Goal: Task Accomplishment & Management: Manage account settings

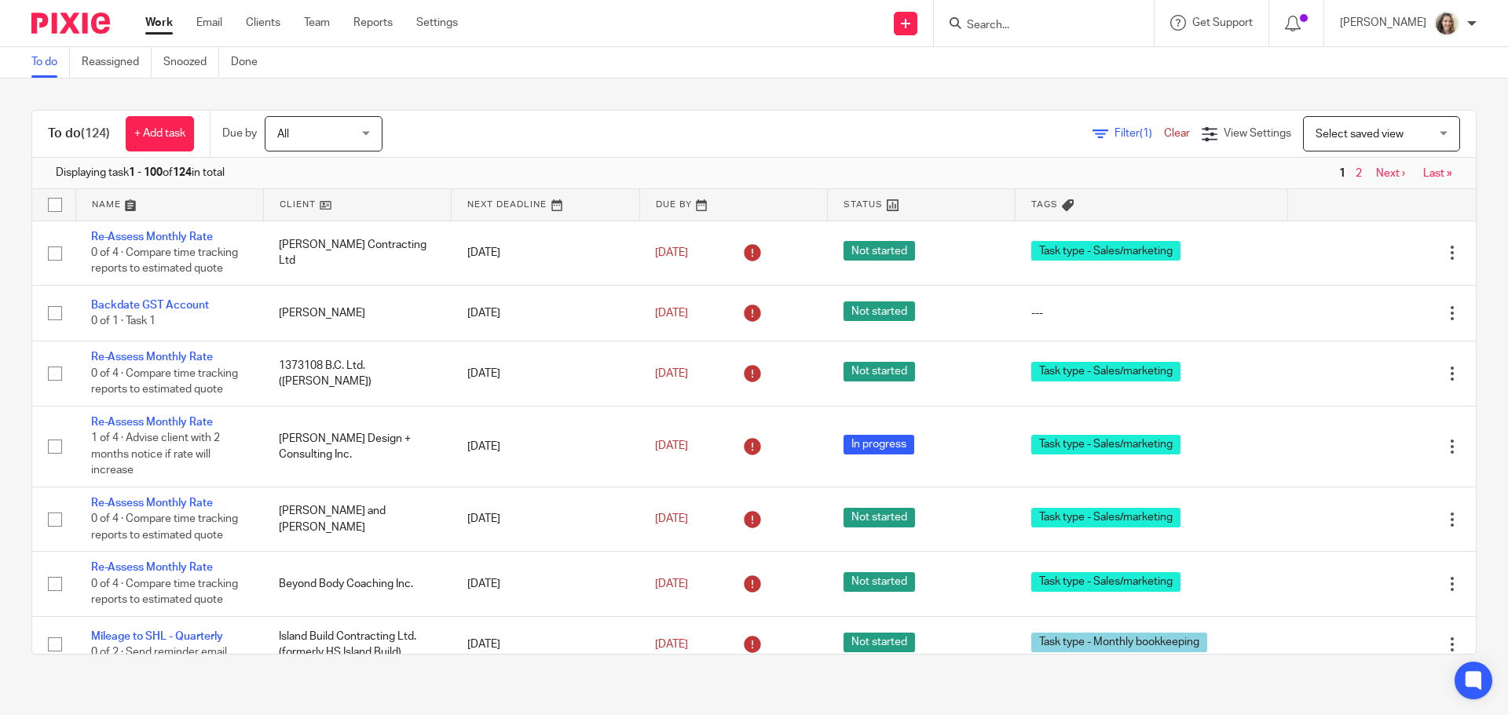
click at [1030, 29] on input "Search" at bounding box center [1035, 26] width 141 height 14
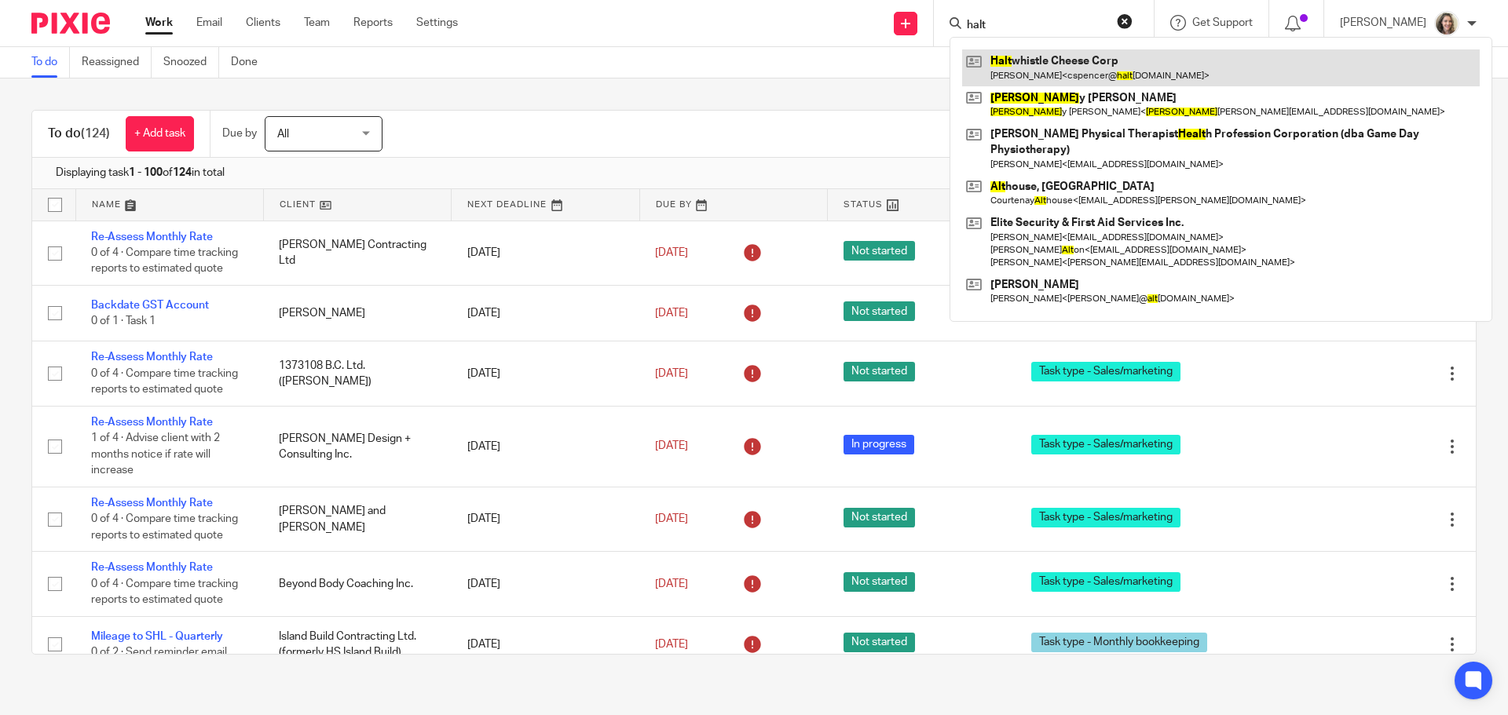
type input "halt"
click at [1103, 71] on link at bounding box center [1221, 67] width 518 height 36
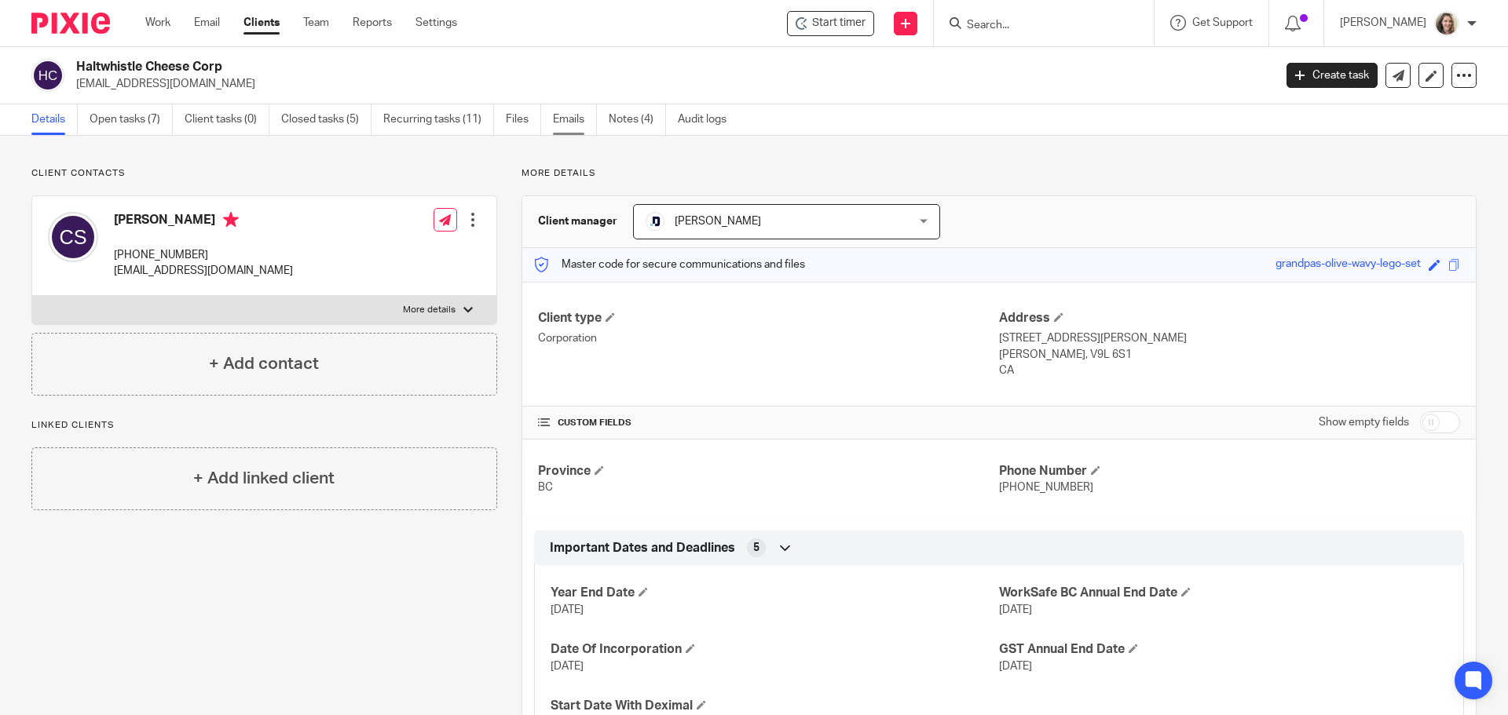
click at [574, 126] on link "Emails" at bounding box center [575, 119] width 44 height 31
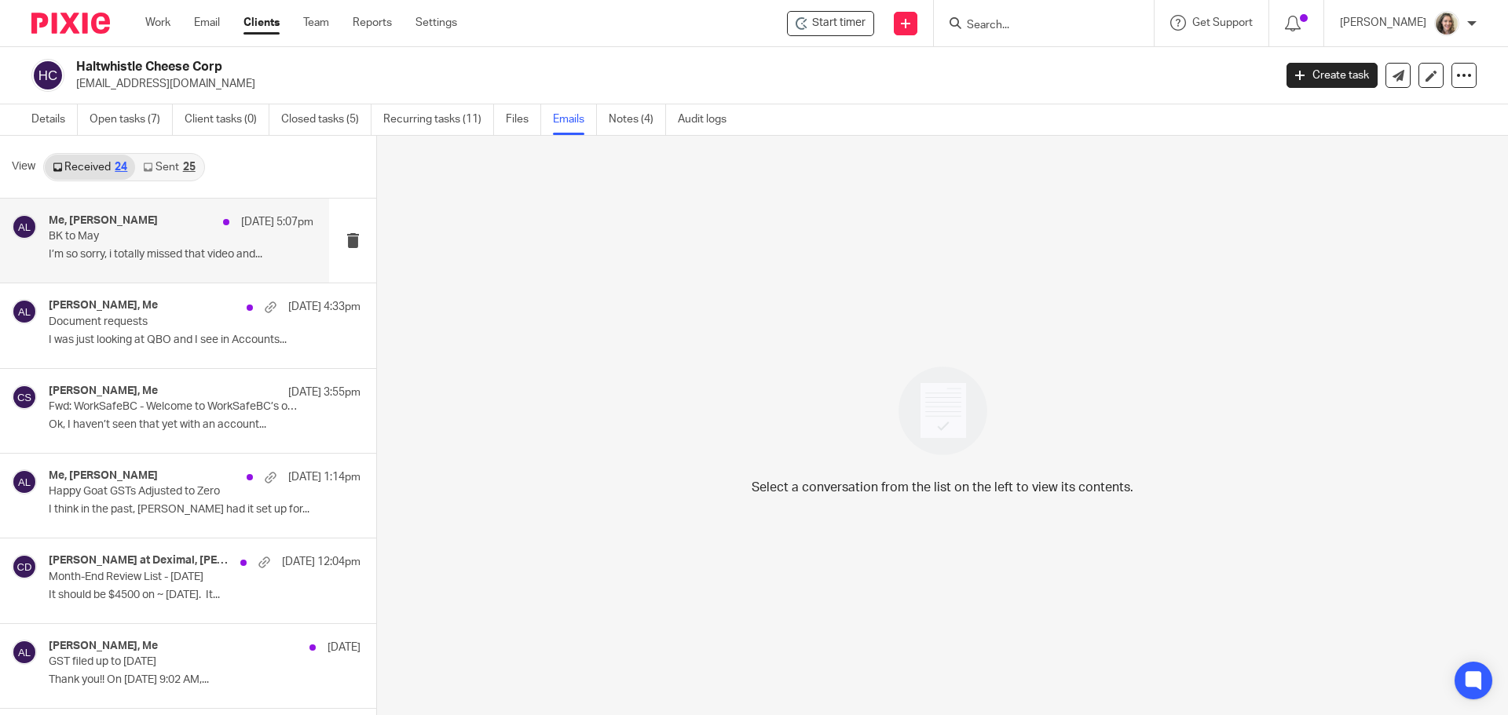
click at [159, 248] on p "I’m so sorry, i totally missed that video and..." at bounding box center [181, 254] width 265 height 13
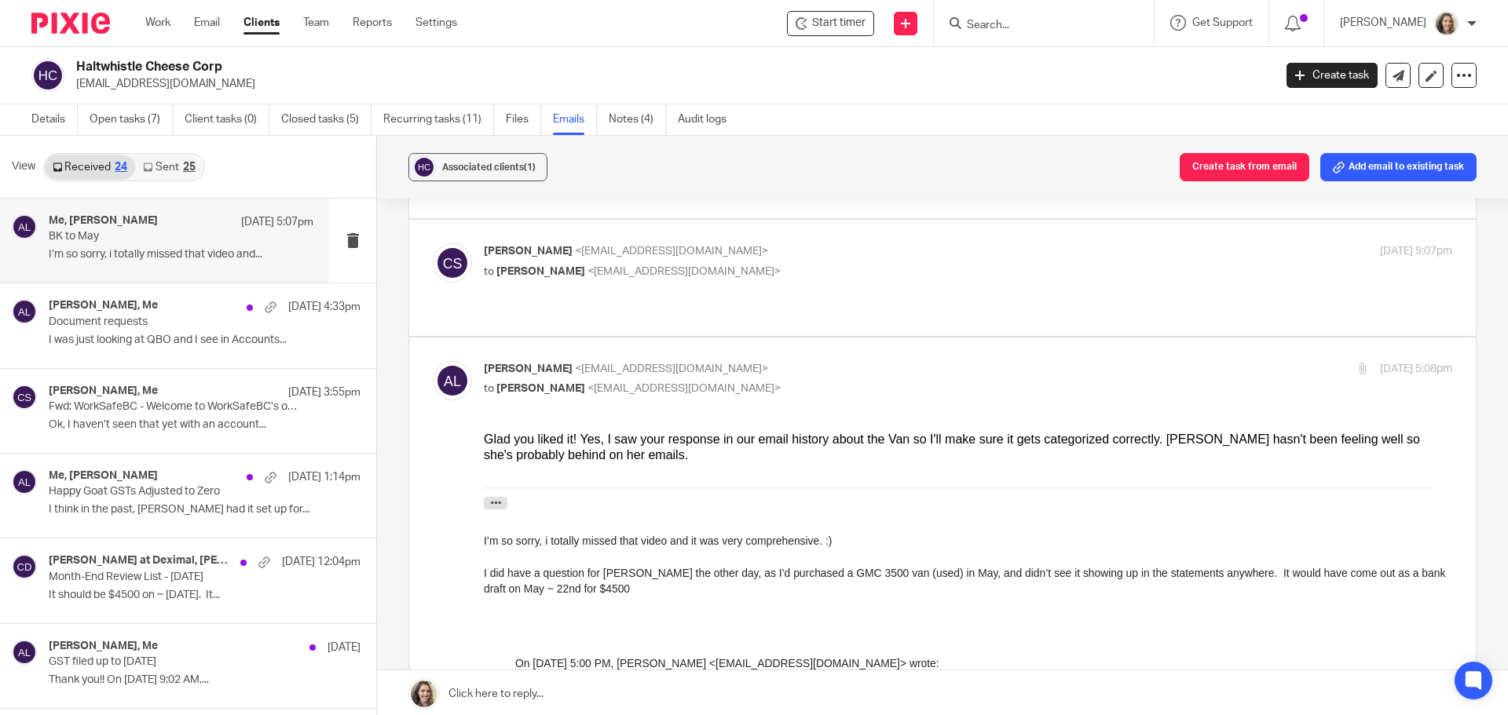
scroll to position [157, 0]
click at [116, 316] on p "Document requests" at bounding box center [155, 322] width 212 height 13
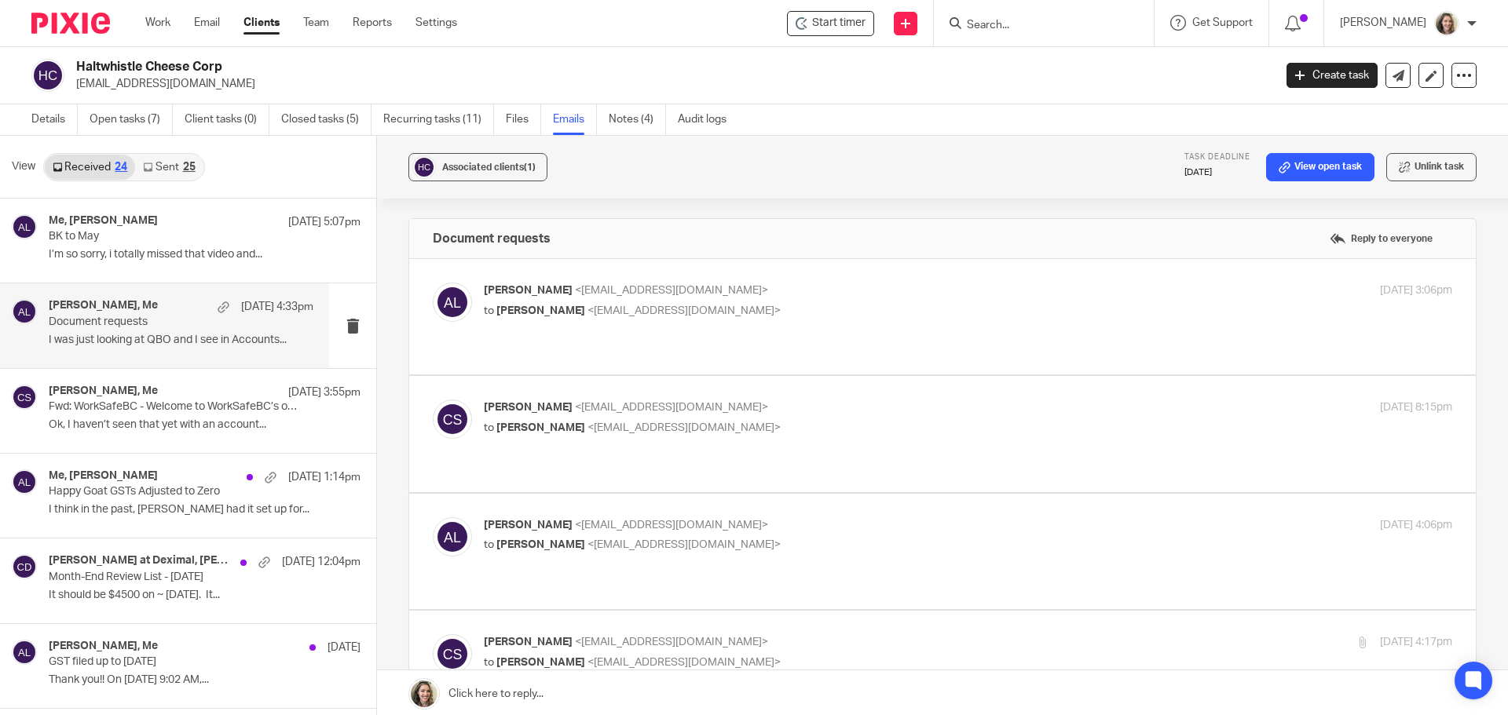
scroll to position [0, 0]
click at [125, 510] on p "I think in the past, Kirsten had it set up for..." at bounding box center [181, 509] width 265 height 13
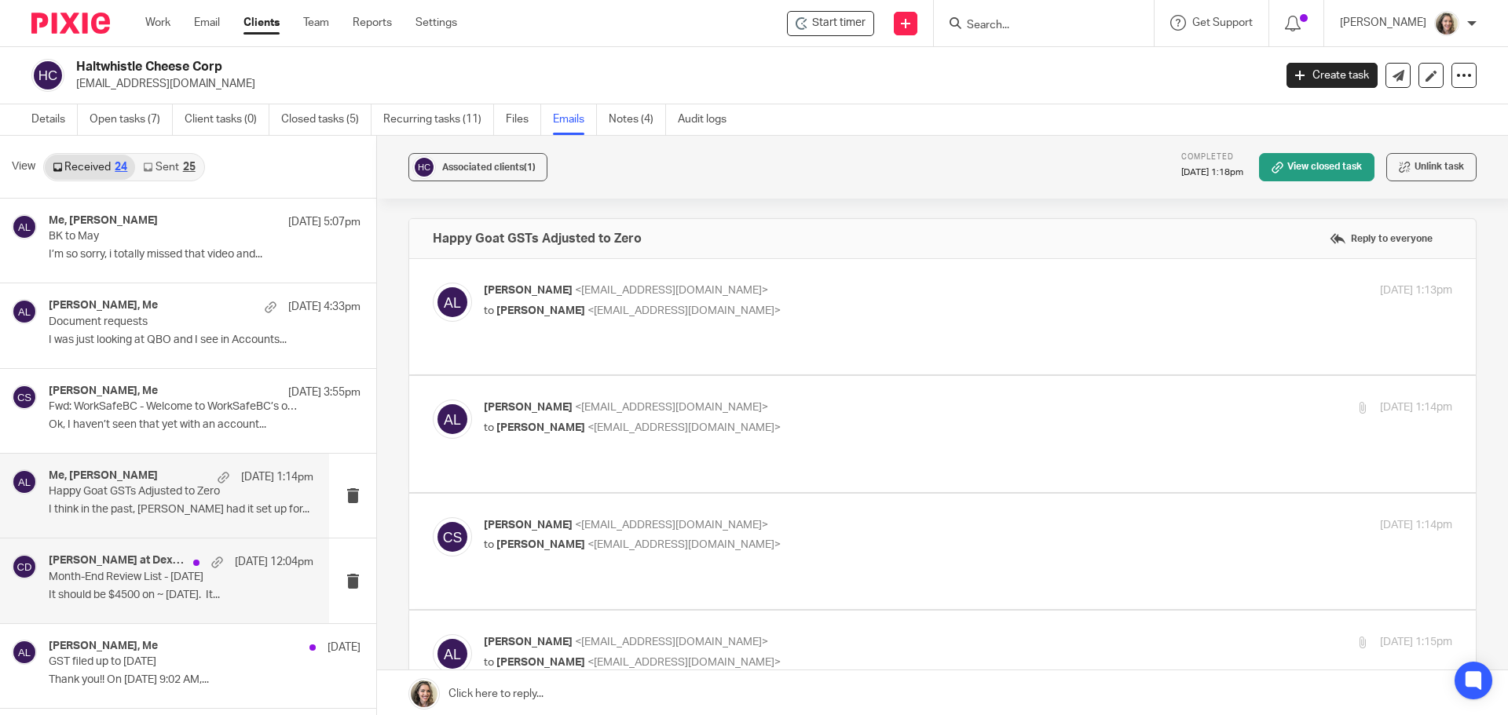
click at [151, 582] on p "Month-End Review List - July 2025" at bounding box center [155, 577] width 212 height 13
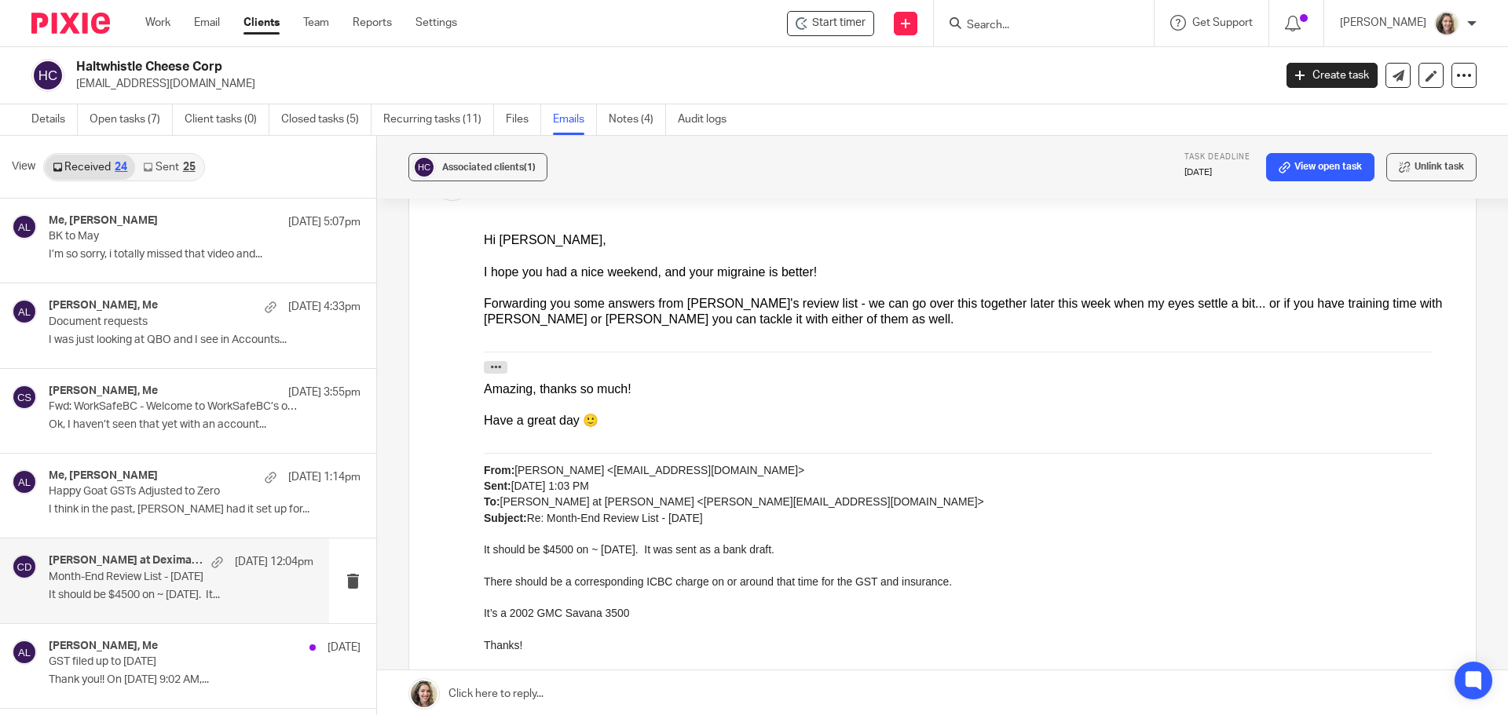
scroll to position [628, 0]
drag, startPoint x: 620, startPoint y: 609, endPoint x: 510, endPoint y: 613, distance: 110.0
click at [510, 613] on div "It’s a 2002 GMC Savana 3500" at bounding box center [968, 611] width 968 height 16
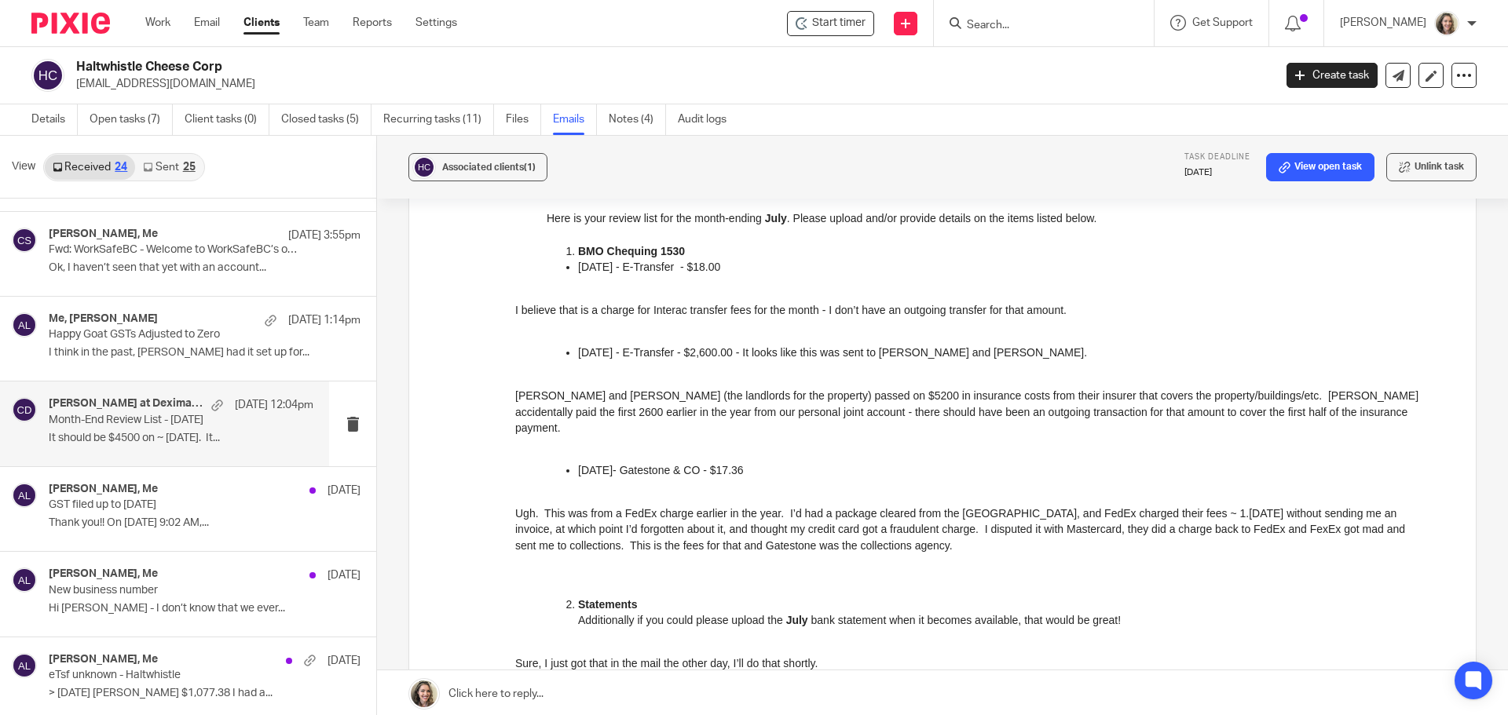
scroll to position [1492, 0]
click at [128, 121] on link "Open tasks (7)" at bounding box center [131, 119] width 83 height 31
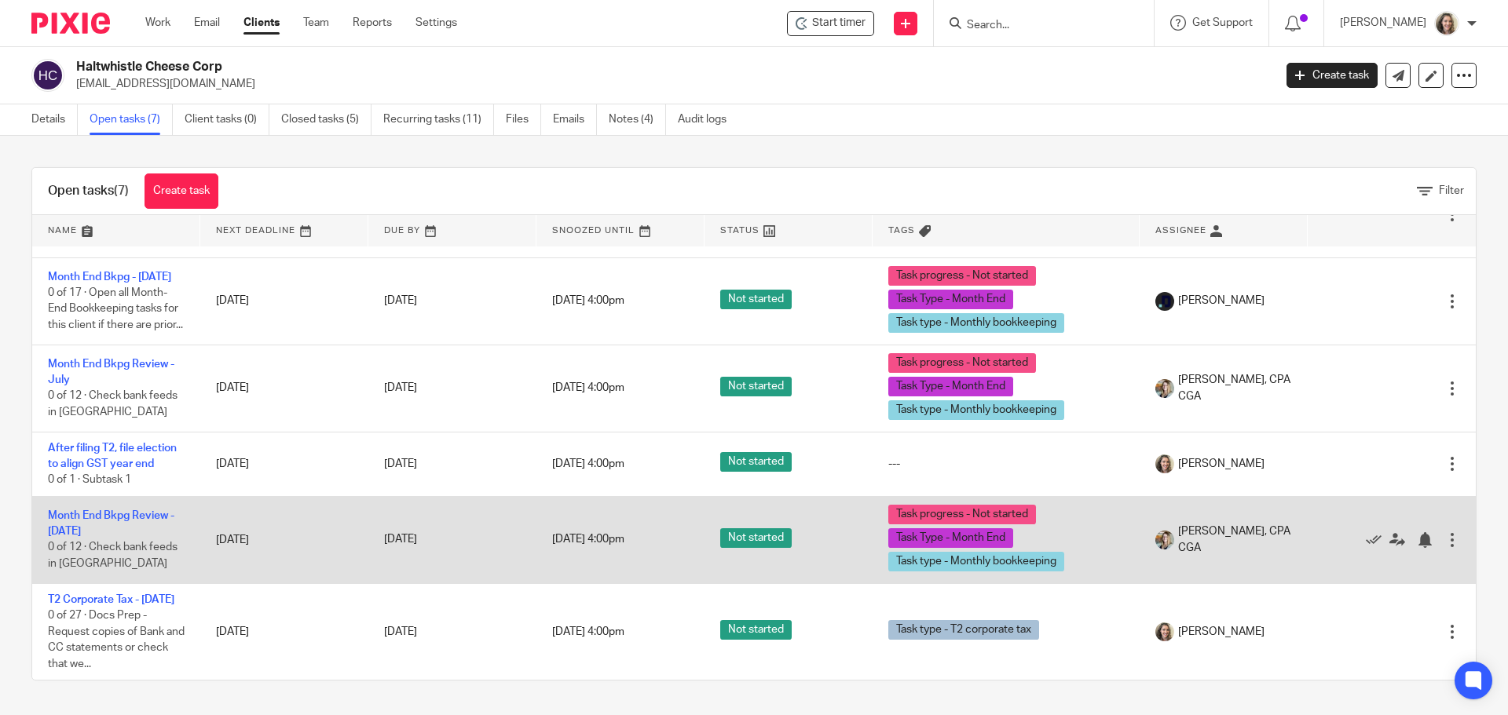
scroll to position [199, 0]
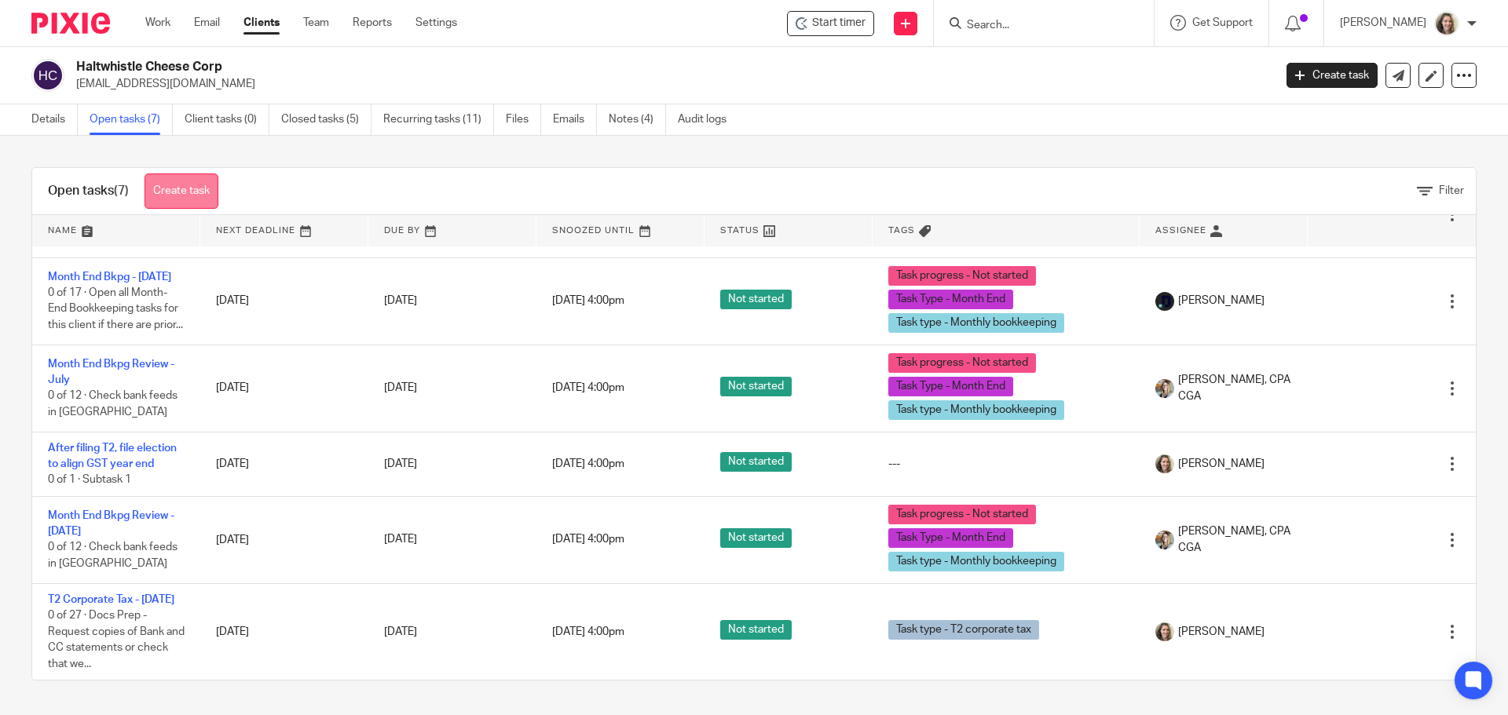
click at [185, 190] on link "Create task" at bounding box center [182, 191] width 74 height 35
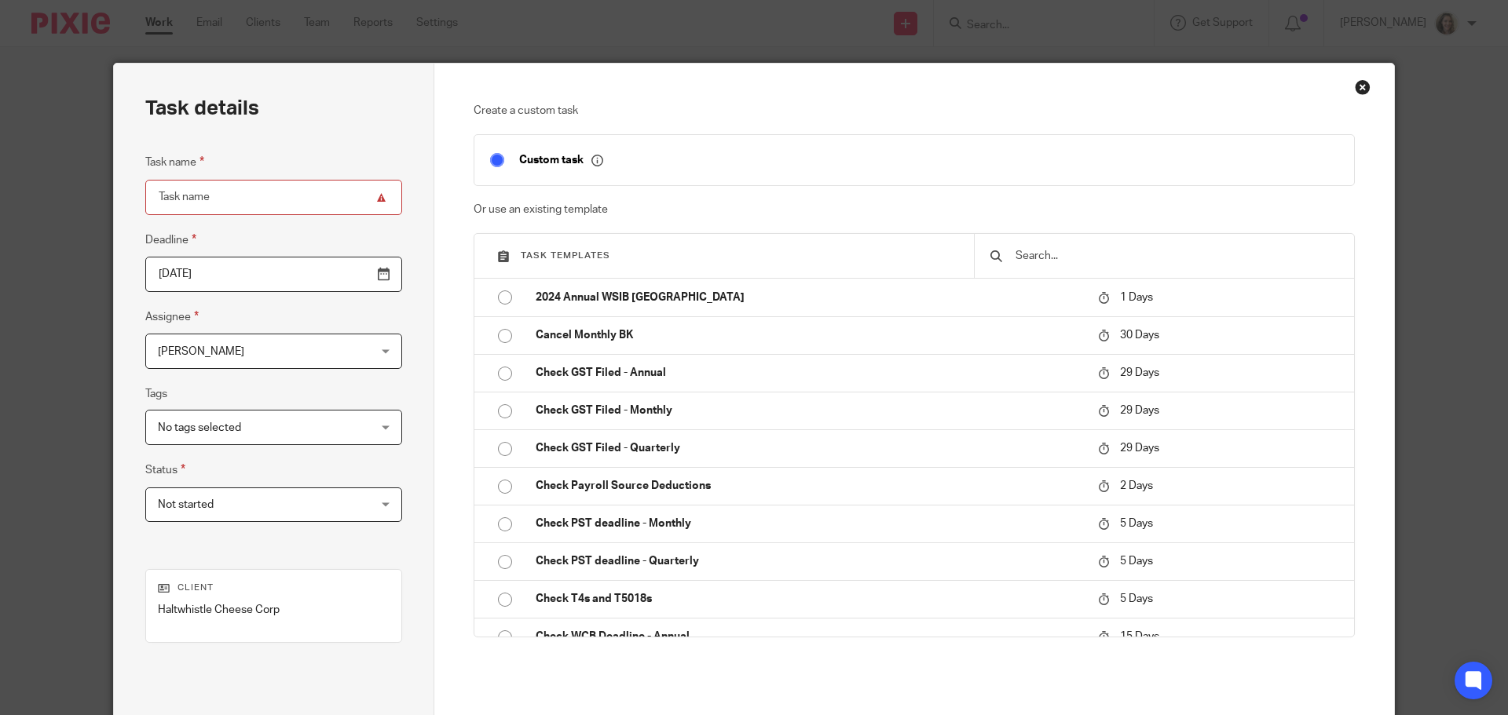
click at [1052, 252] on input "text" at bounding box center [1176, 255] width 324 height 17
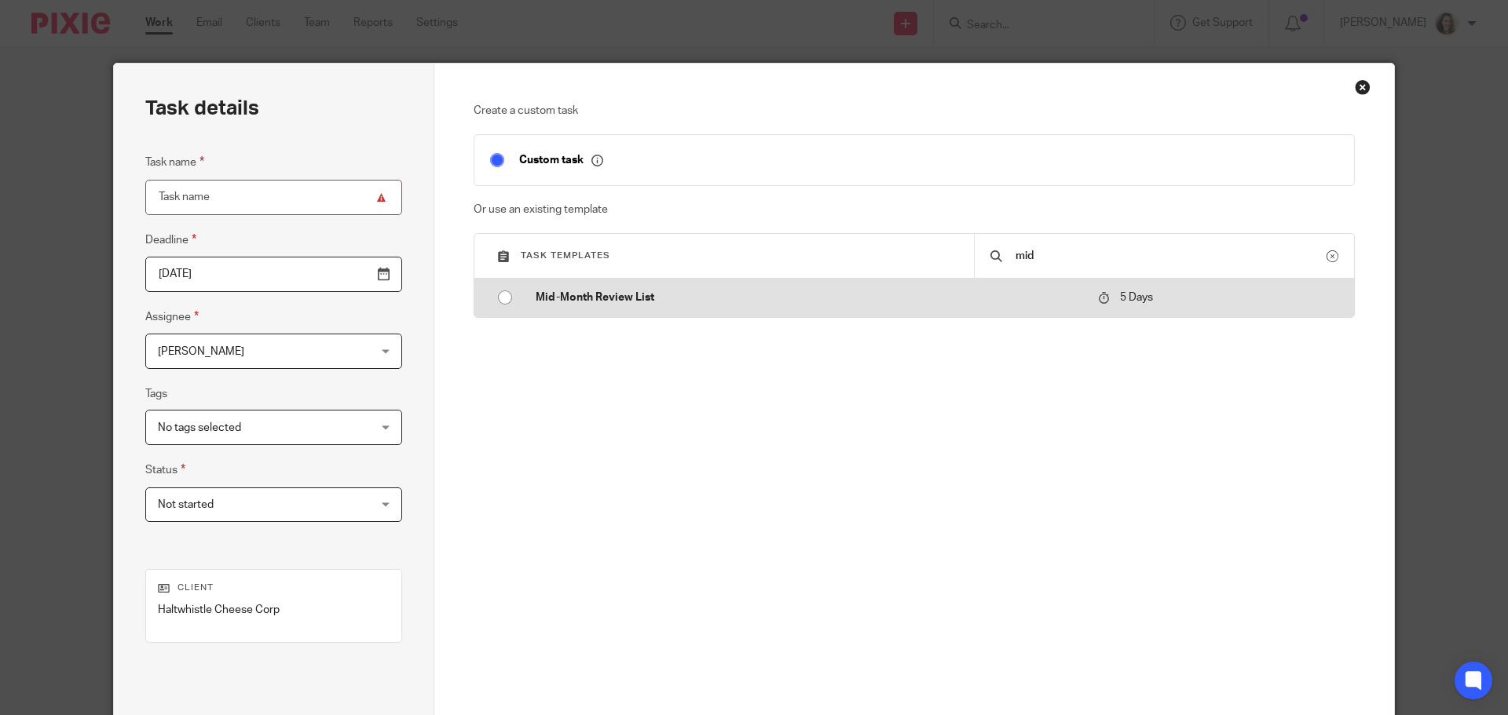
type input "mid"
click at [547, 293] on p "Mid-Month Review List" at bounding box center [809, 298] width 547 height 16
type input "2025-08-19"
type input "Mid-Month Review List - August"
checkbox input "false"
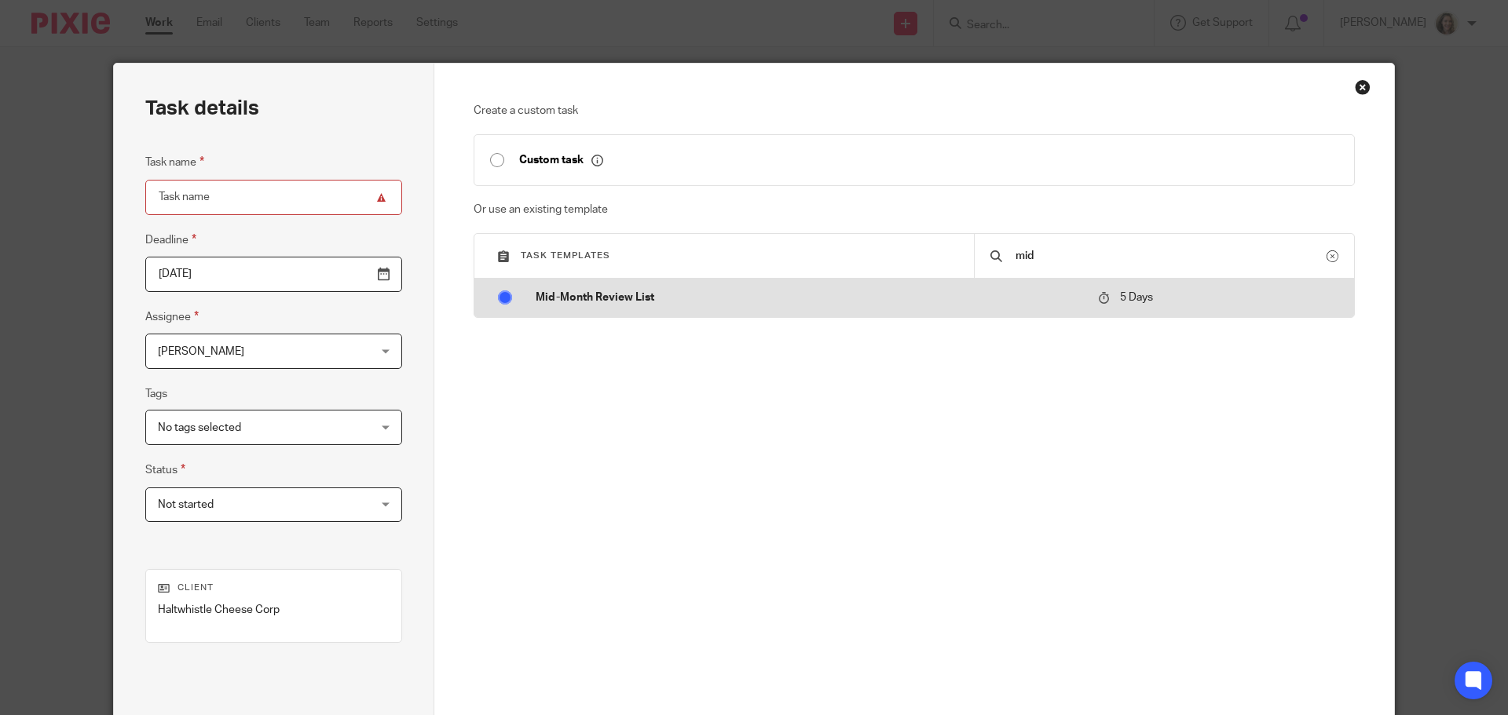
radio input "true"
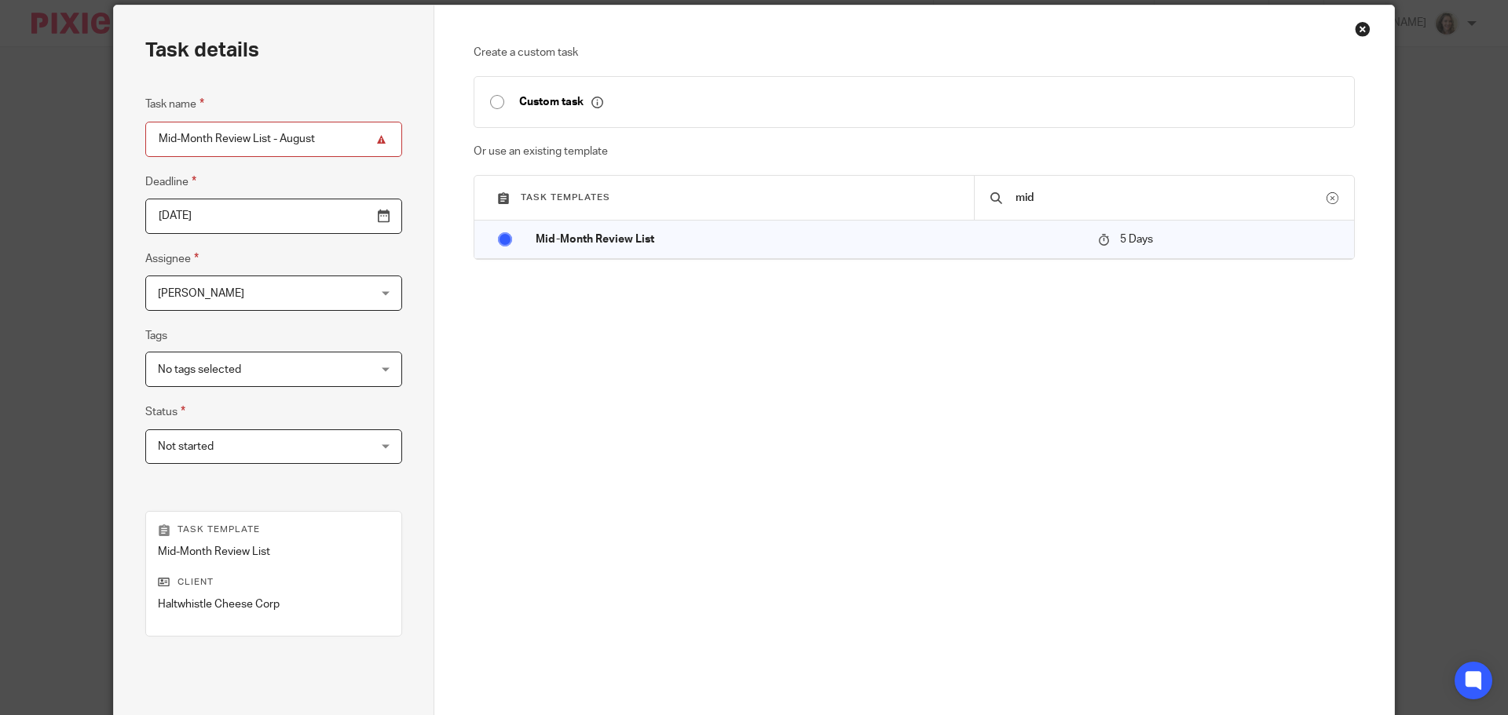
scroll to position [213, 0]
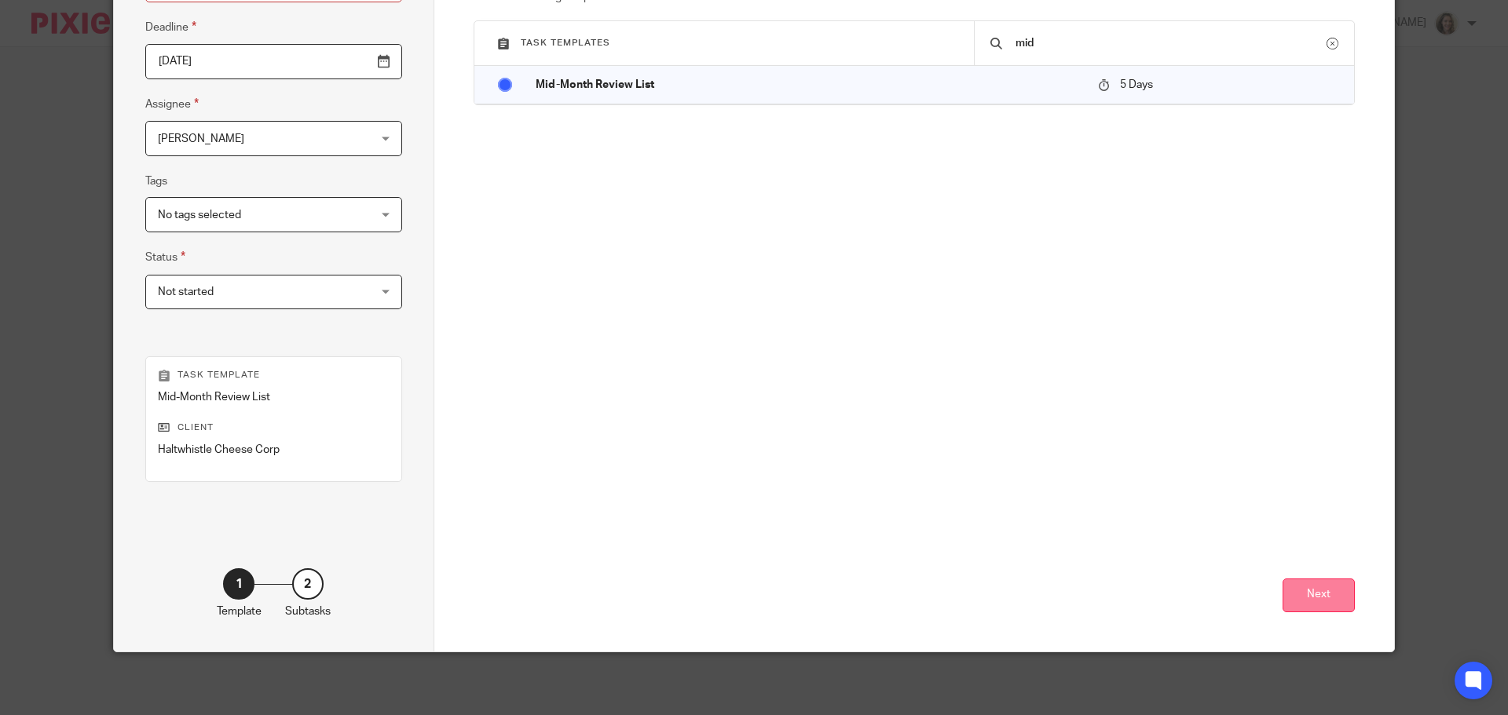
click at [1333, 598] on button "Next" at bounding box center [1318, 596] width 72 height 34
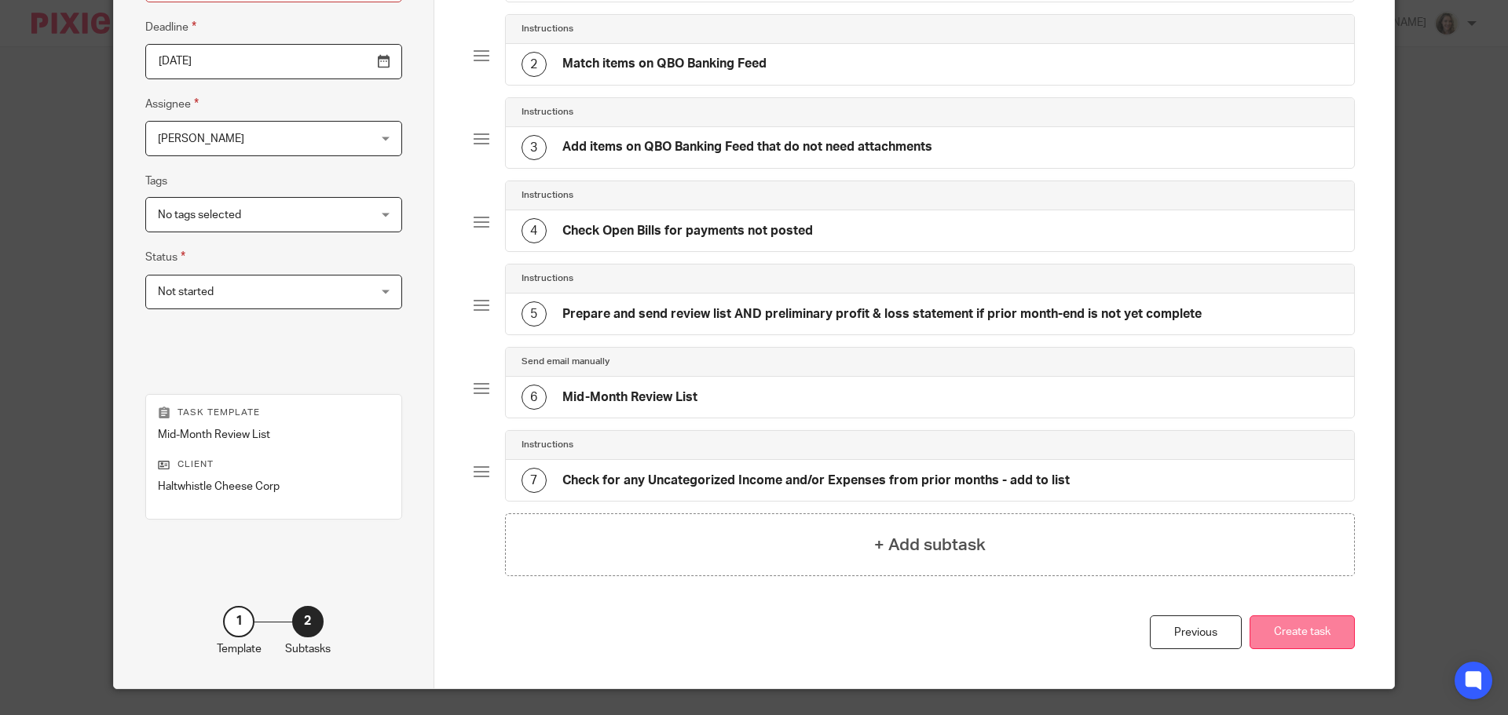
click at [1293, 626] on button "Create task" at bounding box center [1301, 633] width 105 height 34
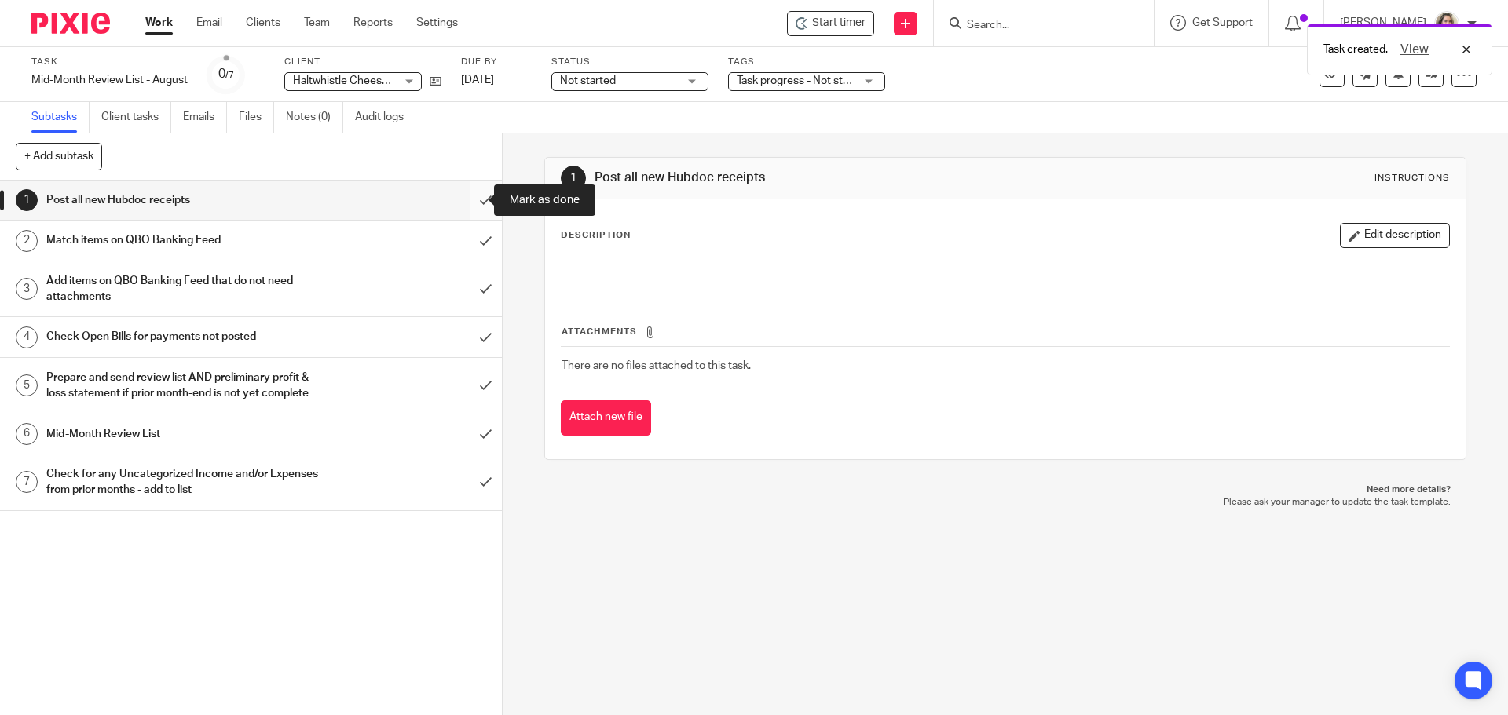
click at [470, 195] on input "submit" at bounding box center [251, 200] width 502 height 39
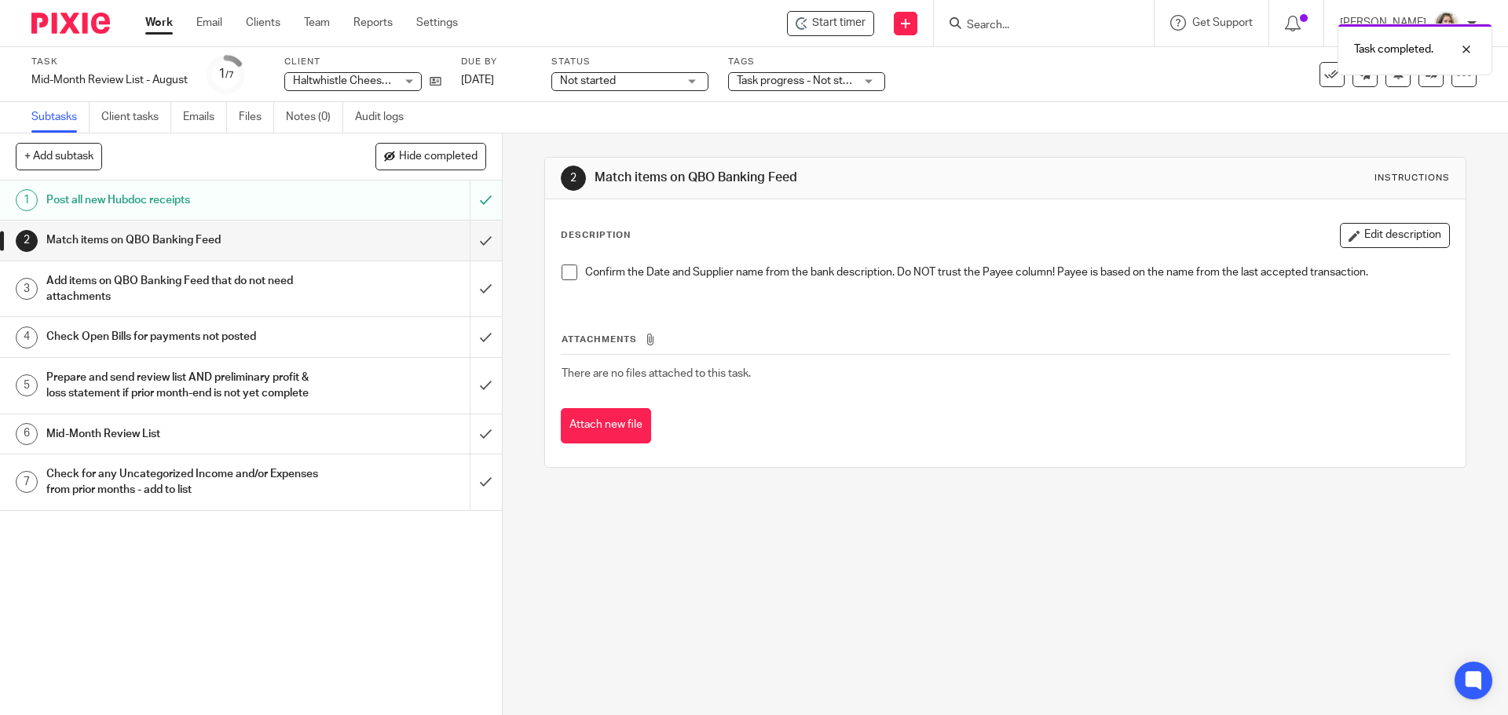
click at [118, 444] on h1 "Mid-Month Review List" at bounding box center [182, 435] width 272 height 24
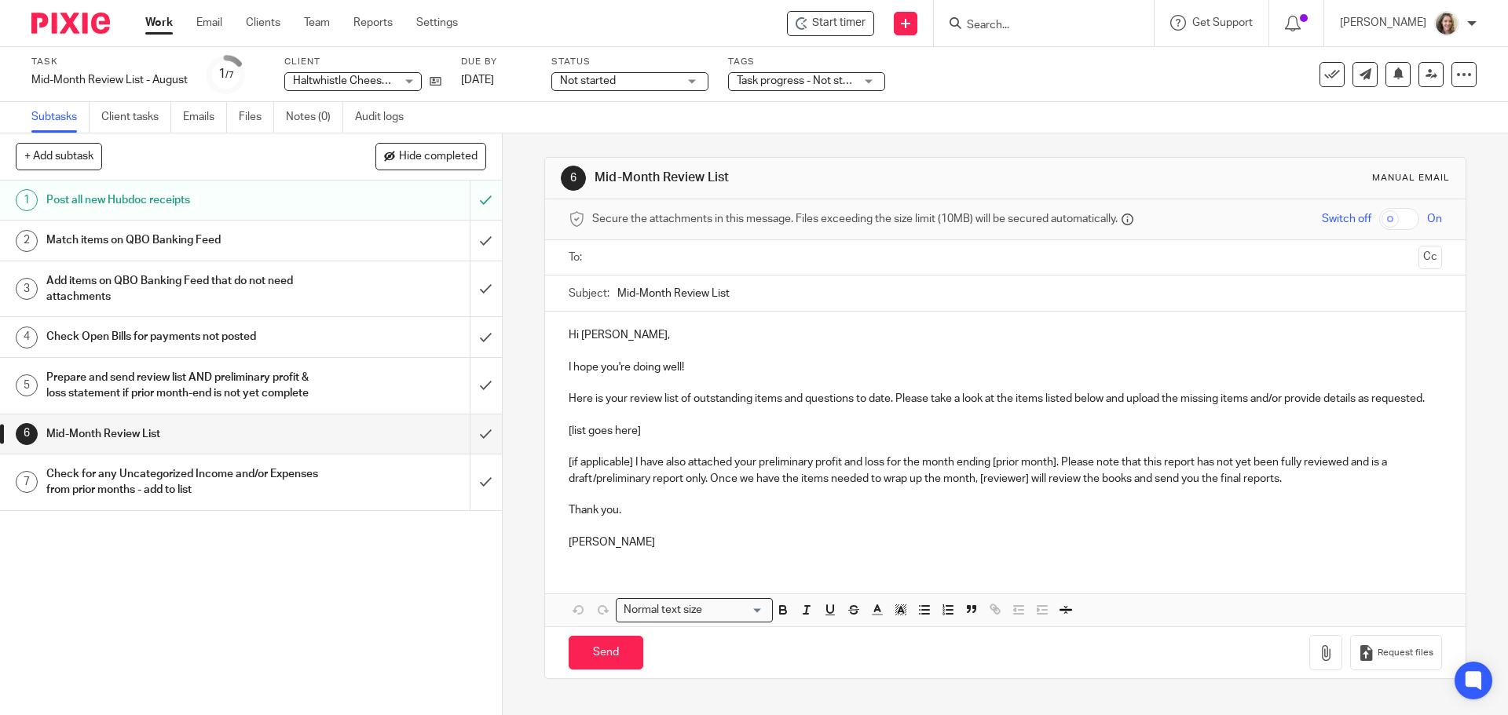
click at [774, 296] on input "Mid-Month Review List" at bounding box center [1029, 293] width 824 height 35
drag, startPoint x: 807, startPoint y: 294, endPoint x: 503, endPoint y: 287, distance: 304.0
click at [503, 287] on div "6 Mid-Month Review List Manual email Secure the attachments in this message. Fi…" at bounding box center [1005, 425] width 1005 height 582
click at [503, 286] on div "6 Mid-Month Review List Manual email Secure the attachments in this message. Fi…" at bounding box center [1005, 425] width 1005 height 582
click at [786, 281] on input "Mid-Month Review List" at bounding box center [1029, 293] width 824 height 35
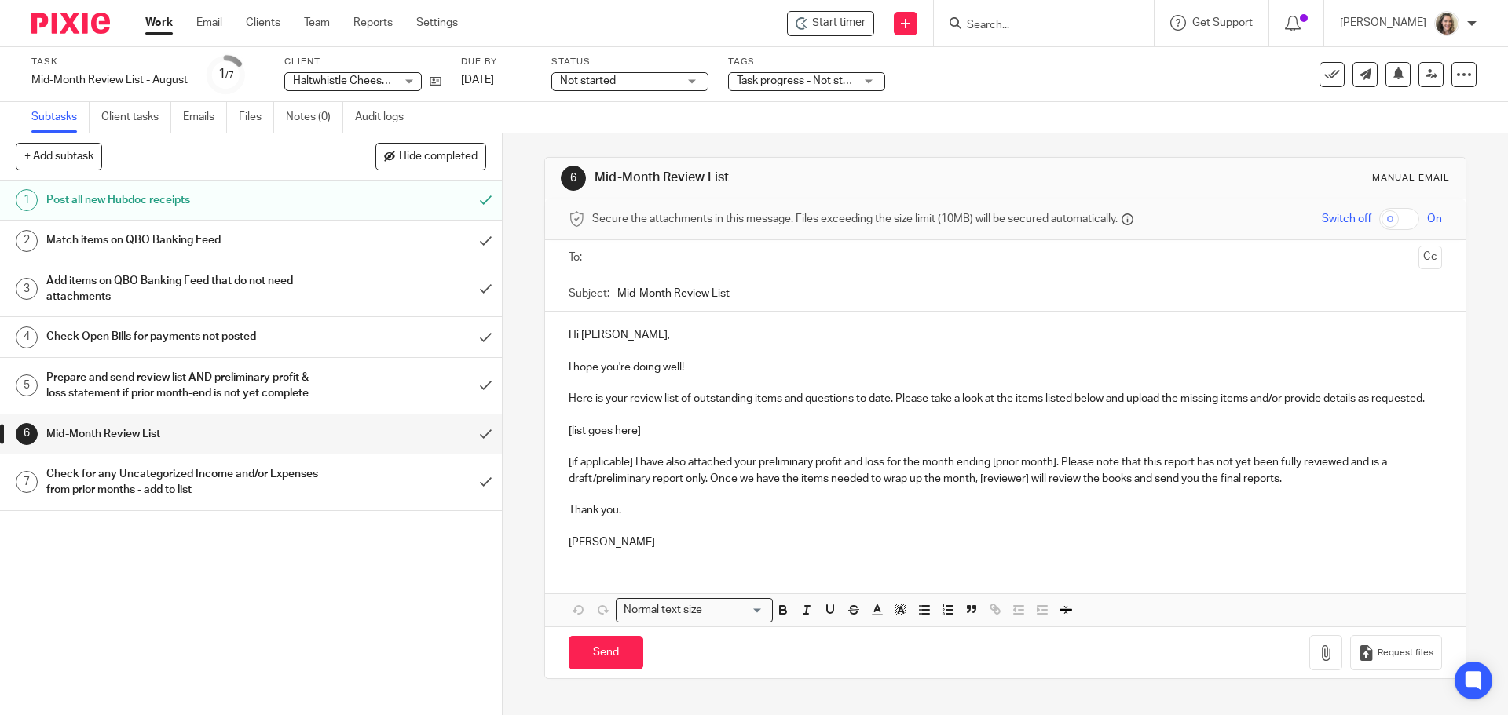
drag, startPoint x: 773, startPoint y: 290, endPoint x: 593, endPoint y: 288, distance: 179.8
click at [595, 288] on div "Subject: Mid-Month Review List" at bounding box center [1005, 293] width 872 height 35
click at [593, 288] on label "Subject:" at bounding box center [589, 294] width 41 height 16
click at [617, 288] on input "Mid-Month Review List" at bounding box center [1029, 293] width 824 height 35
paste input "Haltwhistle Cheese Co. Mid-Month Review List - Augu"
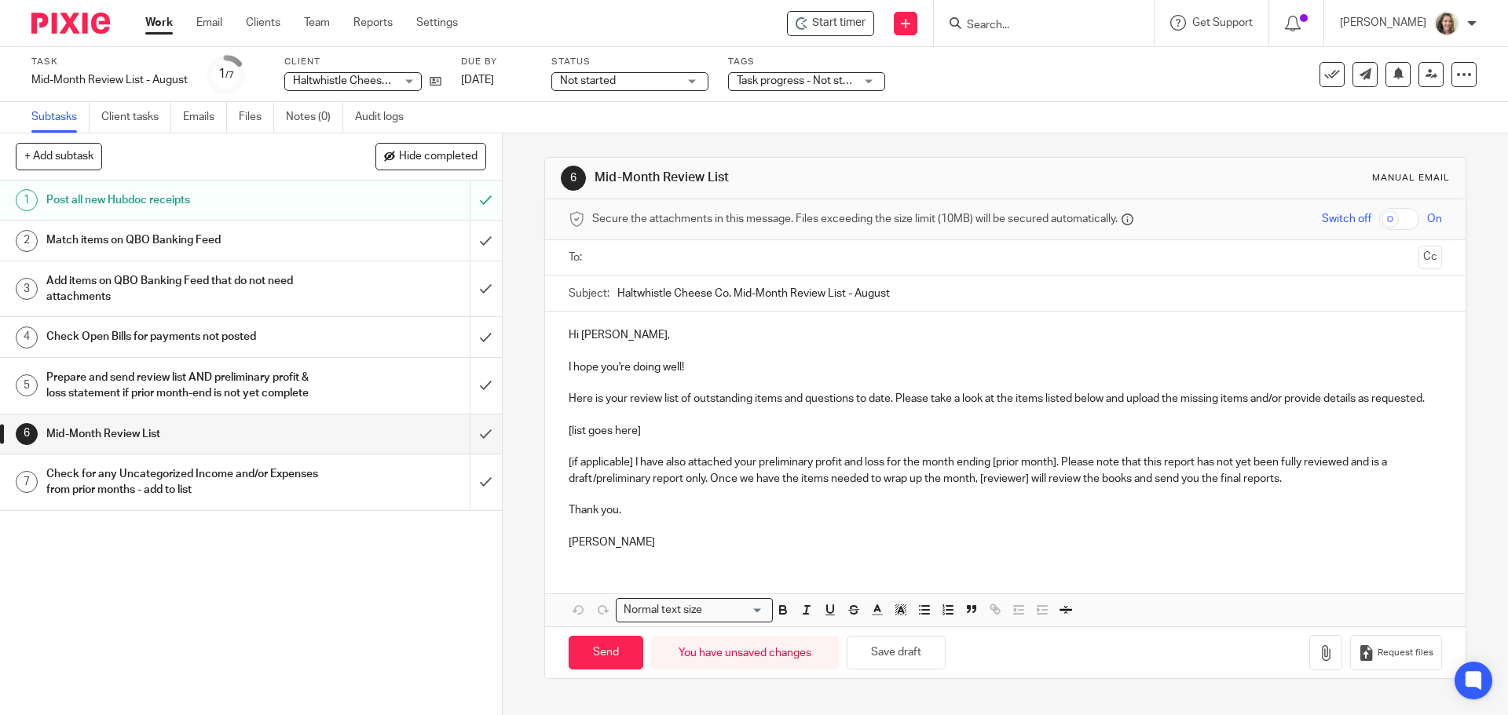
type input "Haltwhistle Cheese Co. Mid-Month Review List - August"
click at [755, 263] on input "text" at bounding box center [1005, 258] width 814 height 18
click at [744, 367] on p "I hope you're doing well!" at bounding box center [1005, 371] width 872 height 16
drag, startPoint x: 722, startPoint y: 370, endPoint x: 559, endPoint y: 374, distance: 162.6
click at [559, 374] on div "Hi Cory, I hope you're doing well! Here is your review list of outstanding item…" at bounding box center [1005, 440] width 920 height 251
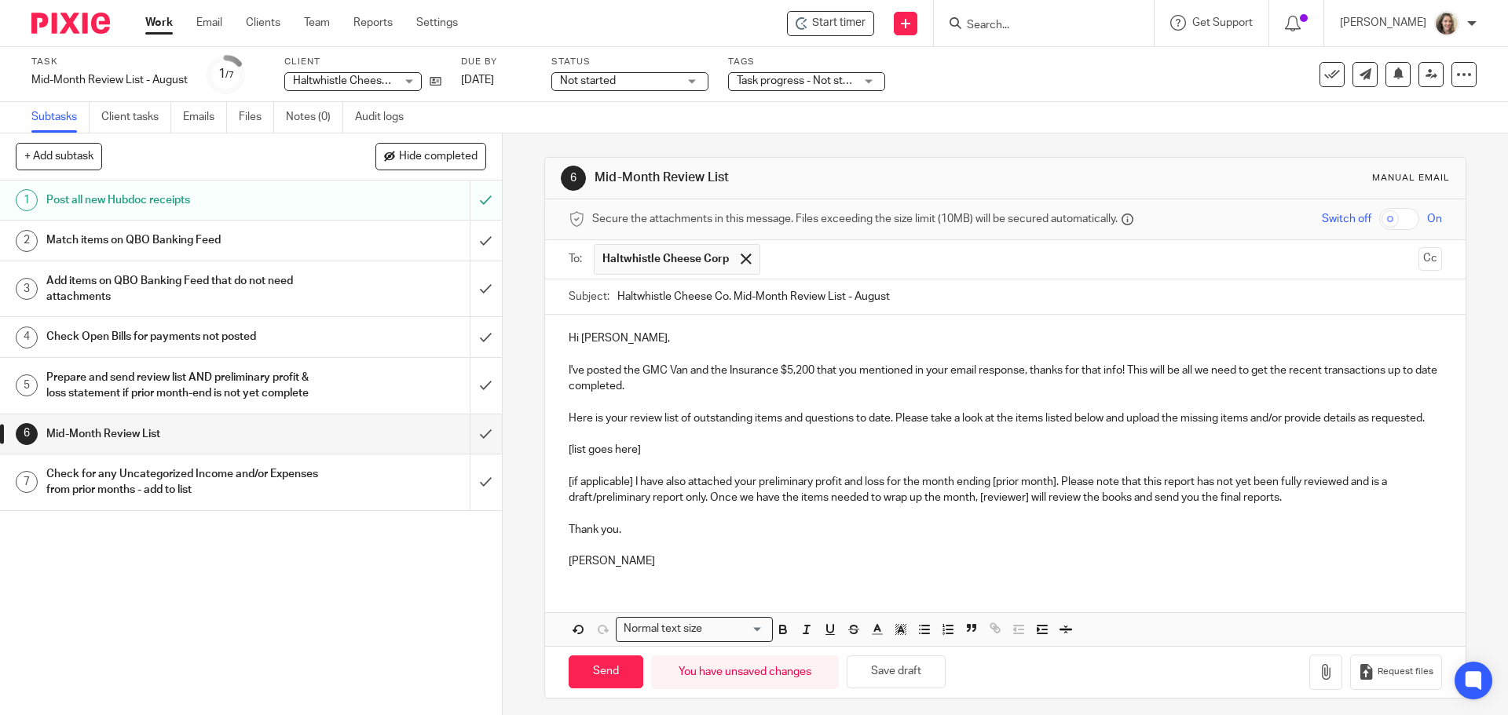
click at [890, 419] on p "Here is your review list of outstanding items and questions to date. Please tak…" at bounding box center [1005, 419] width 872 height 16
drag, startPoint x: 827, startPoint y: 423, endPoint x: 562, endPoint y: 415, distance: 264.7
click at [562, 415] on div "Hi Cory, I've posted the GMC Van and the Insurance $5,200 that you mentioned in…" at bounding box center [1005, 448] width 920 height 266
click at [922, 419] on p "Please take a look at the items listed below and upload the missing items and/o…" at bounding box center [1005, 419] width 872 height 16
click at [648, 551] on p at bounding box center [1005, 546] width 872 height 16
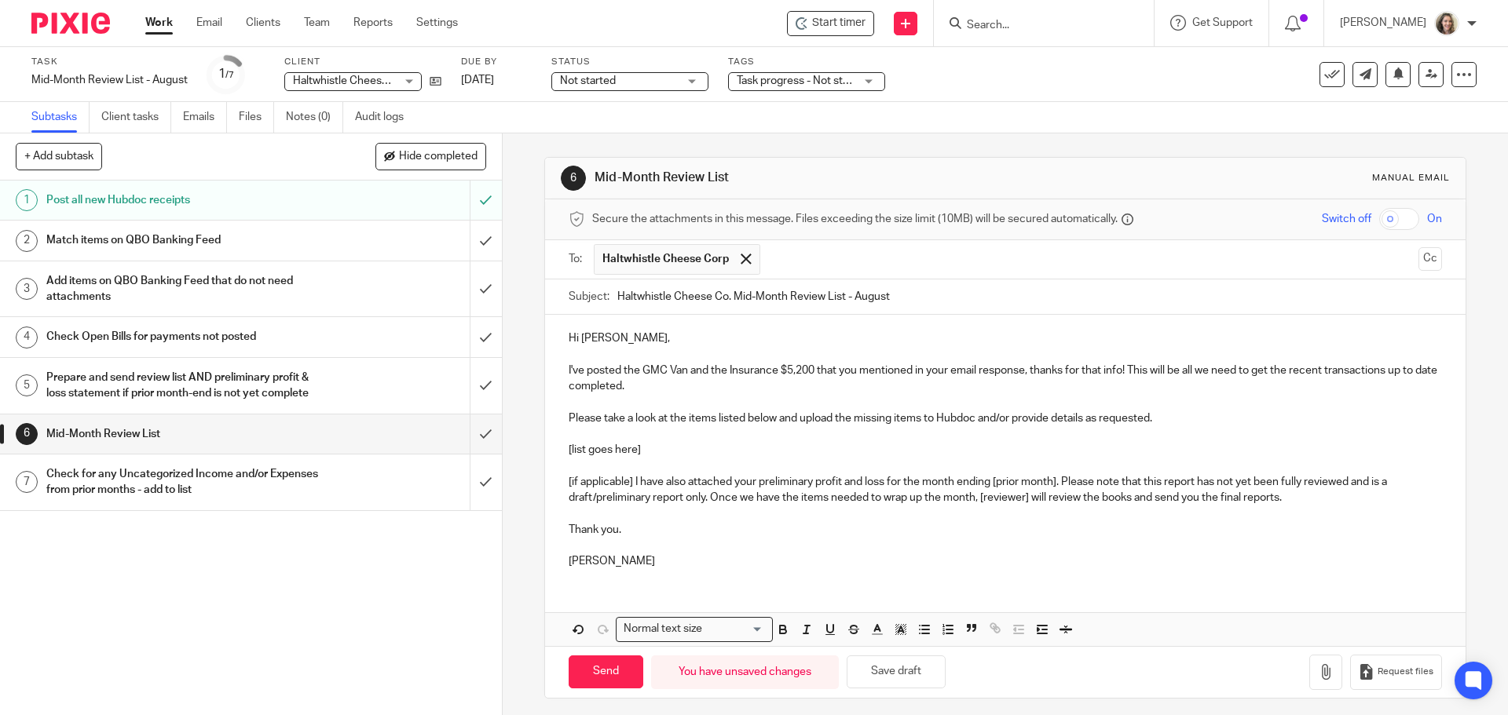
click at [617, 565] on p "Alicia" at bounding box center [1005, 562] width 872 height 16
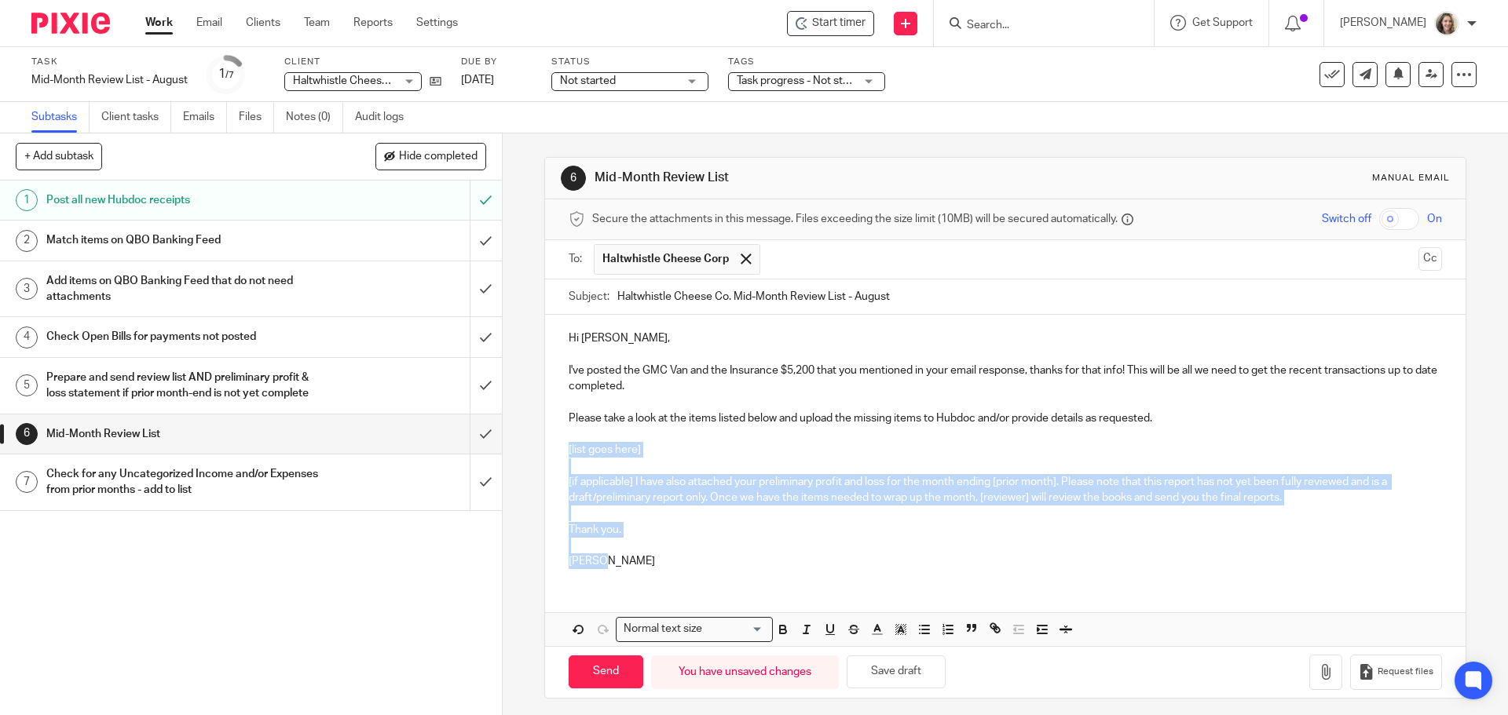
drag, startPoint x: 564, startPoint y: 543, endPoint x: 549, endPoint y: 452, distance: 92.3
click at [549, 452] on div "Hi Cory, I've posted the GMC Van and the Insurance $5,200 that you mentioned in…" at bounding box center [1005, 448] width 920 height 266
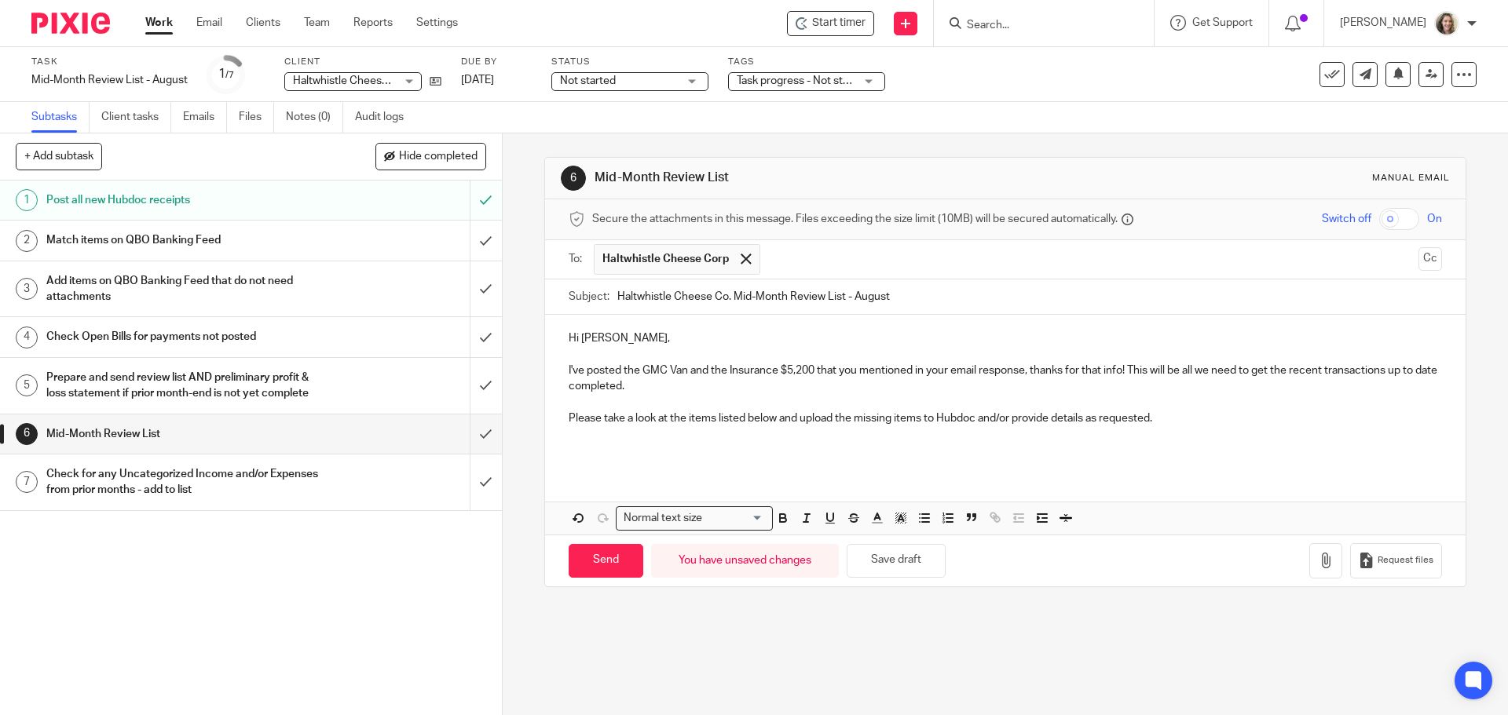
click at [590, 450] on p at bounding box center [1005, 450] width 872 height 16
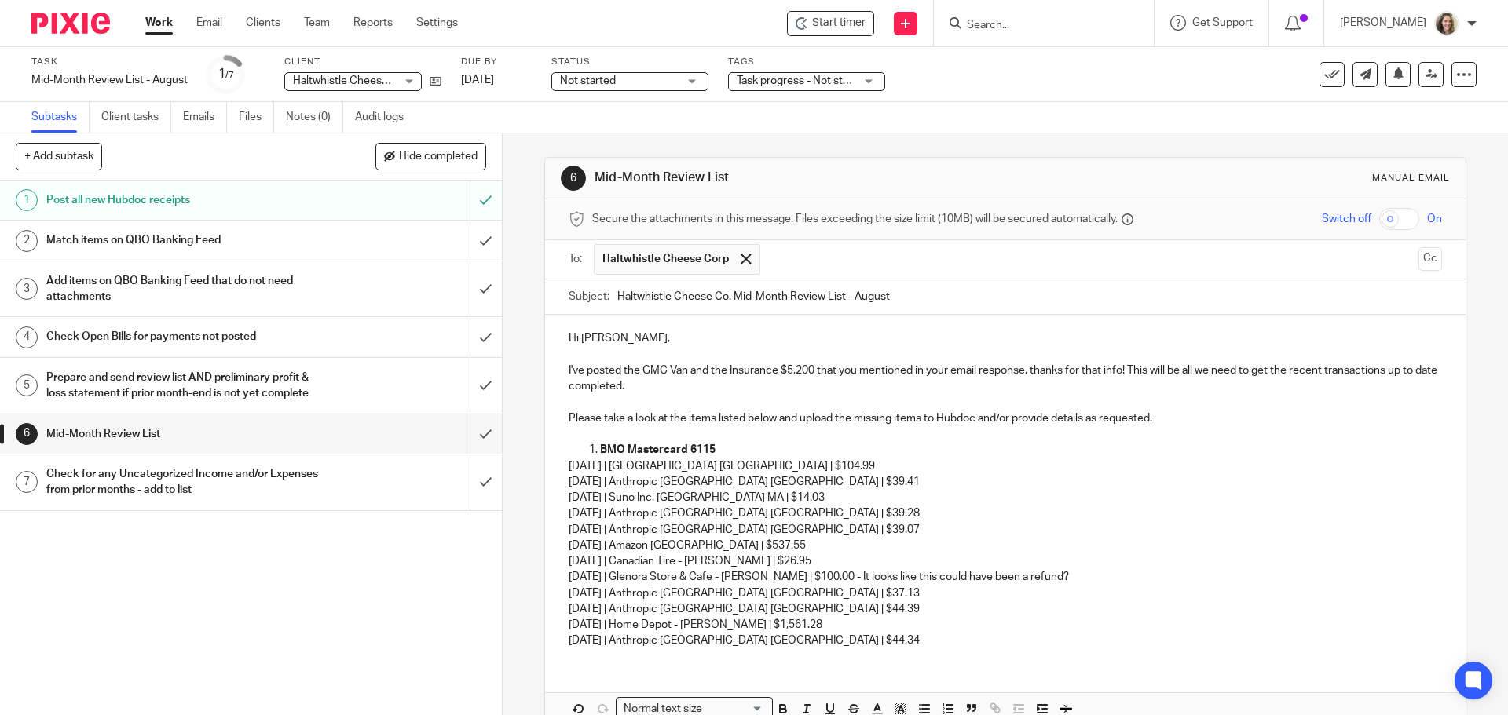
click at [600, 451] on strong "BMO Mastercard 6115" at bounding box center [657, 449] width 115 height 11
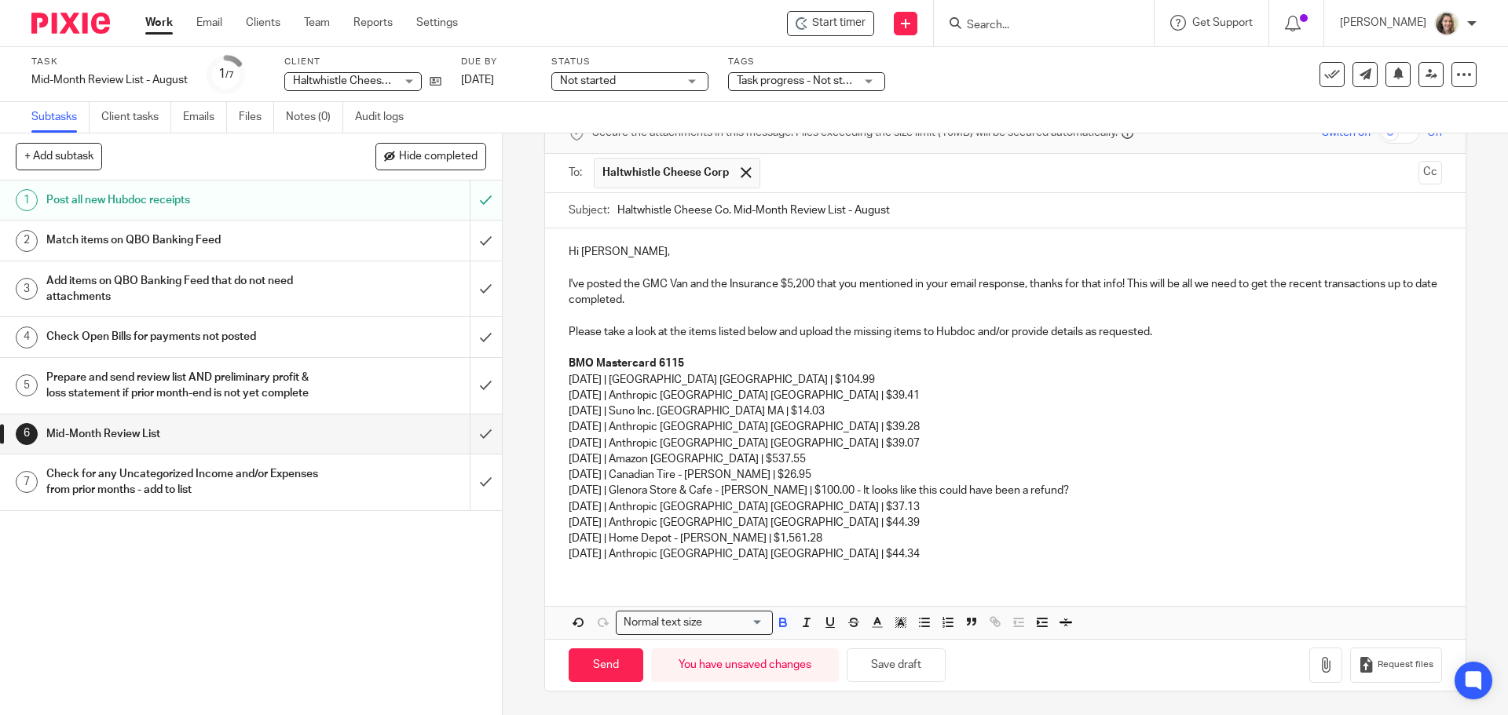
click at [1063, 510] on p "06/23/2025 | Anthropic San Francisco CA | $37.13" at bounding box center [1005, 507] width 872 height 16
drag, startPoint x: 1077, startPoint y: 488, endPoint x: 562, endPoint y: 492, distance: 515.2
click at [562, 492] on div "Hi Cory, I've posted the GMC Van and the Insurance $5,200 that you mentioned in…" at bounding box center [1005, 402] width 920 height 346
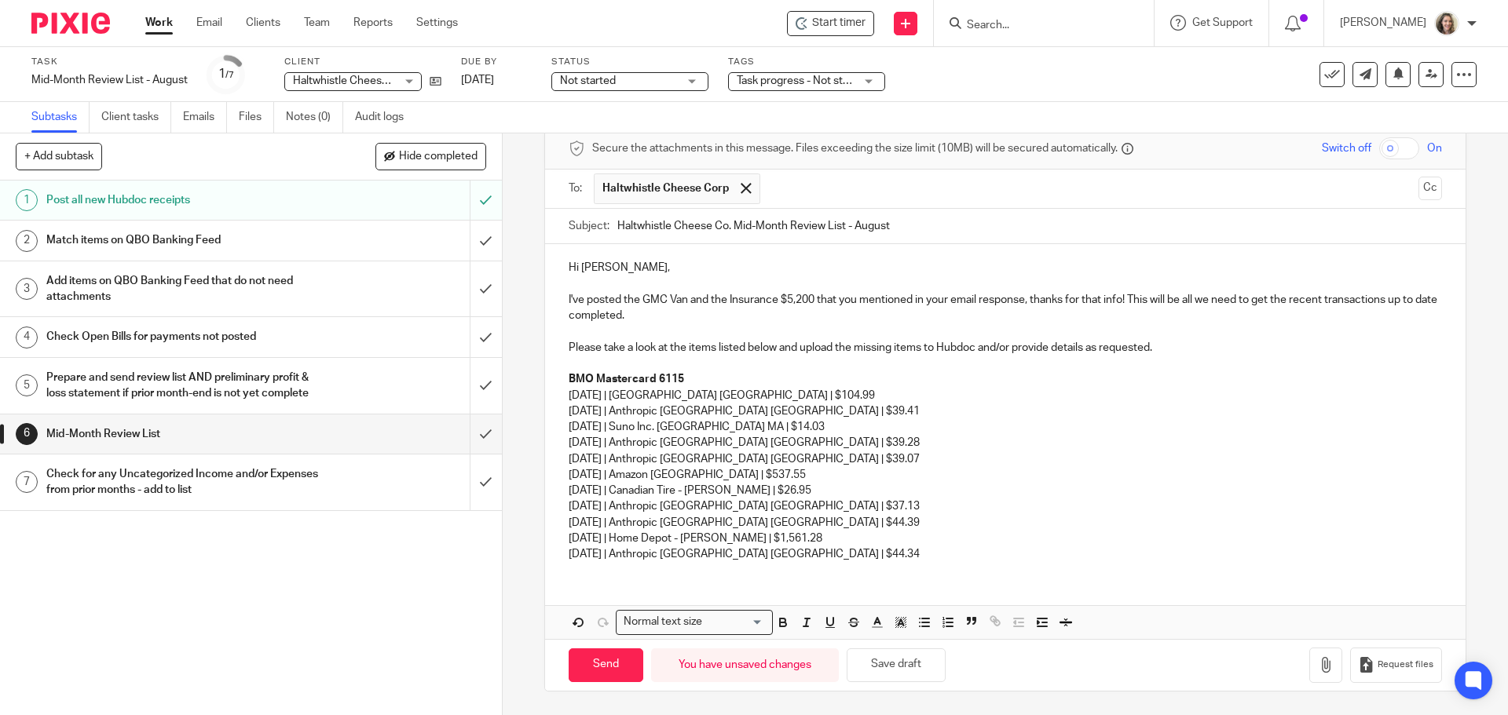
scroll to position [71, 0]
click at [1184, 346] on p "Please take a look at the items listed below and upload the missing items to Hu…" at bounding box center [1005, 348] width 872 height 16
click at [1418, 181] on button "Cc" at bounding box center [1430, 189] width 24 height 24
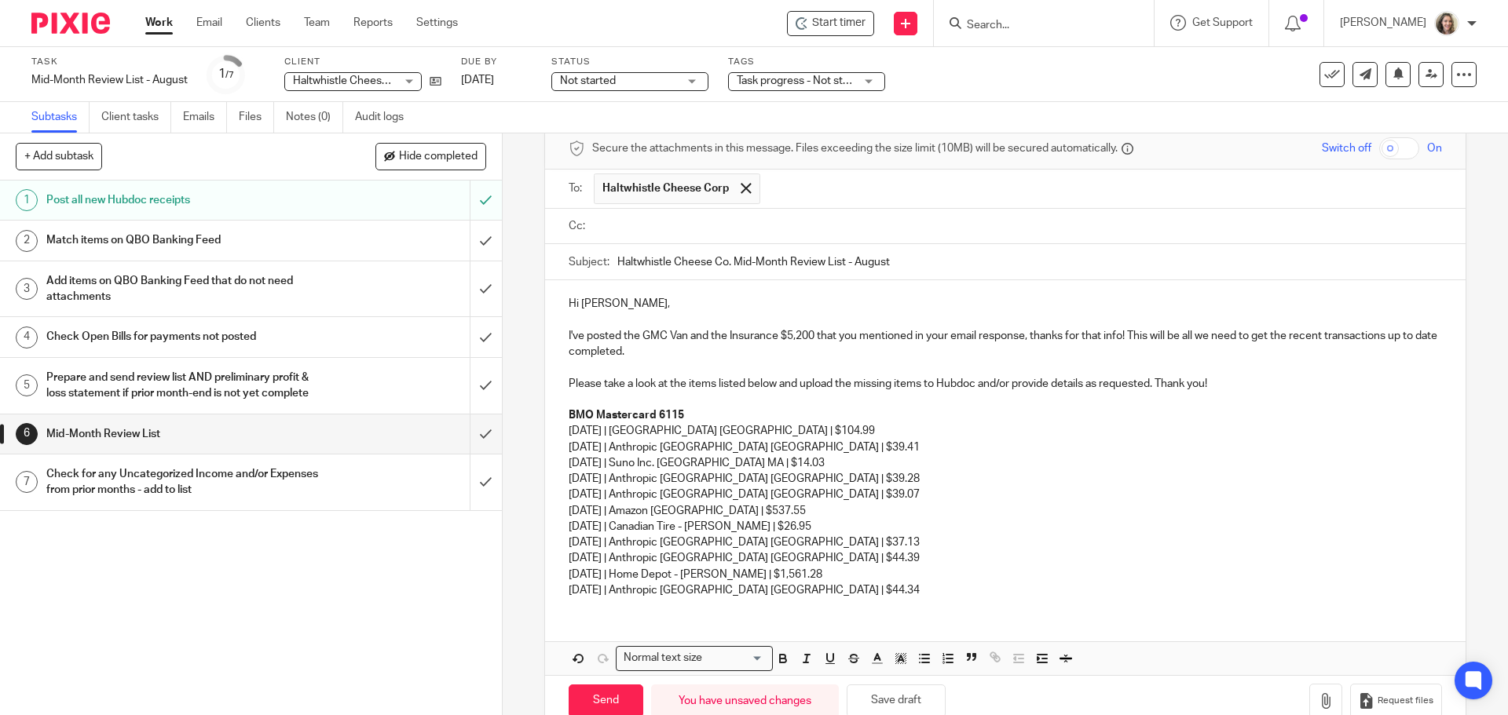
type input "d"
click at [633, 221] on input "text" at bounding box center [1016, 227] width 837 height 18
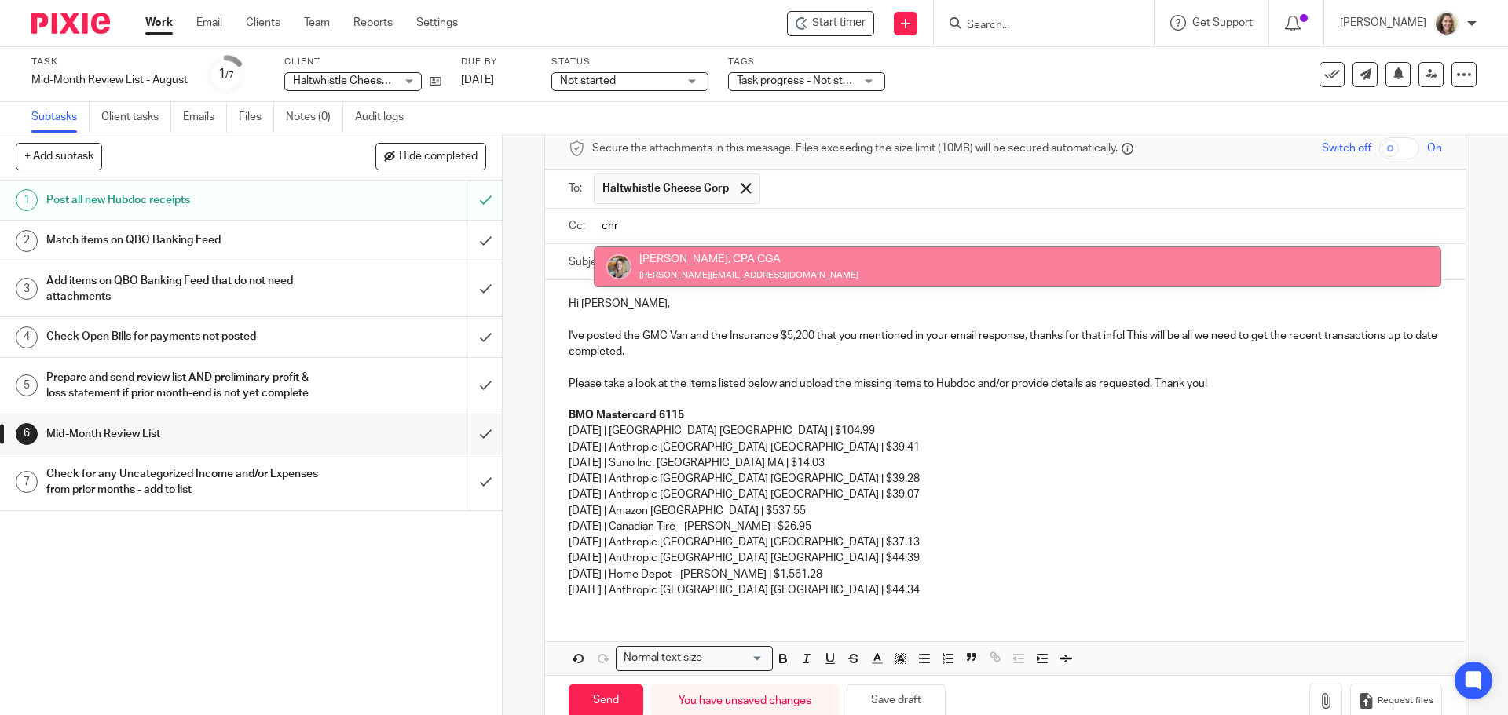
type input "chr"
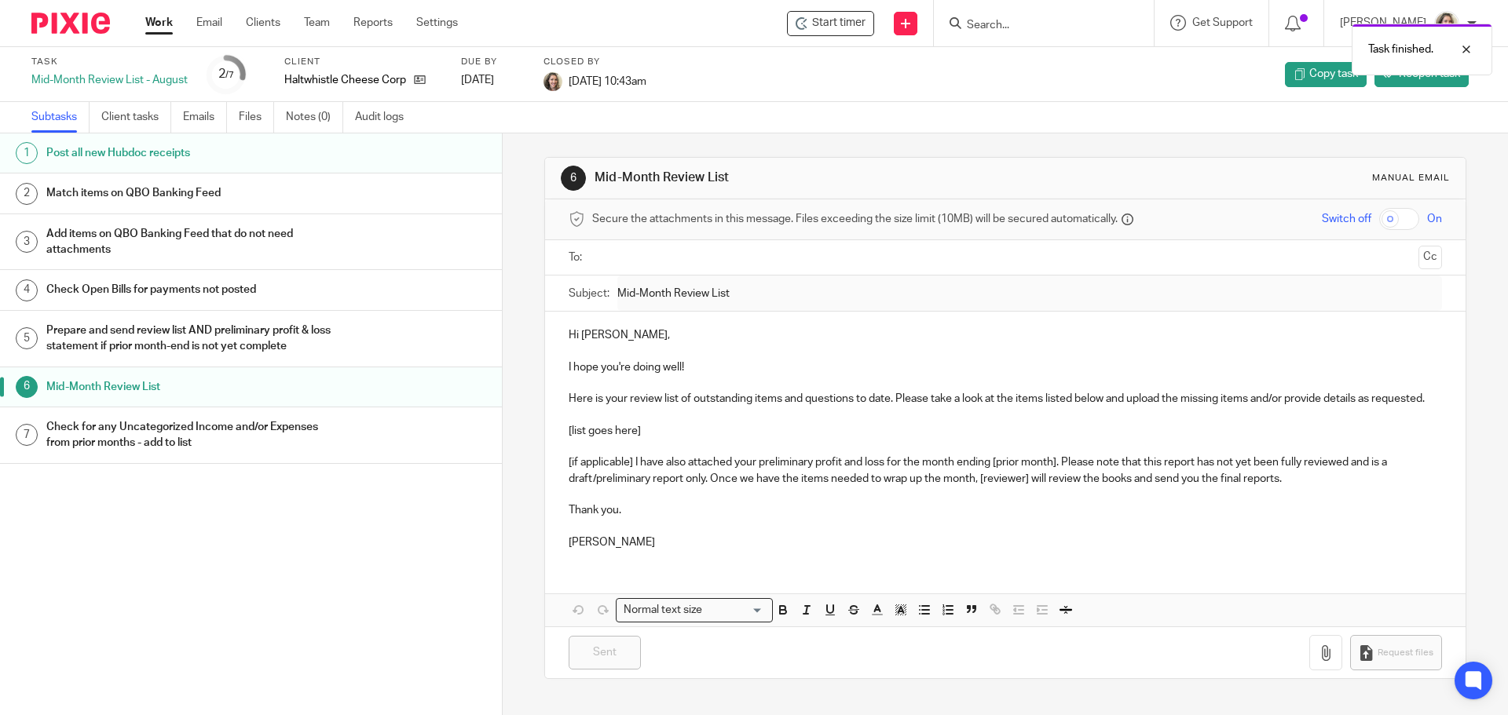
click at [159, 23] on link "Work" at bounding box center [158, 23] width 27 height 16
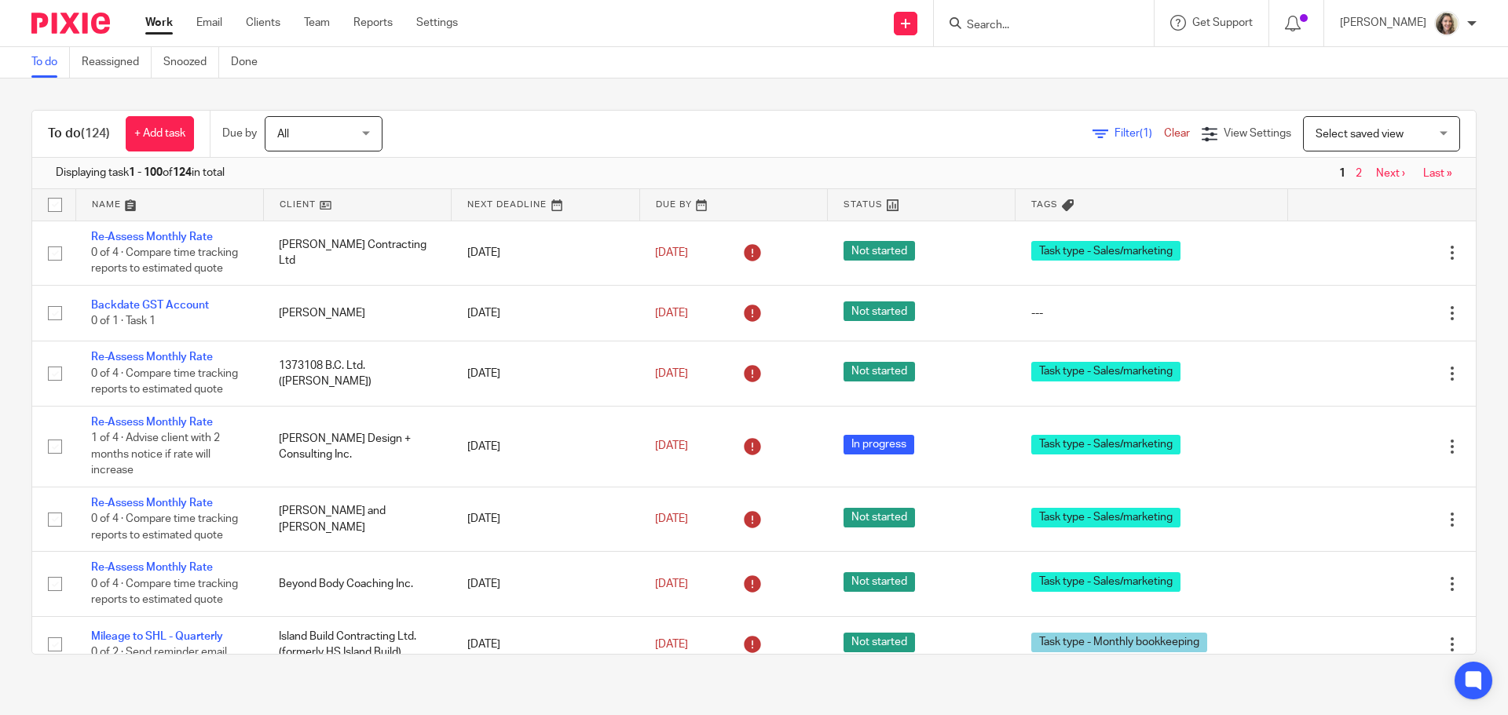
click at [1020, 24] on input "Search" at bounding box center [1035, 26] width 141 height 14
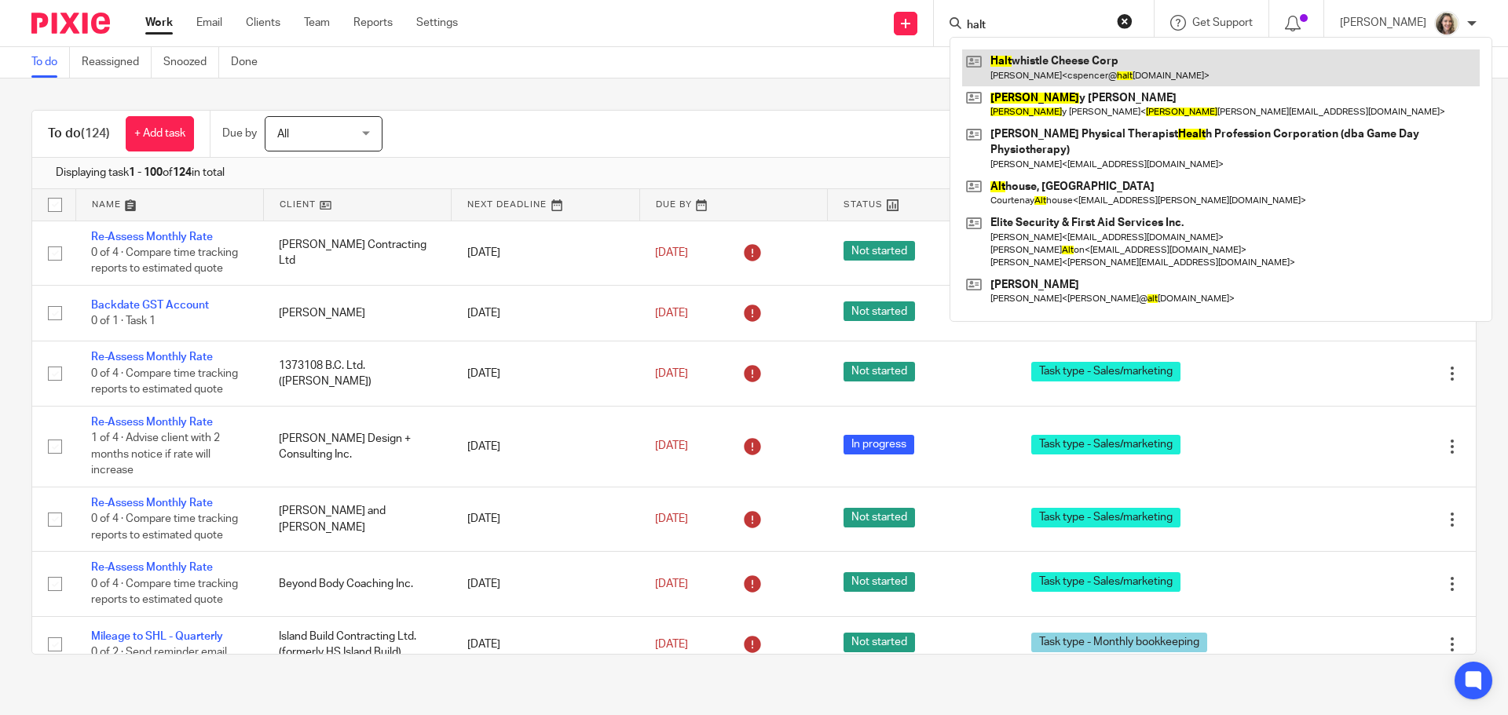
type input "halt"
click at [1079, 67] on link at bounding box center [1221, 67] width 518 height 36
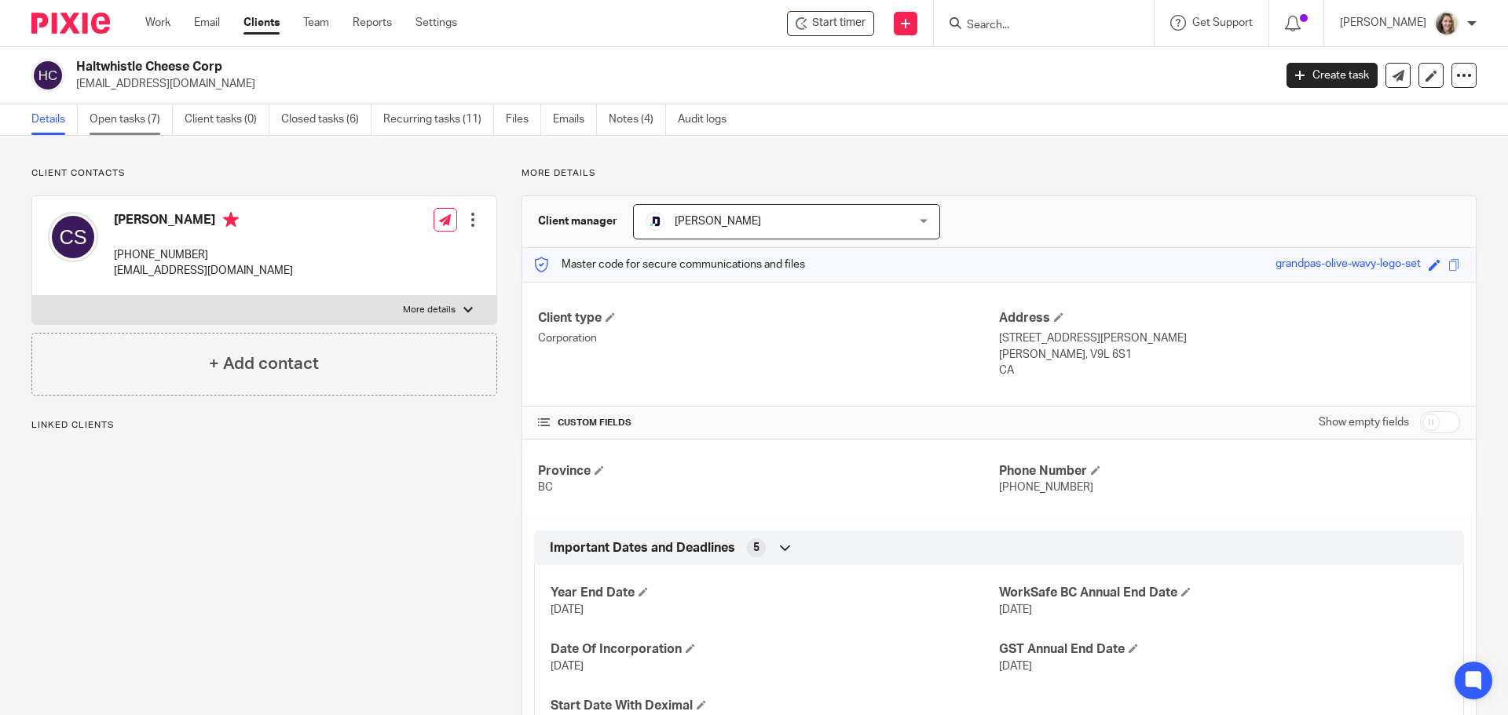
click at [112, 123] on link "Open tasks (7)" at bounding box center [131, 119] width 83 height 31
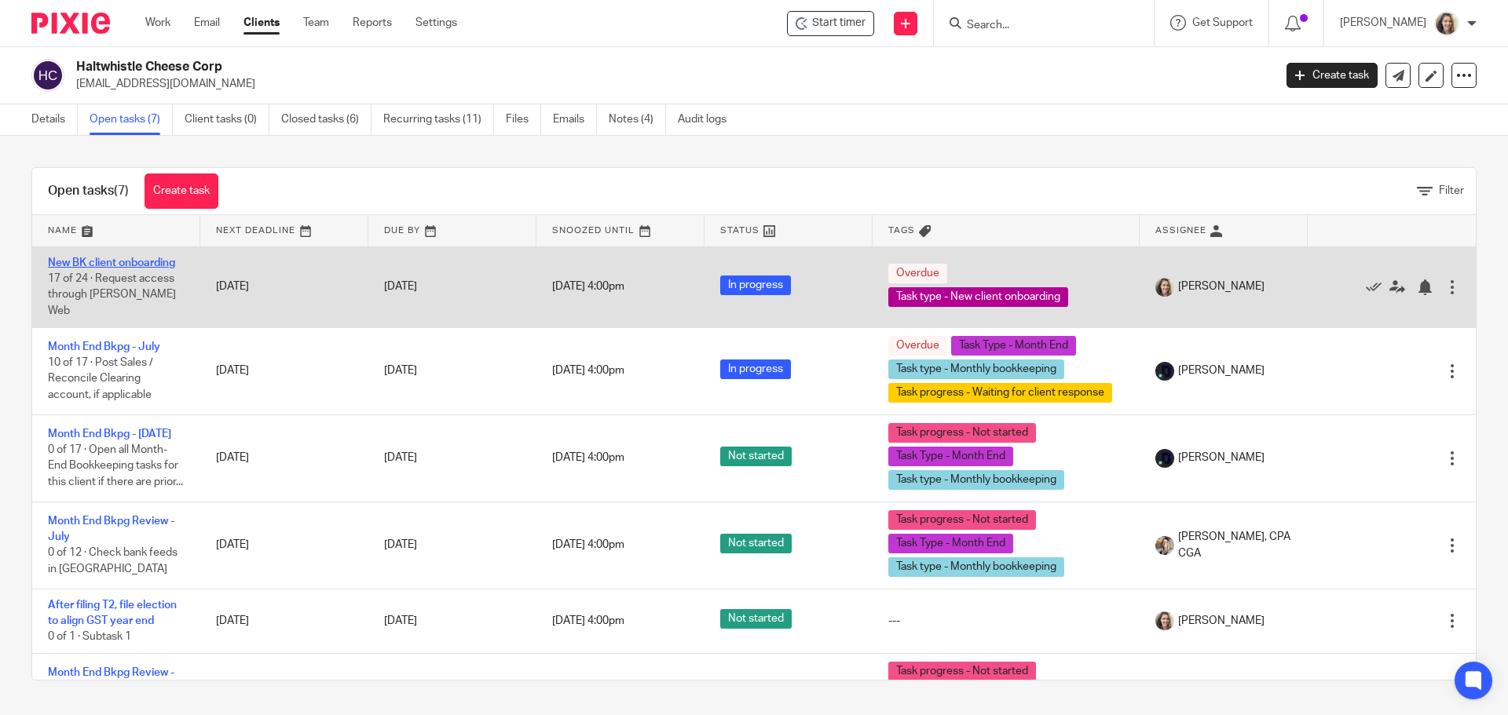
click at [101, 266] on link "New BK client onboarding" at bounding box center [111, 263] width 127 height 11
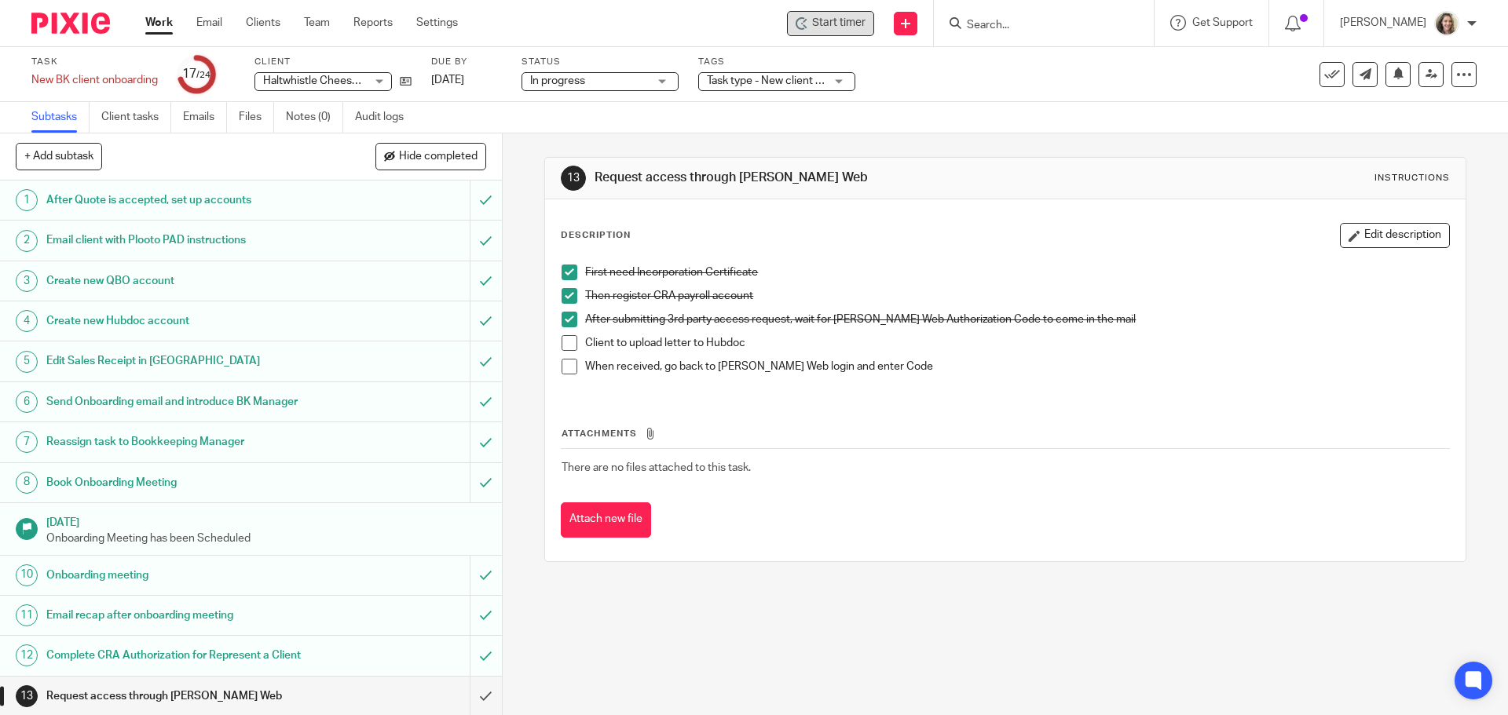
click at [865, 28] on span "Start timer" at bounding box center [838, 23] width 53 height 16
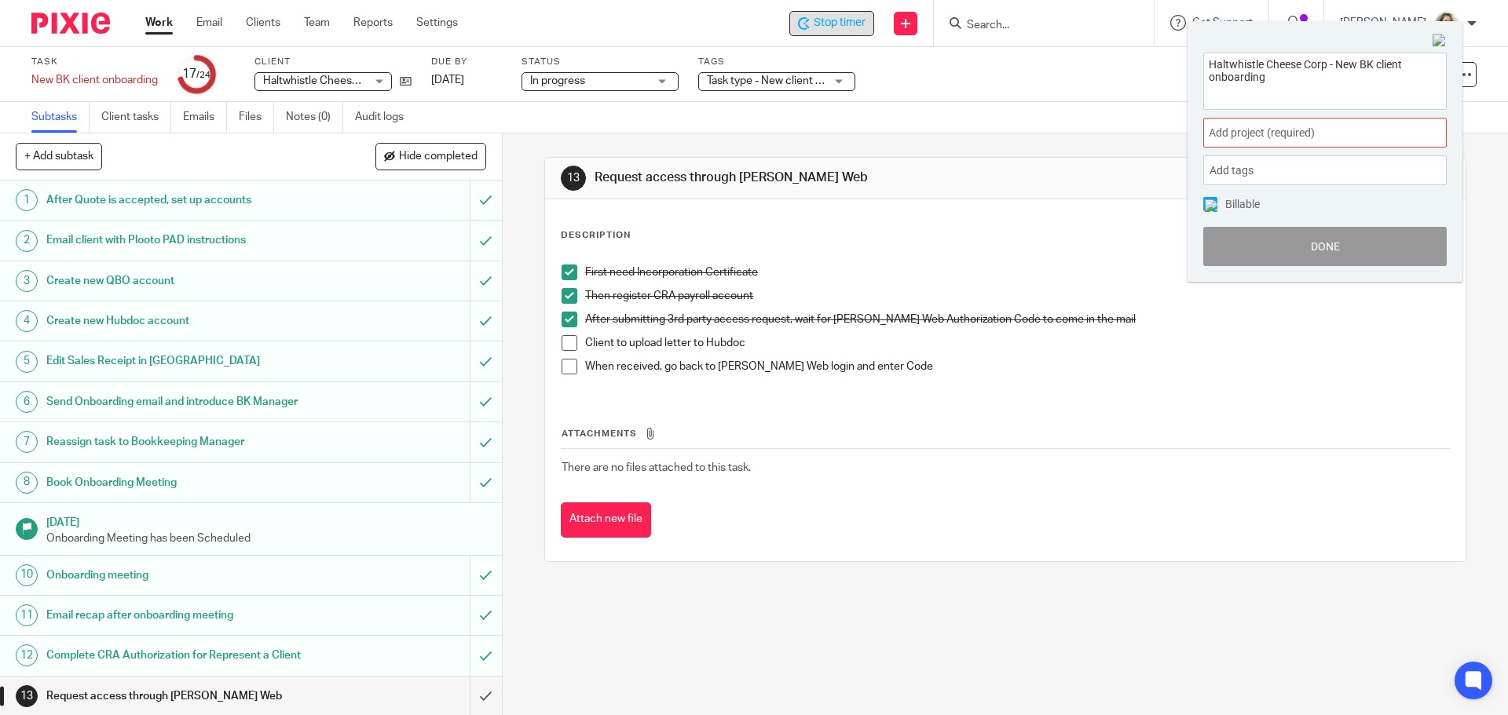
click at [1251, 129] on span "Add project (required) :" at bounding box center [1308, 133] width 198 height 16
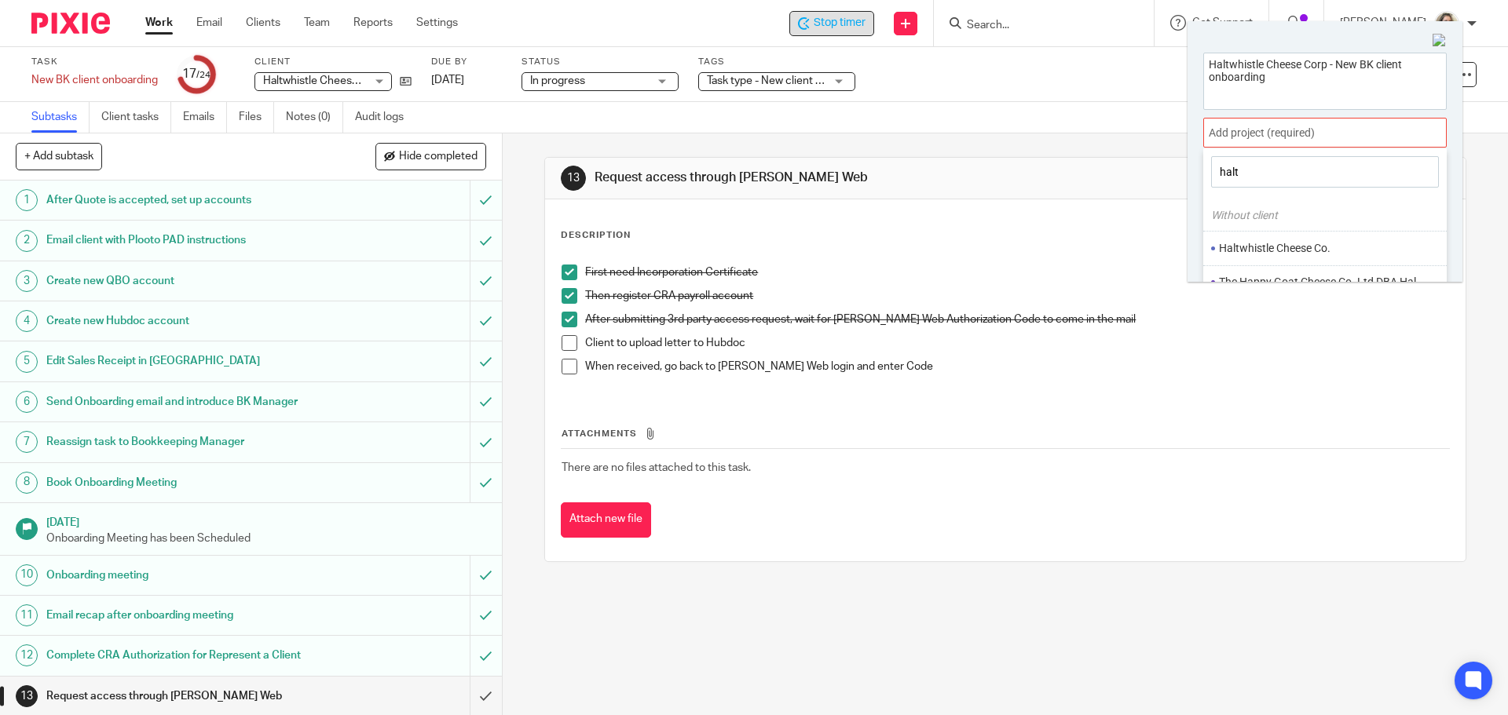
scroll to position [78, 0]
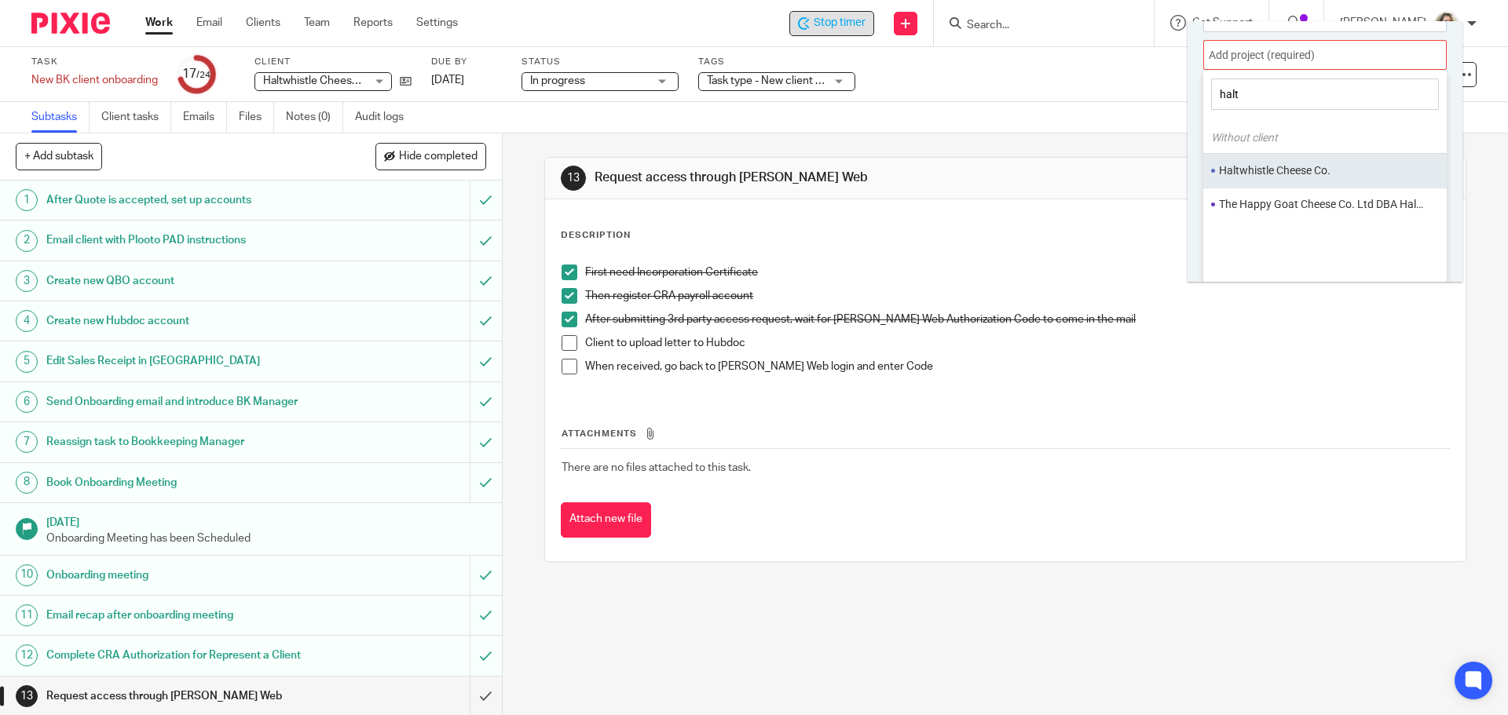
type input "halt"
click at [1313, 176] on li "Haltwhistle Cheese Co." at bounding box center [1321, 171] width 205 height 16
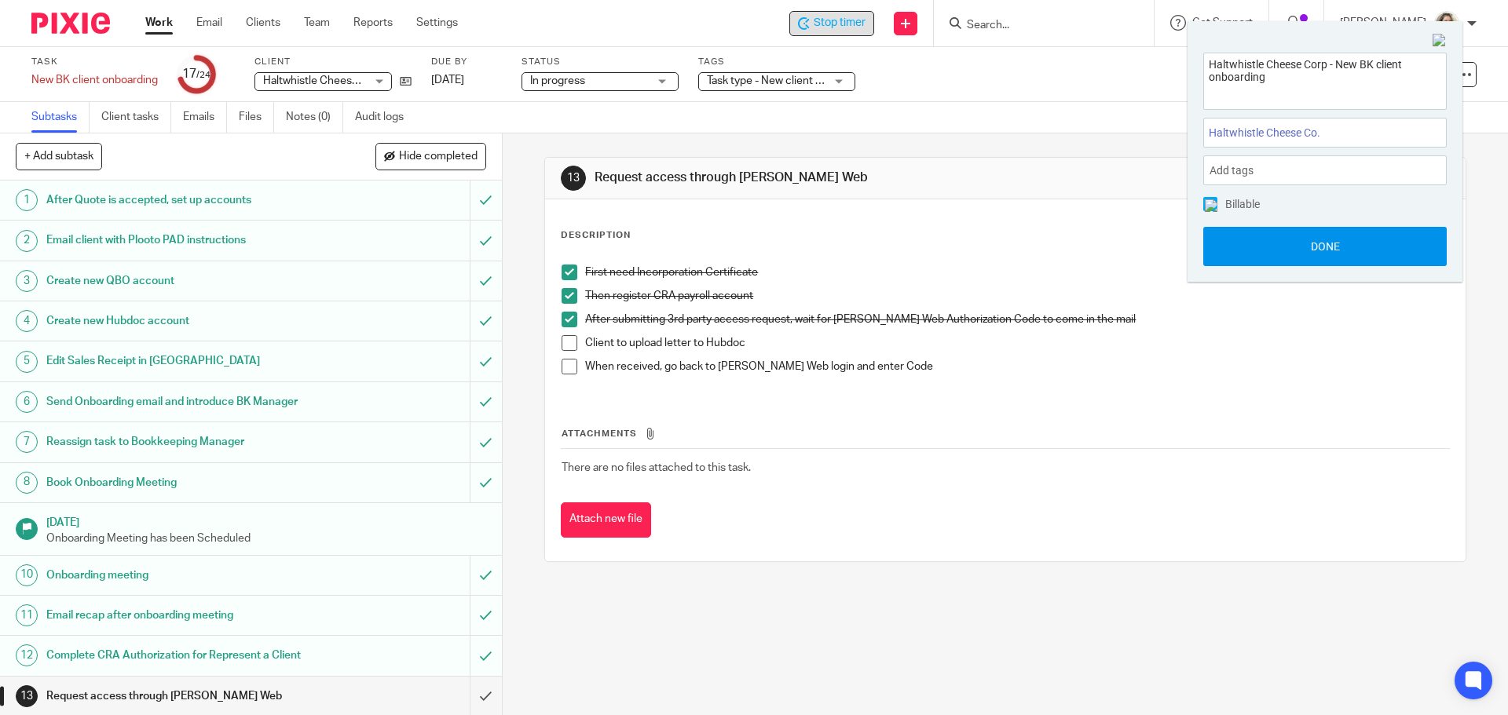
click at [1326, 244] on button "Done" at bounding box center [1324, 246] width 243 height 39
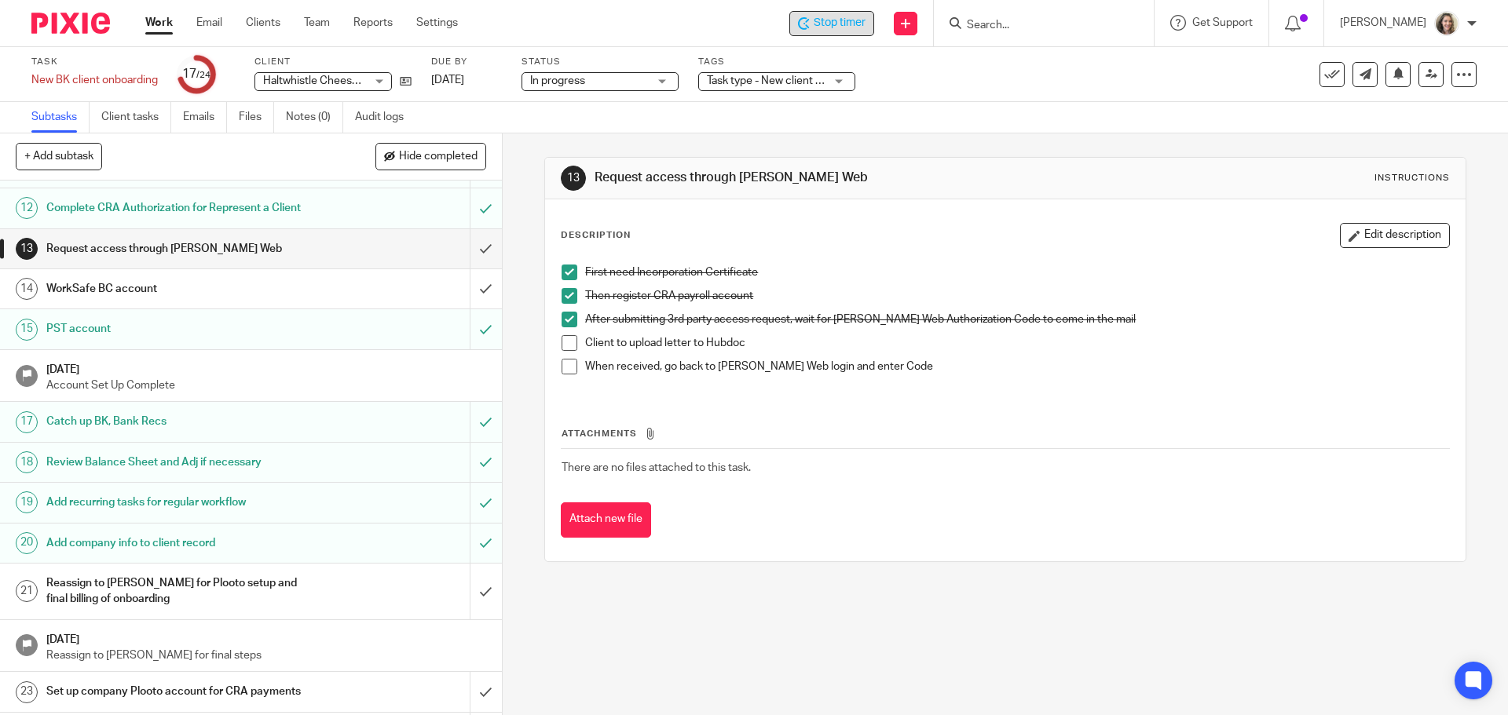
scroll to position [485, 0]
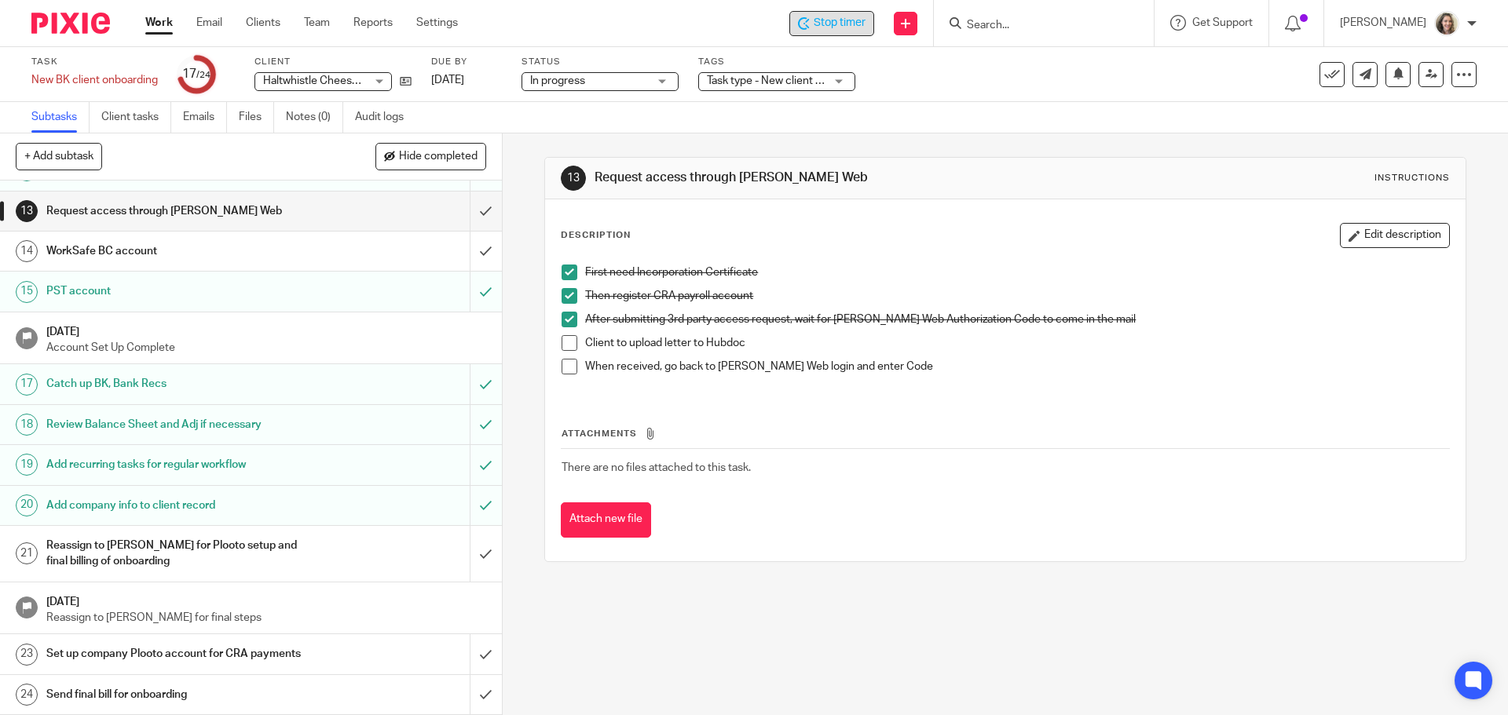
click at [224, 653] on h1 "Set up company Plooto account for CRA payments" at bounding box center [182, 654] width 272 height 24
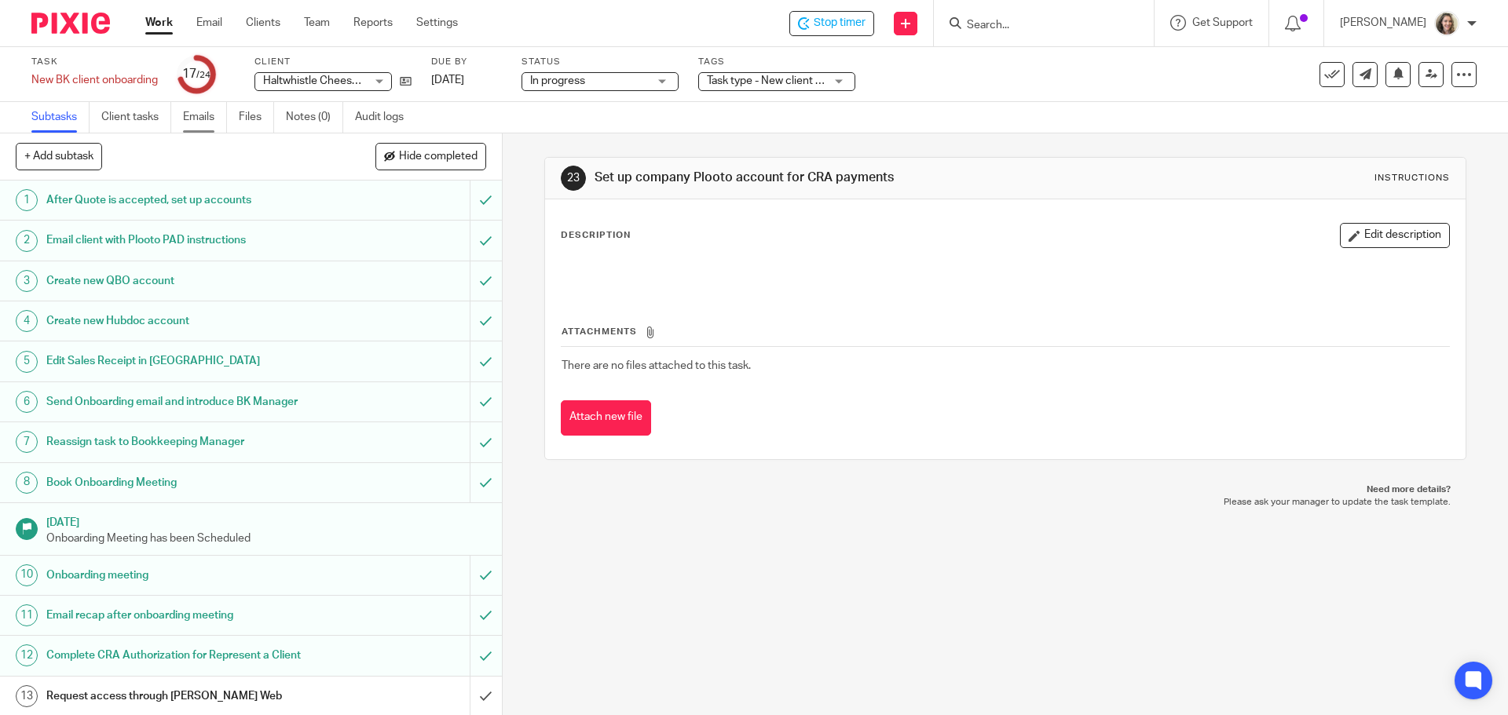
click at [203, 119] on link "Emails" at bounding box center [205, 117] width 44 height 31
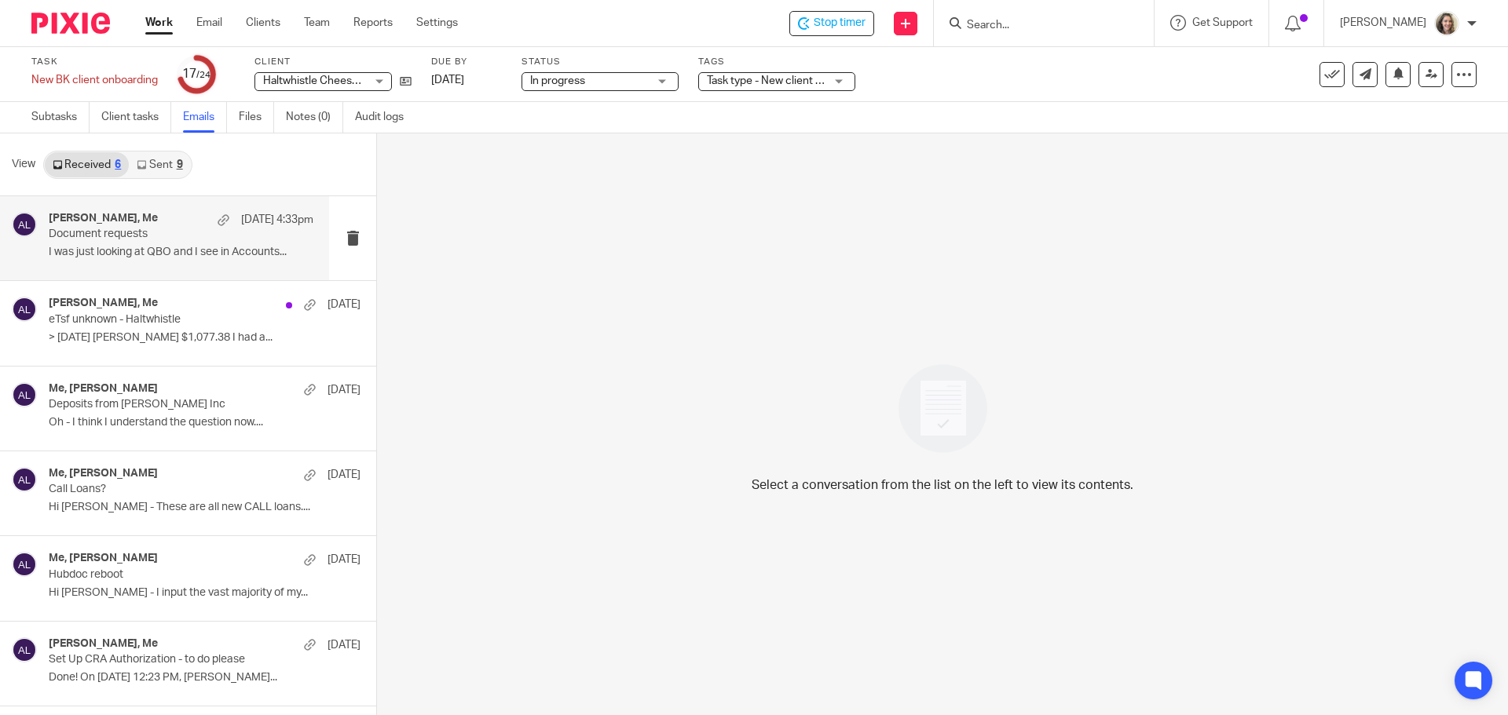
click at [115, 232] on p "Document requests" at bounding box center [155, 234] width 212 height 13
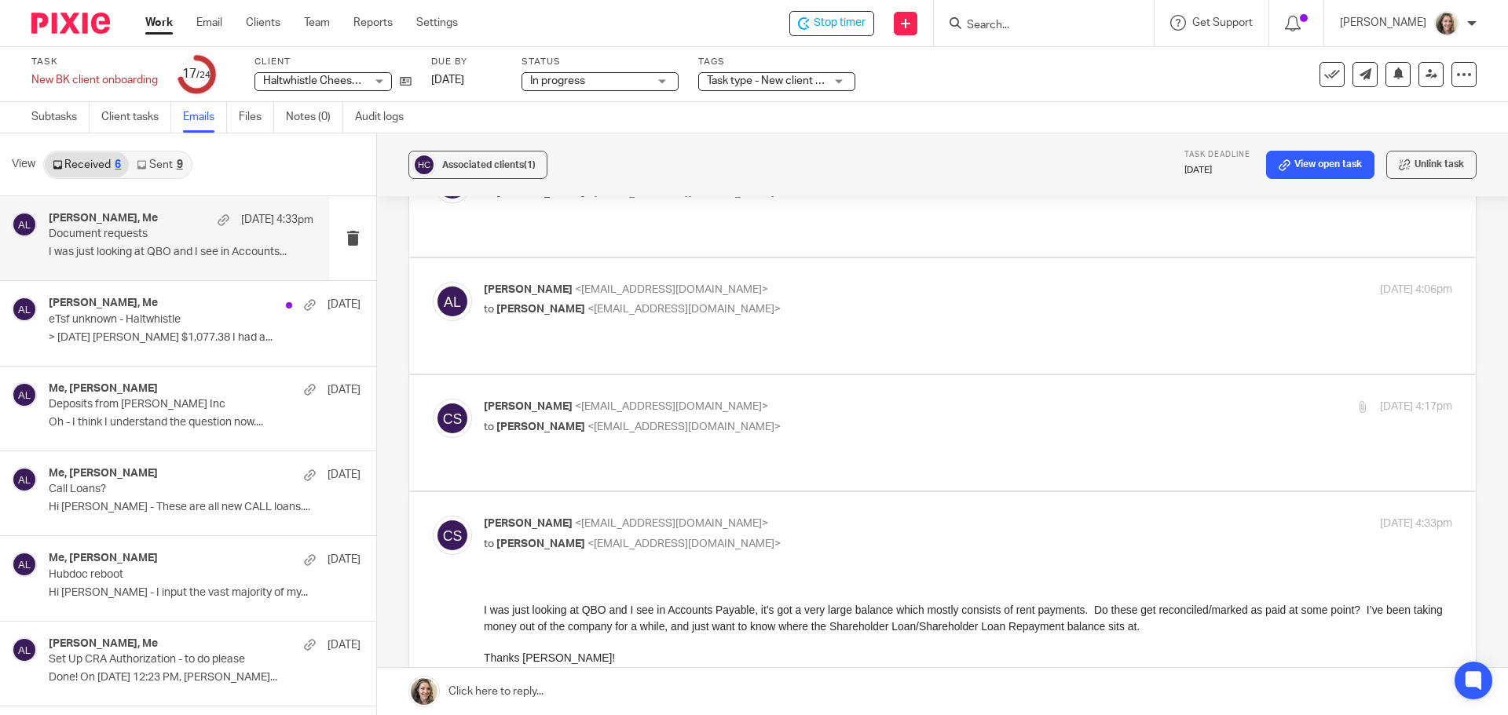
scroll to position [236, 0]
click at [847, 397] on p "Cory Spencer <cspencer@haltwhistlecheese.com>" at bounding box center [807, 405] width 646 height 16
checkbox input "true"
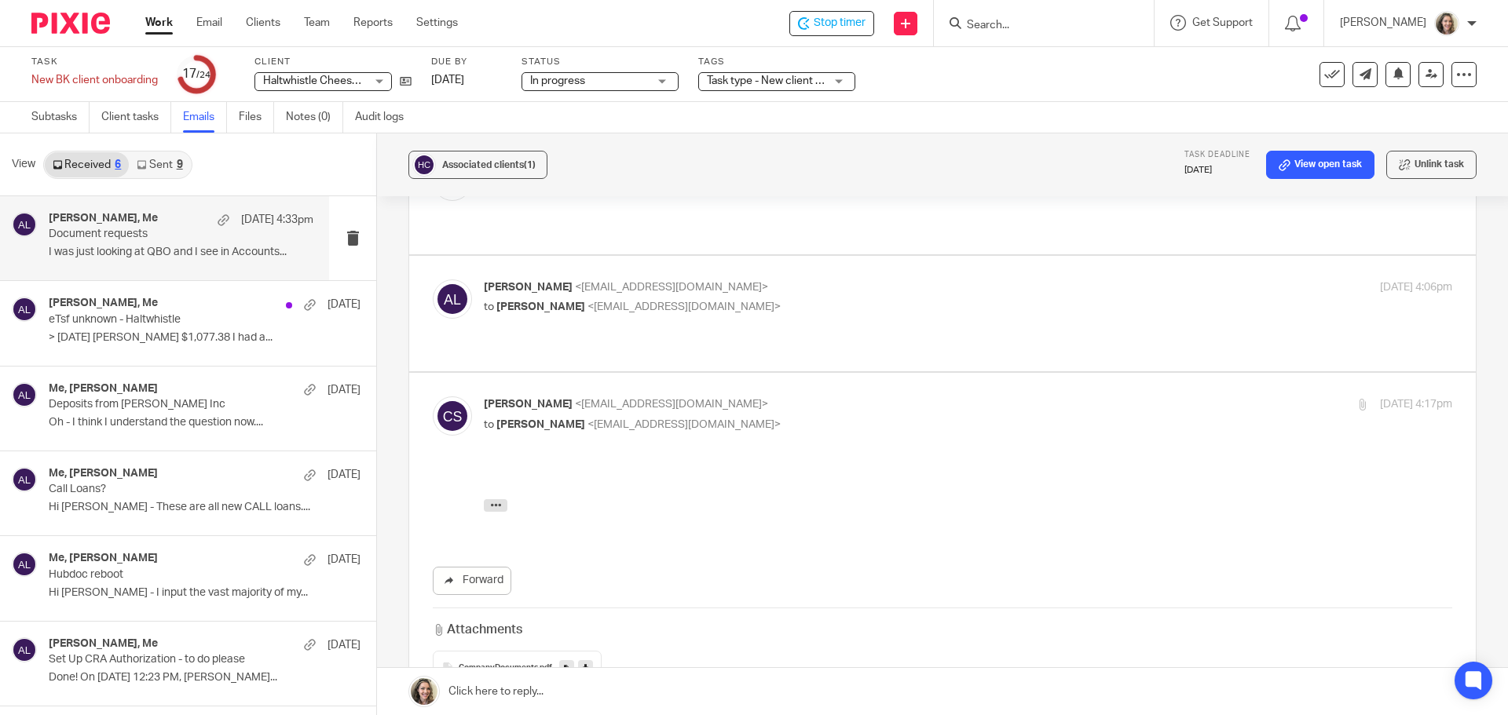
scroll to position [0, 0]
click at [472, 567] on link "Forward" at bounding box center [472, 581] width 79 height 28
click at [724, 302] on span "<cspencer@haltwhistlecheese.com>" at bounding box center [683, 307] width 193 height 11
checkbox input "true"
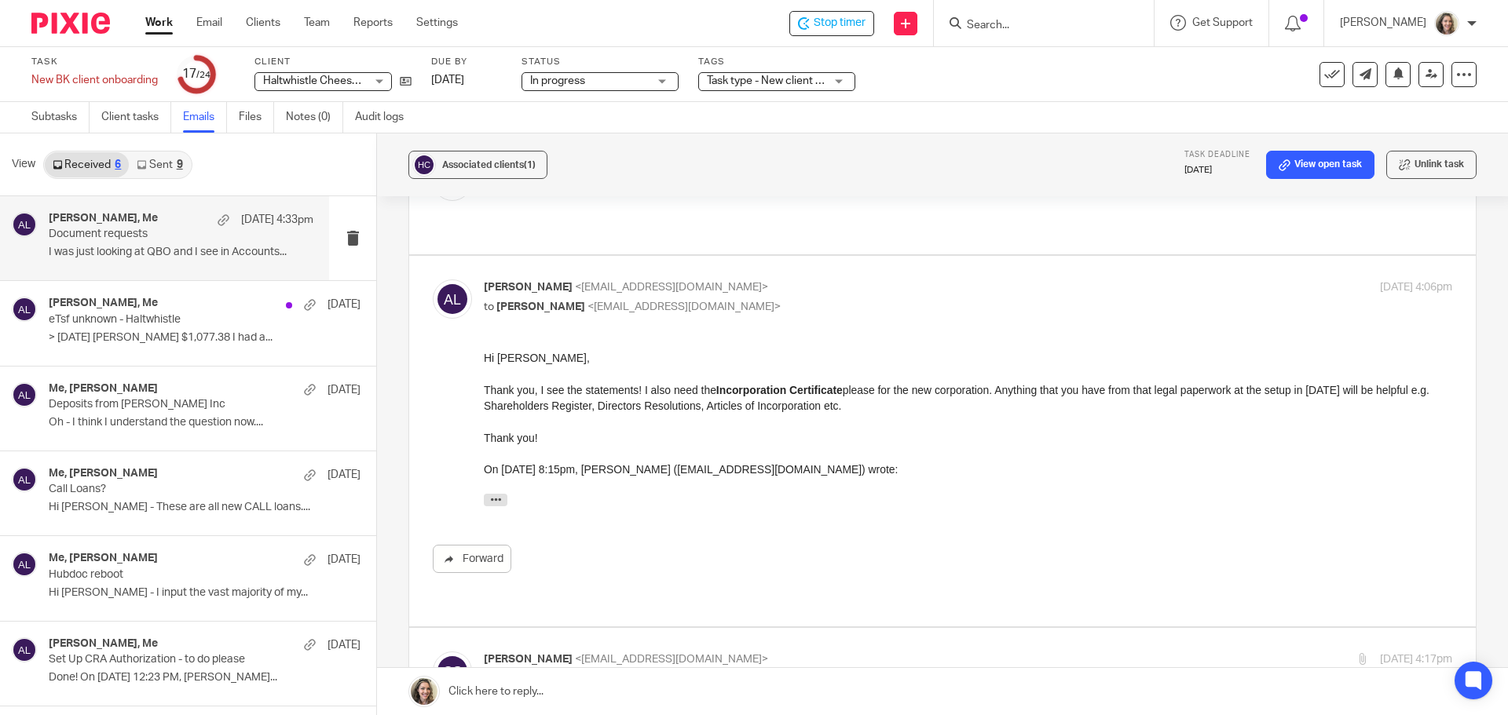
drag, startPoint x: 746, startPoint y: 275, endPoint x: 575, endPoint y: 284, distance: 171.5
click at [575, 284] on div "Alicia Loewen <info@deximal.ca> to Cory Spencer <cspencer@haltwhistlecheese.com…" at bounding box center [968, 299] width 968 height 39
copy span "[EMAIL_ADDRESS][DOMAIN_NAME]"
click at [53, 119] on link "Subtasks" at bounding box center [60, 117] width 58 height 31
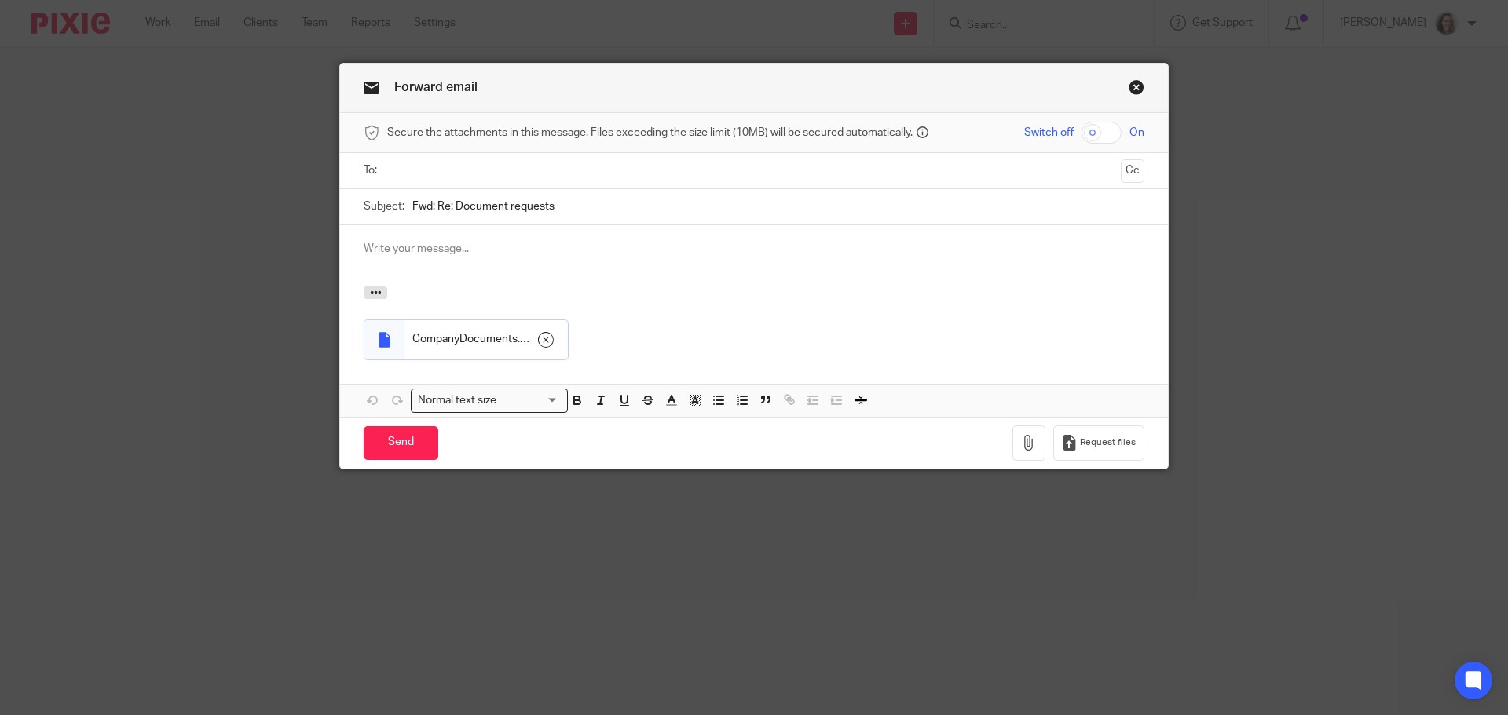
drag, startPoint x: 576, startPoint y: 203, endPoint x: 383, endPoint y: 197, distance: 193.3
click at [383, 197] on div "Subject: Fwd: Re: Document requests" at bounding box center [754, 206] width 781 height 35
type input "Share Structure"
click at [428, 163] on input "text" at bounding box center [754, 171] width 722 height 18
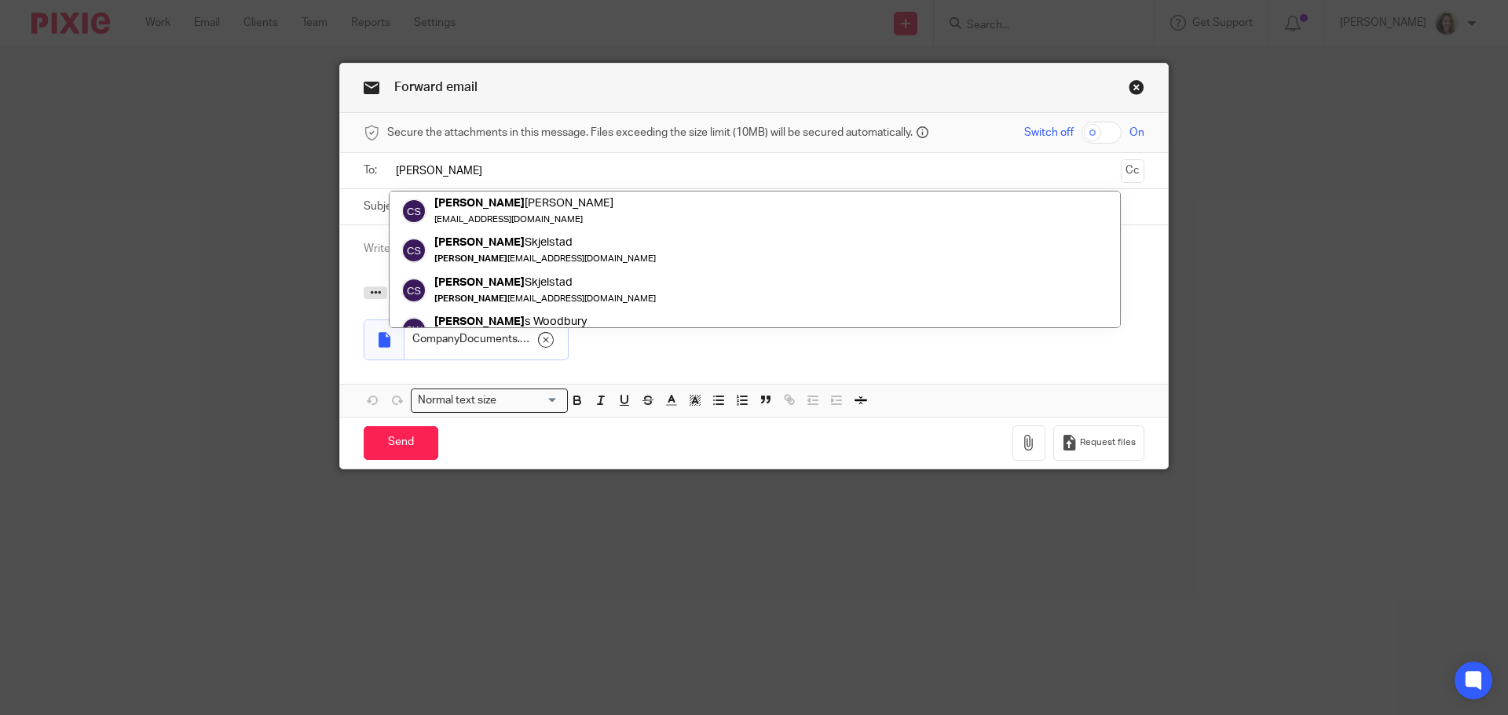
type input "[PERSON_NAME]"
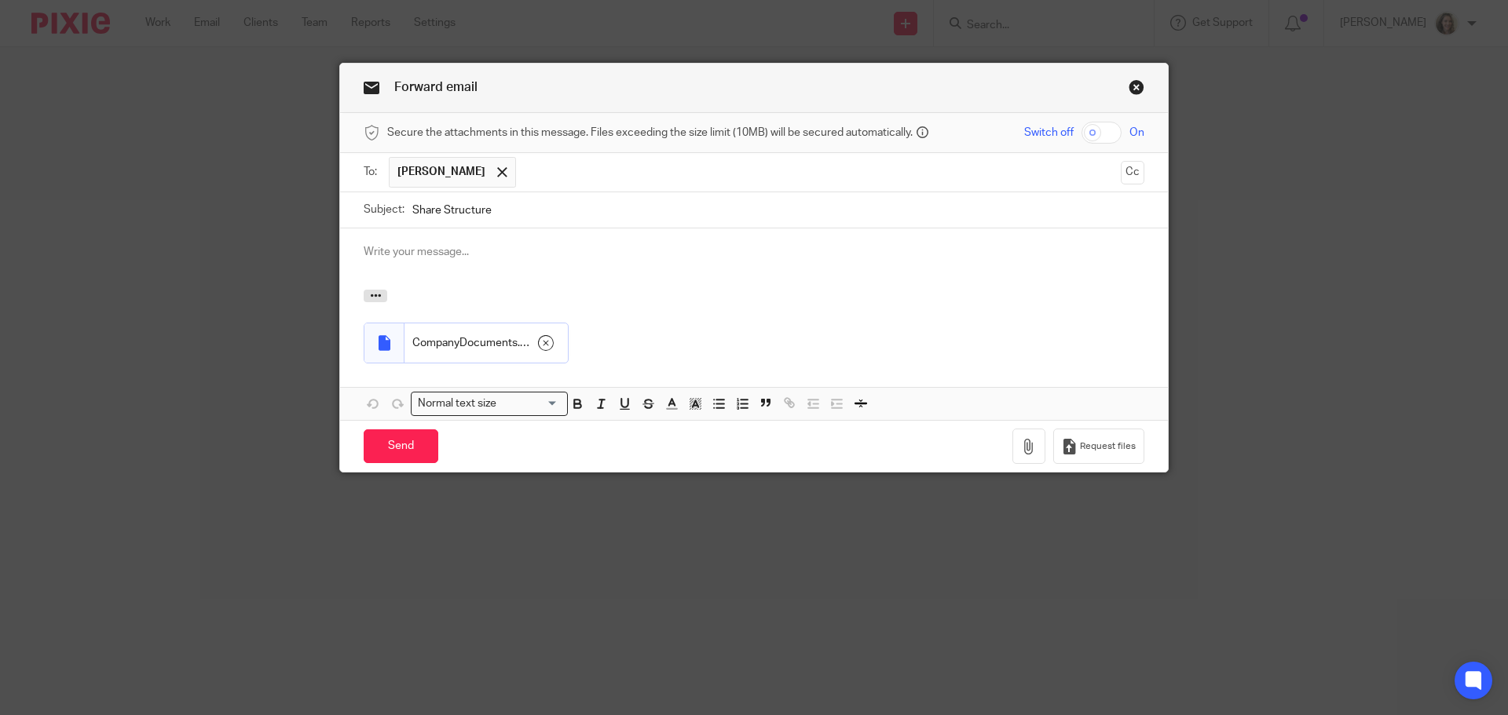
click at [457, 246] on p at bounding box center [754, 252] width 781 height 16
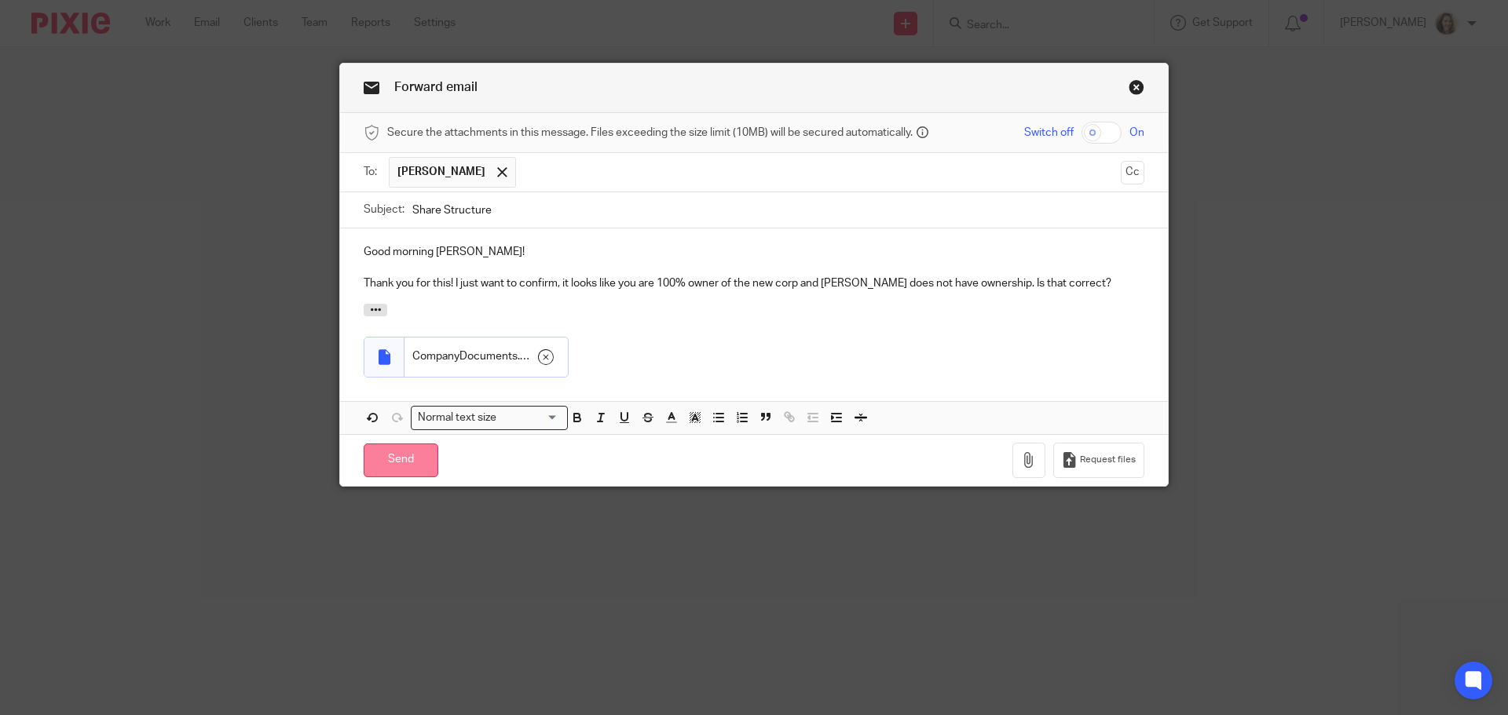
click at [389, 463] on input "Send" at bounding box center [401, 461] width 75 height 34
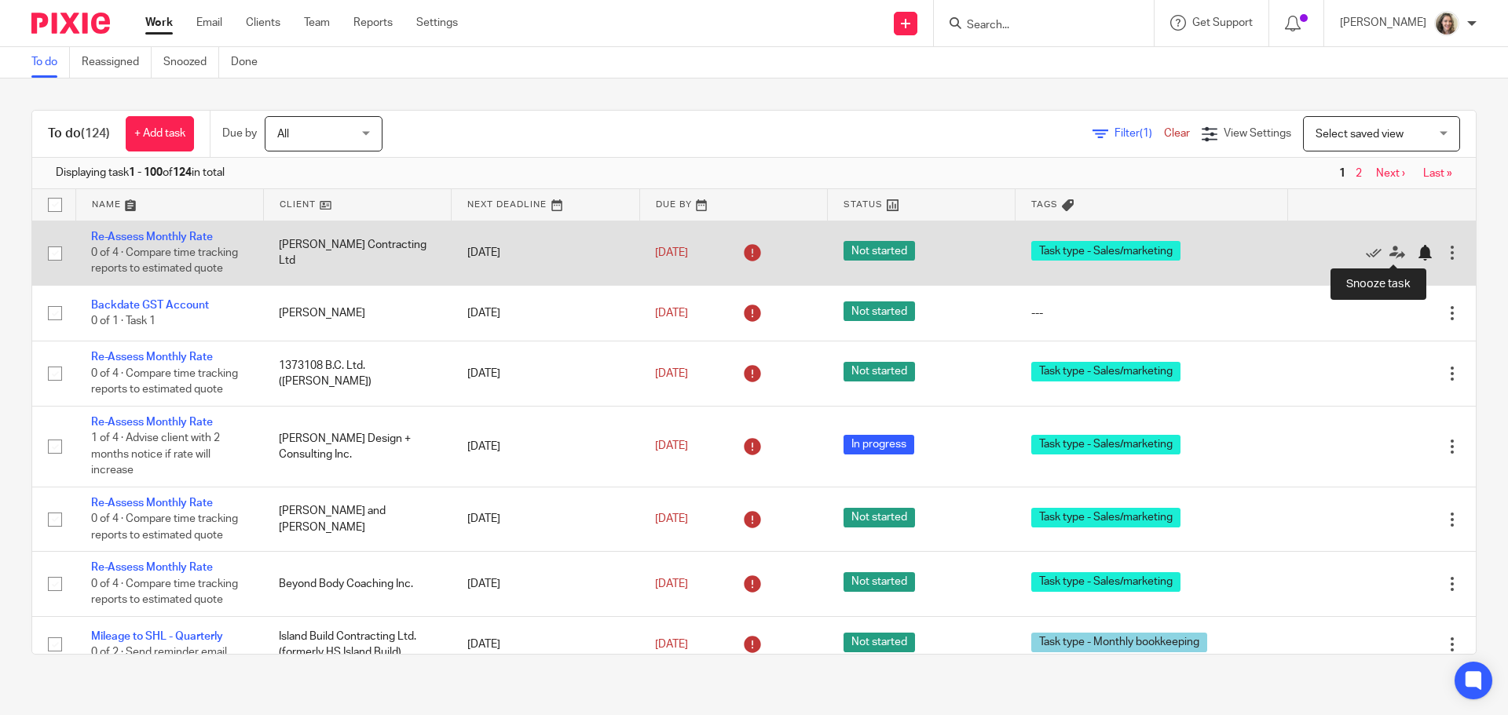
click at [1417, 255] on div at bounding box center [1425, 253] width 16 height 16
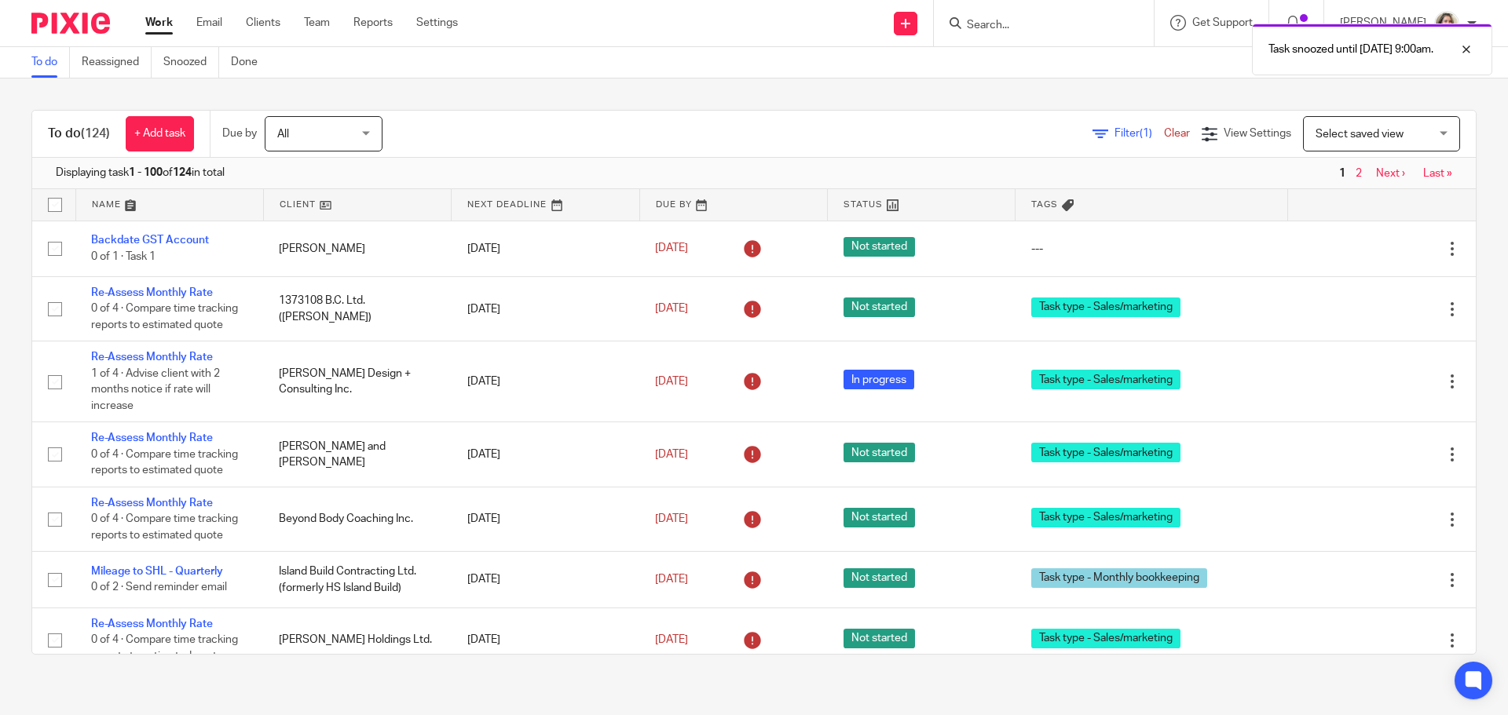
click at [1370, 136] on span "Select saved view" at bounding box center [1359, 134] width 88 height 11
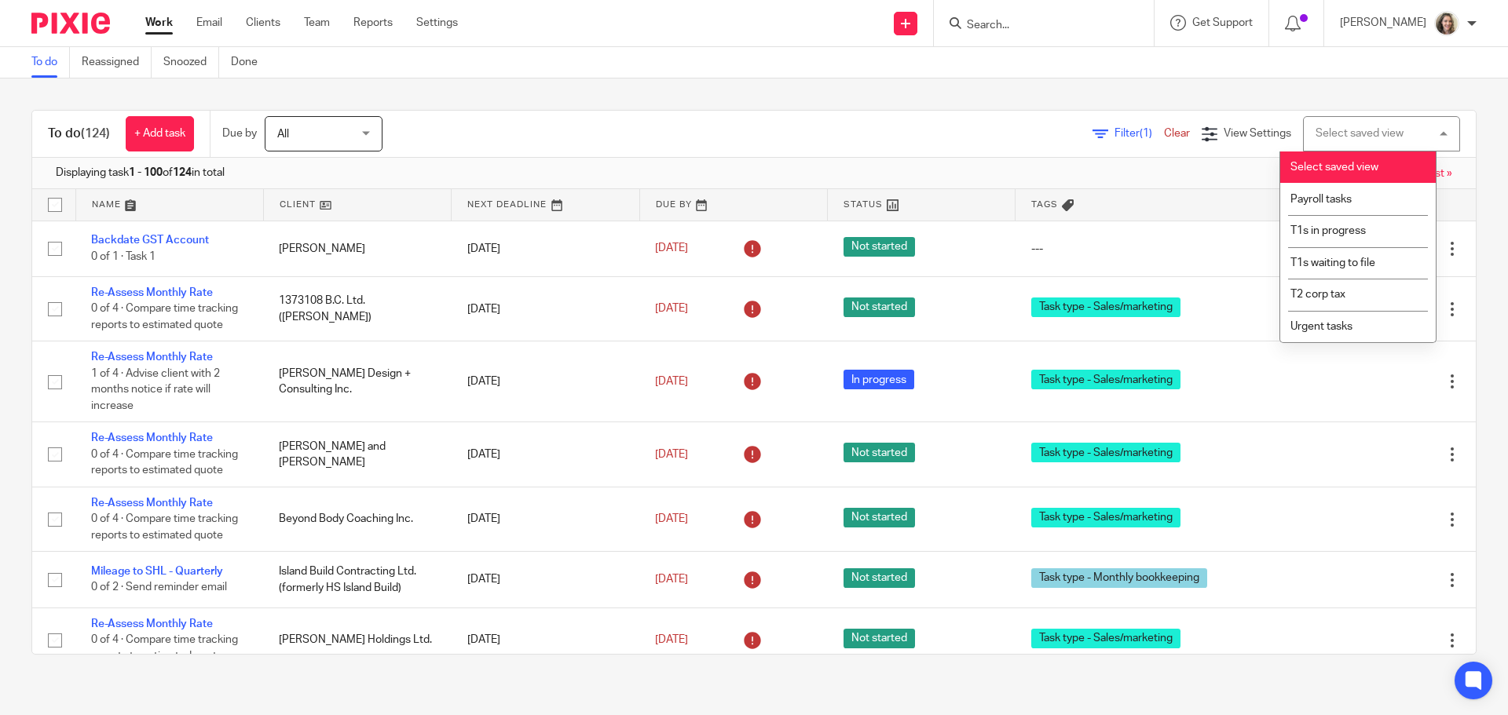
click at [1370, 136] on div "Select saved view" at bounding box center [1359, 133] width 88 height 11
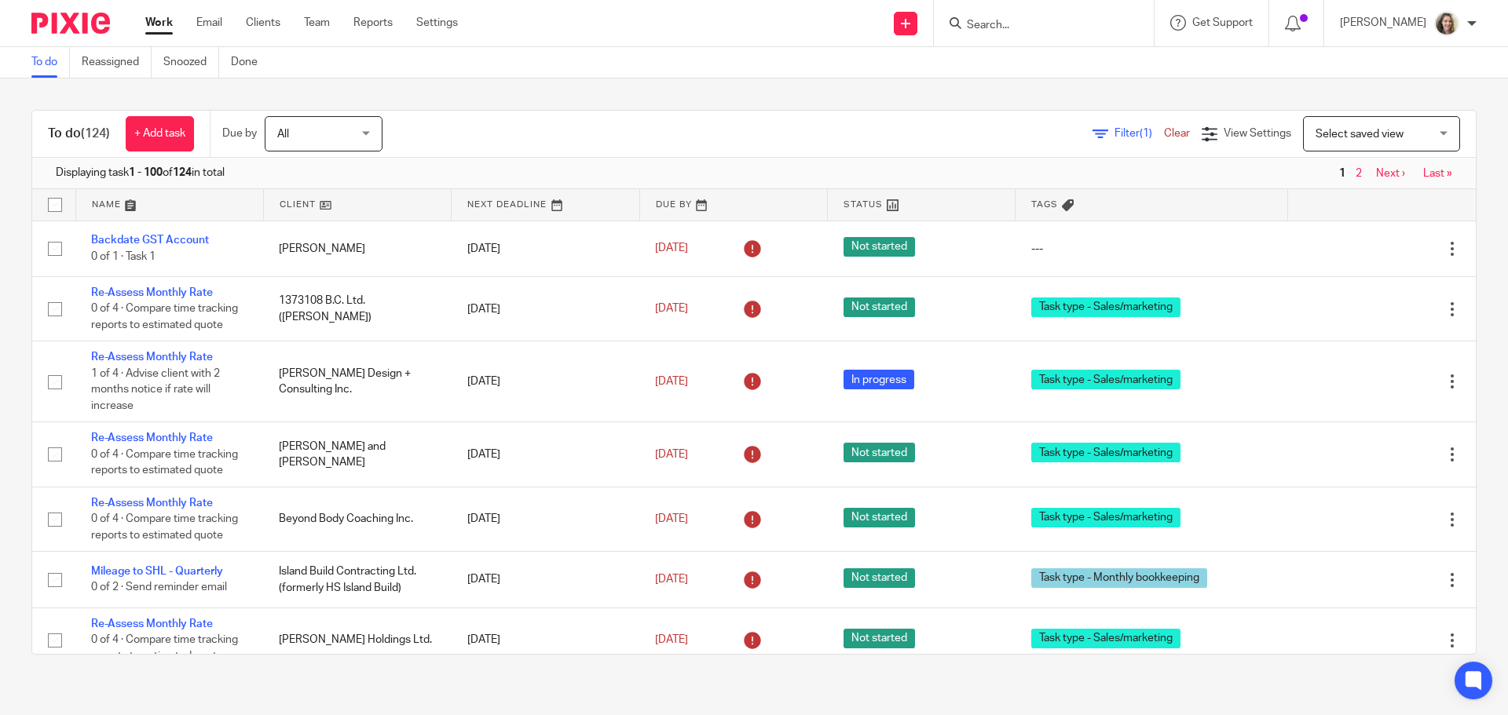
click at [1114, 128] on span "Filter (1)" at bounding box center [1138, 133] width 49 height 11
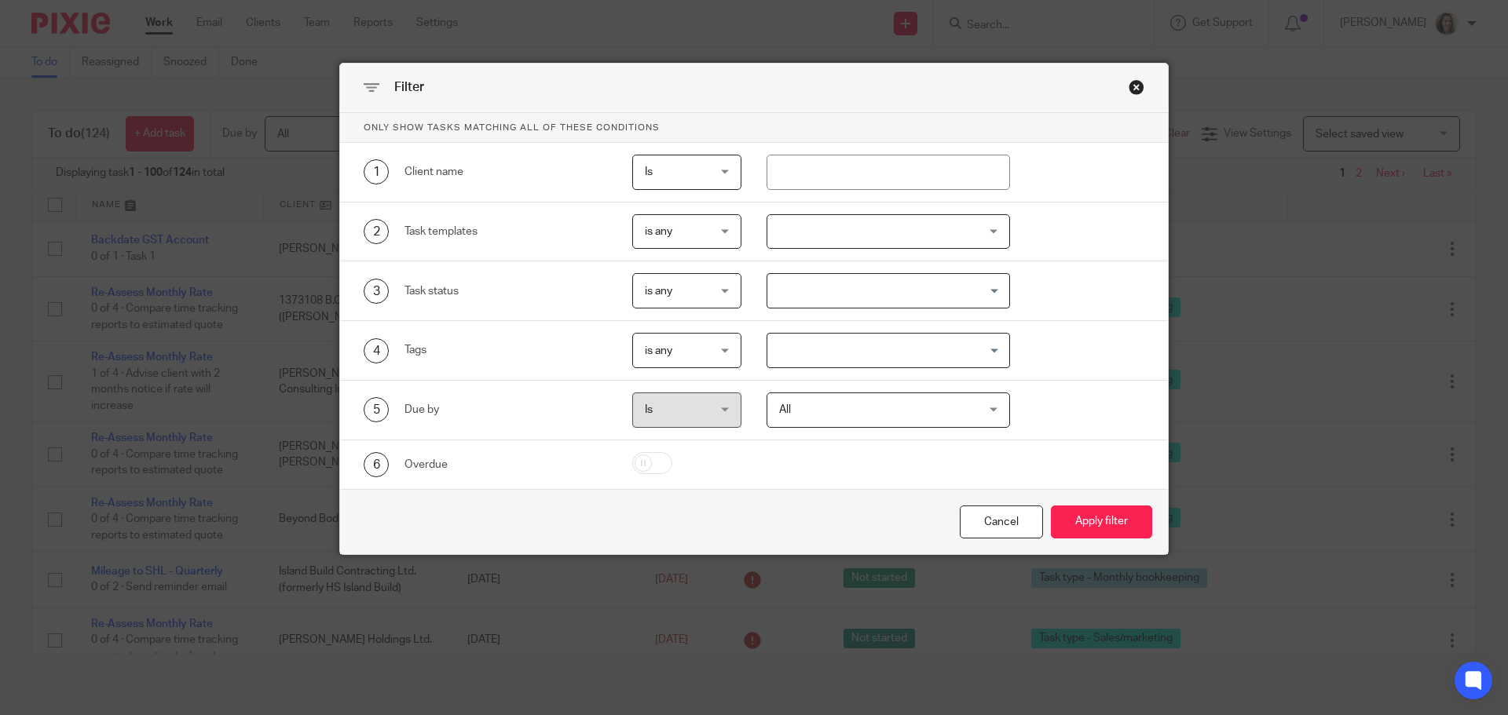
click at [854, 224] on div at bounding box center [888, 231] width 244 height 35
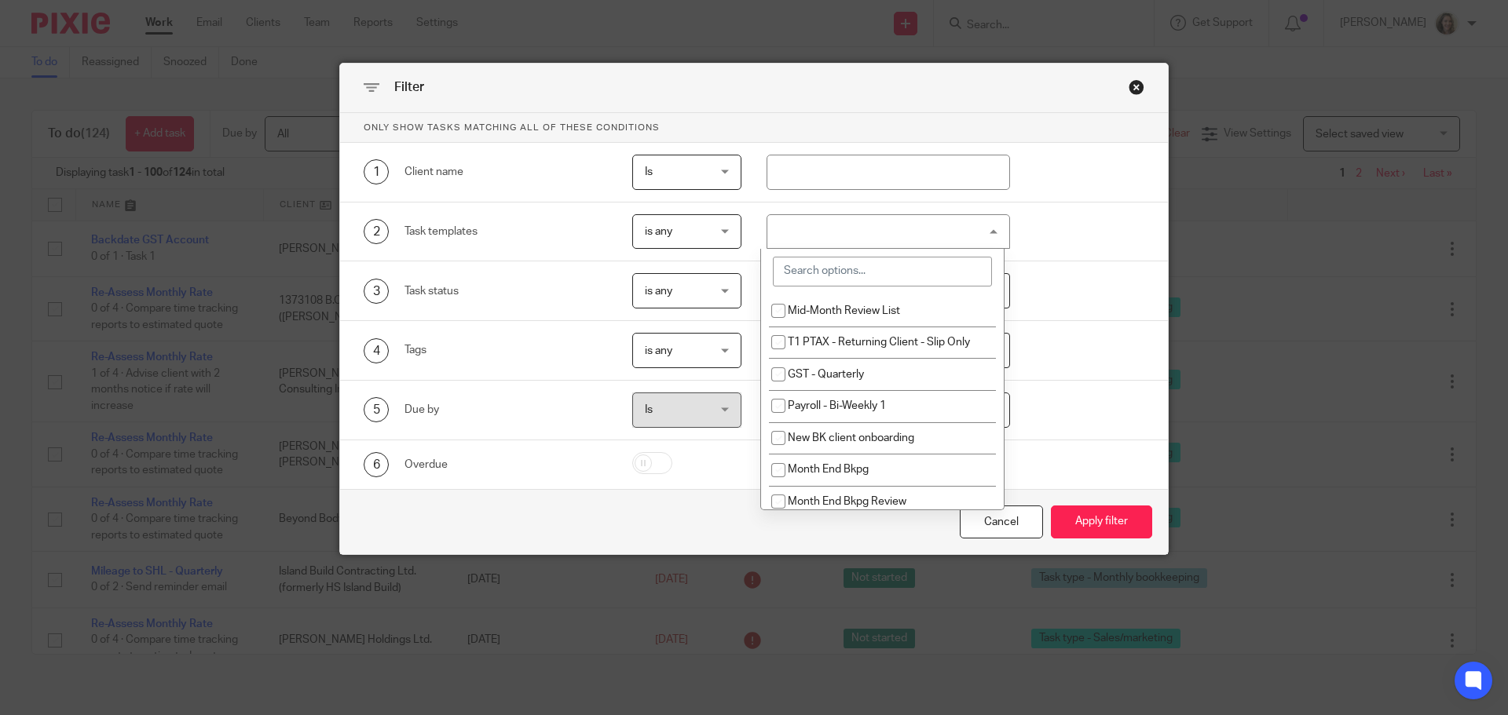
drag, startPoint x: 833, startPoint y: 288, endPoint x: 827, endPoint y: 273, distance: 16.2
click at [832, 287] on div at bounding box center [882, 272] width 243 height 46
click at [827, 273] on input "search" at bounding box center [882, 272] width 219 height 30
type input "s"
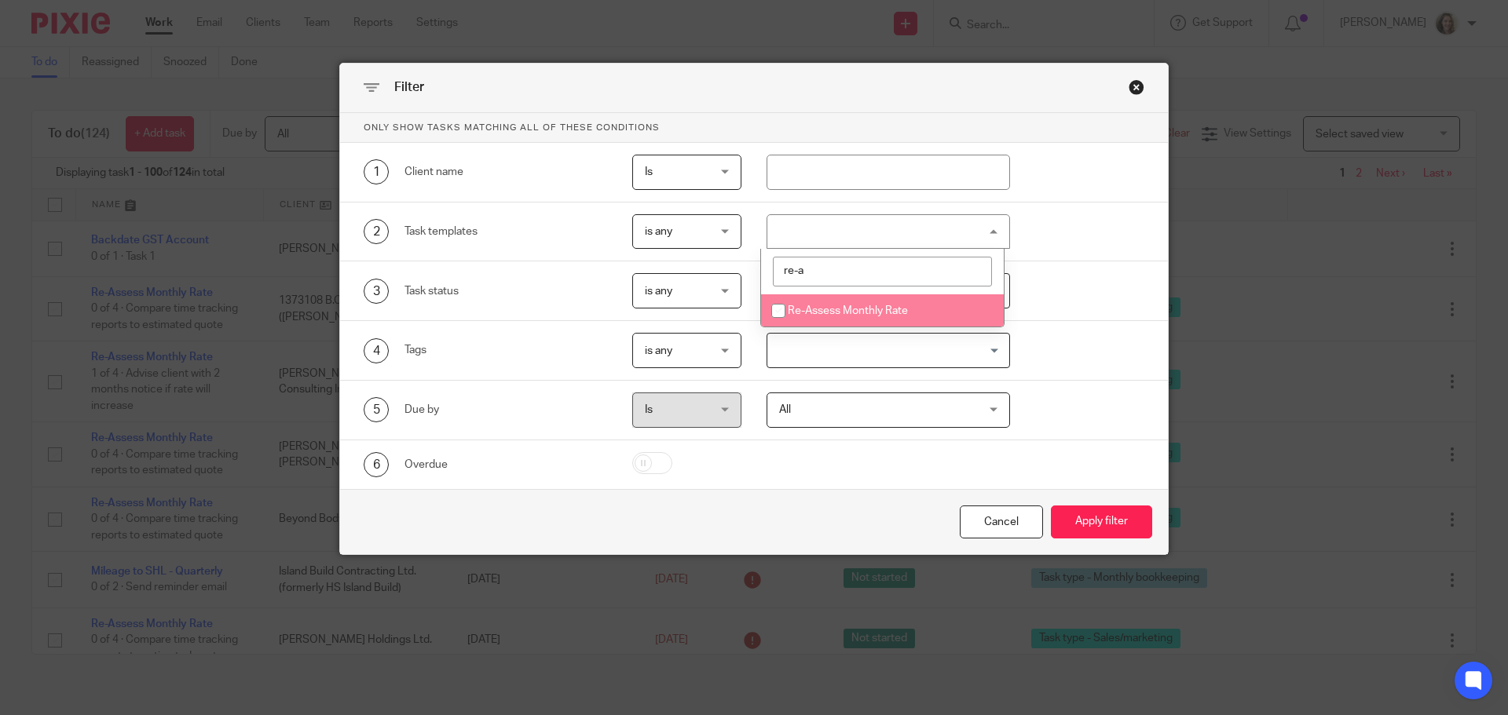
type input "re-a"
click at [836, 309] on span "Re-Assess Monthly Rate" at bounding box center [848, 310] width 120 height 11
checkbox input "true"
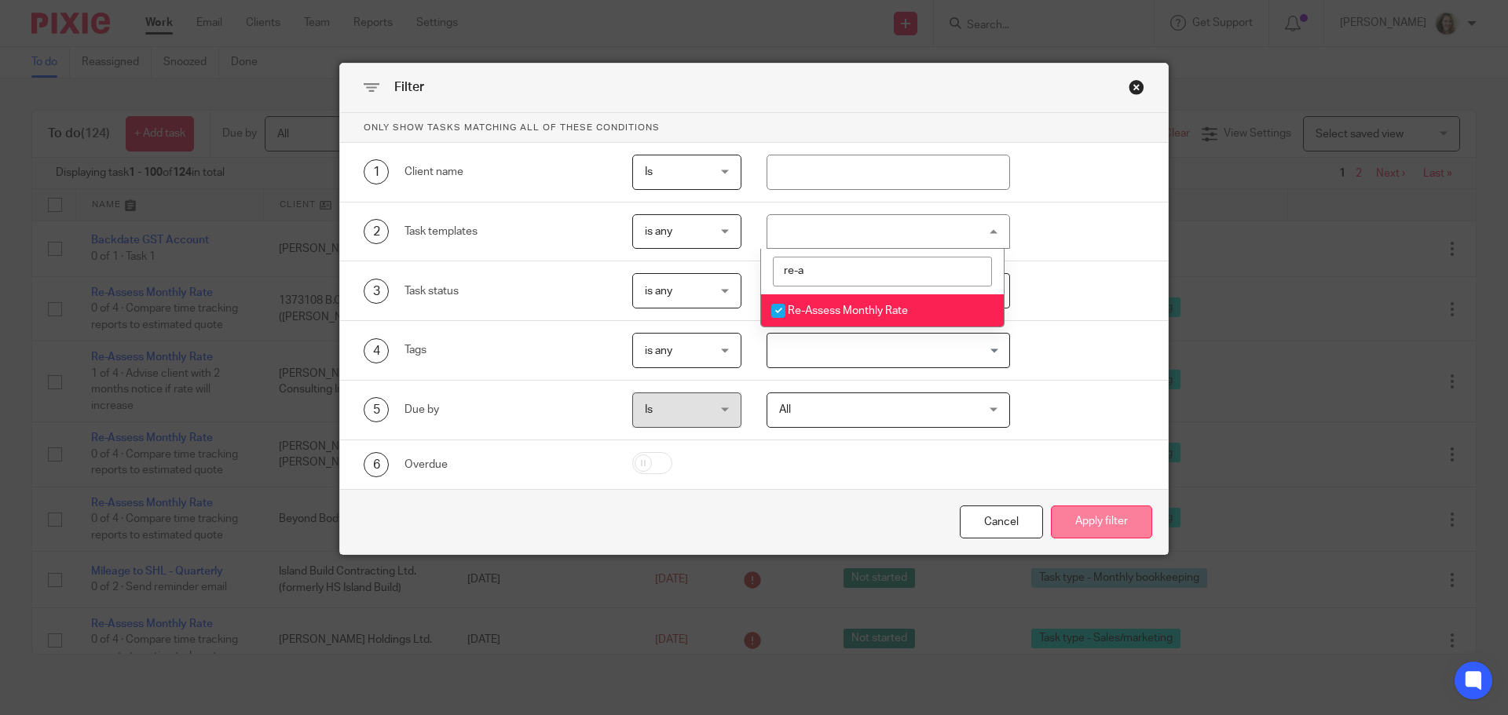
click at [1109, 521] on button "Apply filter" at bounding box center [1101, 523] width 101 height 34
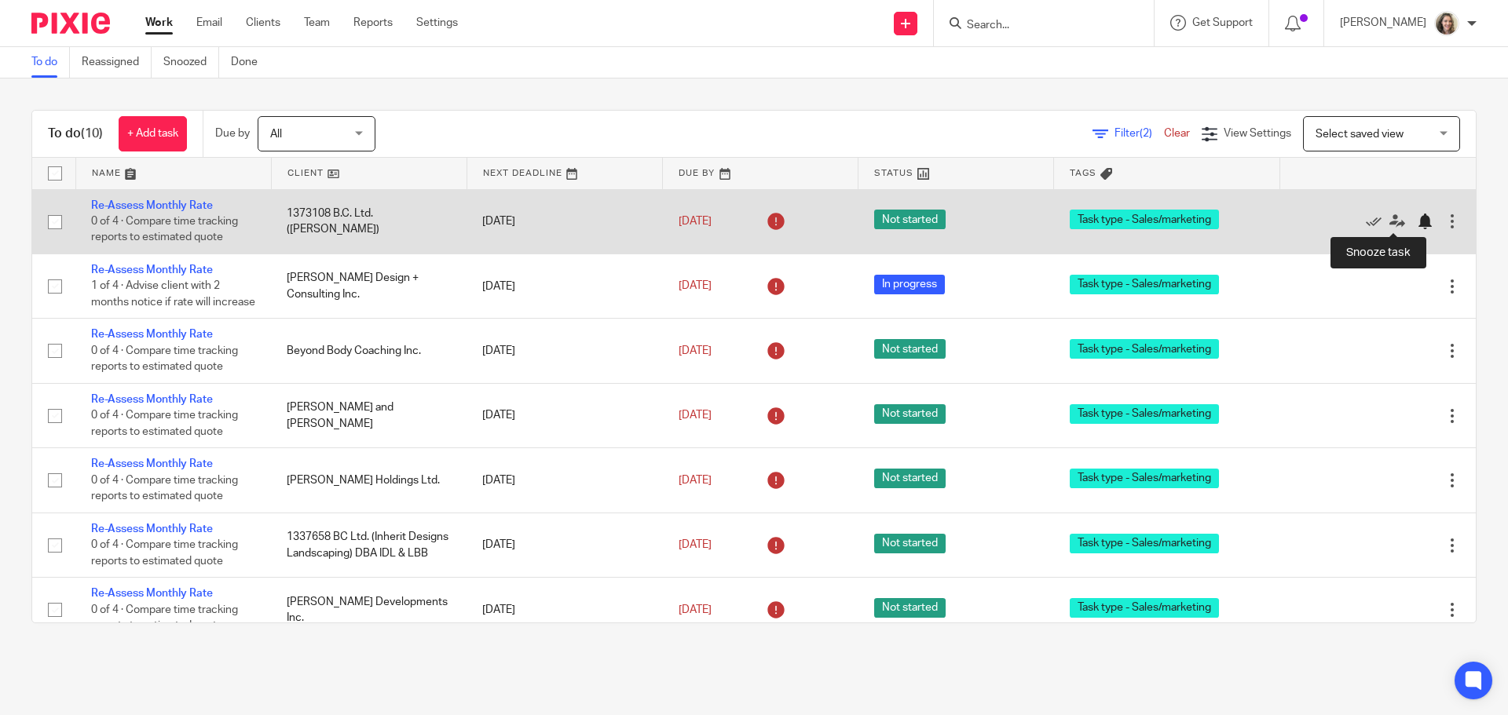
click at [1417, 224] on div at bounding box center [1425, 222] width 16 height 16
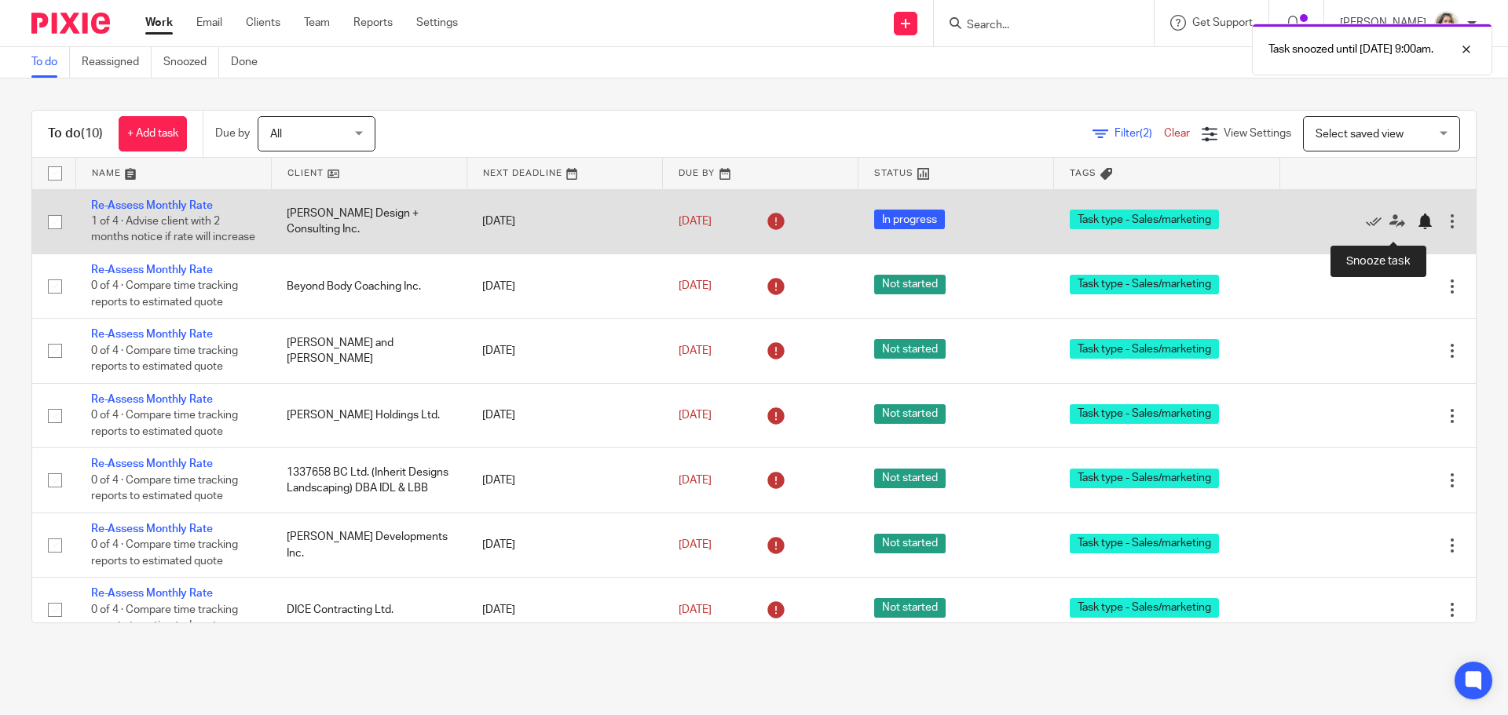
click at [1417, 229] on div at bounding box center [1425, 222] width 16 height 16
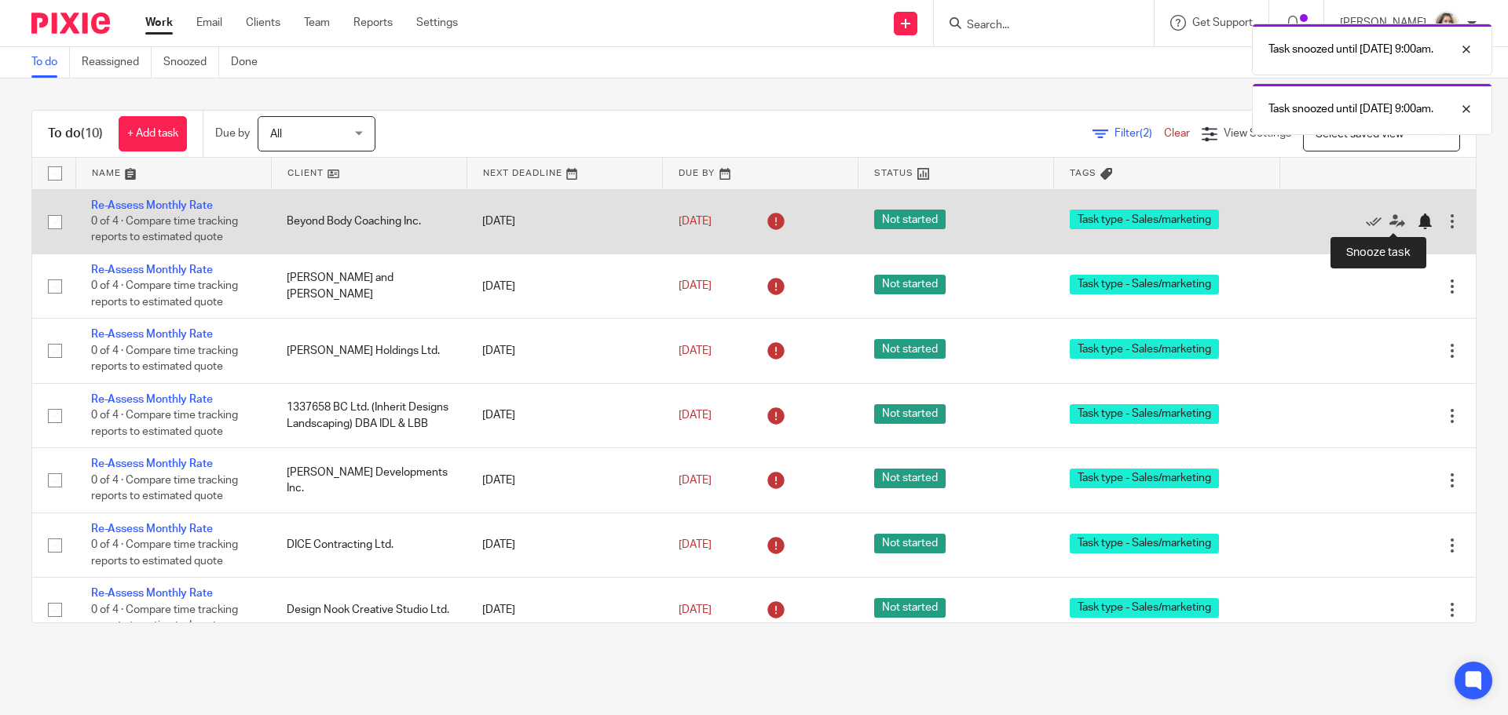
click at [1417, 221] on div at bounding box center [1425, 222] width 16 height 16
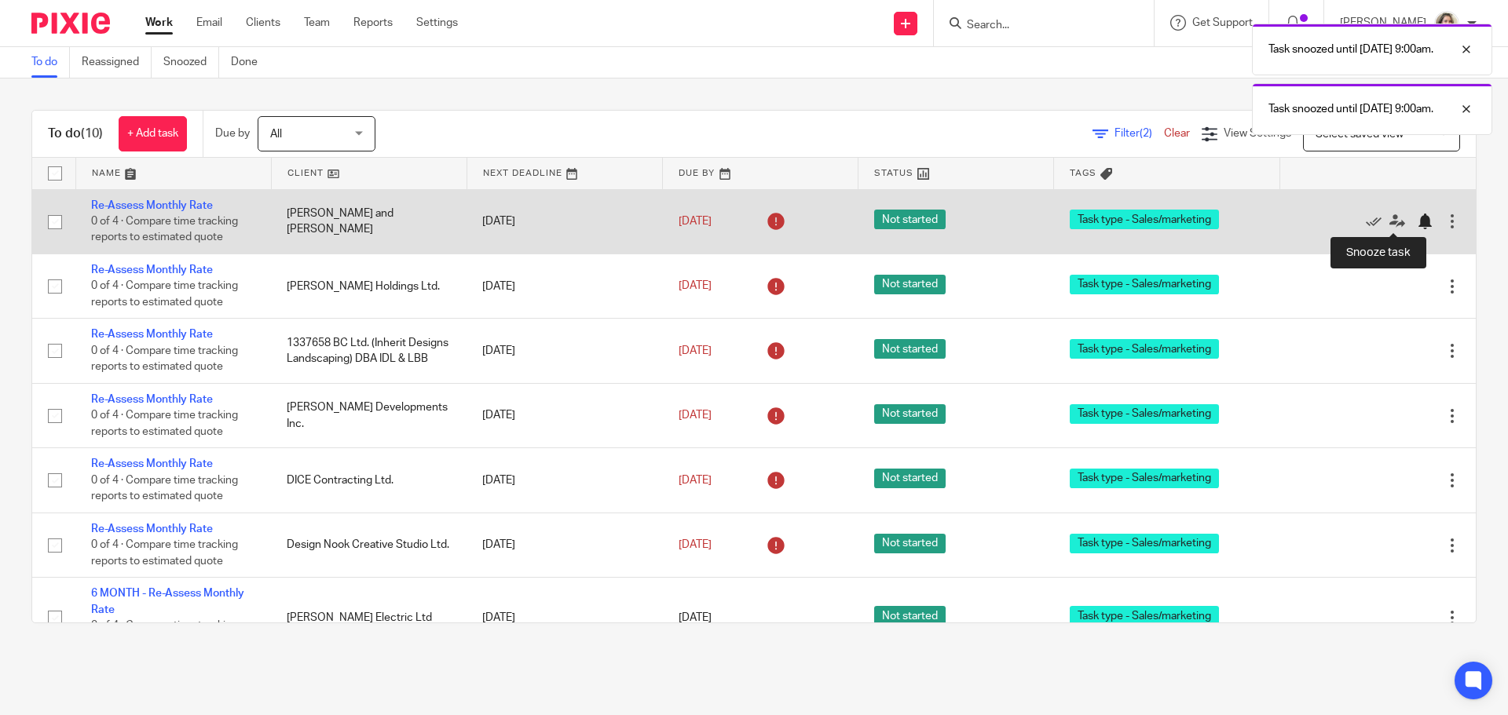
click at [1417, 221] on div at bounding box center [1425, 222] width 16 height 16
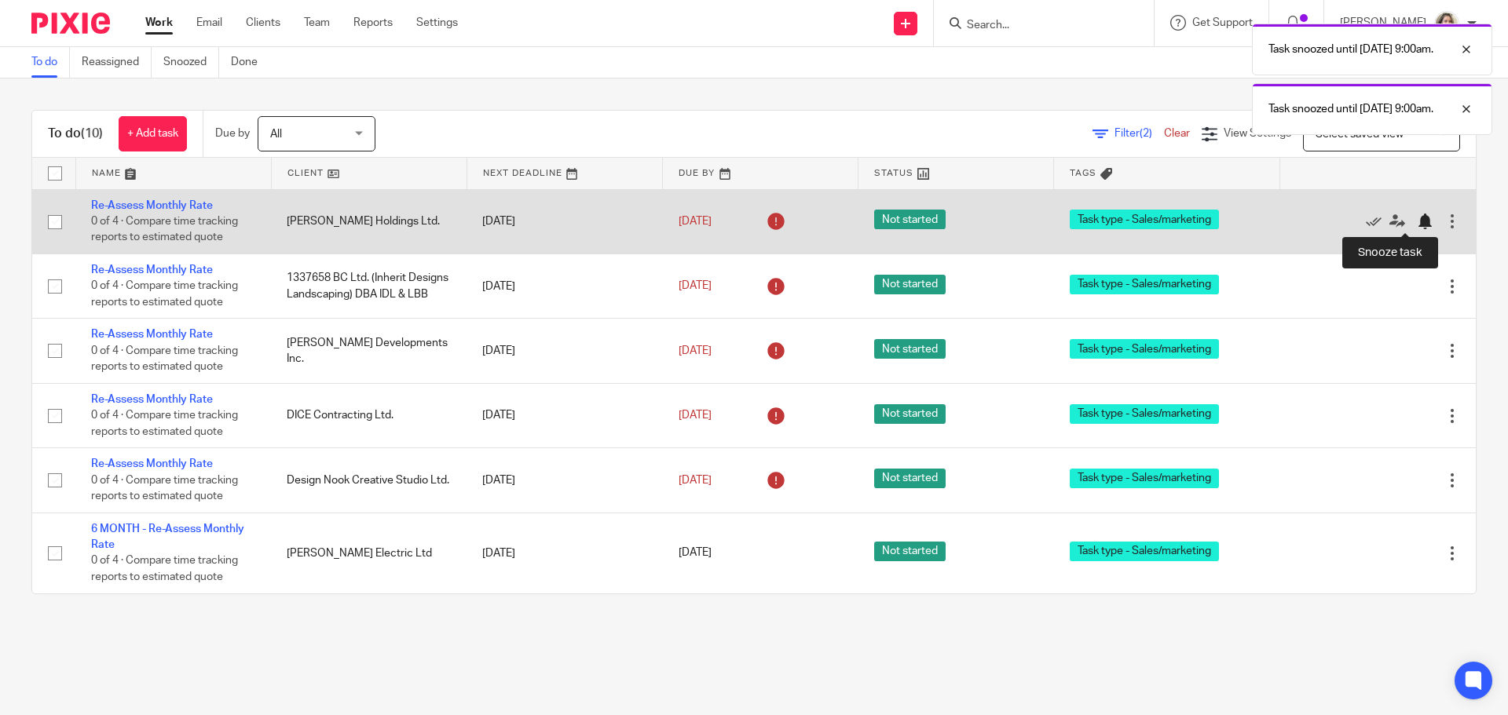
click at [1417, 221] on div at bounding box center [1425, 222] width 16 height 16
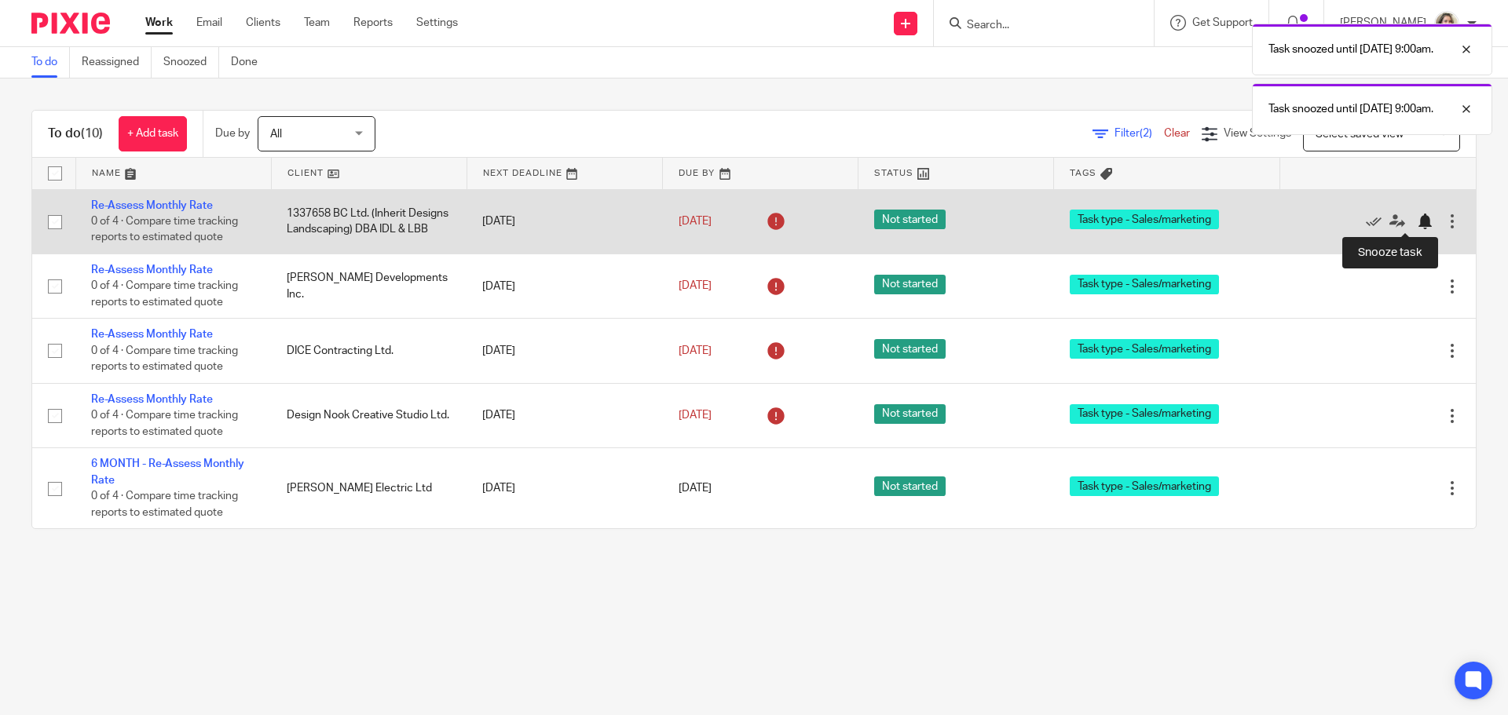
click at [1417, 224] on div at bounding box center [1425, 222] width 16 height 16
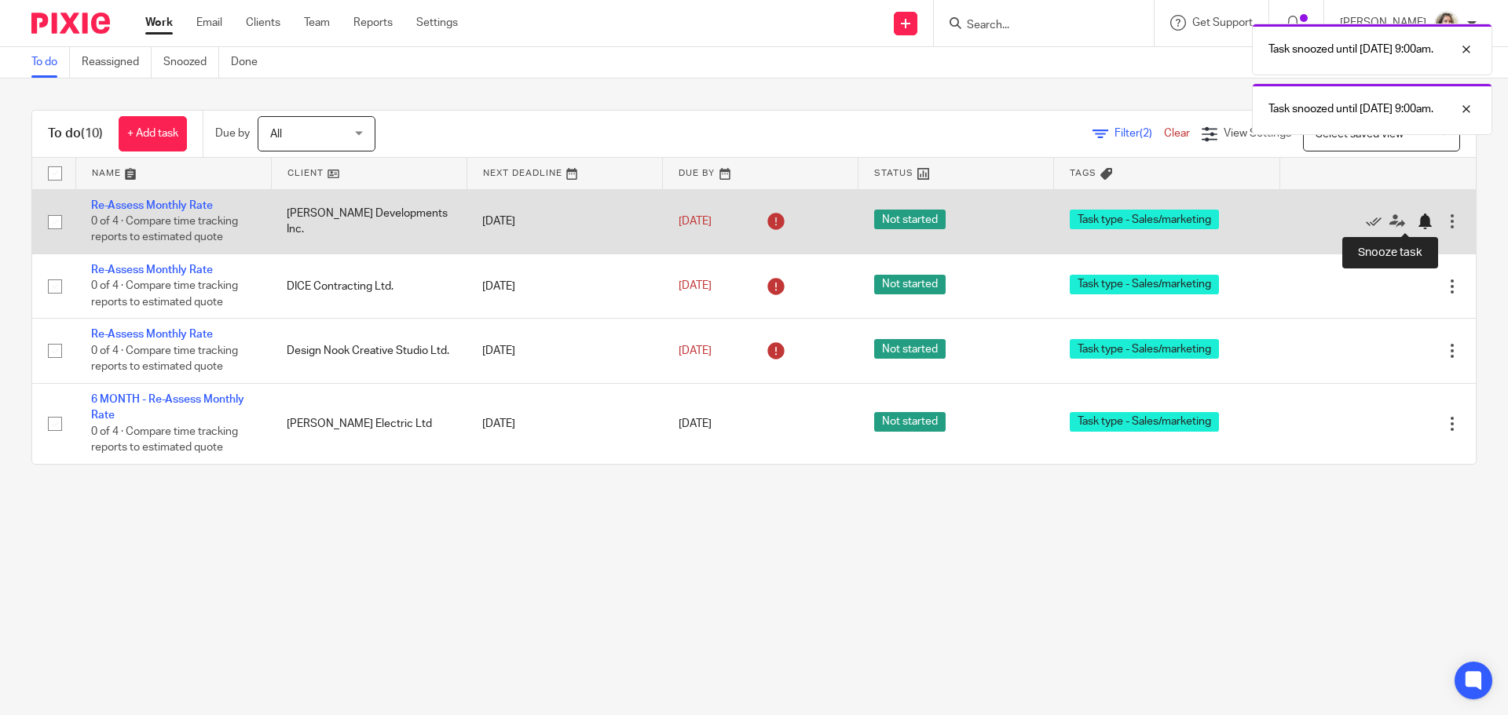
click at [1417, 223] on div at bounding box center [1425, 222] width 16 height 16
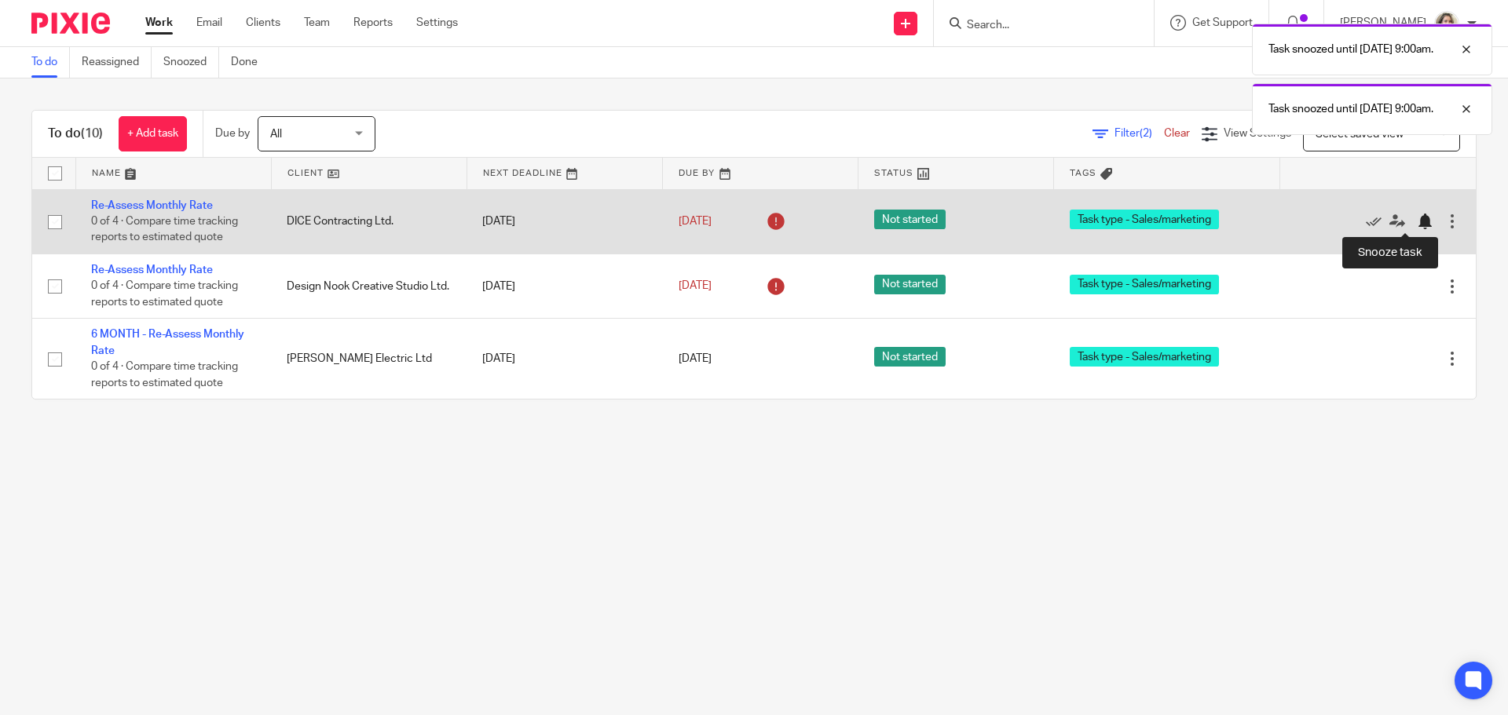
click at [1417, 226] on div at bounding box center [1425, 222] width 16 height 16
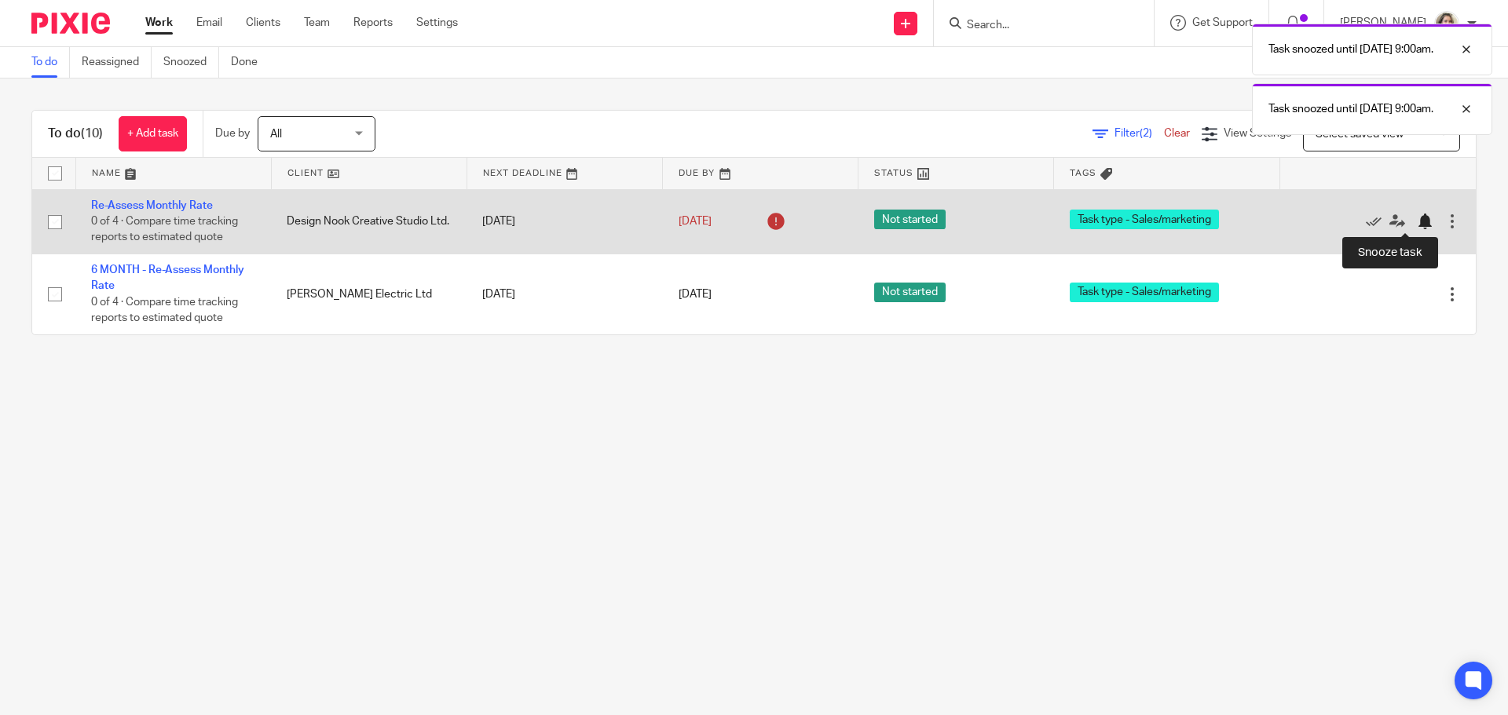
click at [1417, 223] on div at bounding box center [1425, 222] width 16 height 16
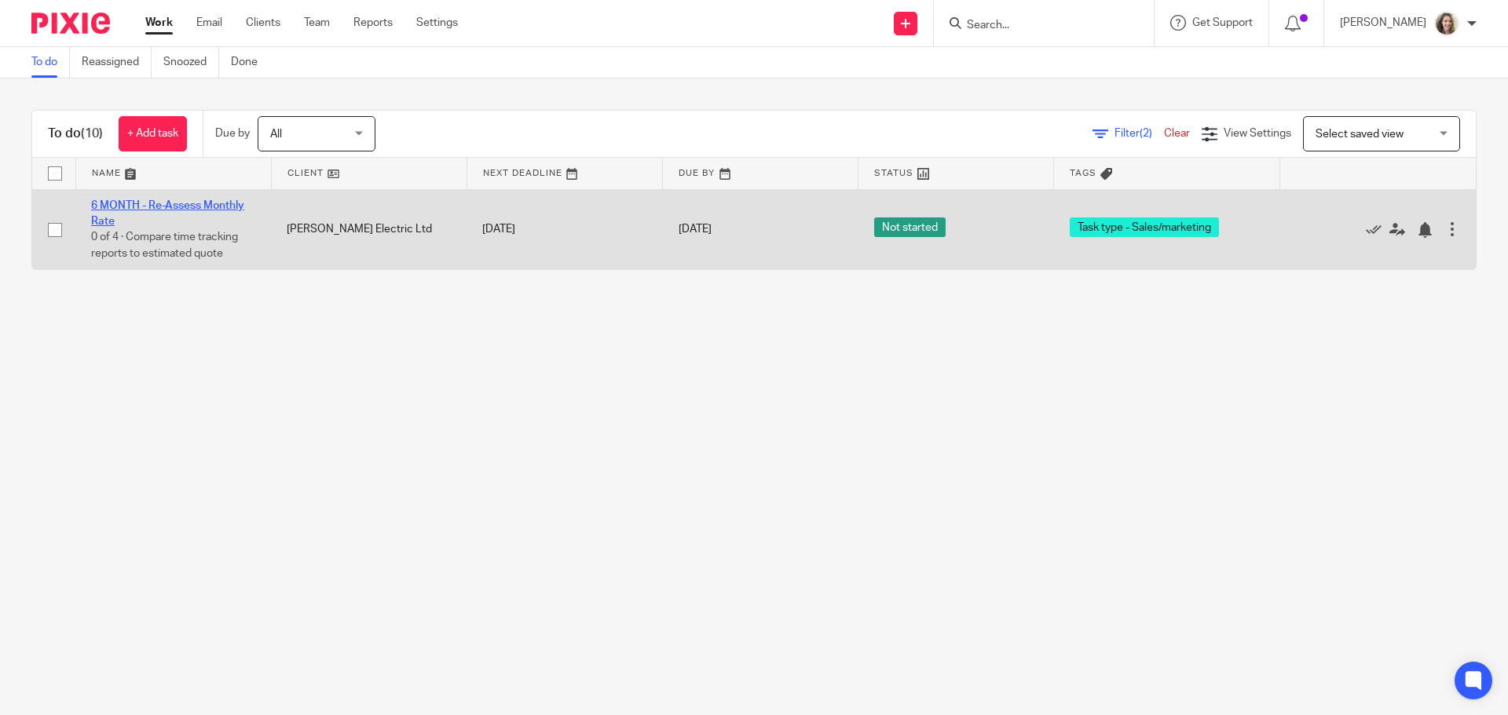
click at [194, 201] on link "6 MONTH - Re-Assess Monthly Rate" at bounding box center [167, 213] width 153 height 27
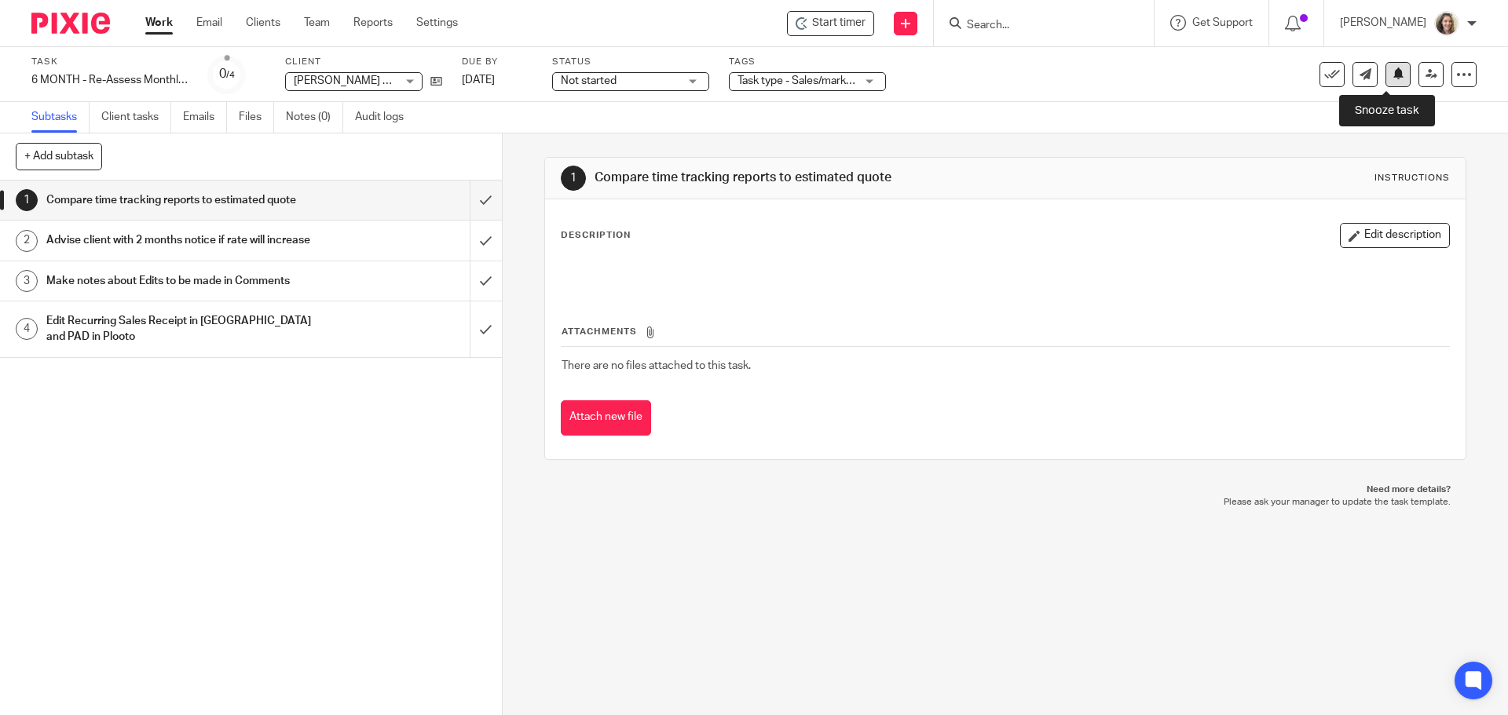
click at [1392, 75] on icon at bounding box center [1398, 74] width 12 height 12
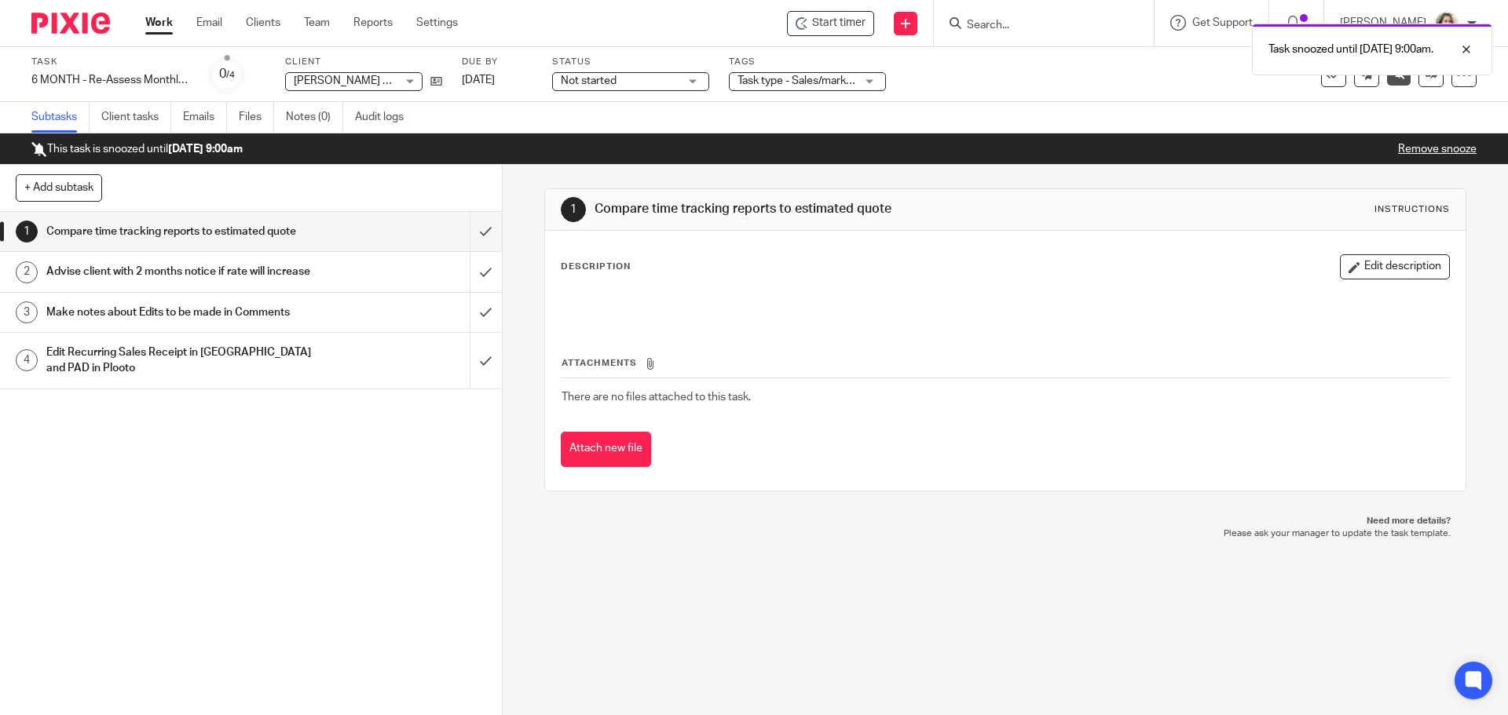
click at [164, 22] on link "Work" at bounding box center [158, 23] width 27 height 16
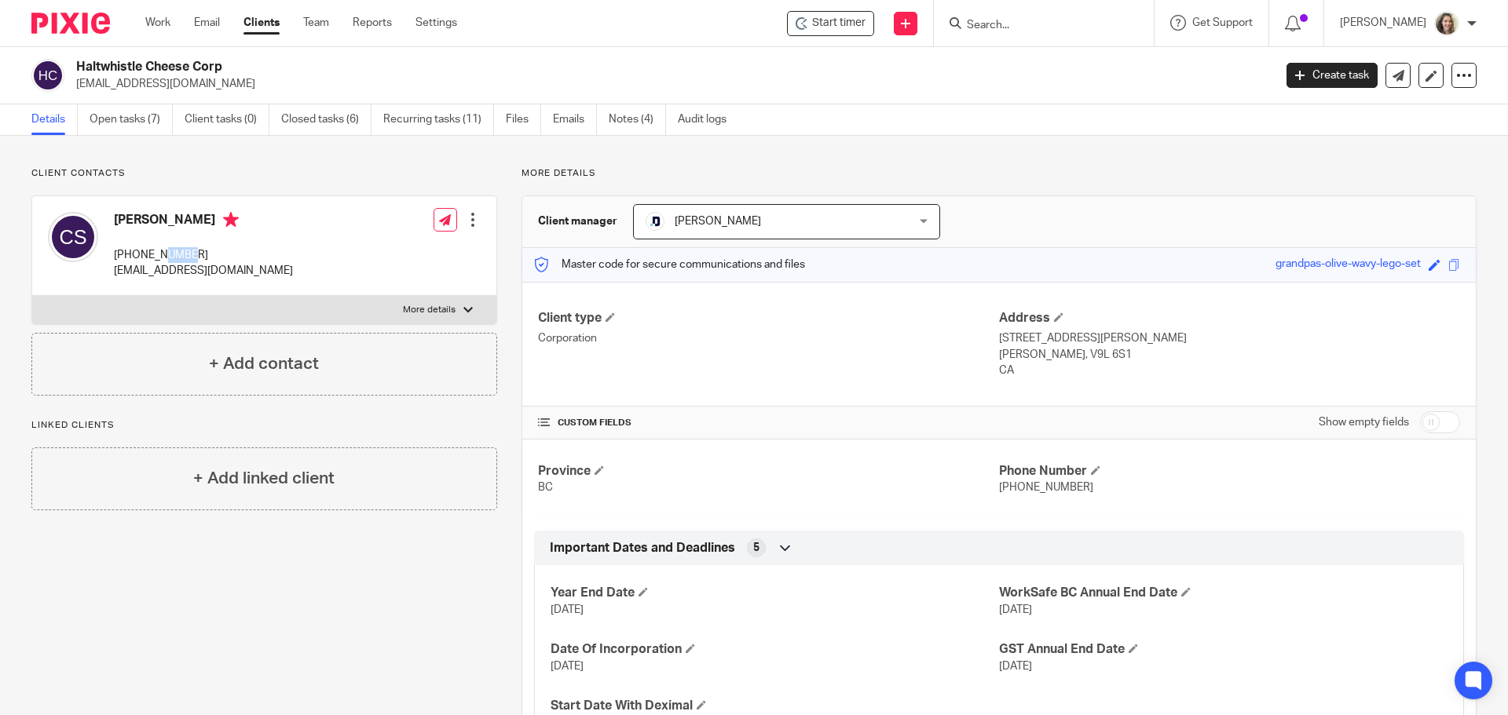
drag, startPoint x: 188, startPoint y: 252, endPoint x: 152, endPoint y: 257, distance: 36.4
click at [157, 257] on p "778-936-9004" at bounding box center [203, 255] width 179 height 16
click at [150, 257] on p "778-936-9004" at bounding box center [203, 255] width 179 height 16
click at [120, 257] on p "778-936-9004" at bounding box center [203, 255] width 179 height 16
drag, startPoint x: 116, startPoint y: 255, endPoint x: 190, endPoint y: 258, distance: 73.9
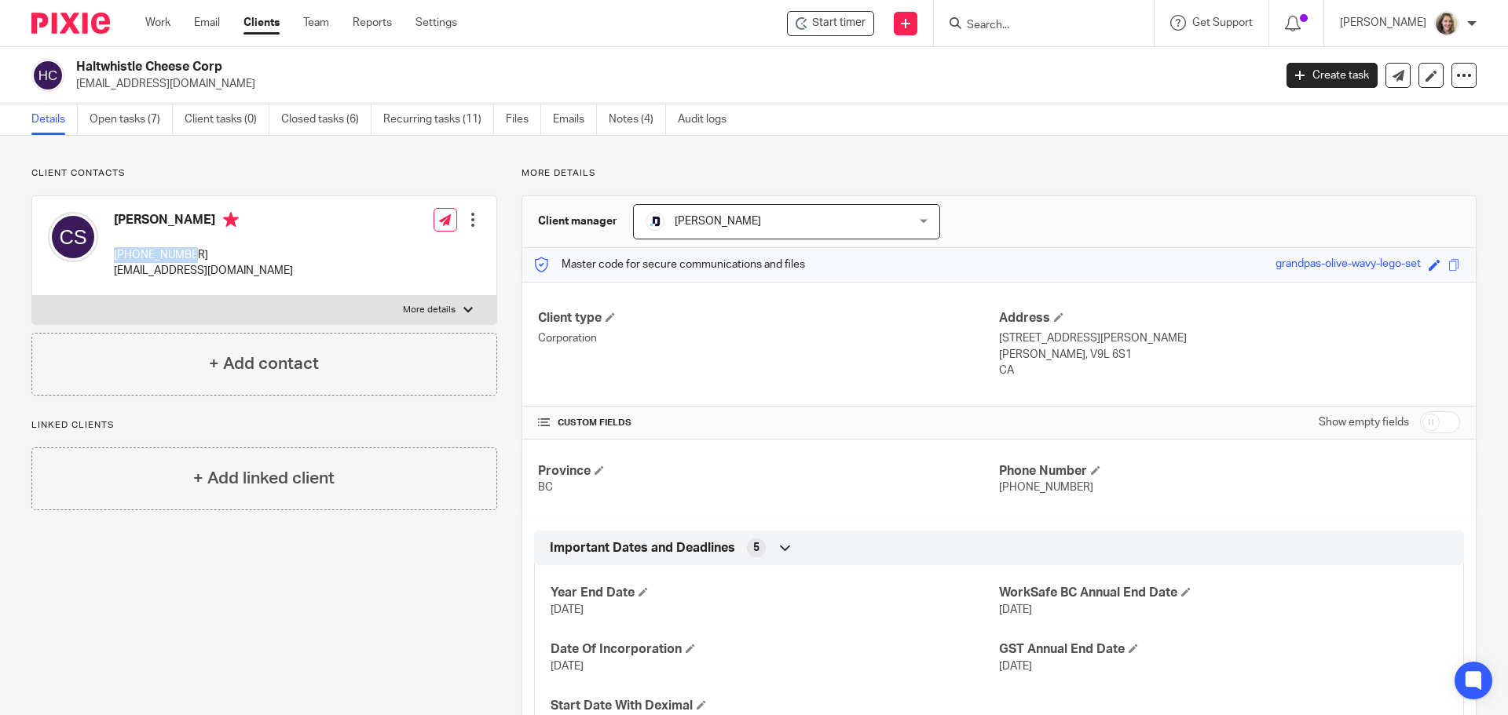
click at [190, 258] on p "778-936-9004" at bounding box center [203, 255] width 179 height 16
copy p "778-936-9004"
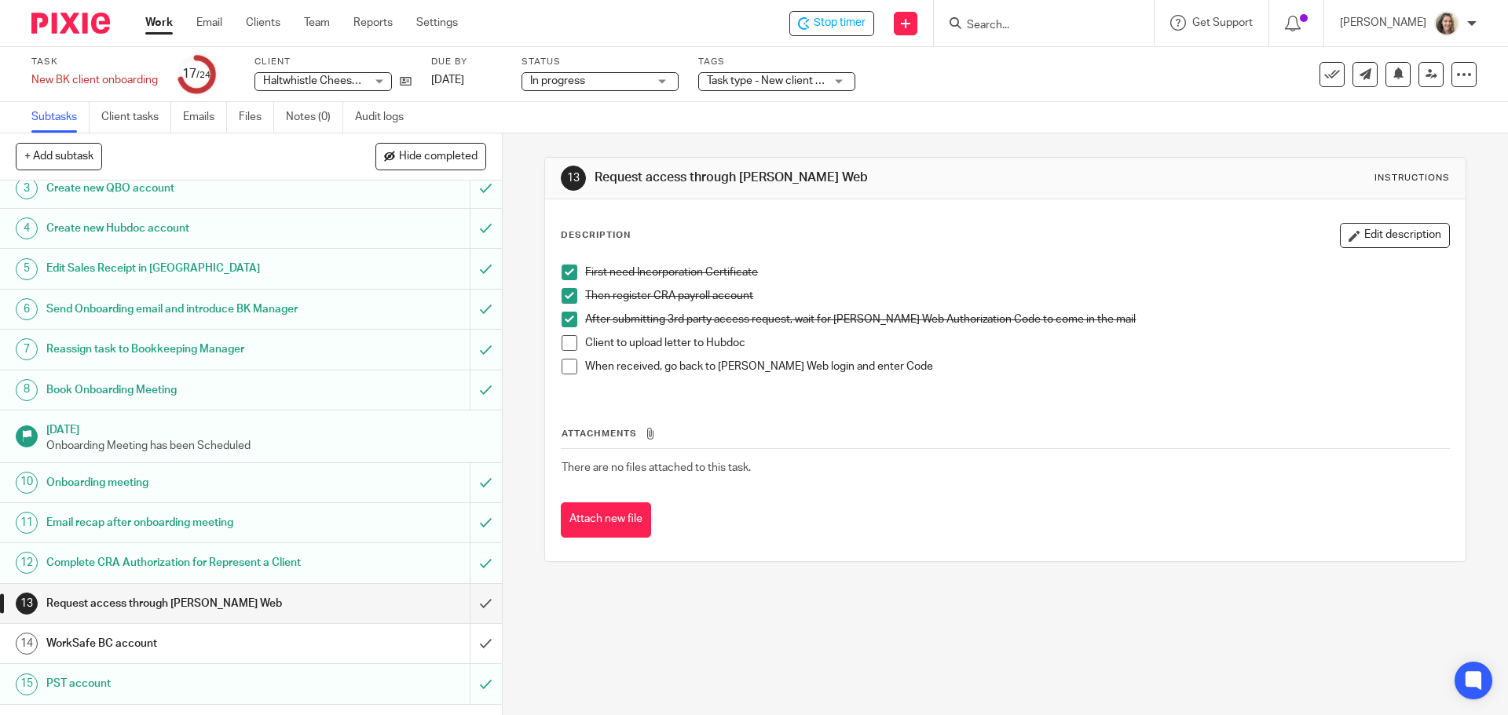
scroll to position [314, 0]
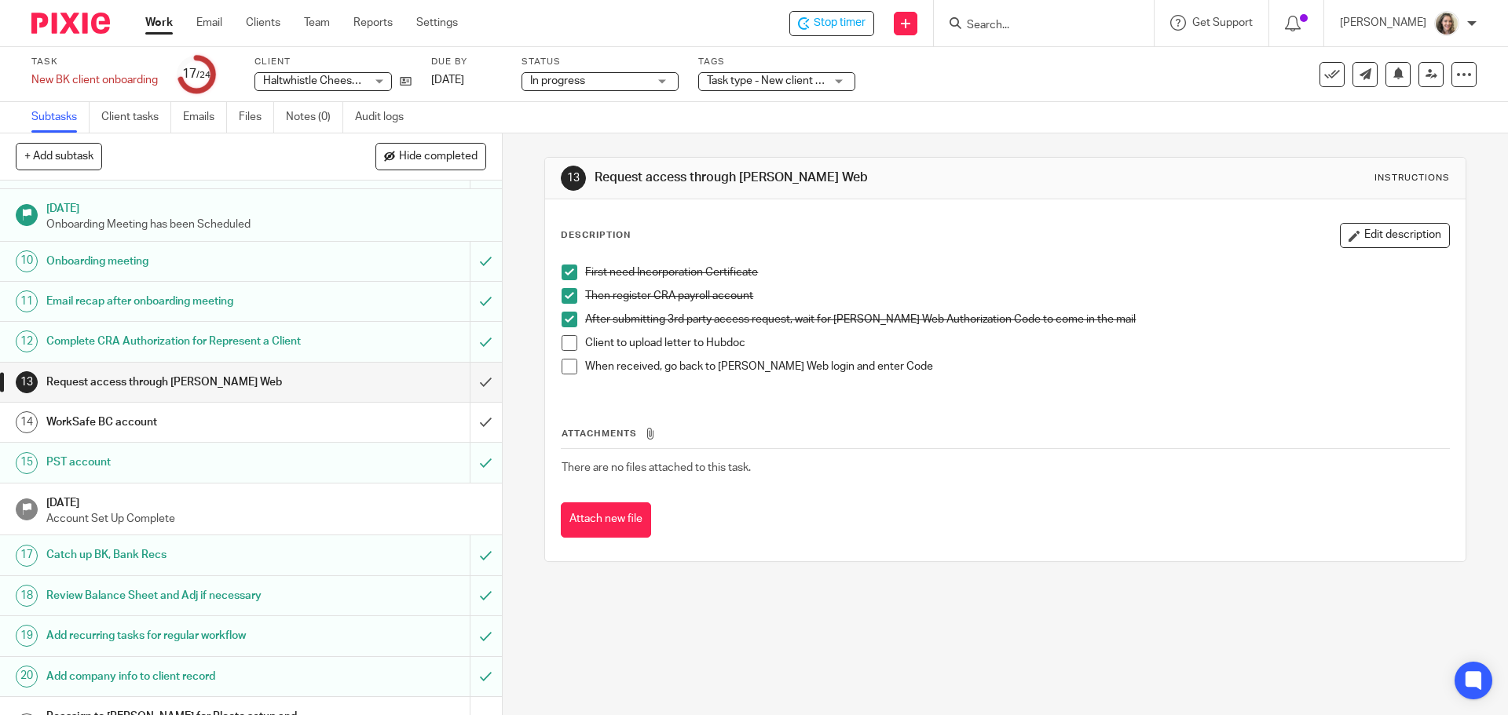
click at [128, 419] on h1 "WorkSafe BC account" at bounding box center [182, 423] width 272 height 24
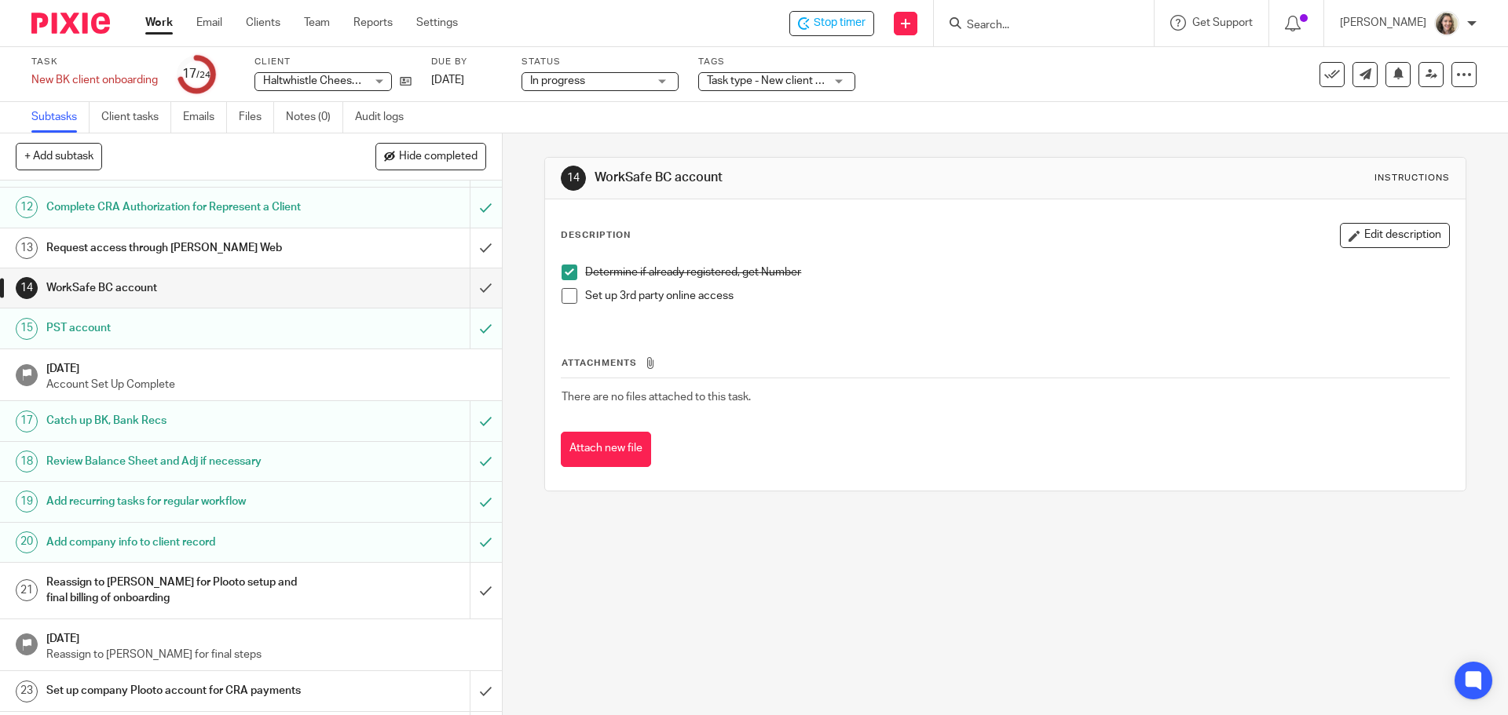
scroll to position [485, 0]
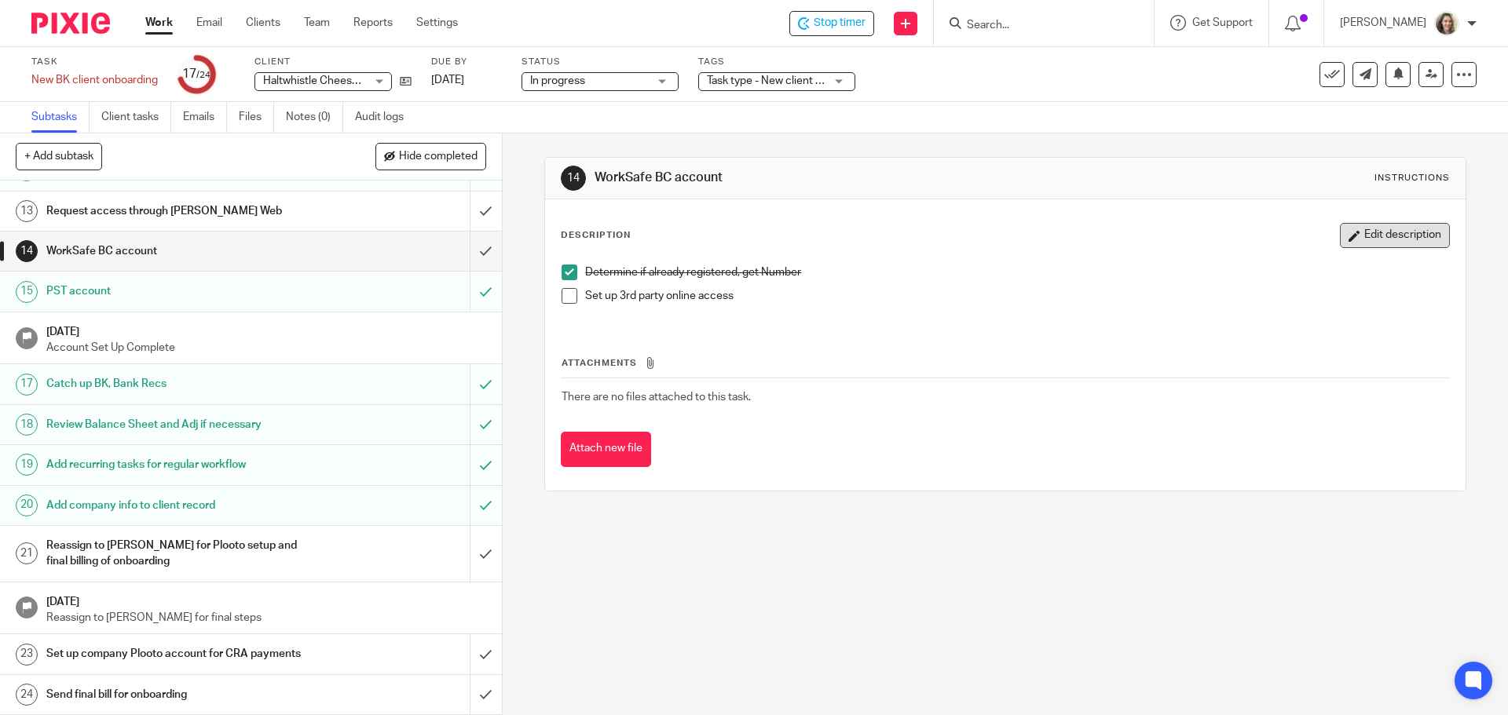
click at [1411, 233] on button "Edit description" at bounding box center [1395, 235] width 110 height 25
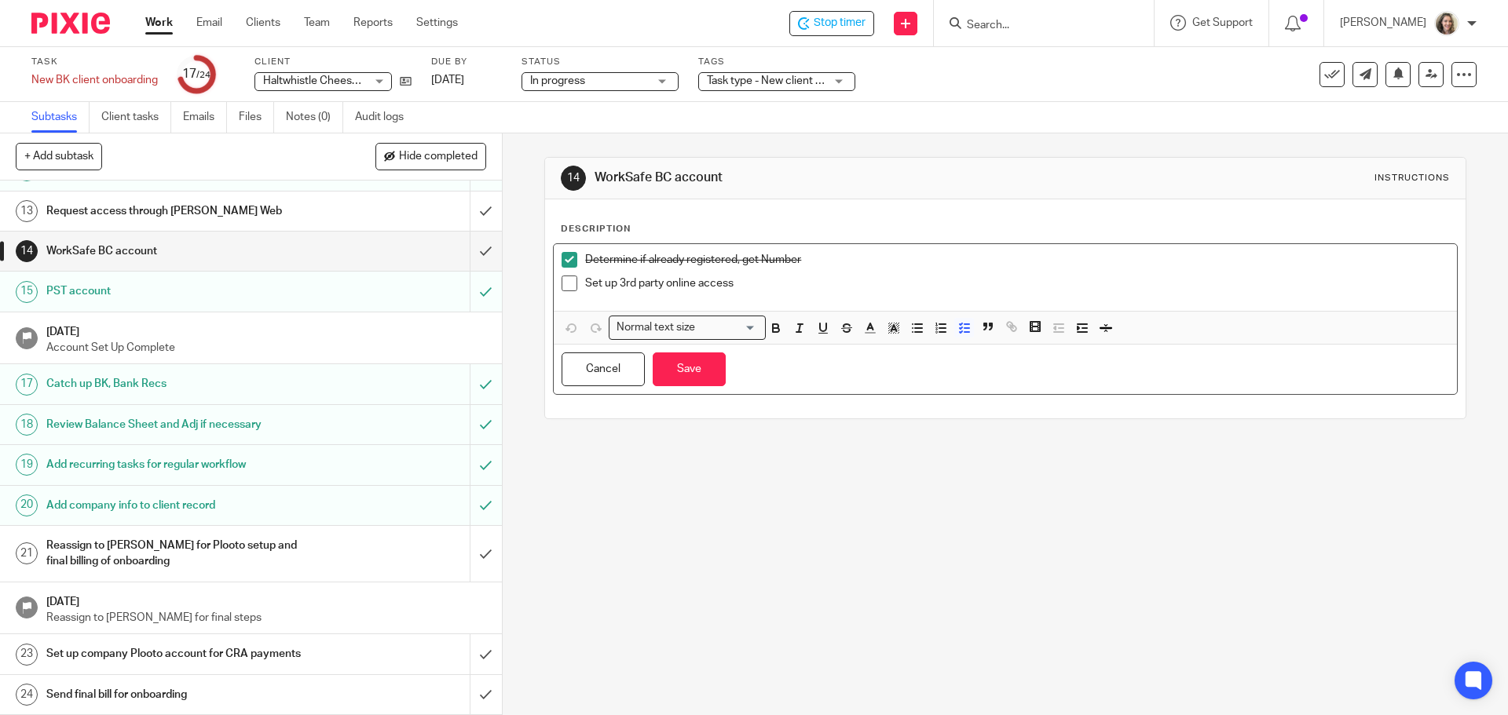
click at [1070, 291] on p "Set up 3rd party online access" at bounding box center [1016, 284] width 863 height 16
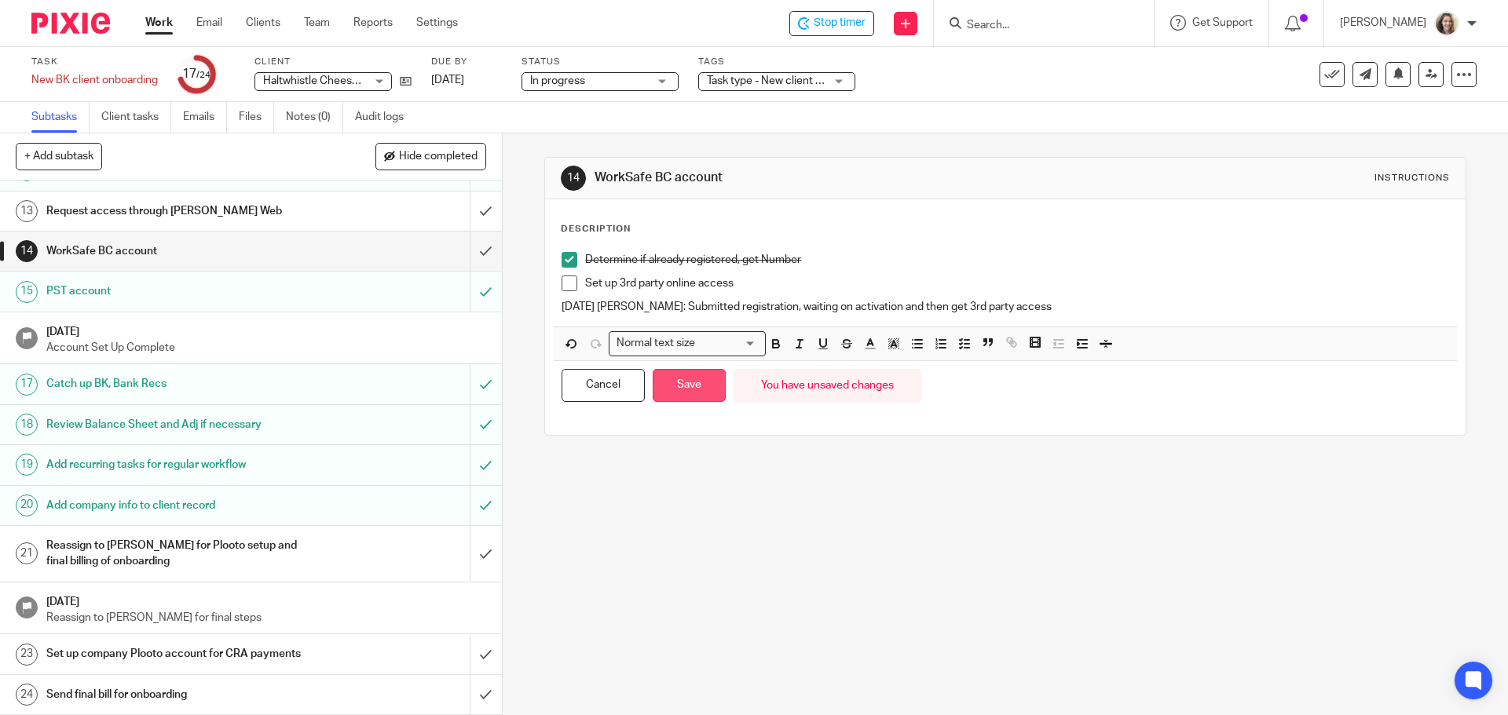
click at [685, 386] on button "Save" at bounding box center [689, 386] width 73 height 34
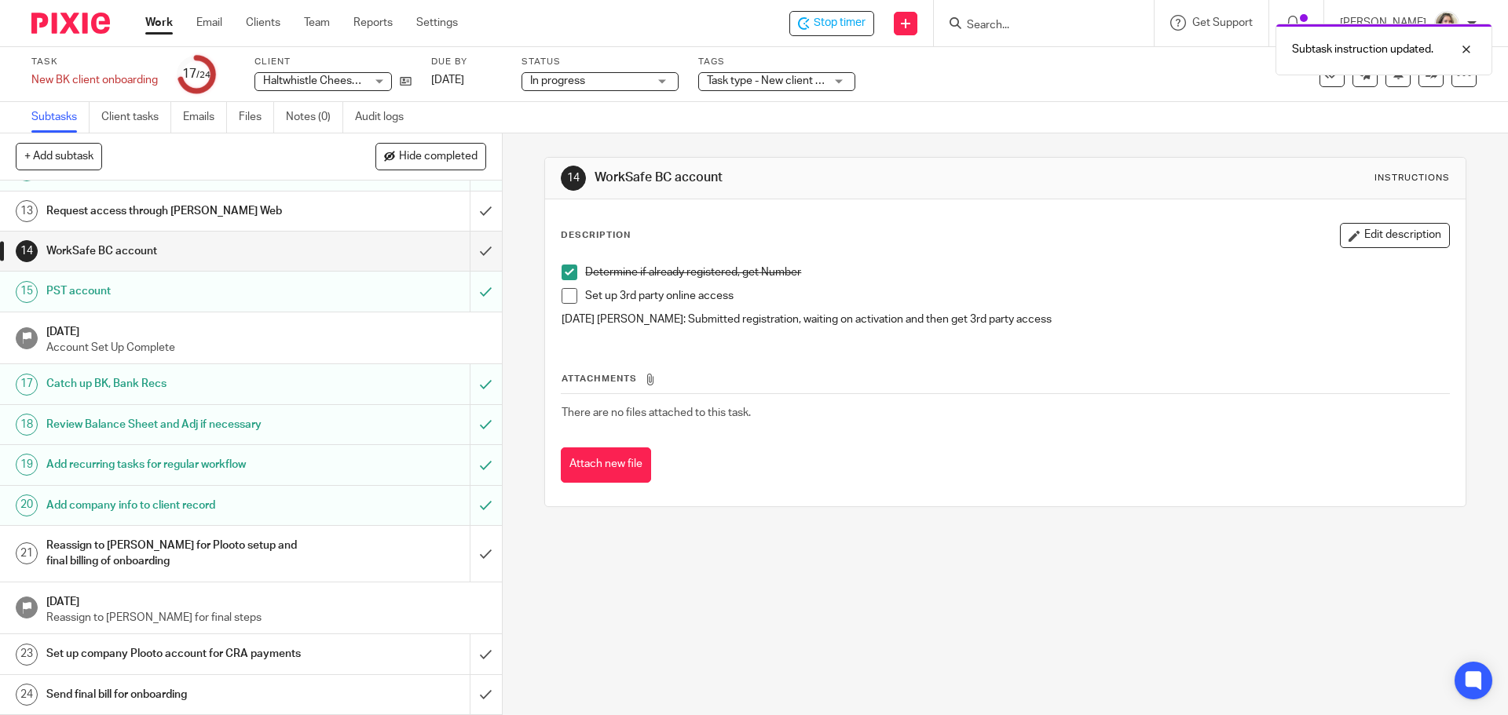
click at [142, 215] on h1 "Request access through ROE Web" at bounding box center [182, 211] width 272 height 24
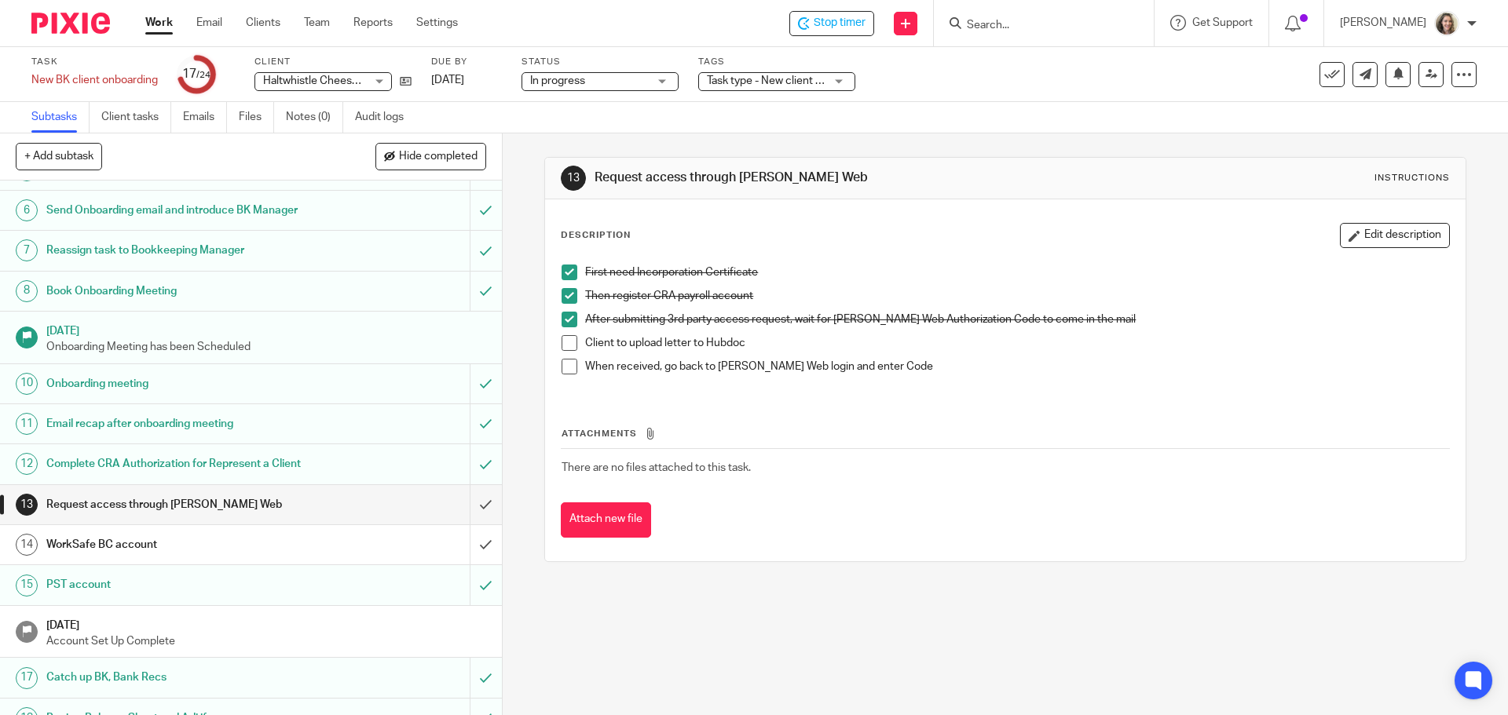
scroll to position [236, 0]
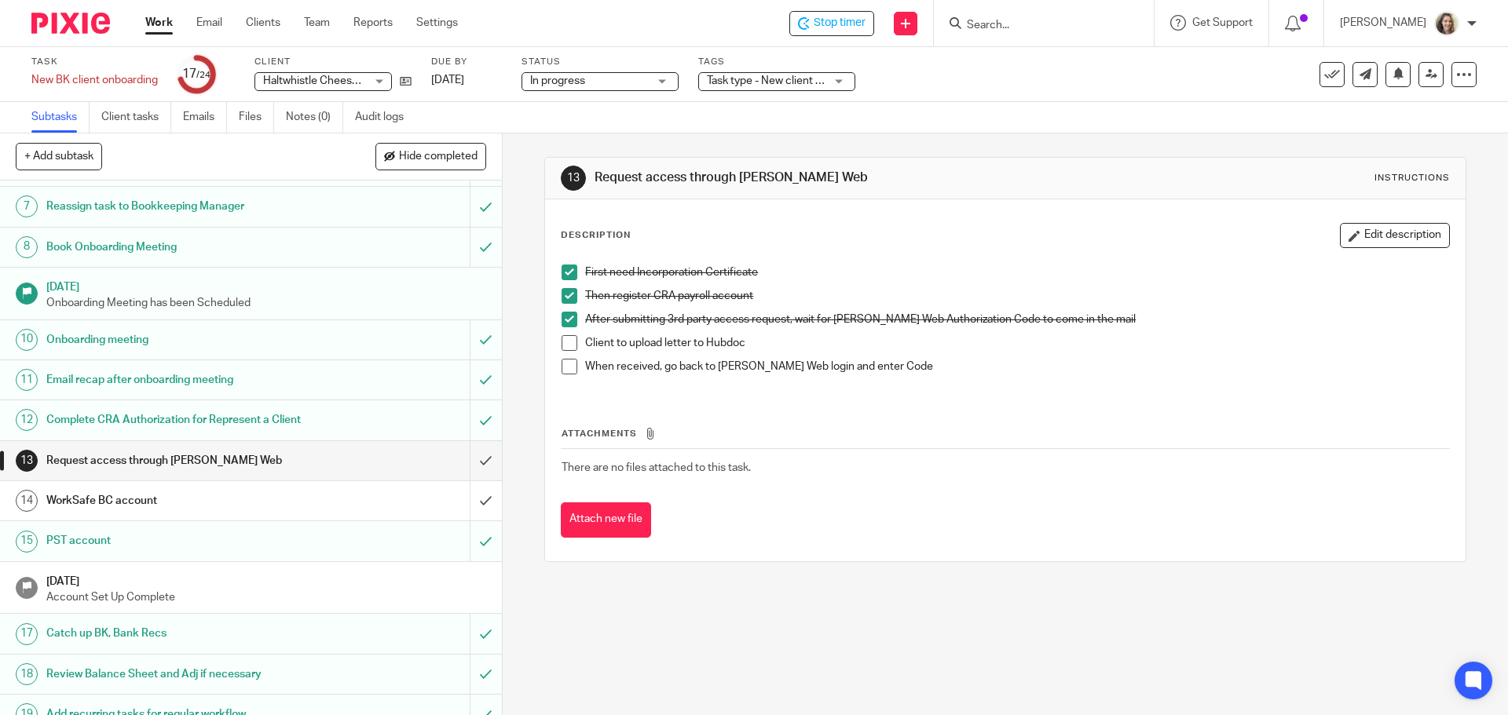
click at [130, 497] on h1 "WorkSafe BC account" at bounding box center [182, 501] width 272 height 24
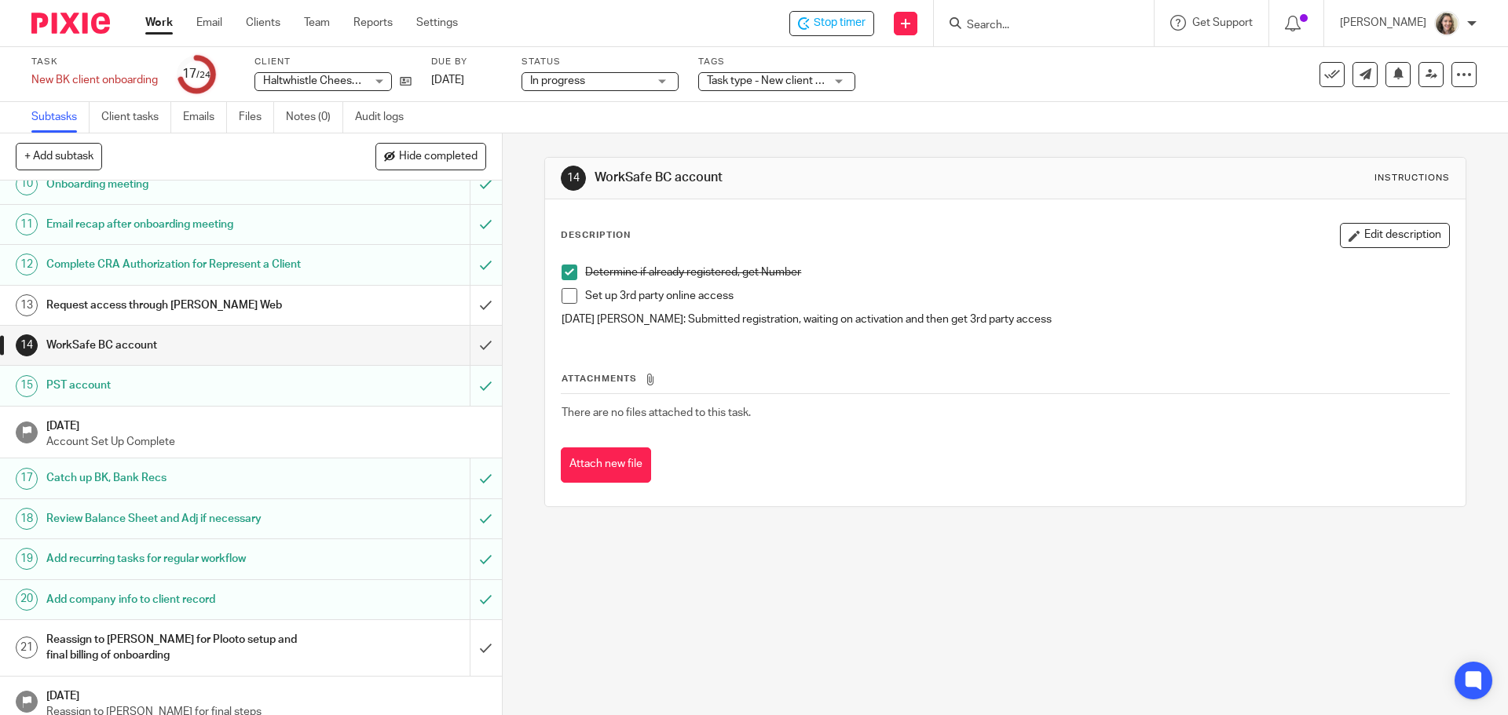
scroll to position [485, 0]
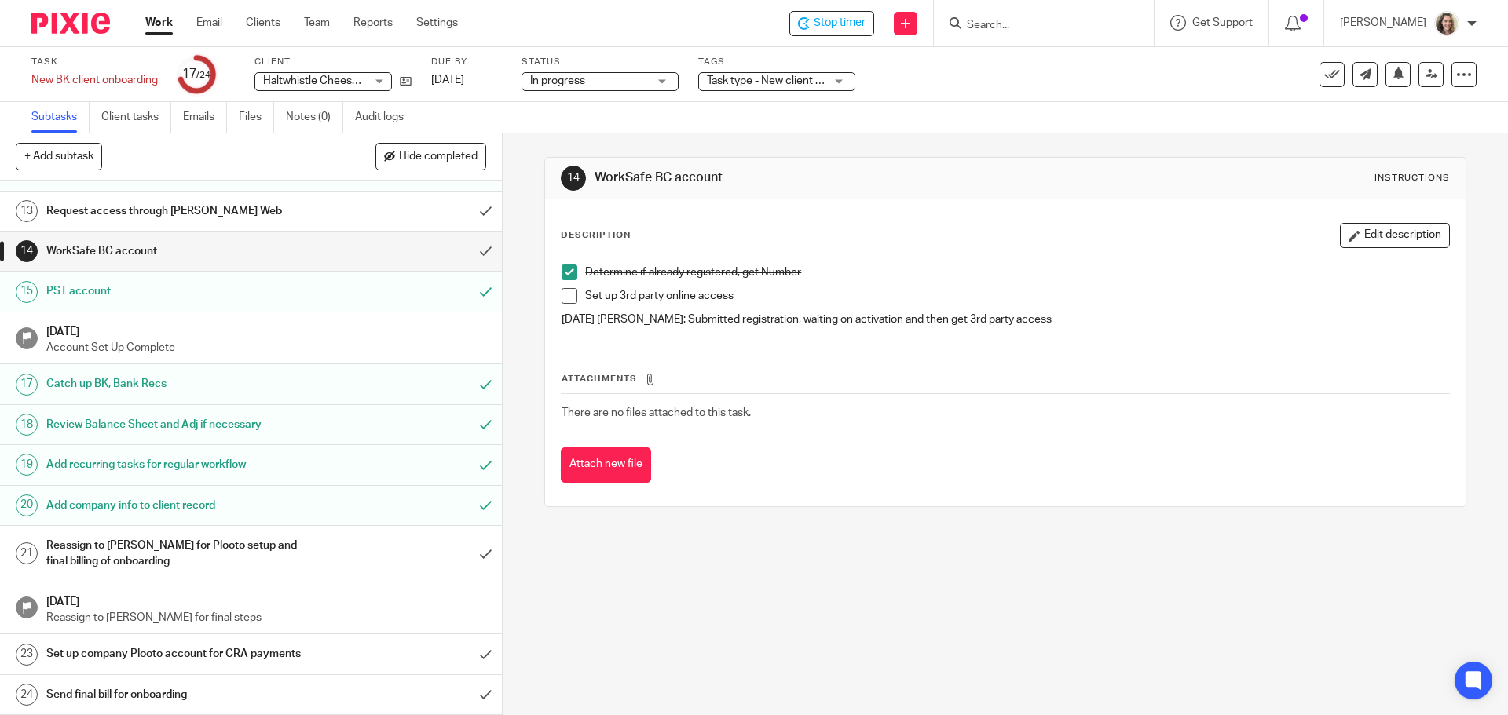
click at [141, 542] on h1 "Reassign to [PERSON_NAME] for Plooto setup and final billing of onboarding" at bounding box center [182, 554] width 272 height 40
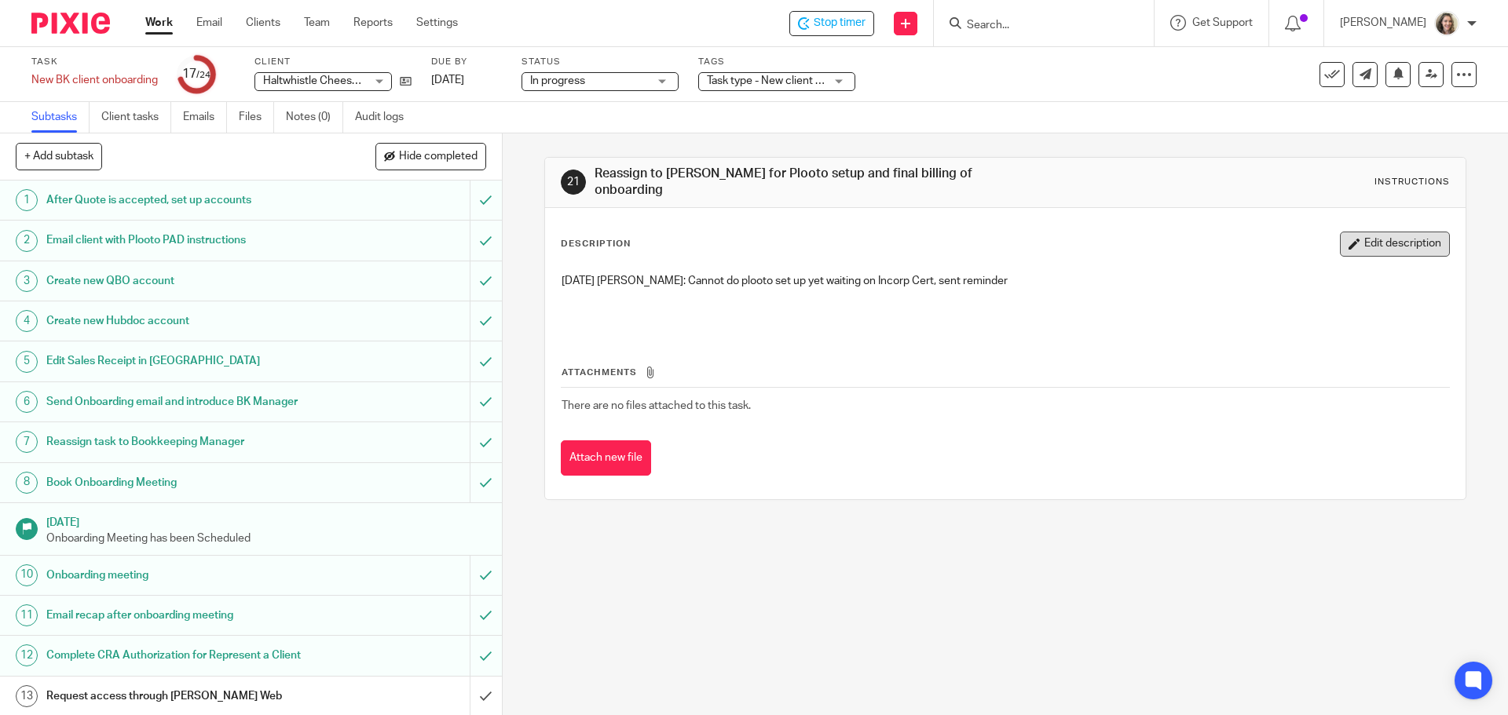
click at [1385, 239] on button "Edit description" at bounding box center [1395, 244] width 110 height 25
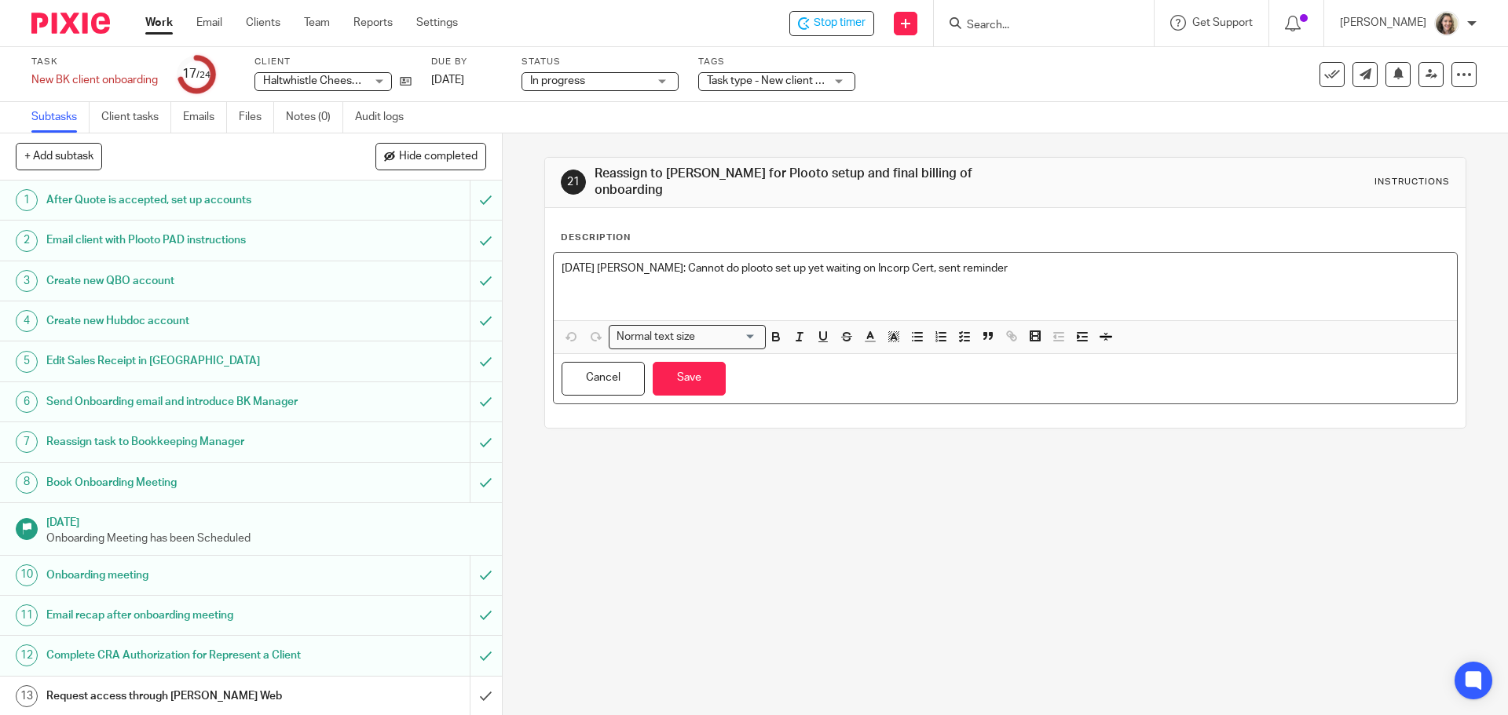
click at [1031, 261] on p "[DATE] [PERSON_NAME]: Cannot do plooto set up yet waiting on Incorp Cert, sent …" at bounding box center [1005, 269] width 887 height 16
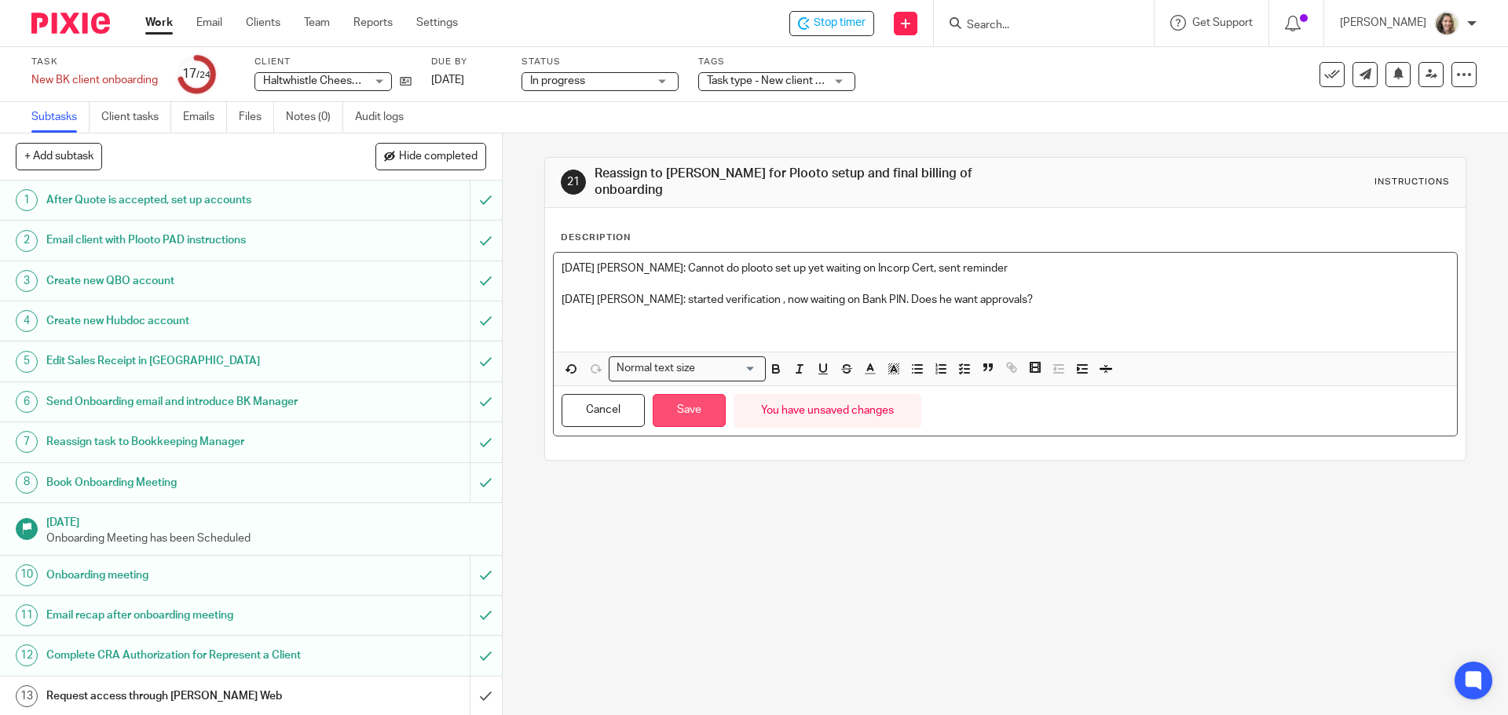
click at [682, 397] on button "Save" at bounding box center [689, 411] width 73 height 34
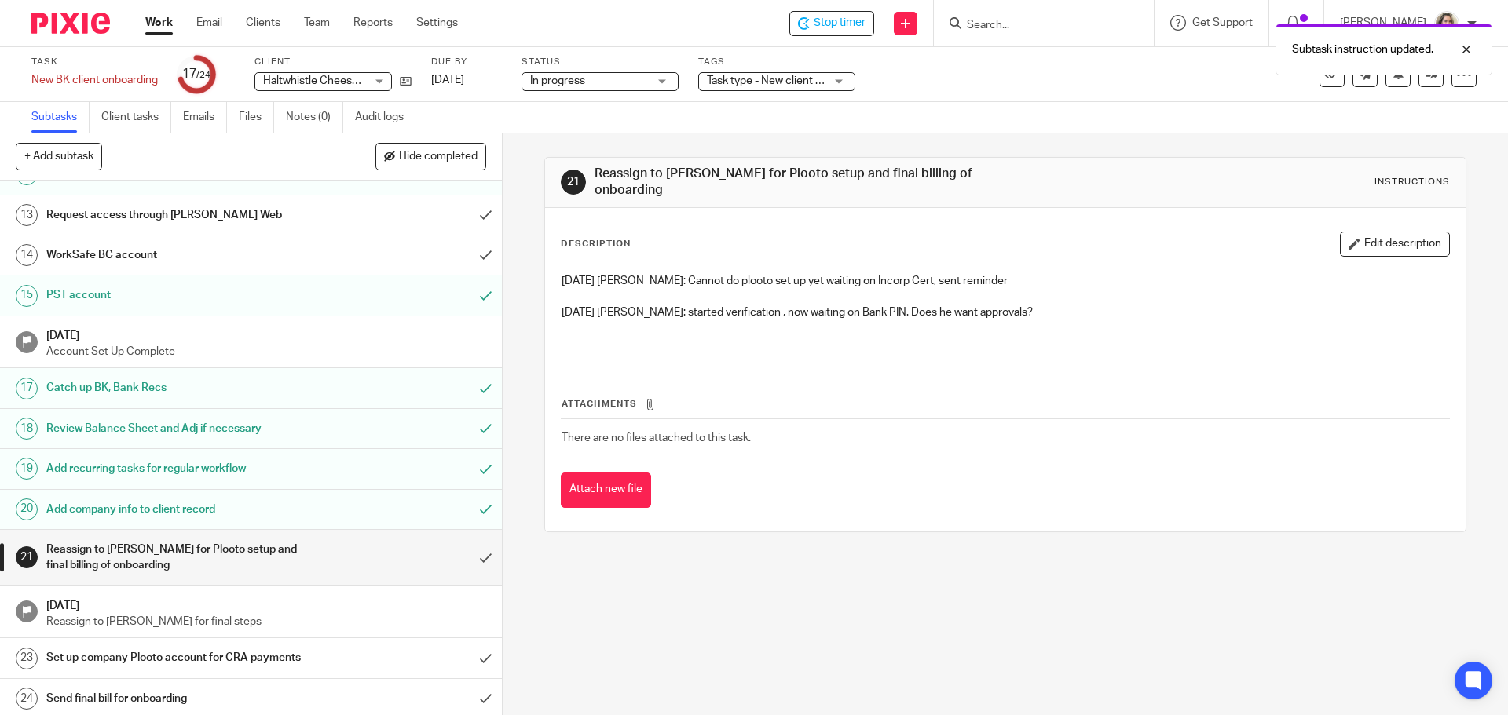
scroll to position [485, 0]
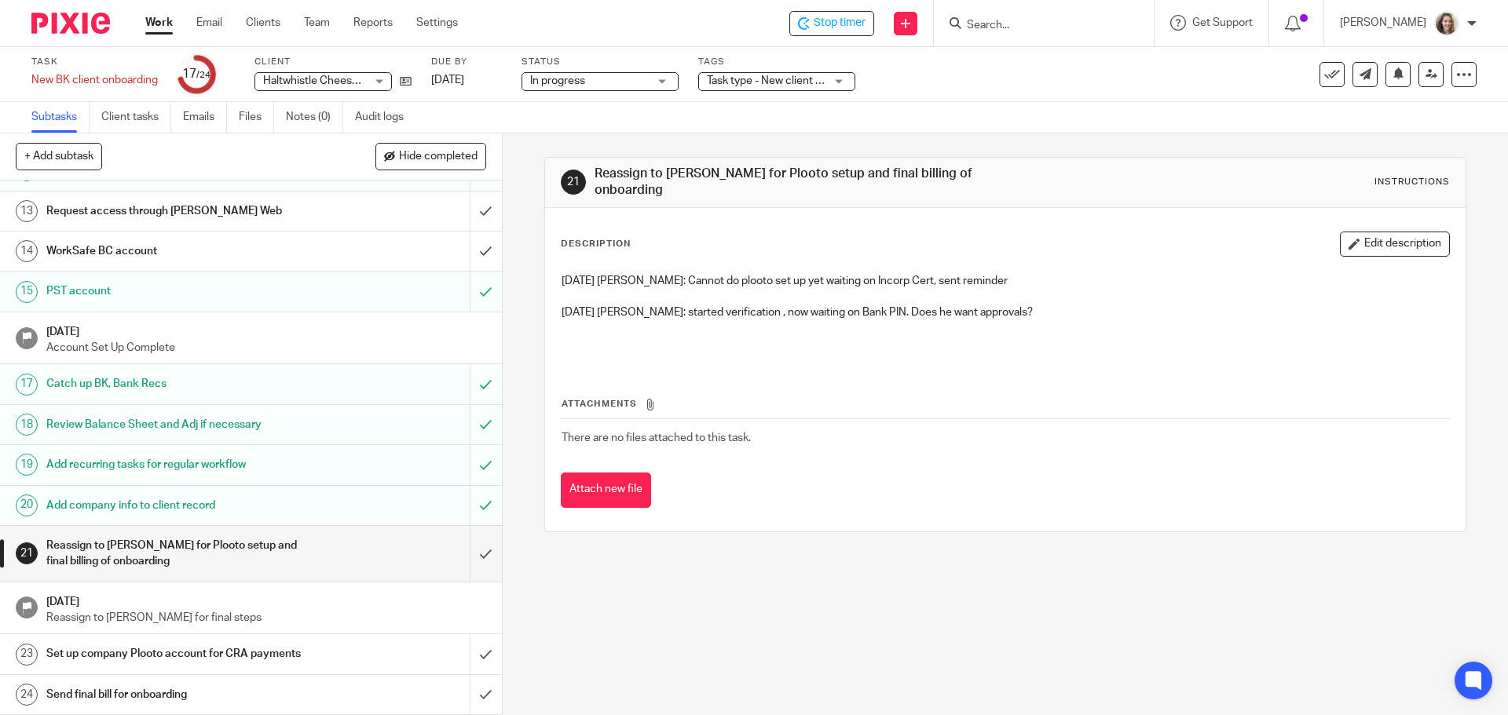
click at [165, 23] on link "Work" at bounding box center [158, 23] width 27 height 16
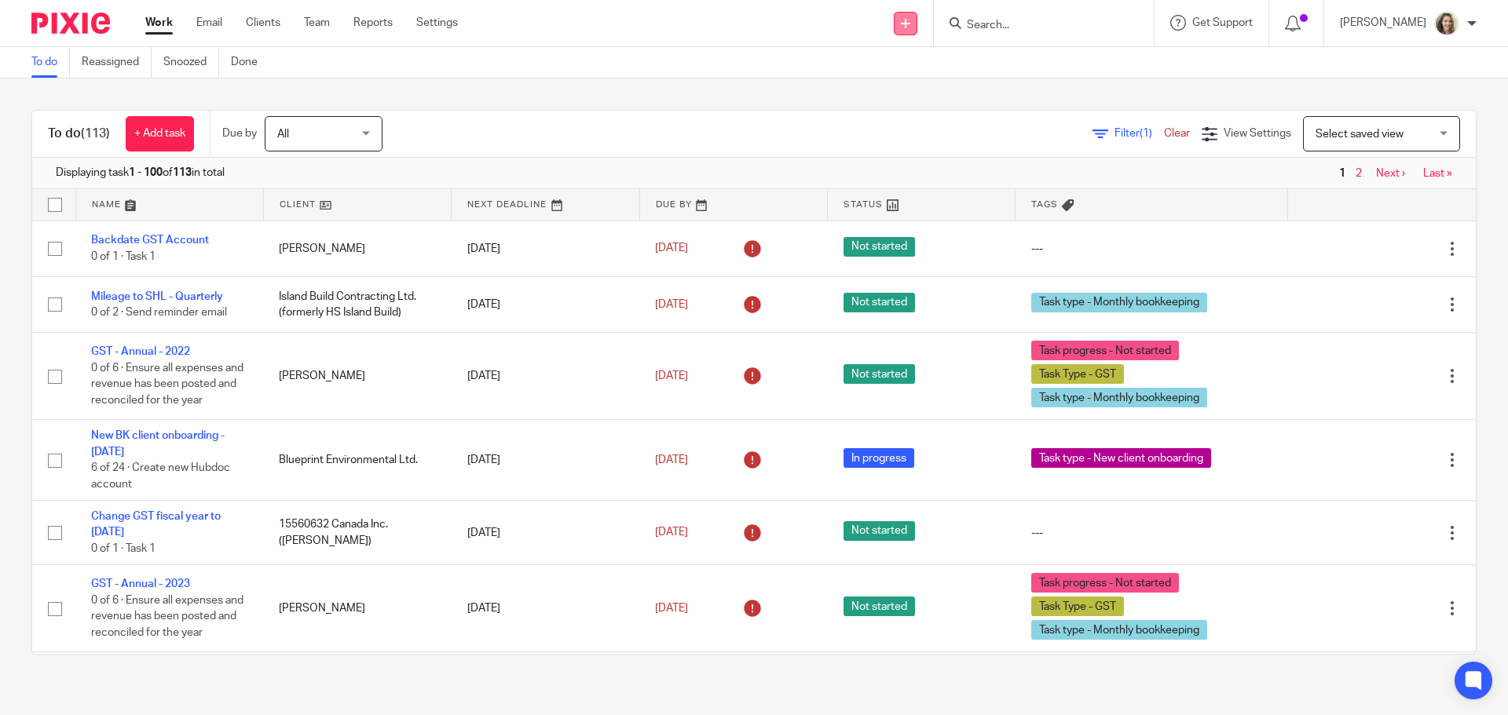
click at [910, 25] on icon at bounding box center [905, 23] width 9 height 9
click at [919, 93] on link "Create task" at bounding box center [924, 96] width 110 height 23
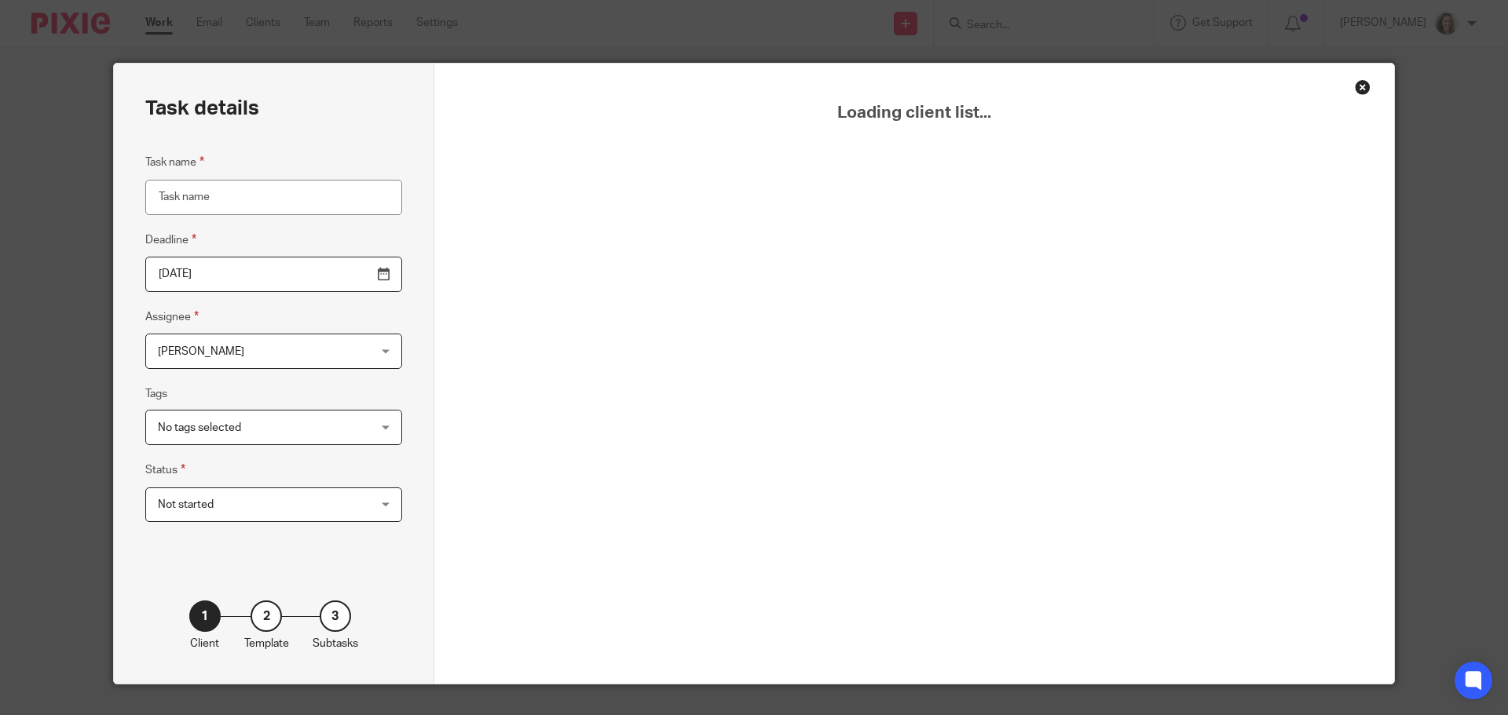
click at [281, 203] on input "Task name" at bounding box center [273, 197] width 257 height 35
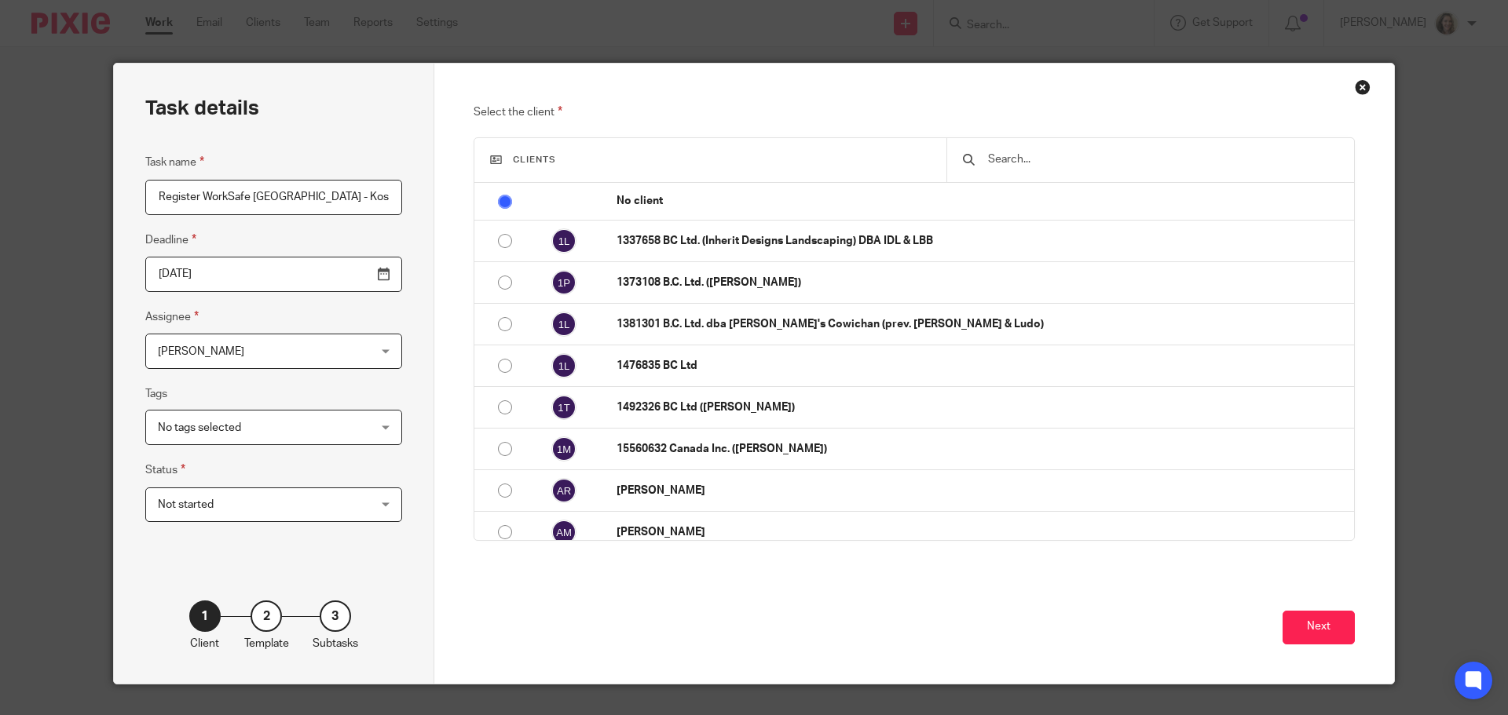
type input "Register WorkSafe [GEOGRAPHIC_DATA] - Kosa"
click at [1105, 155] on input "text" at bounding box center [1162, 159] width 352 height 17
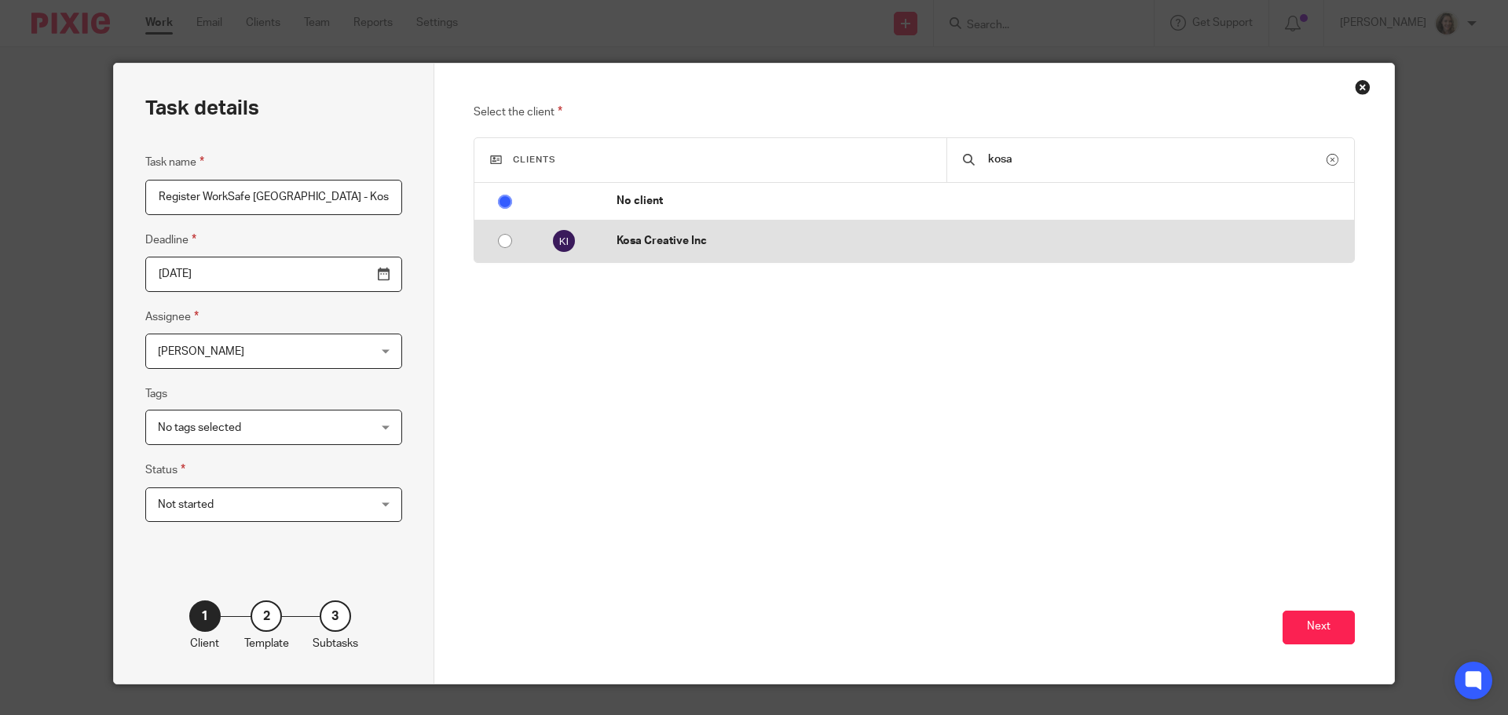
type input "kosa"
click at [639, 254] on td "Kosa Creative Inc" at bounding box center [977, 242] width 753 height 42
radio input "false"
radio input "true"
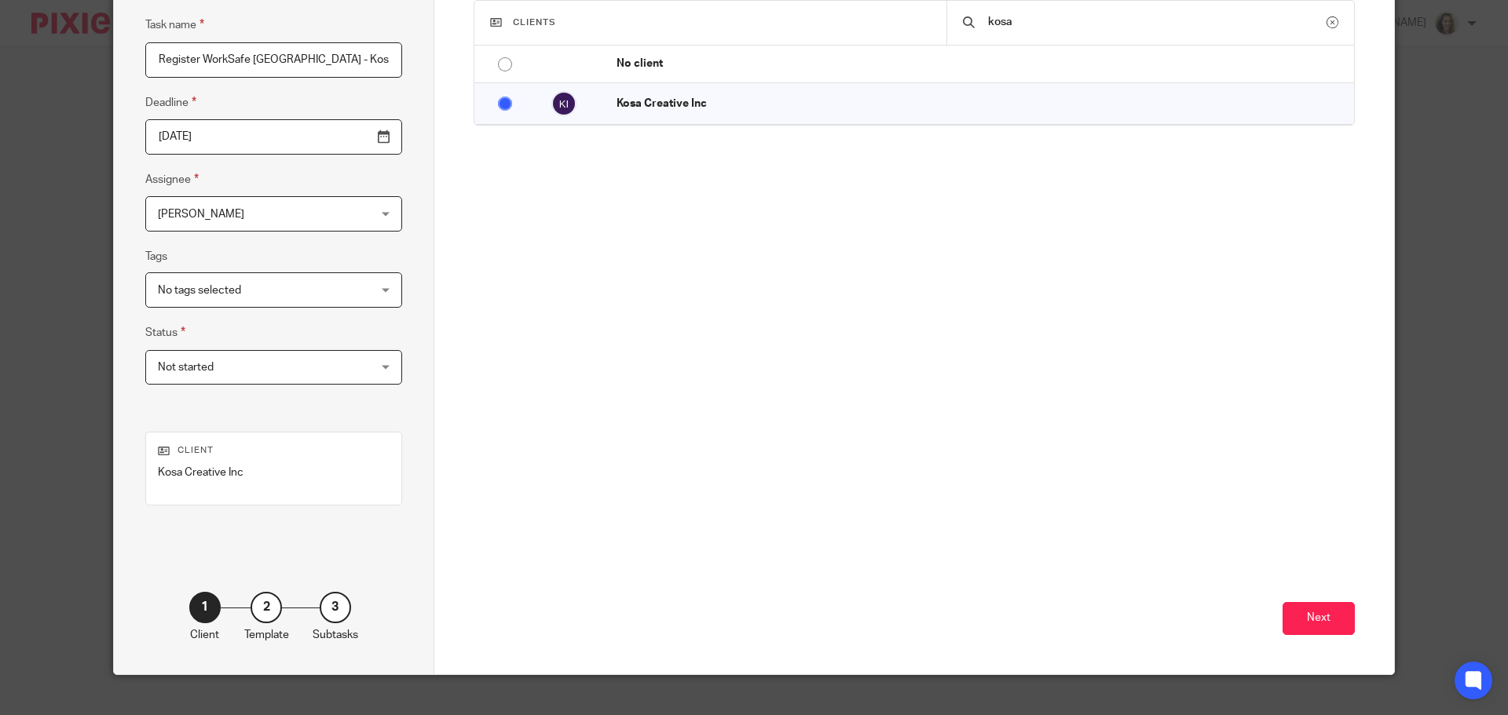
scroll to position [160, 0]
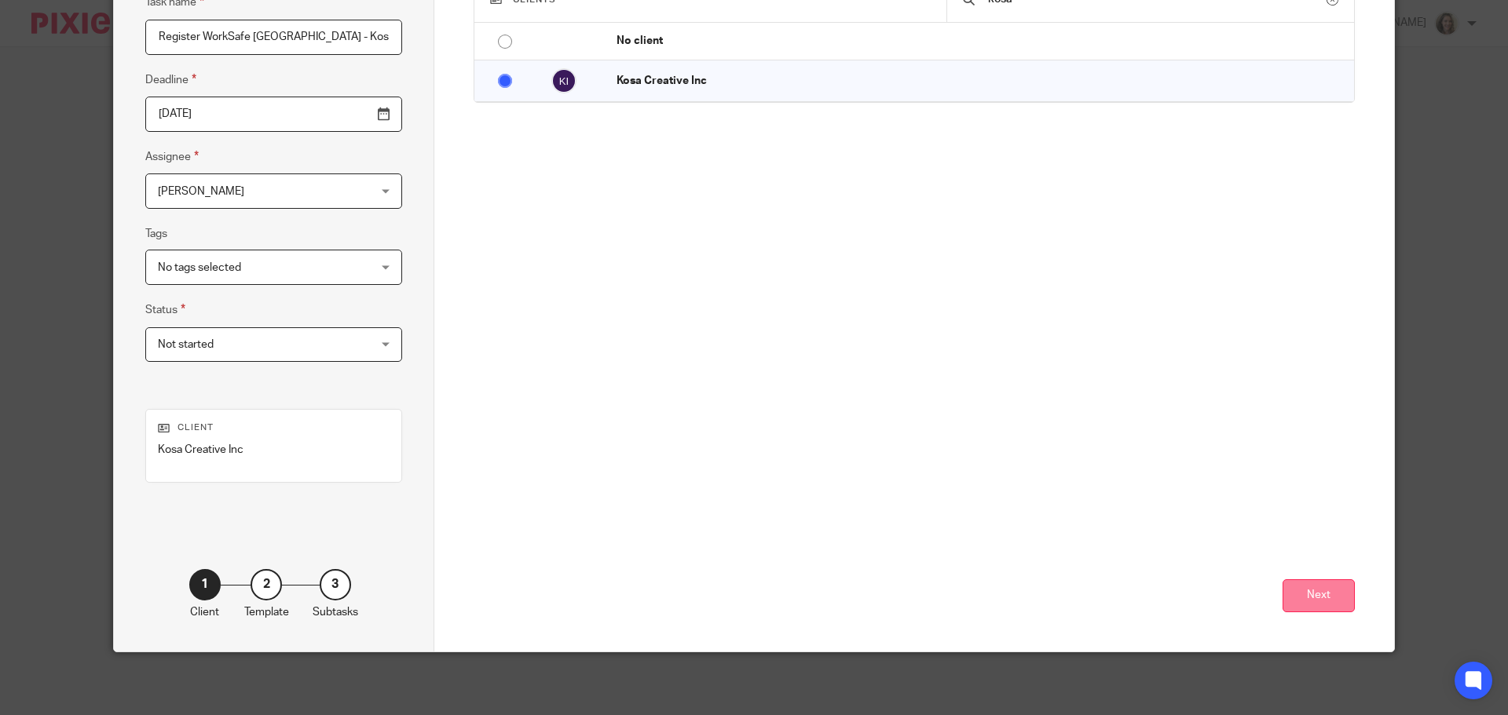
click at [1326, 602] on button "Next" at bounding box center [1318, 597] width 72 height 34
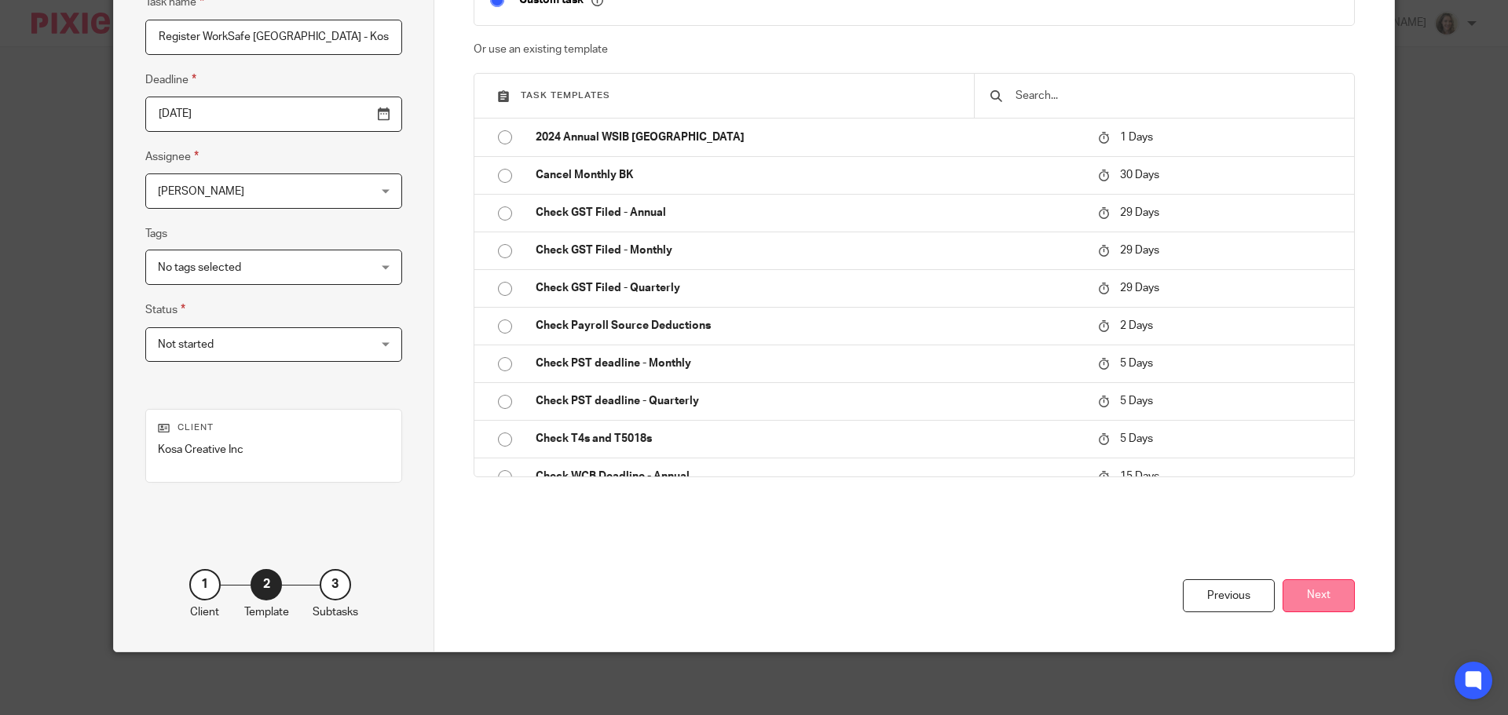
click at [1312, 594] on button "Next" at bounding box center [1318, 597] width 72 height 34
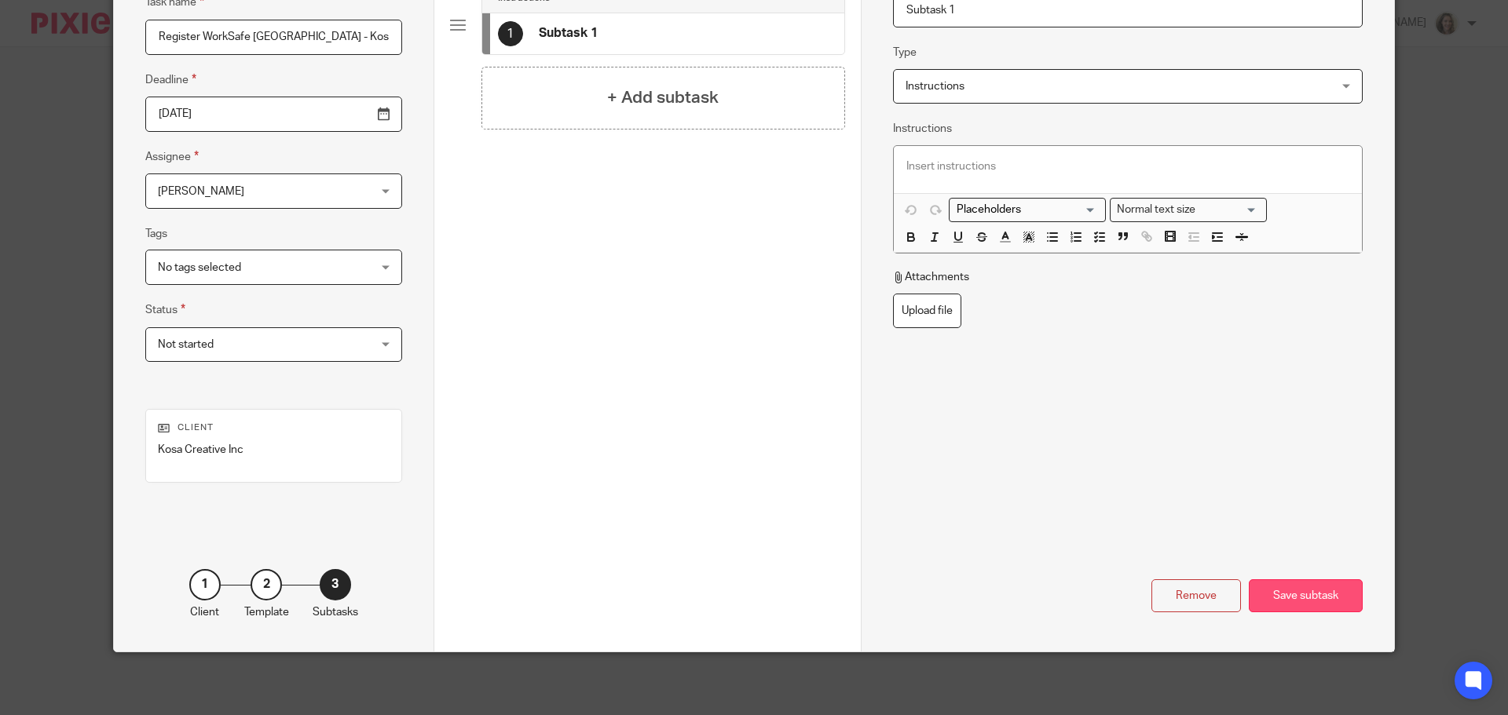
click at [1315, 598] on div "Save subtask" at bounding box center [1306, 597] width 114 height 34
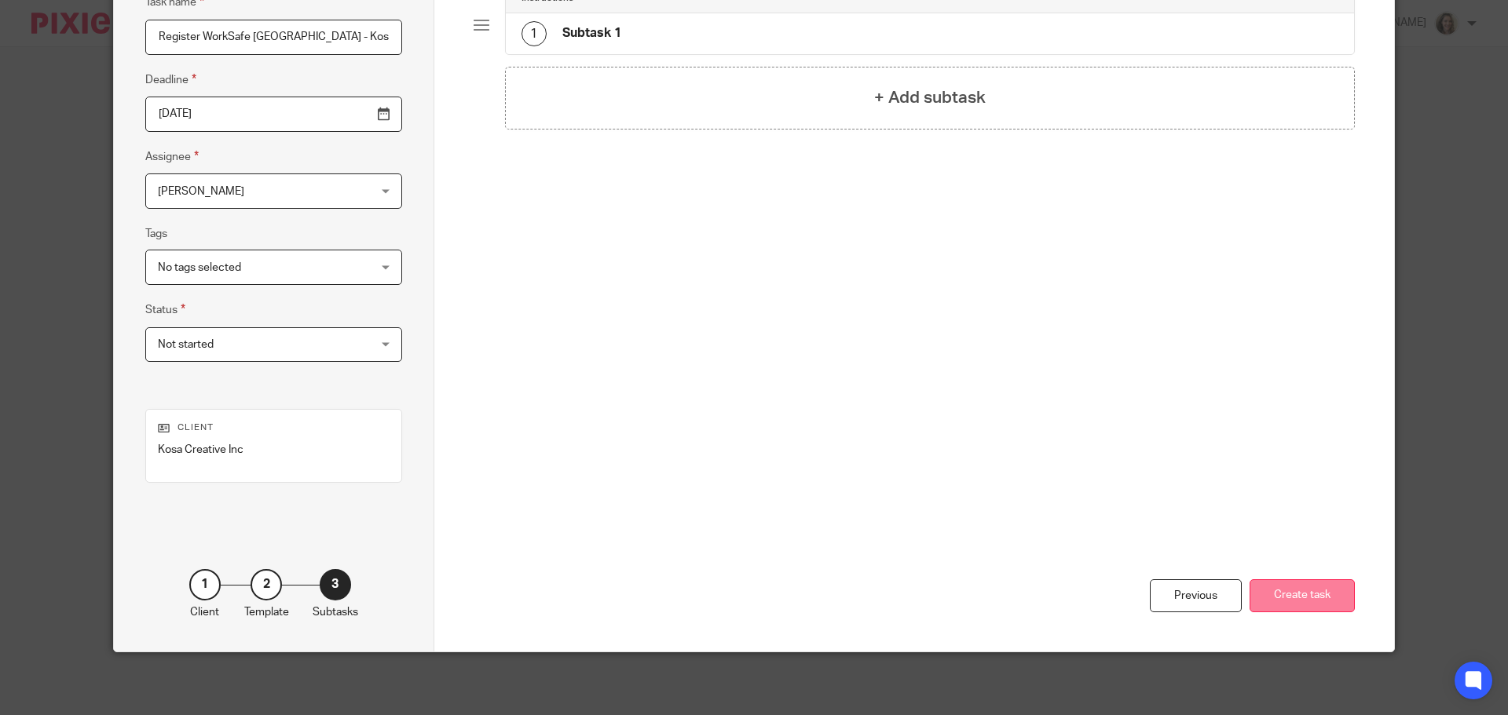
click at [1296, 598] on button "Create task" at bounding box center [1301, 597] width 105 height 34
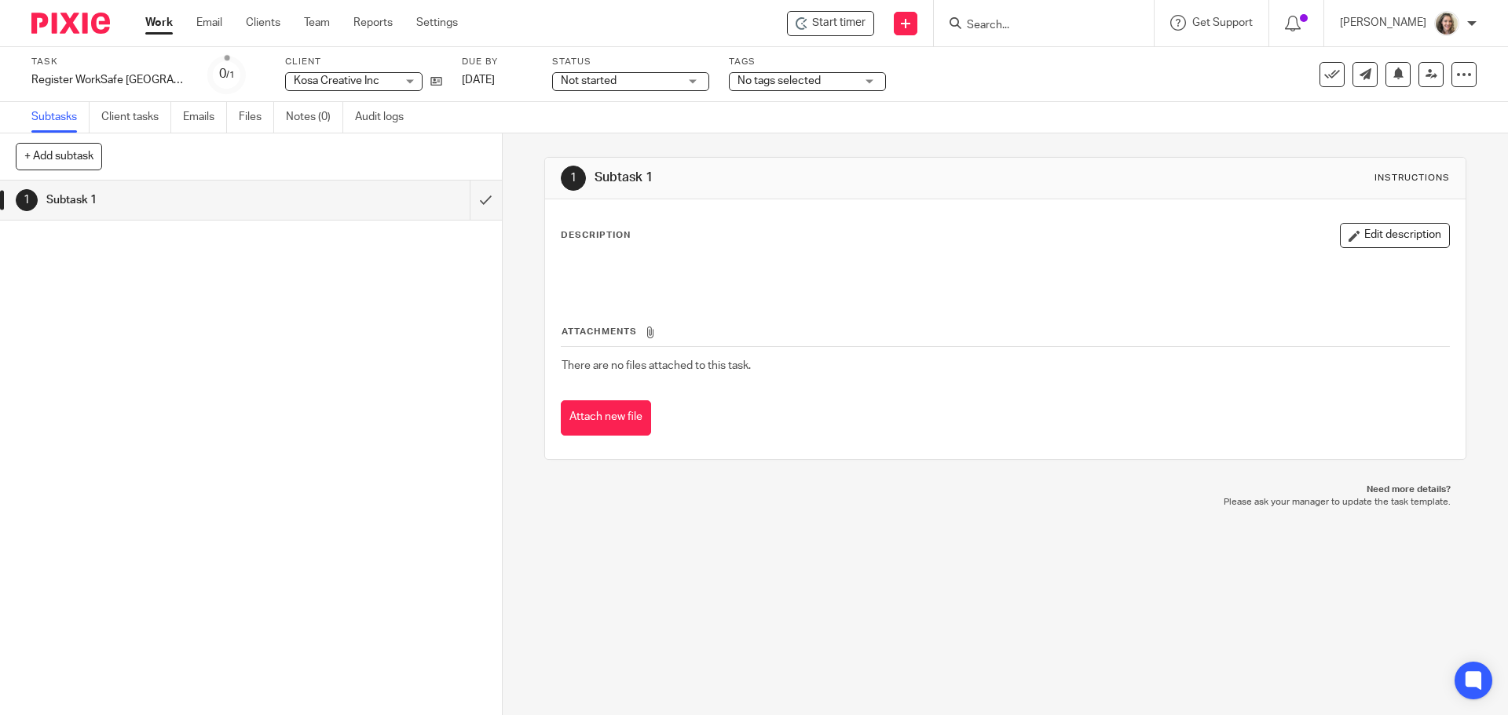
click at [1056, 20] on input "Search" at bounding box center [1035, 26] width 141 height 14
type input "cylus"
click at [1063, 71] on link at bounding box center [1119, 67] width 314 height 36
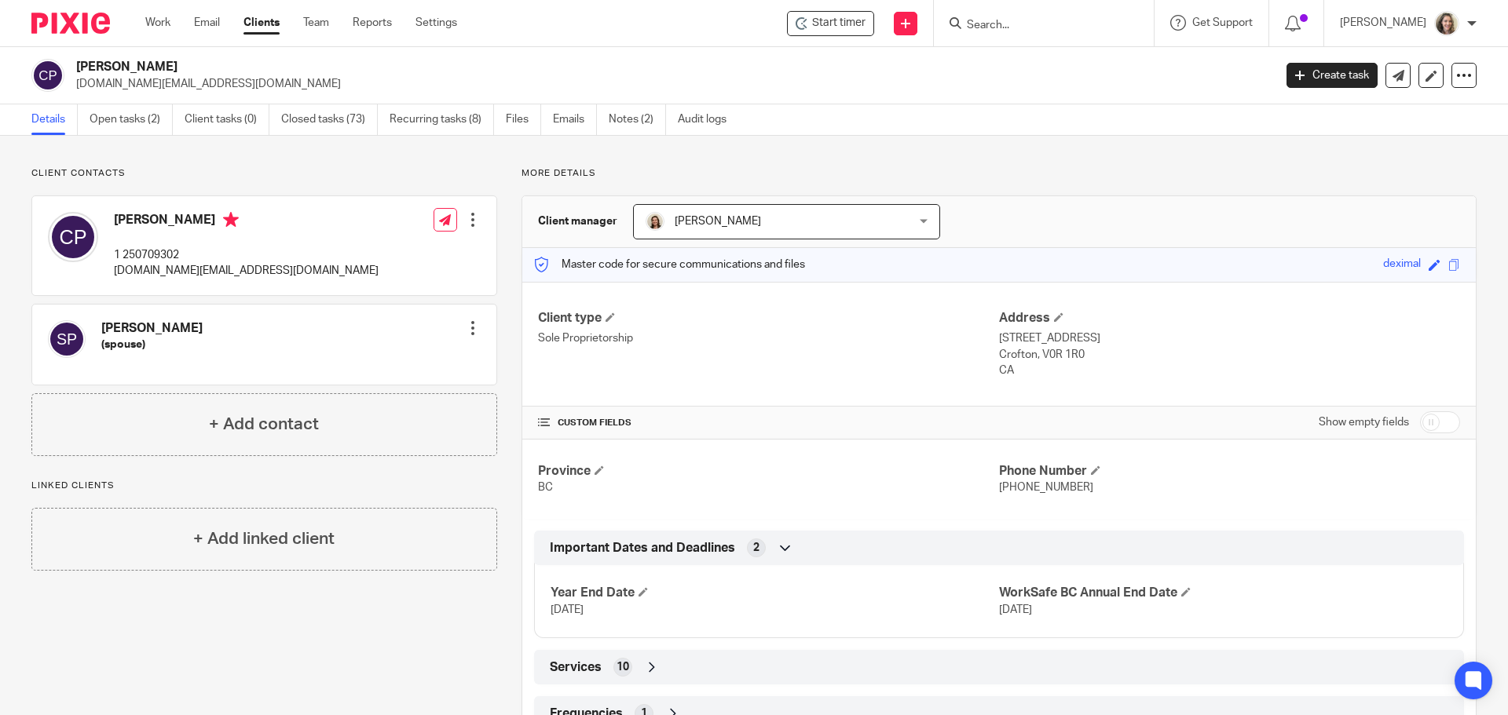
click at [1068, 19] on input "Search" at bounding box center [1035, 26] width 141 height 14
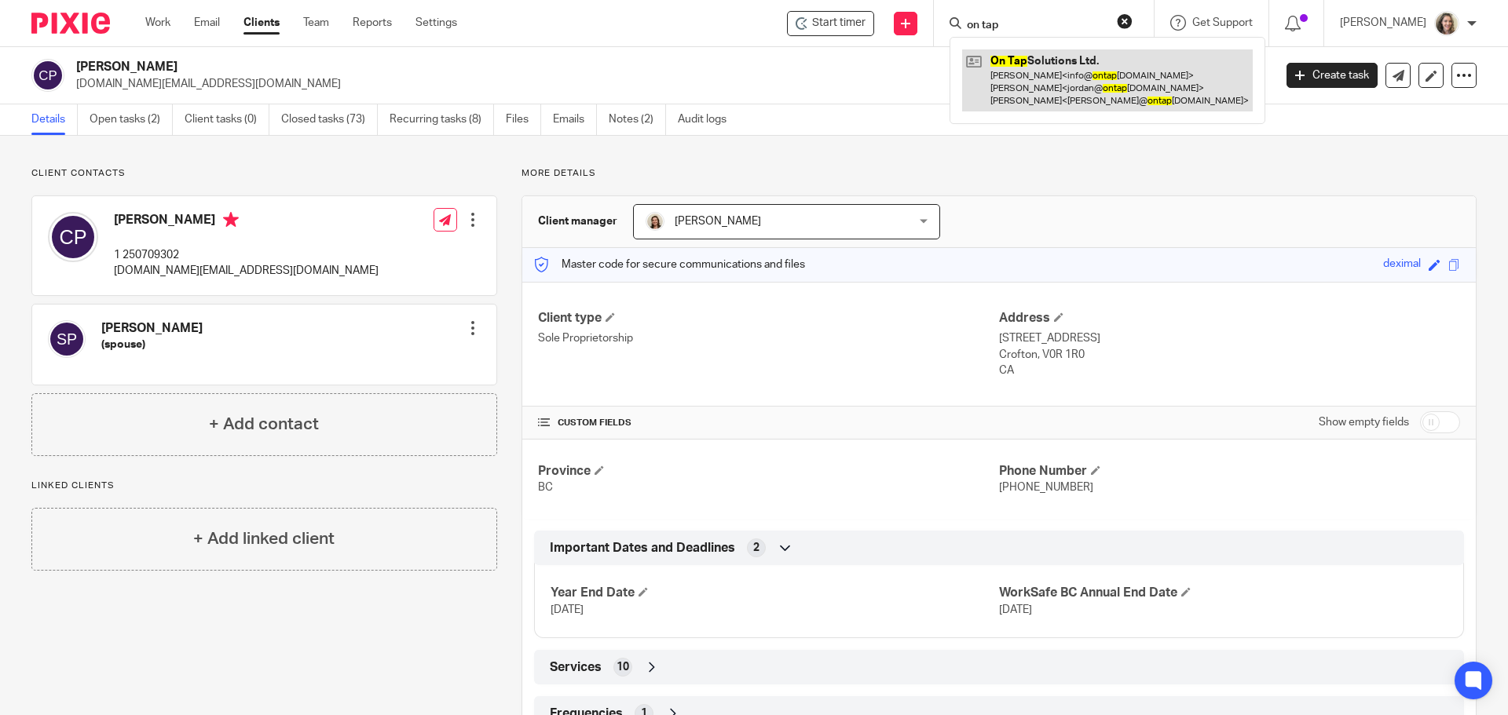
type input "on tap"
click at [1103, 82] on link at bounding box center [1107, 80] width 291 height 62
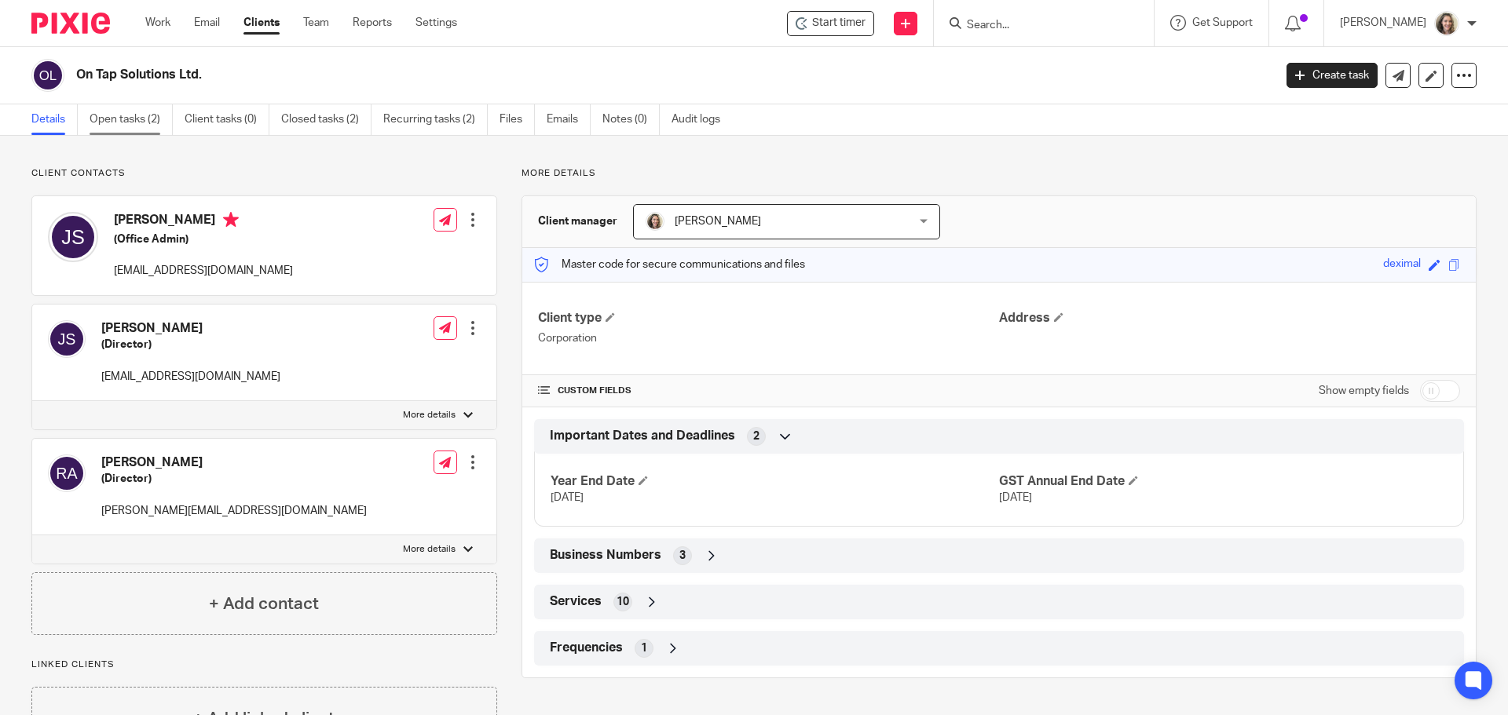
click at [119, 121] on link "Open tasks (2)" at bounding box center [131, 119] width 83 height 31
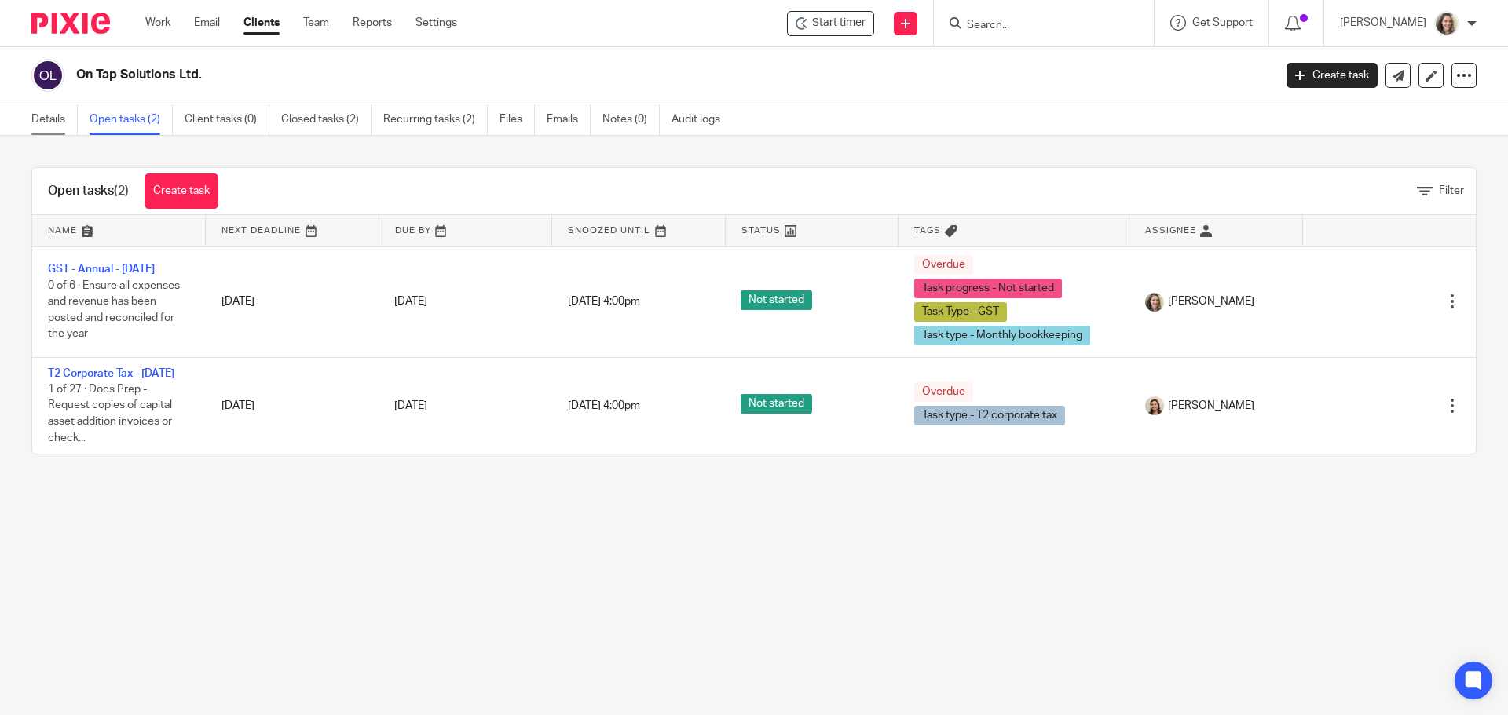
click at [39, 115] on link "Details" at bounding box center [54, 119] width 46 height 31
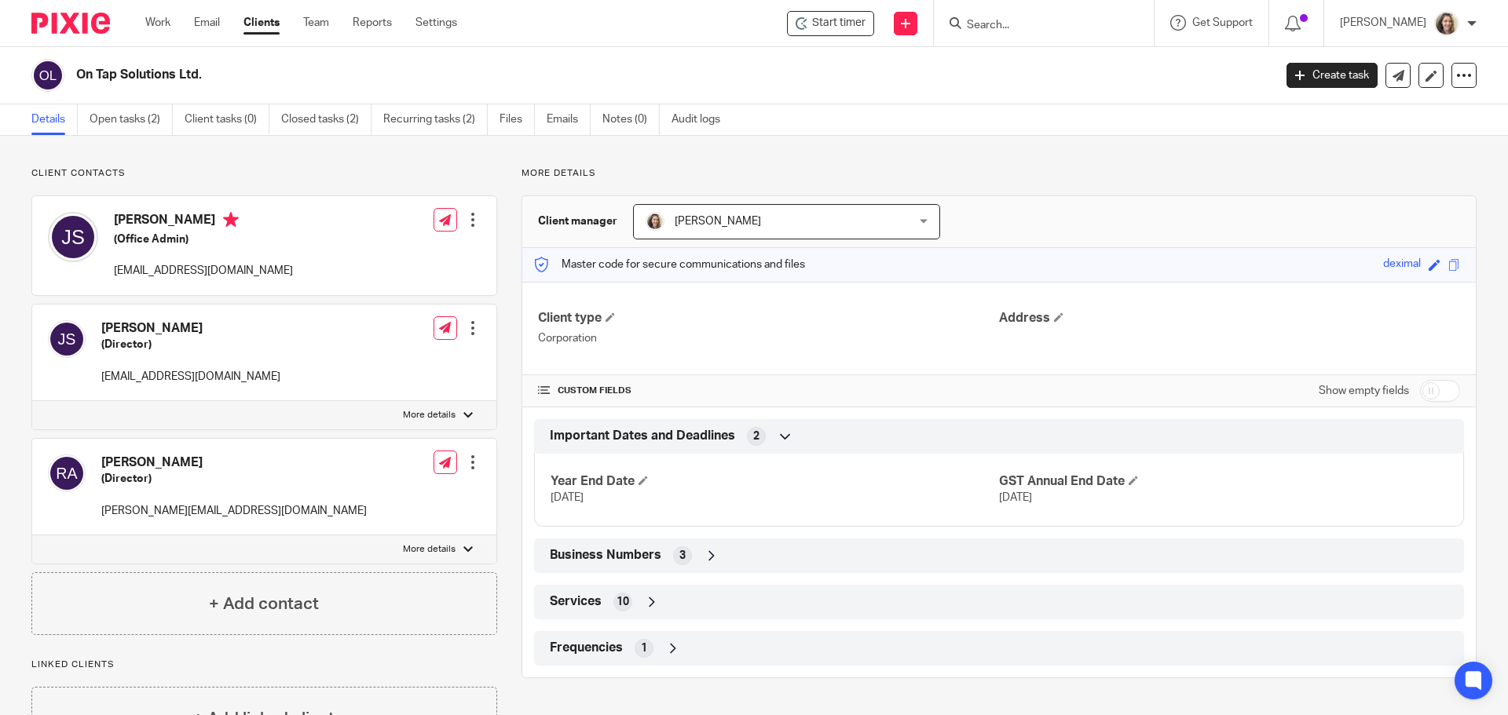
click at [825, 220] on span "[PERSON_NAME]" at bounding box center [764, 221] width 236 height 33
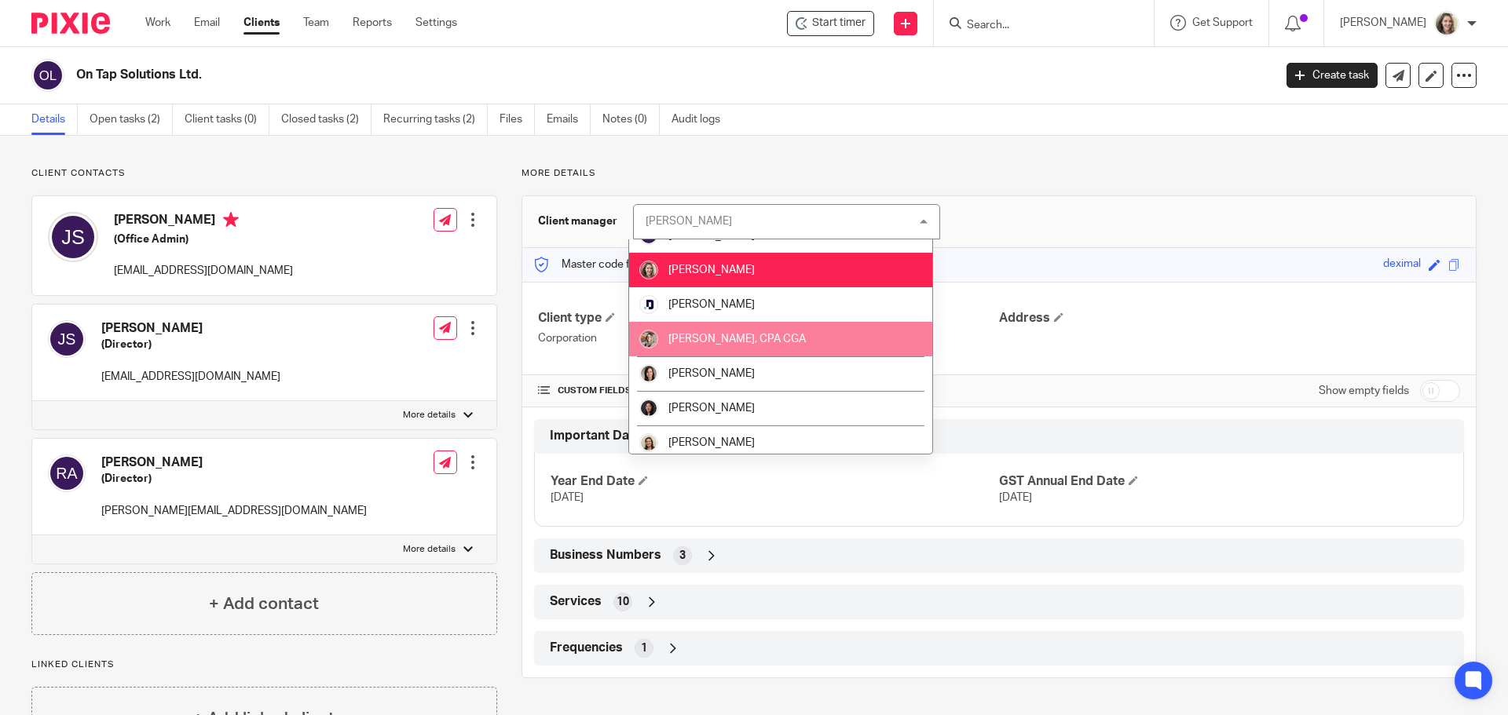
scroll to position [27, 0]
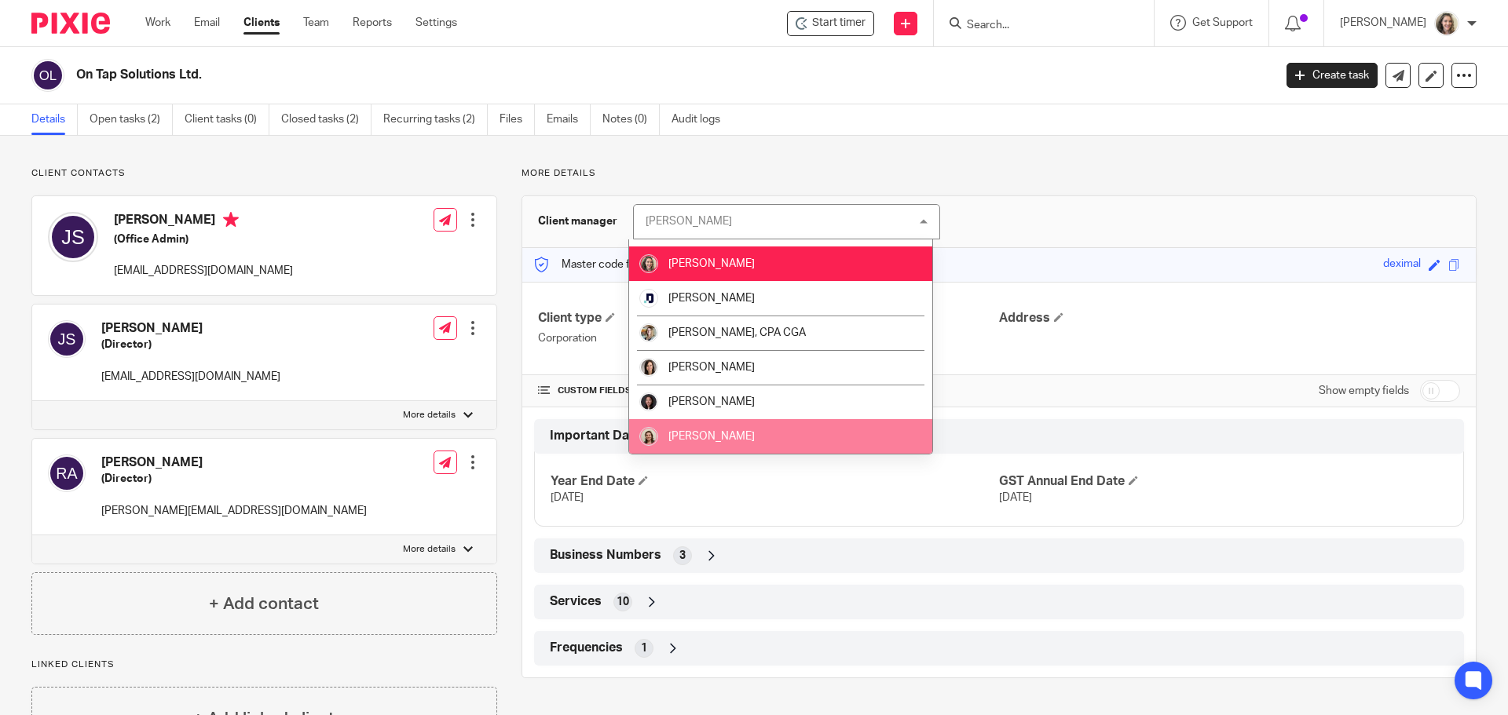
click at [737, 438] on span "[PERSON_NAME]" at bounding box center [711, 436] width 86 height 11
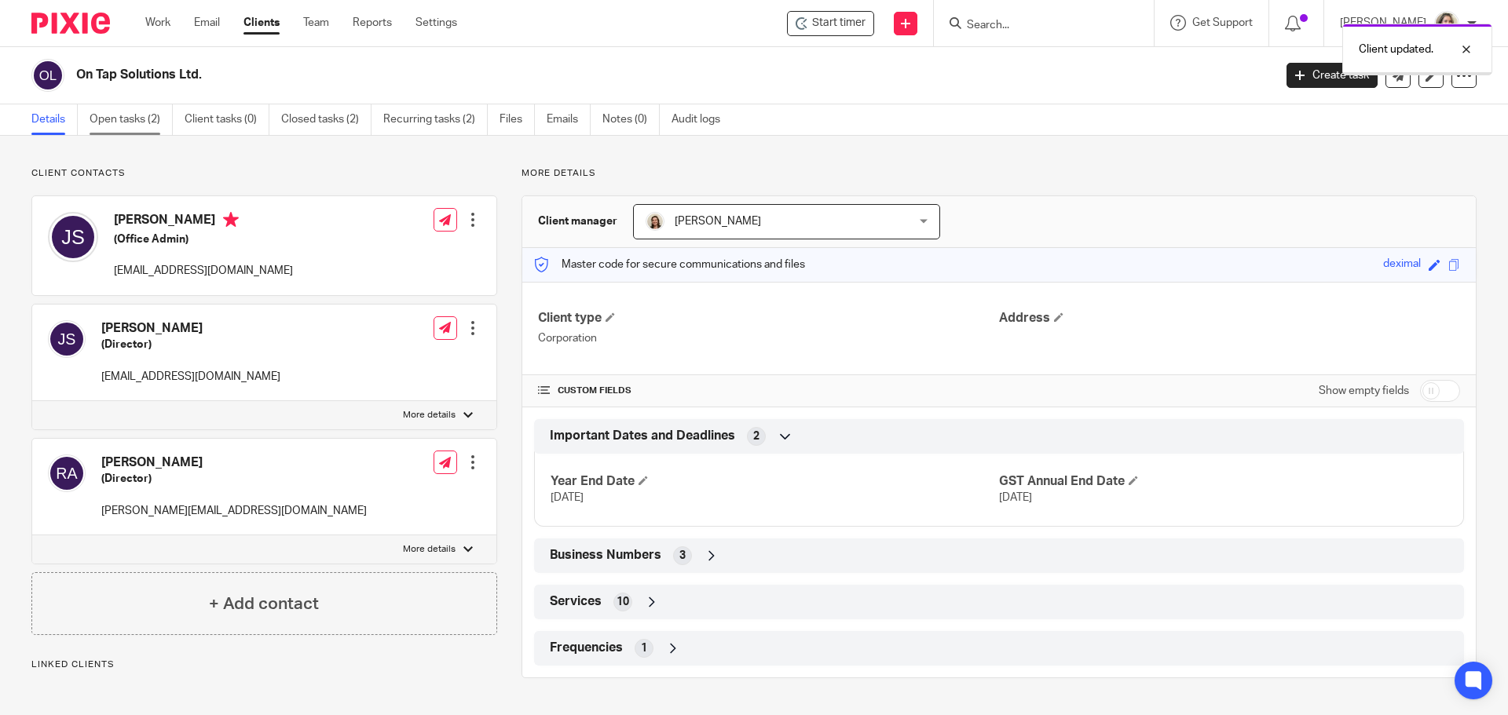
click at [126, 120] on link "Open tasks (2)" at bounding box center [131, 119] width 83 height 31
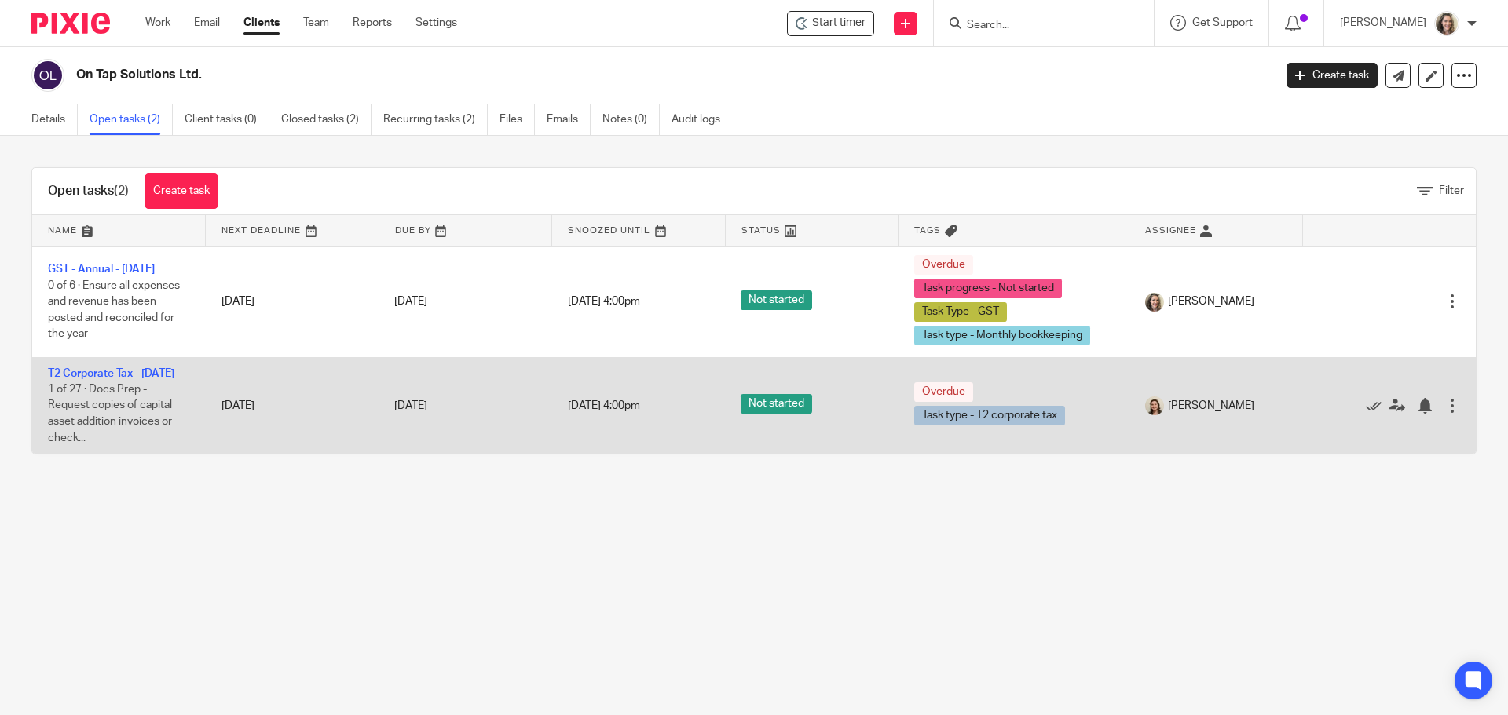
click at [106, 373] on link "T2 Corporate Tax - [DATE]" at bounding box center [111, 373] width 126 height 11
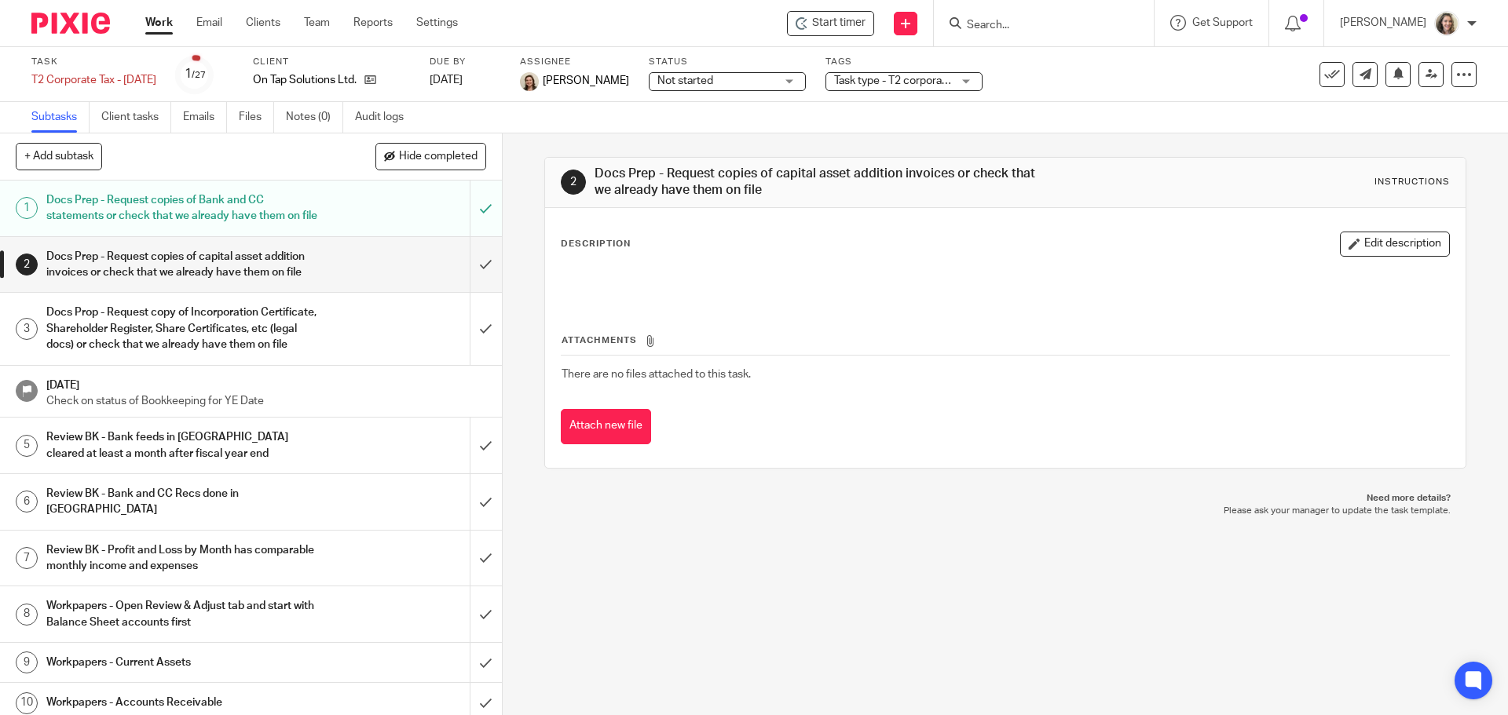
click at [911, 80] on span "Task type - T2 corporate tax" at bounding box center [901, 80] width 135 height 11
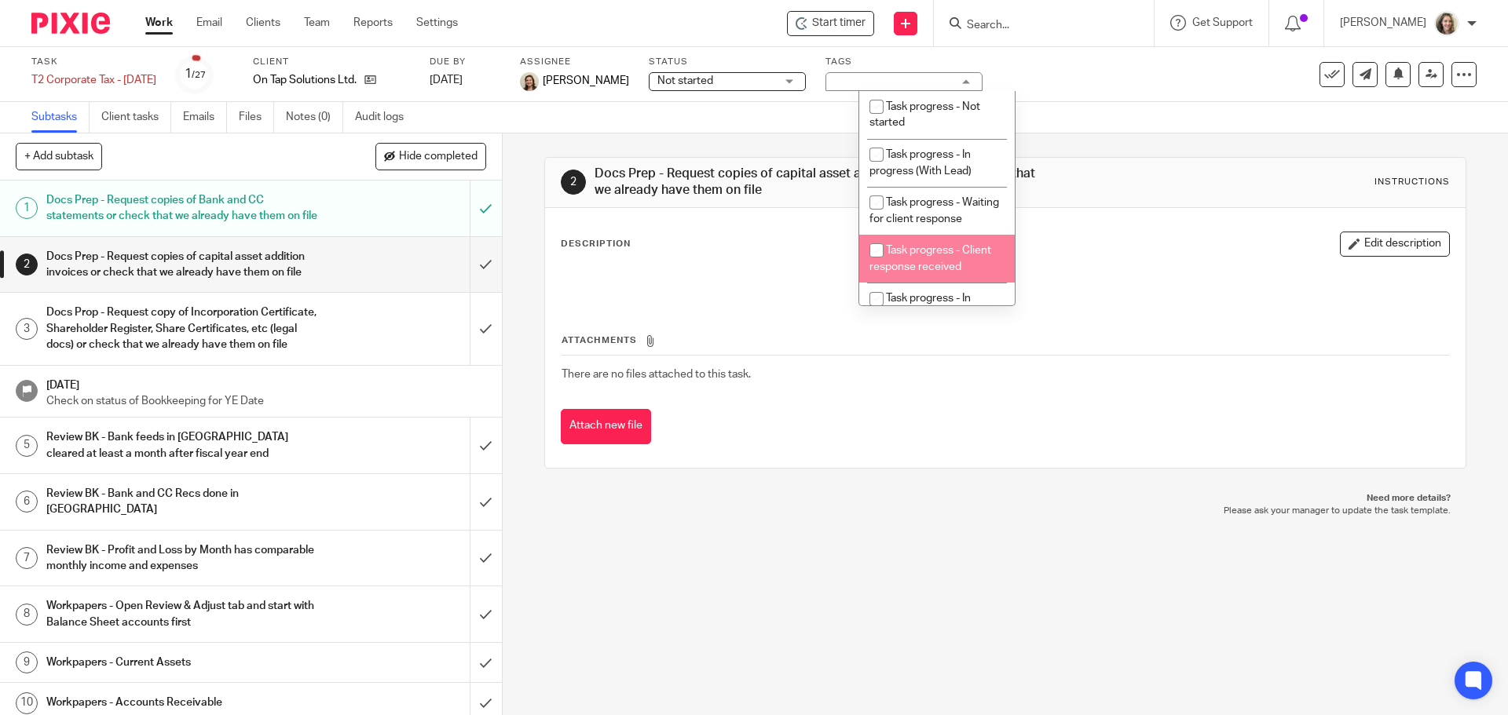
click at [938, 271] on span "Task progress - Client response received" at bounding box center [930, 258] width 122 height 27
checkbox input "true"
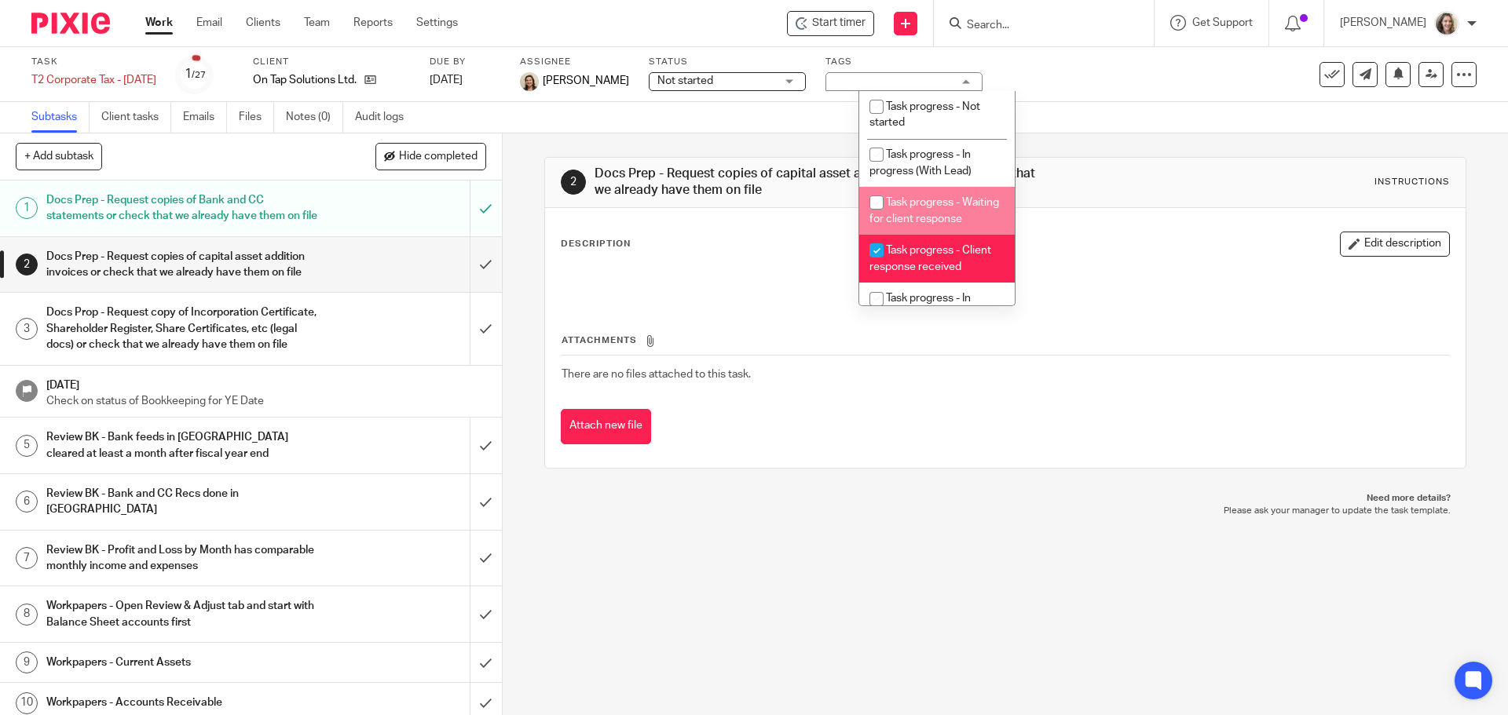
click at [1122, 75] on div "Task T2 Corporate Tax - [DATE] Save T2 Corporate Tax - [DATE] 1 /27 Client On T…" at bounding box center [633, 75] width 1204 height 38
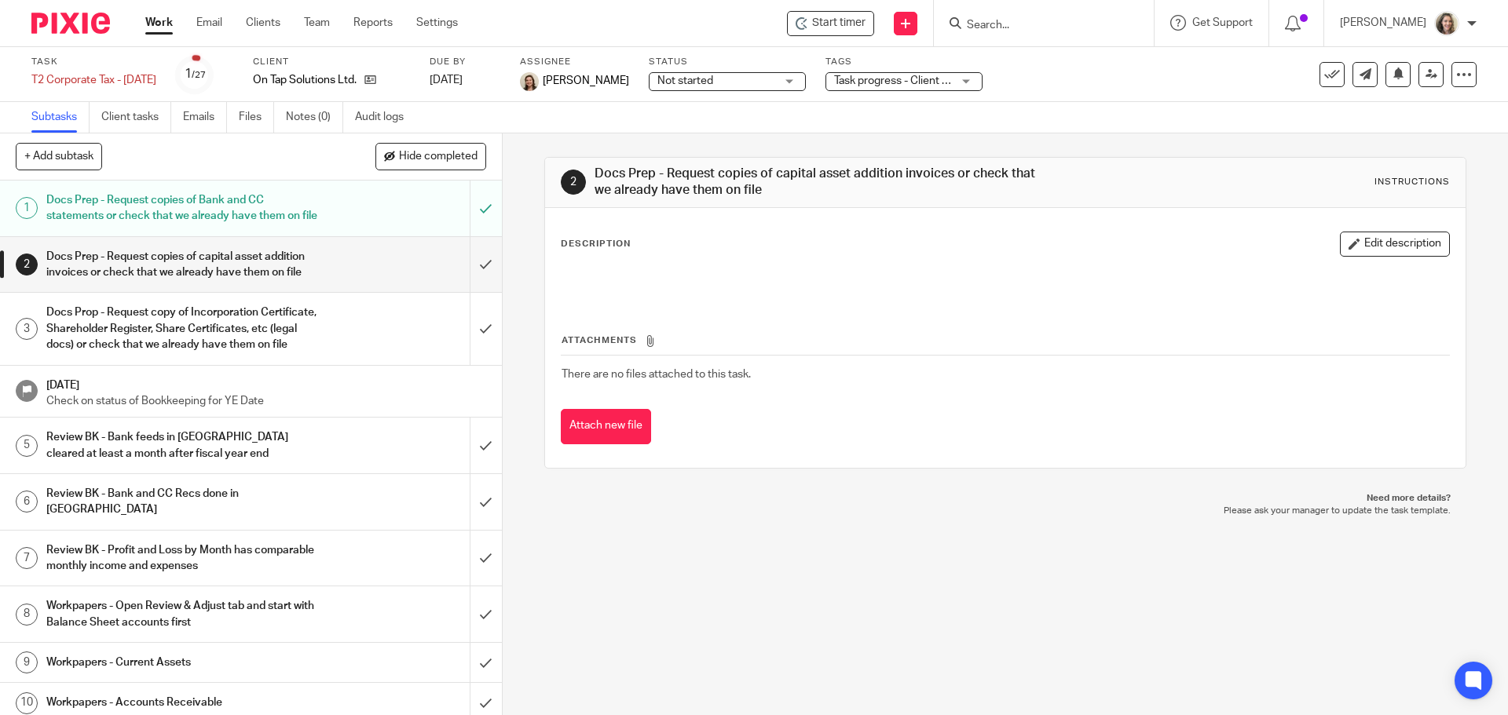
click at [158, 24] on link "Work" at bounding box center [158, 23] width 27 height 16
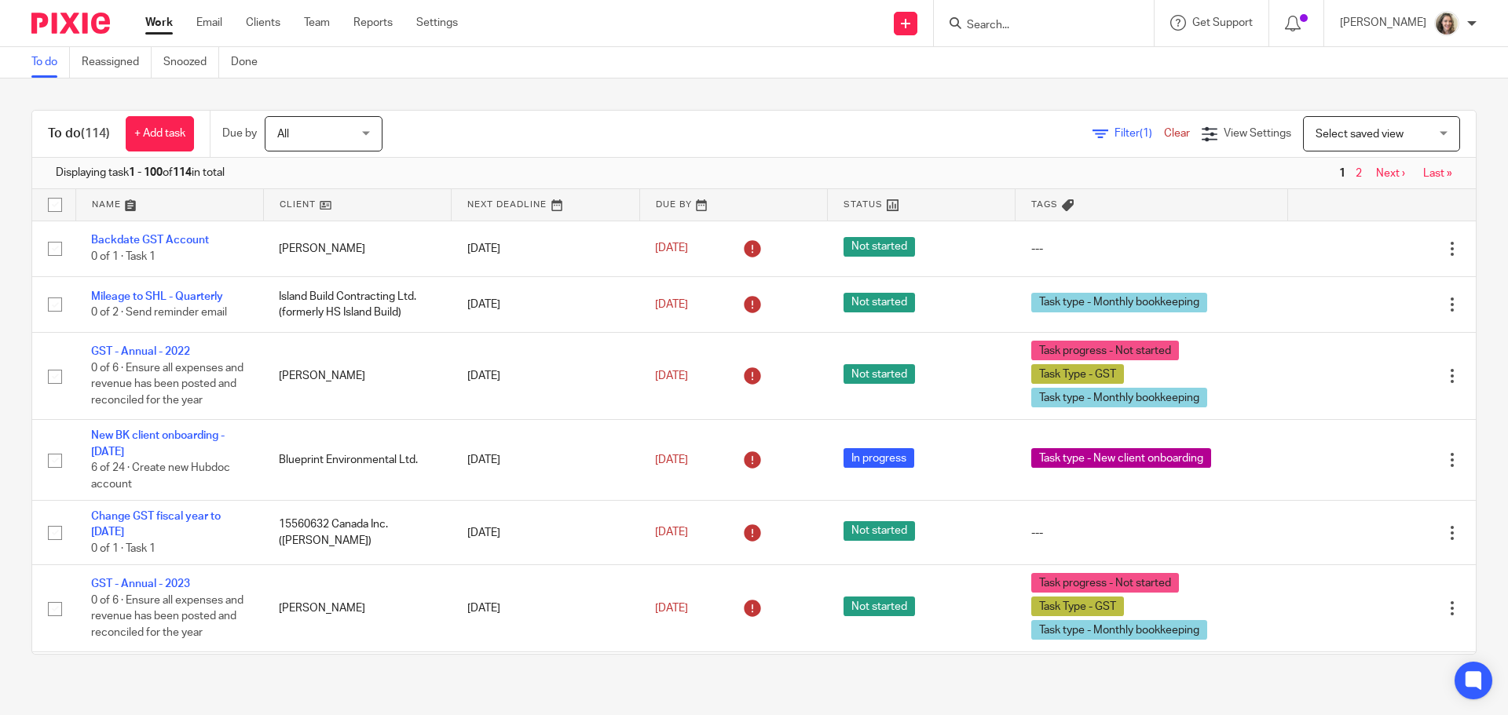
click at [1345, 133] on span "Select saved view" at bounding box center [1359, 134] width 88 height 11
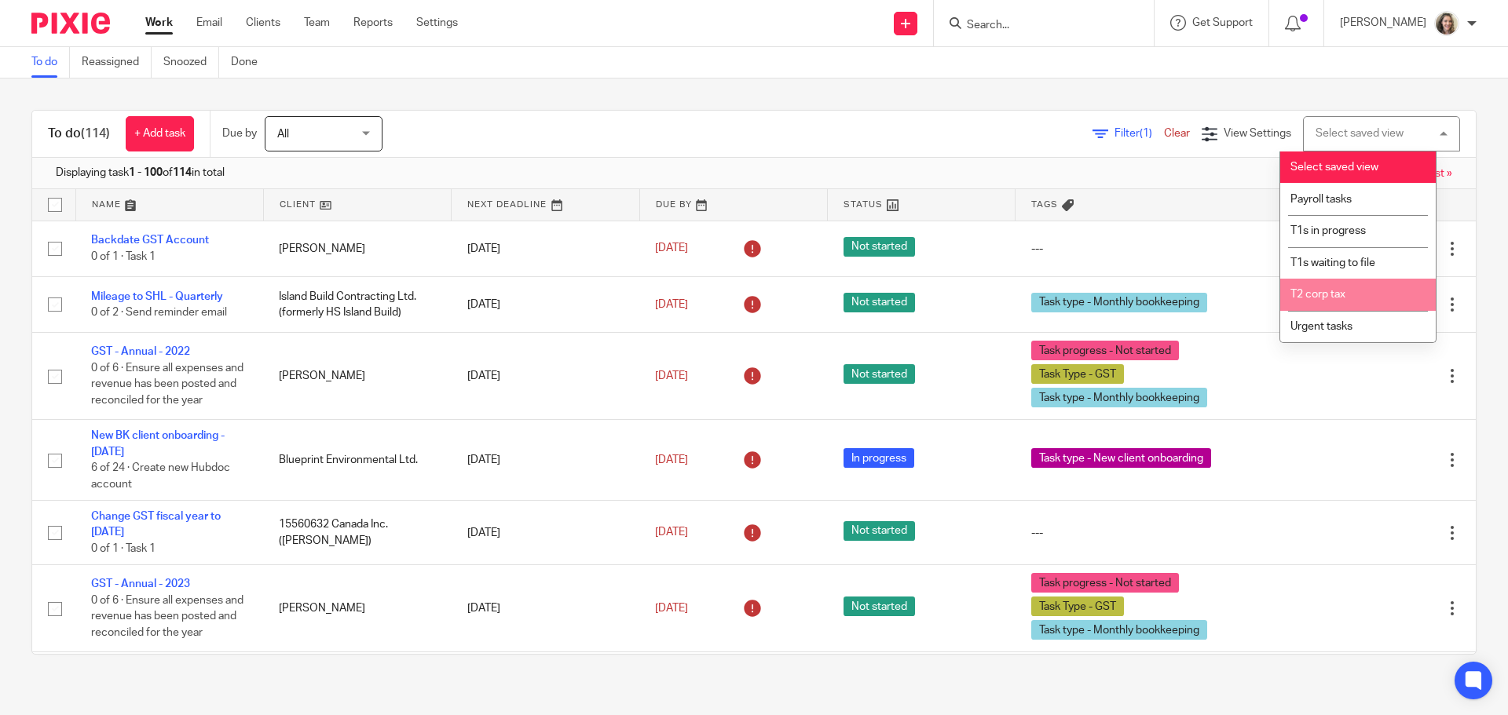
click at [1347, 288] on li "T2 corp tax" at bounding box center [1357, 295] width 155 height 32
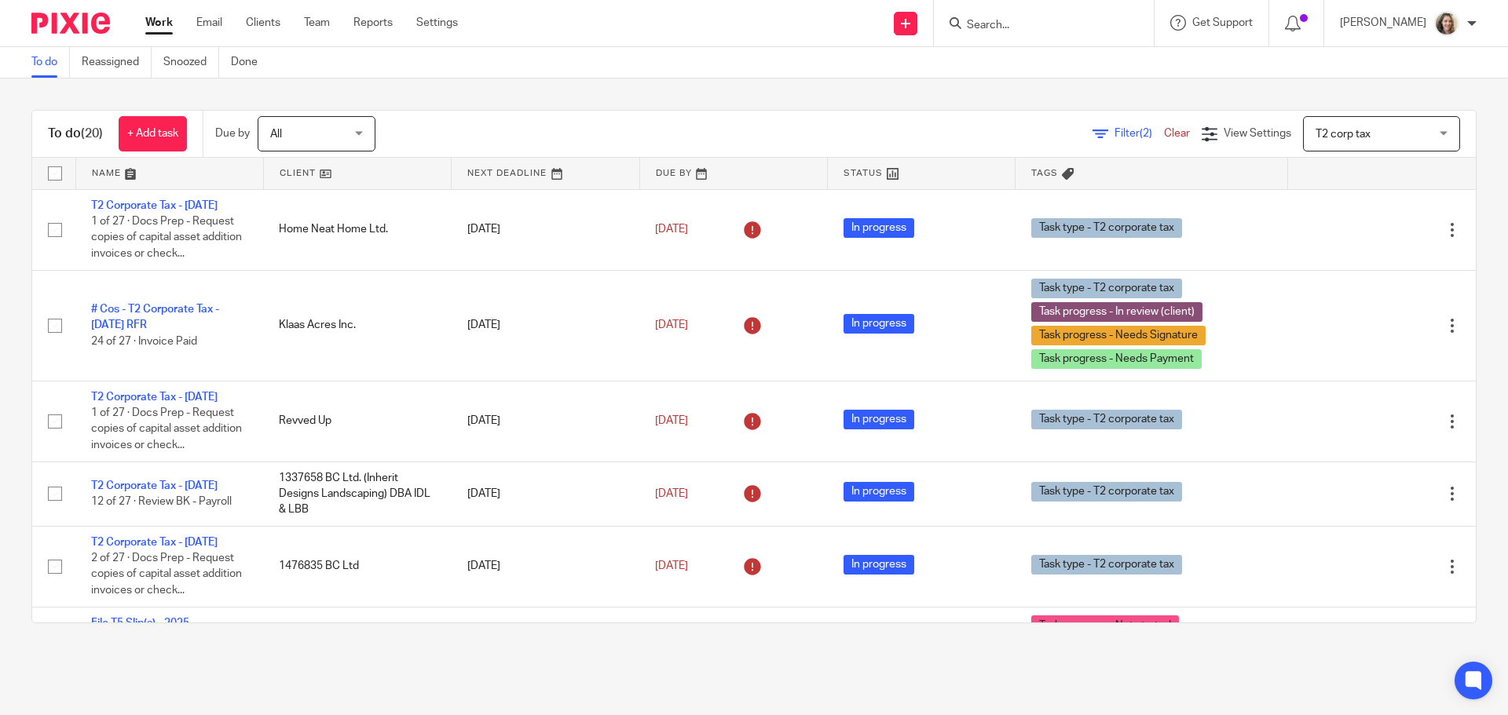
click at [1344, 138] on span "T2 corp tax" at bounding box center [1342, 134] width 55 height 11
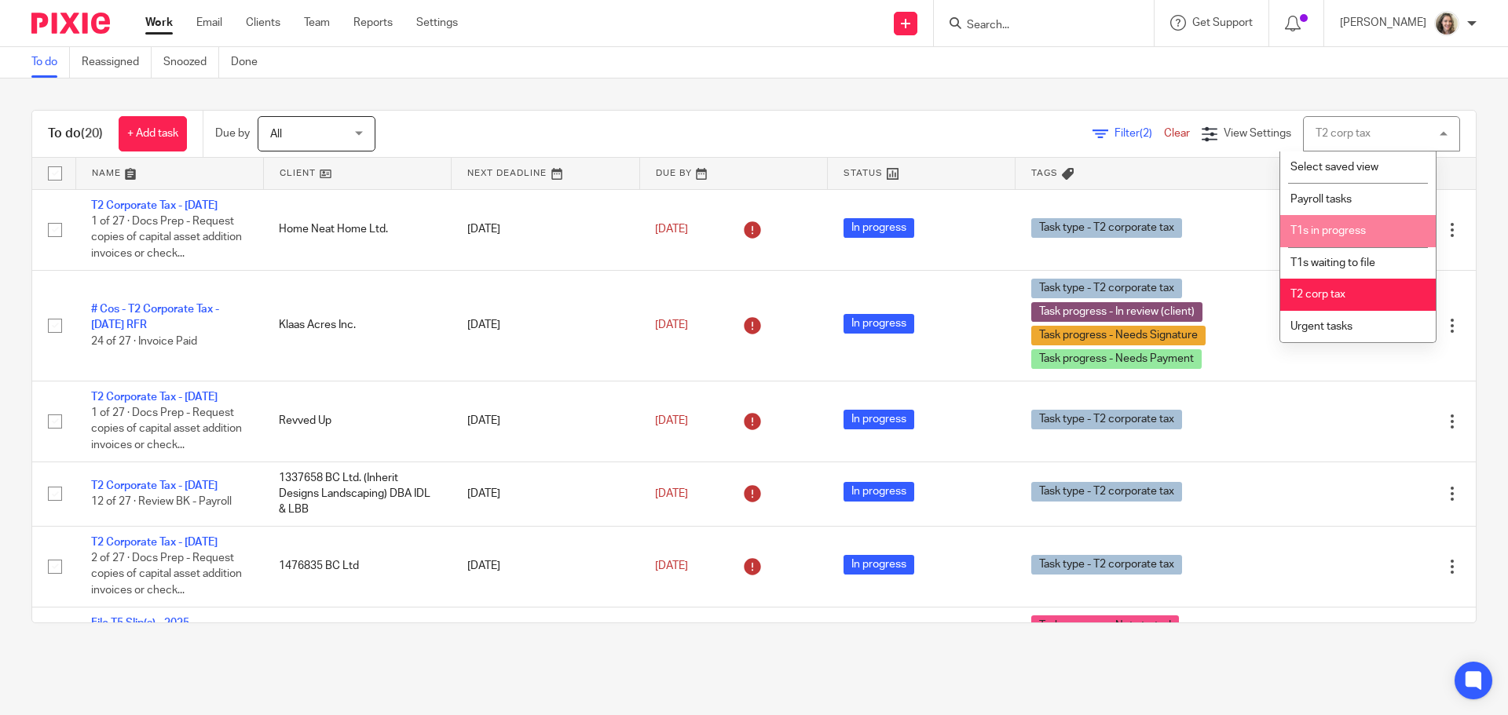
click at [1334, 226] on span "T1s in progress" at bounding box center [1327, 230] width 75 height 11
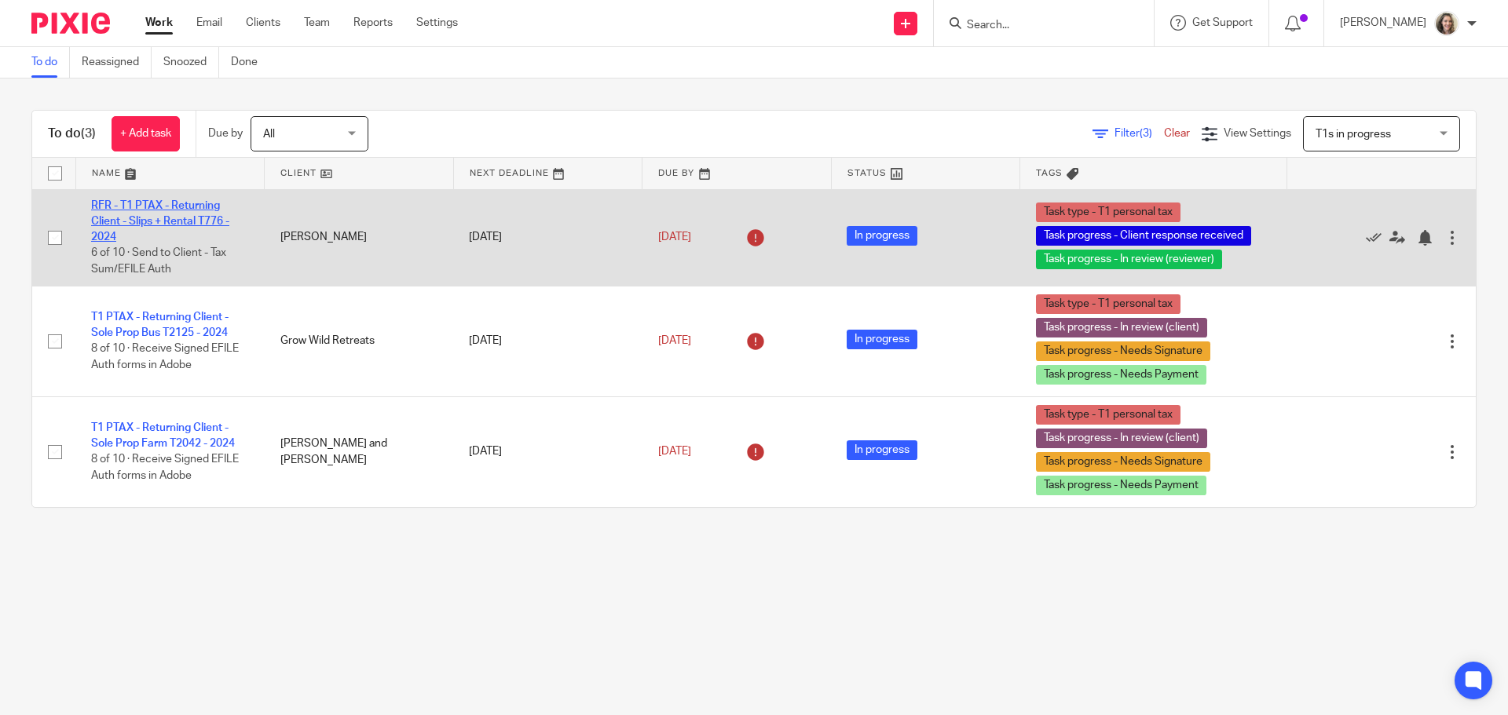
click at [172, 208] on link "RFR - T1 PTAX - Returning Client - Slips + Rental T776 - 2024" at bounding box center [160, 221] width 138 height 43
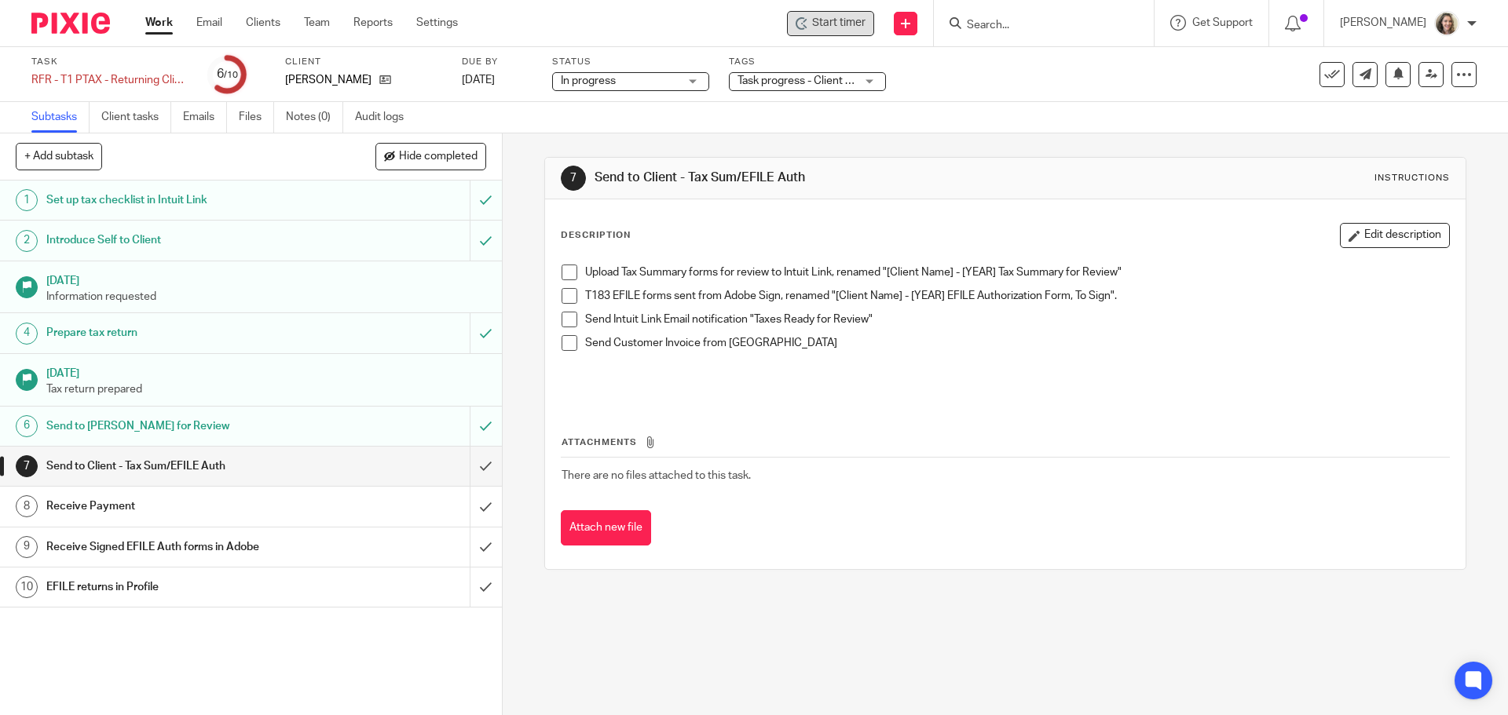
click at [855, 31] on div "Start timer" at bounding box center [830, 23] width 87 height 25
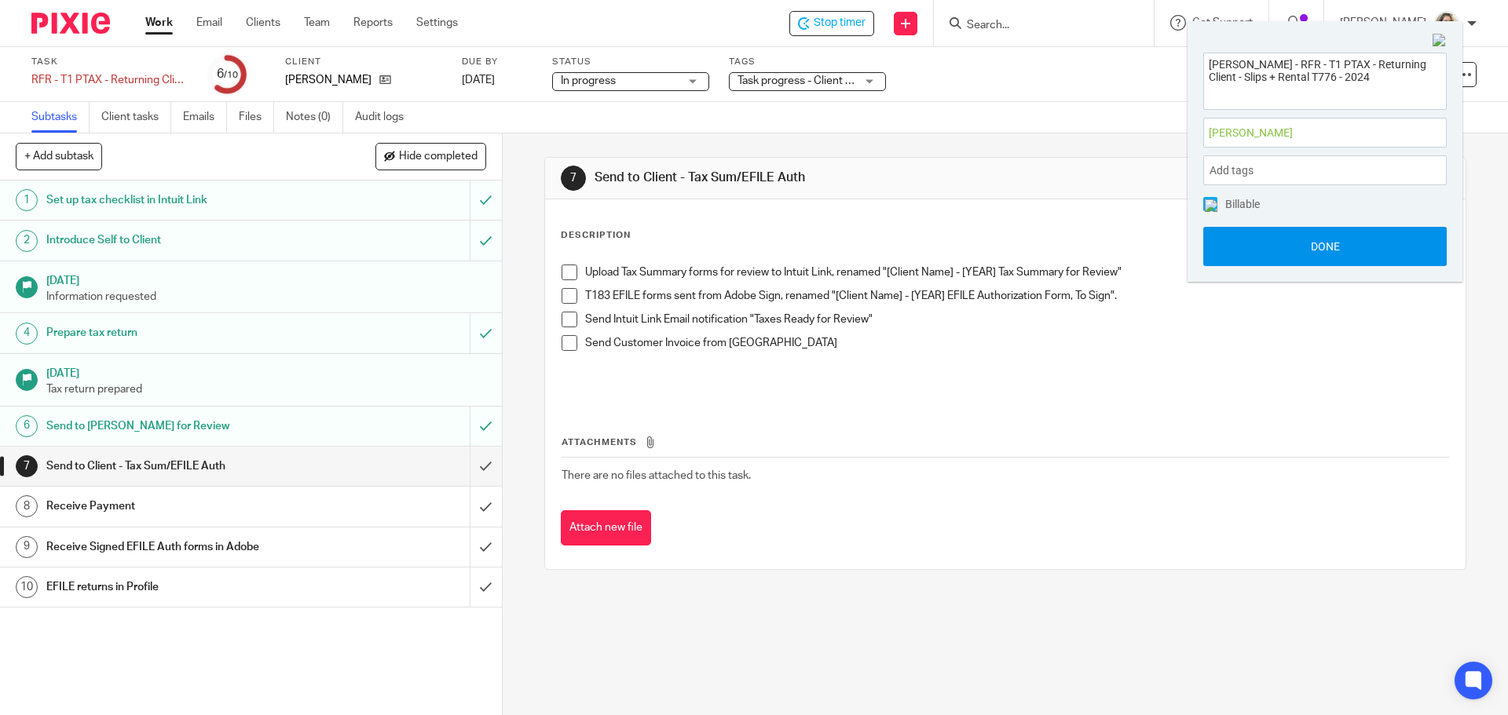
click at [1327, 245] on button "Done" at bounding box center [1324, 246] width 243 height 39
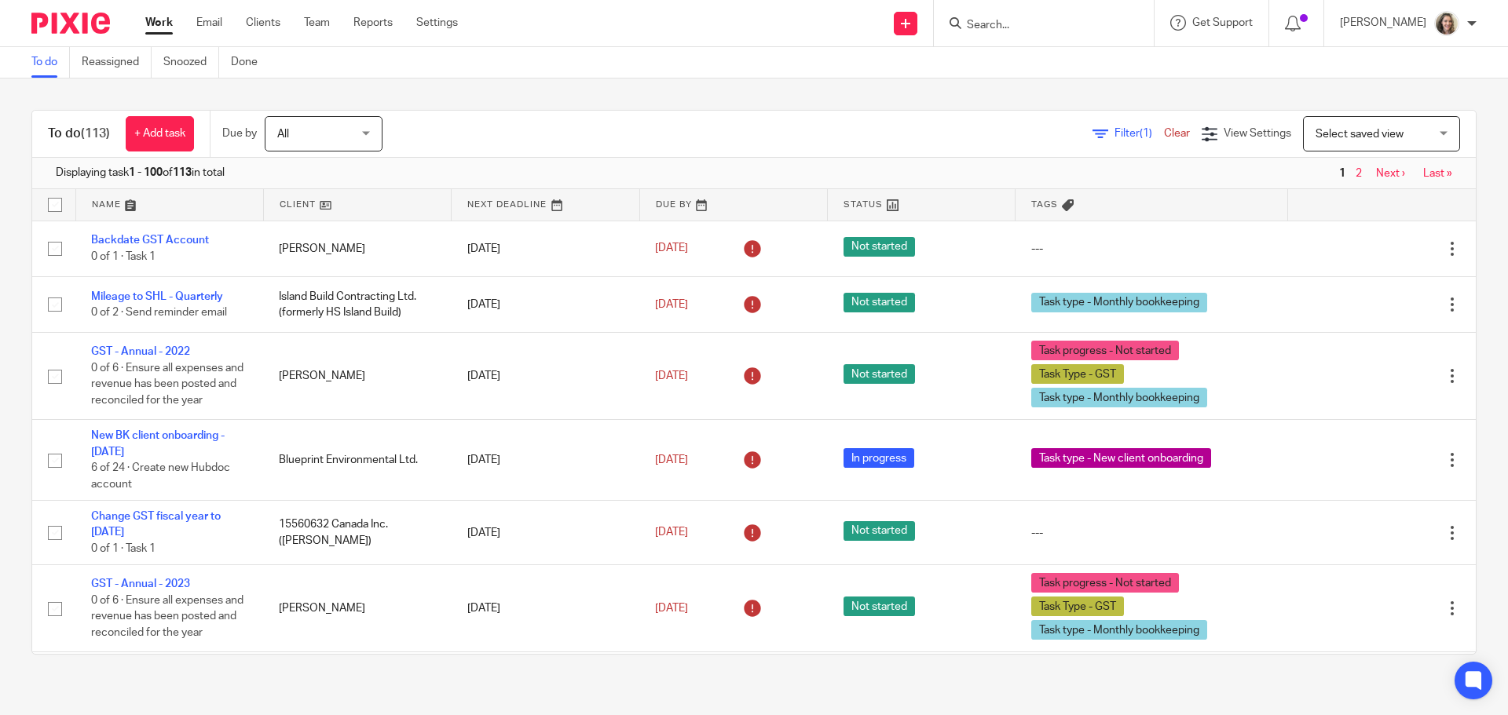
click at [993, 26] on input "Search" at bounding box center [1035, 26] width 141 height 14
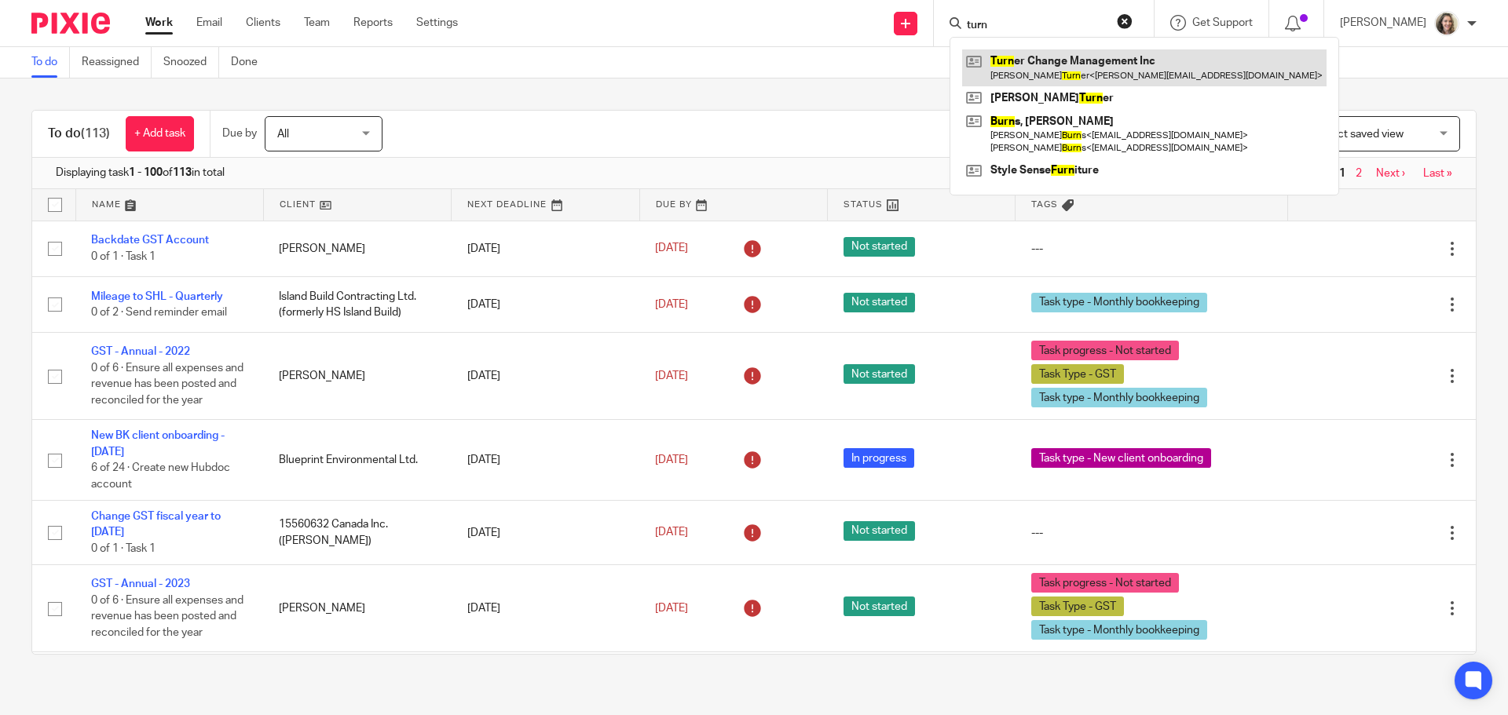
type input "turn"
click at [1075, 67] on link at bounding box center [1144, 67] width 364 height 36
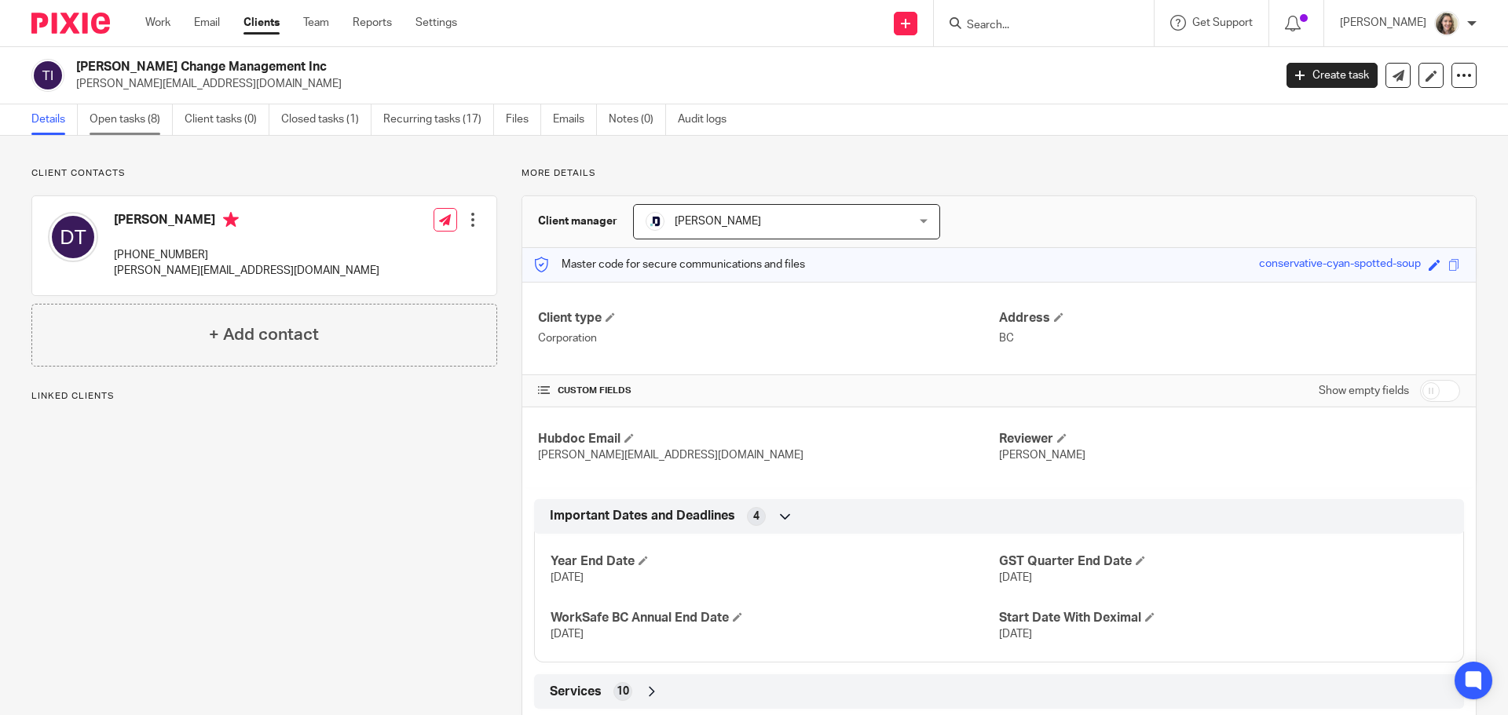
click at [126, 115] on link "Open tasks (8)" at bounding box center [131, 119] width 83 height 31
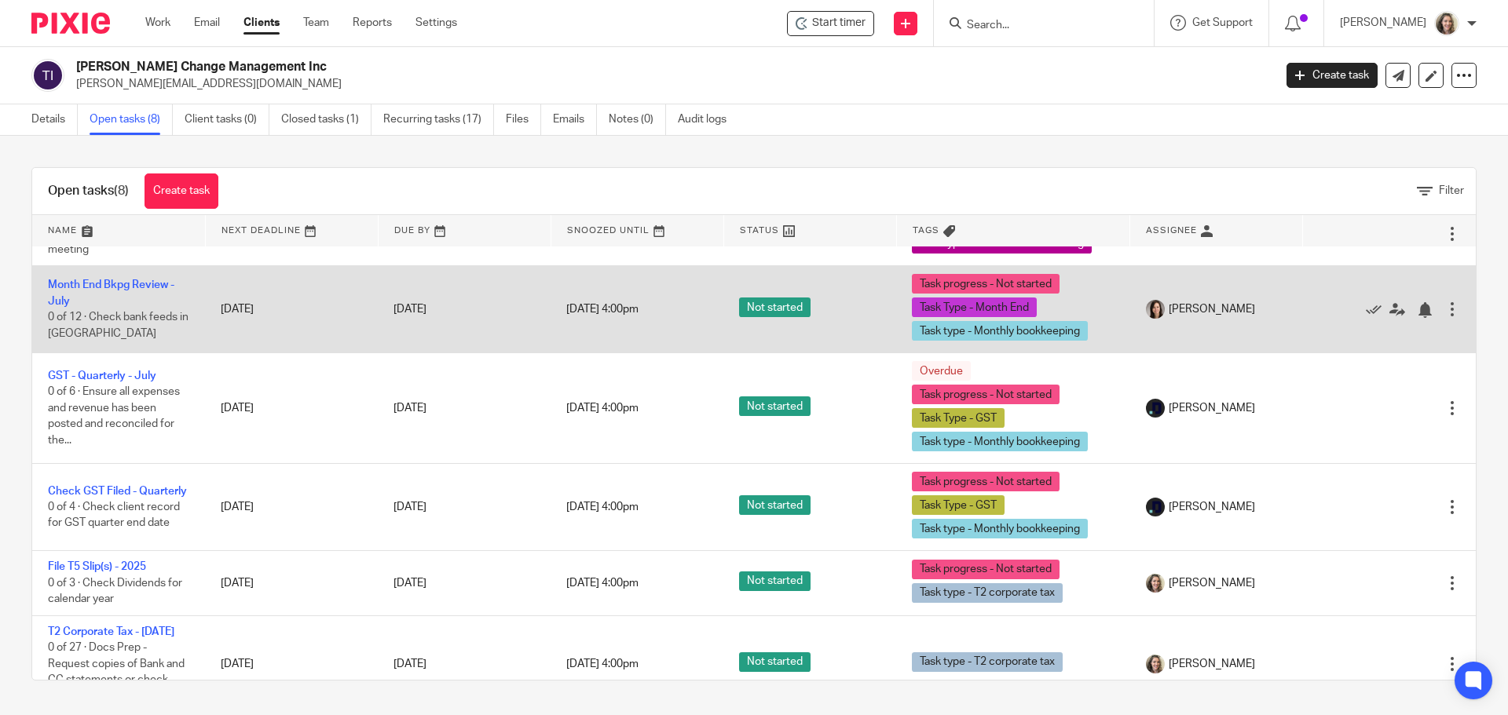
scroll to position [302, 0]
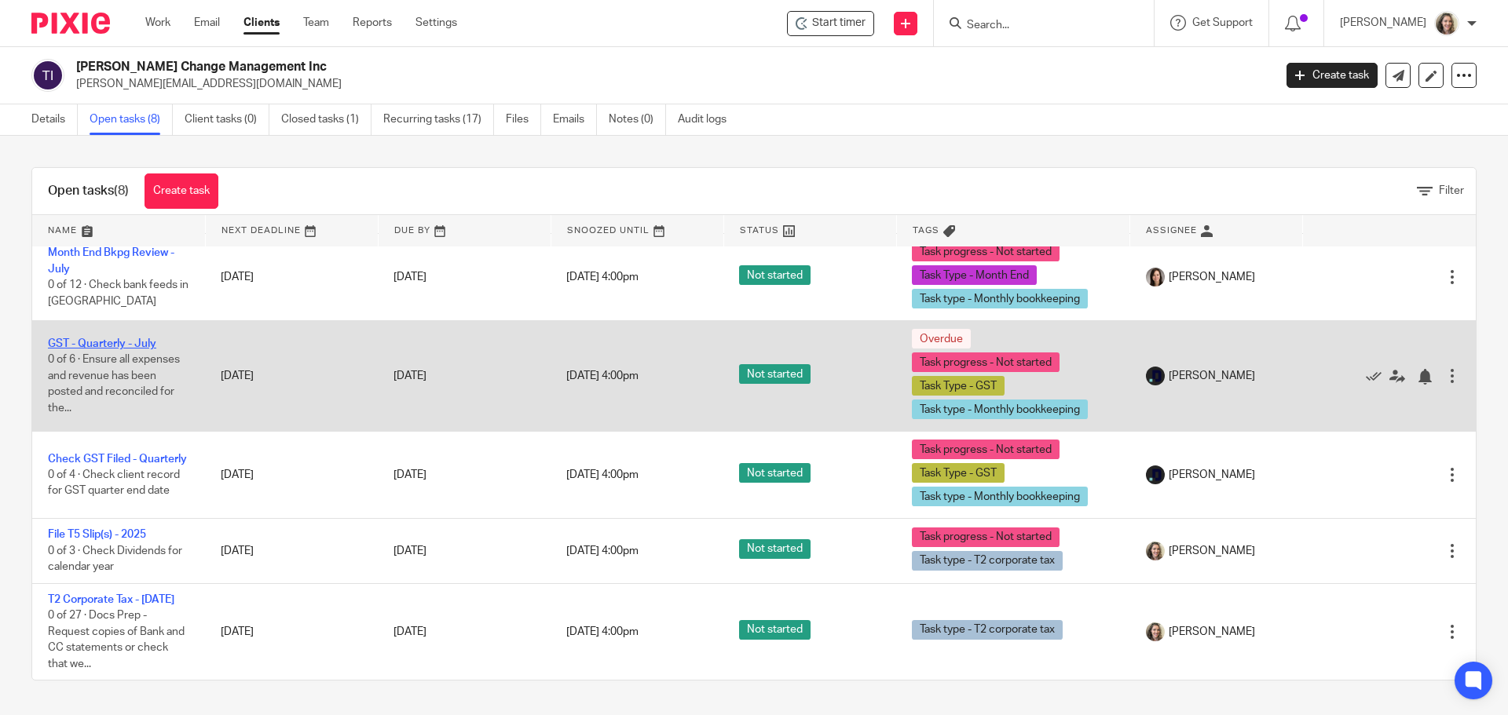
click at [93, 338] on link "GST - Quarterly - July" at bounding box center [102, 343] width 108 height 11
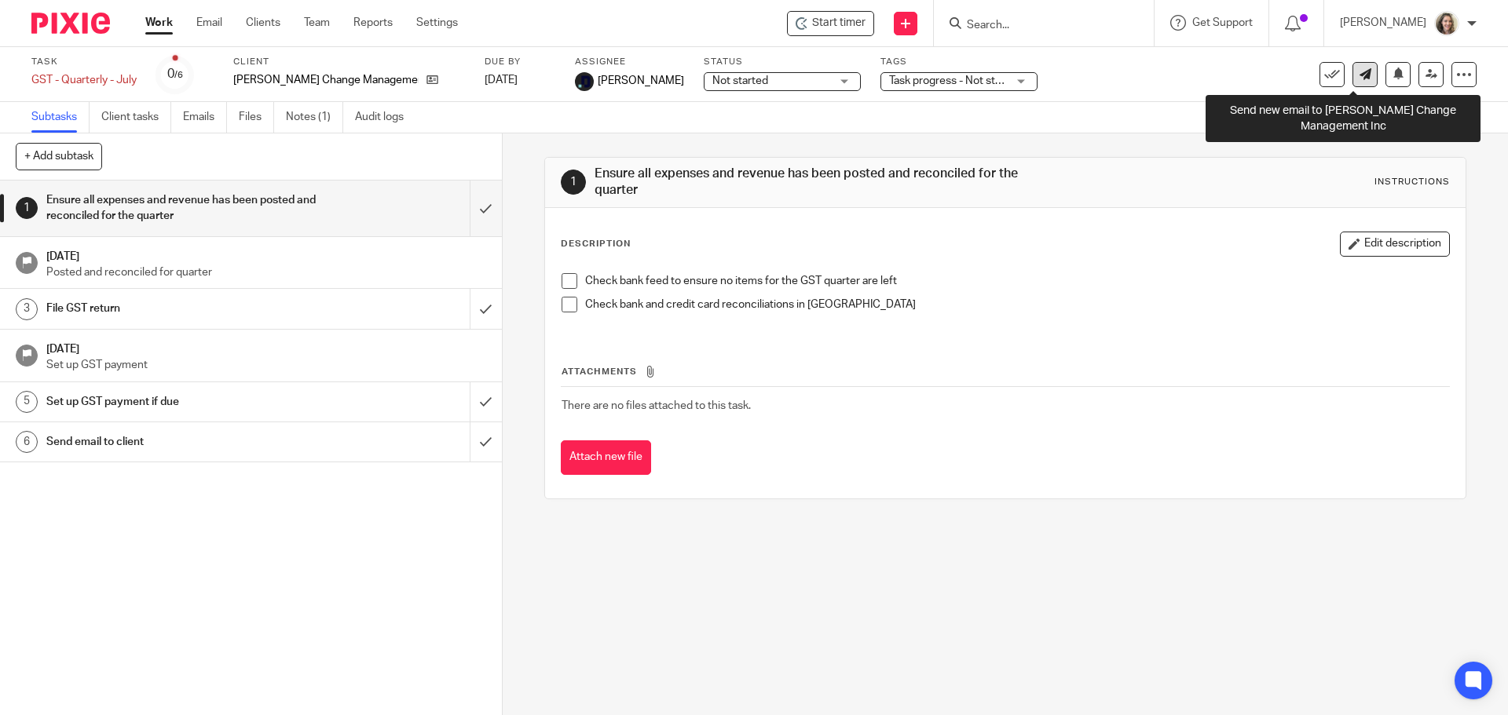
click at [1359, 77] on icon at bounding box center [1365, 74] width 12 height 12
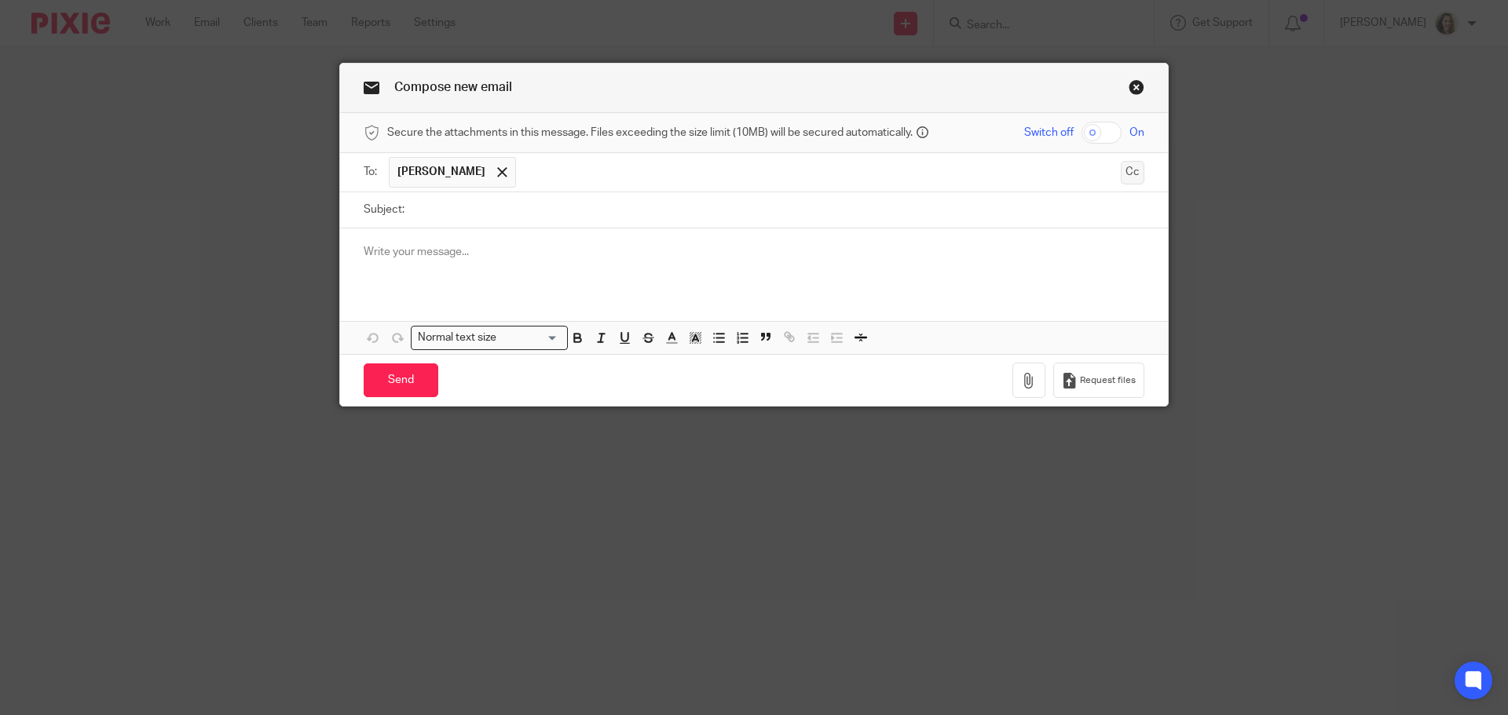
click at [1128, 171] on button "Cc" at bounding box center [1133, 173] width 24 height 24
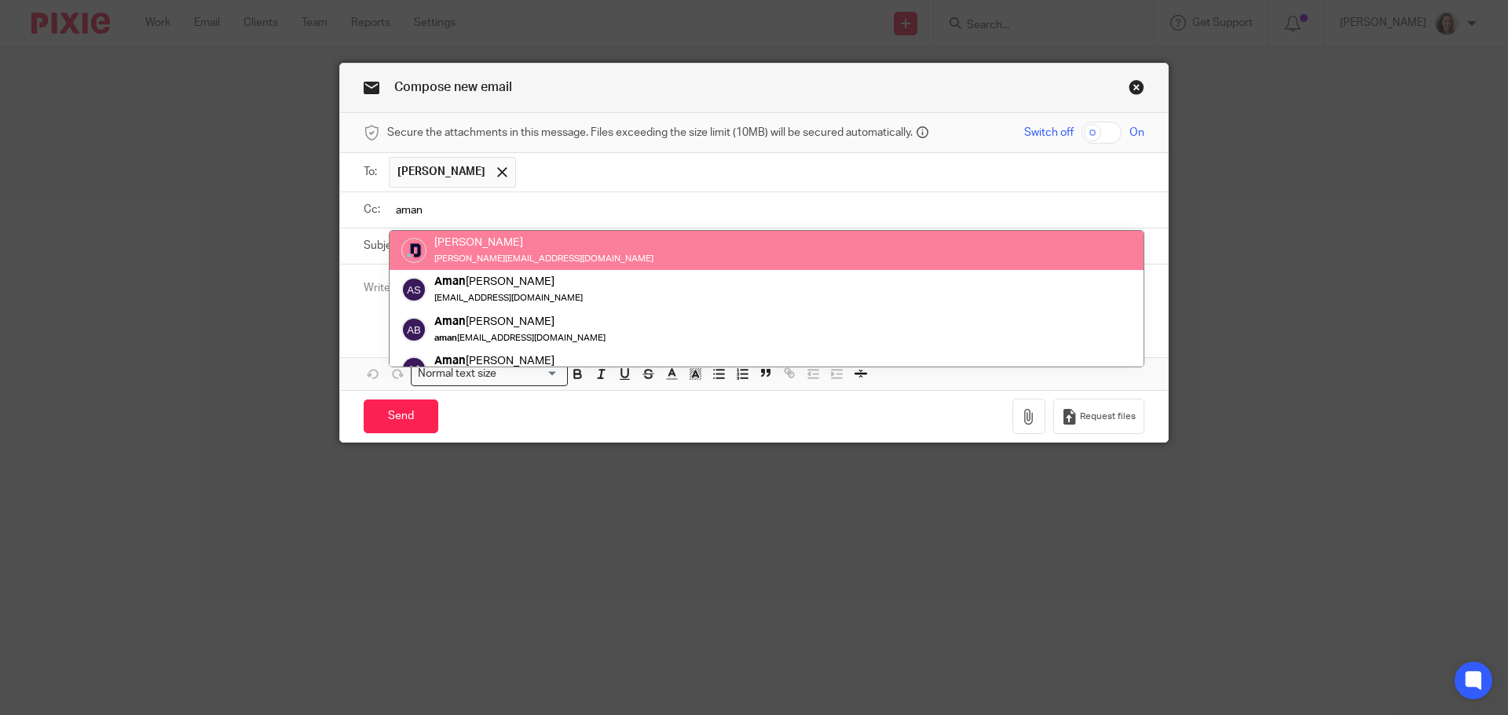
type input "aman"
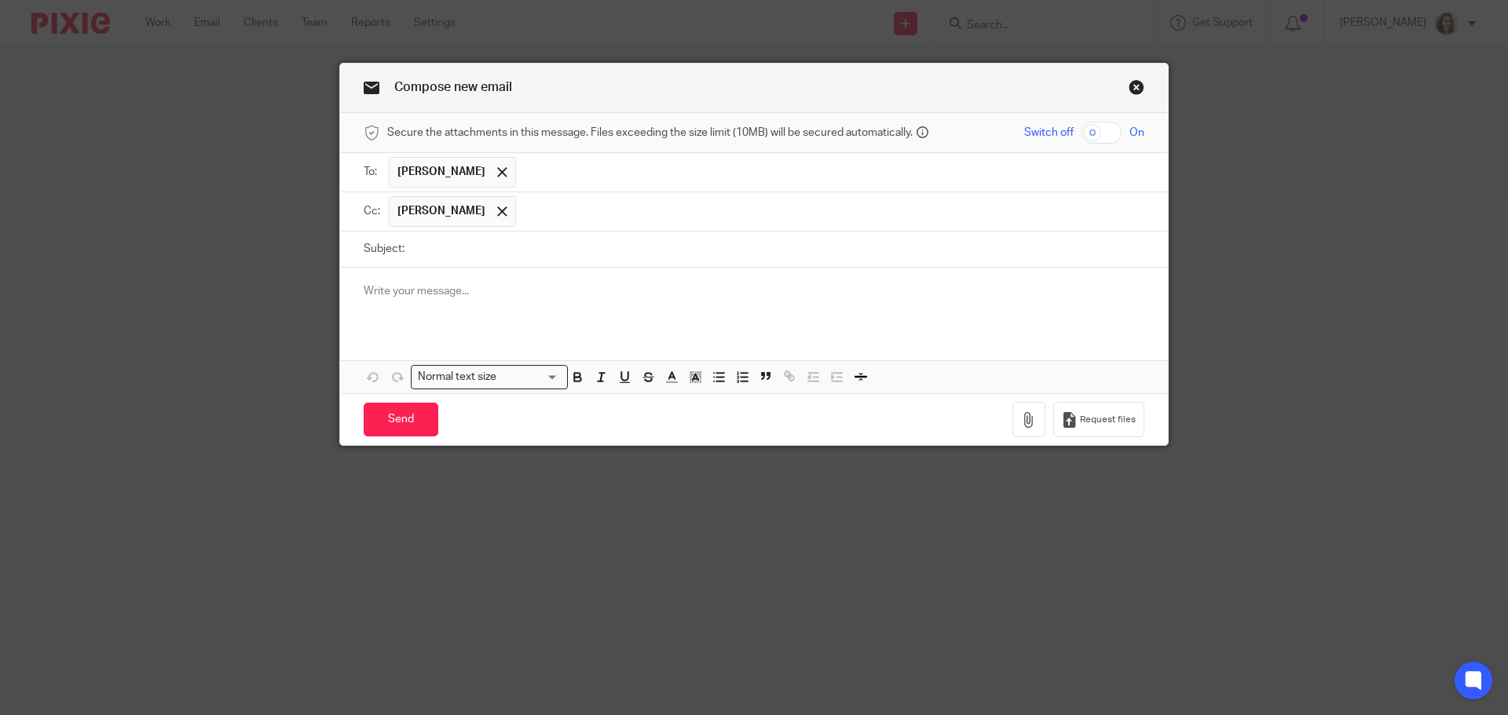
click at [492, 243] on input "Subject:" at bounding box center [778, 249] width 732 height 35
type input "GST Filing July 31 2025"
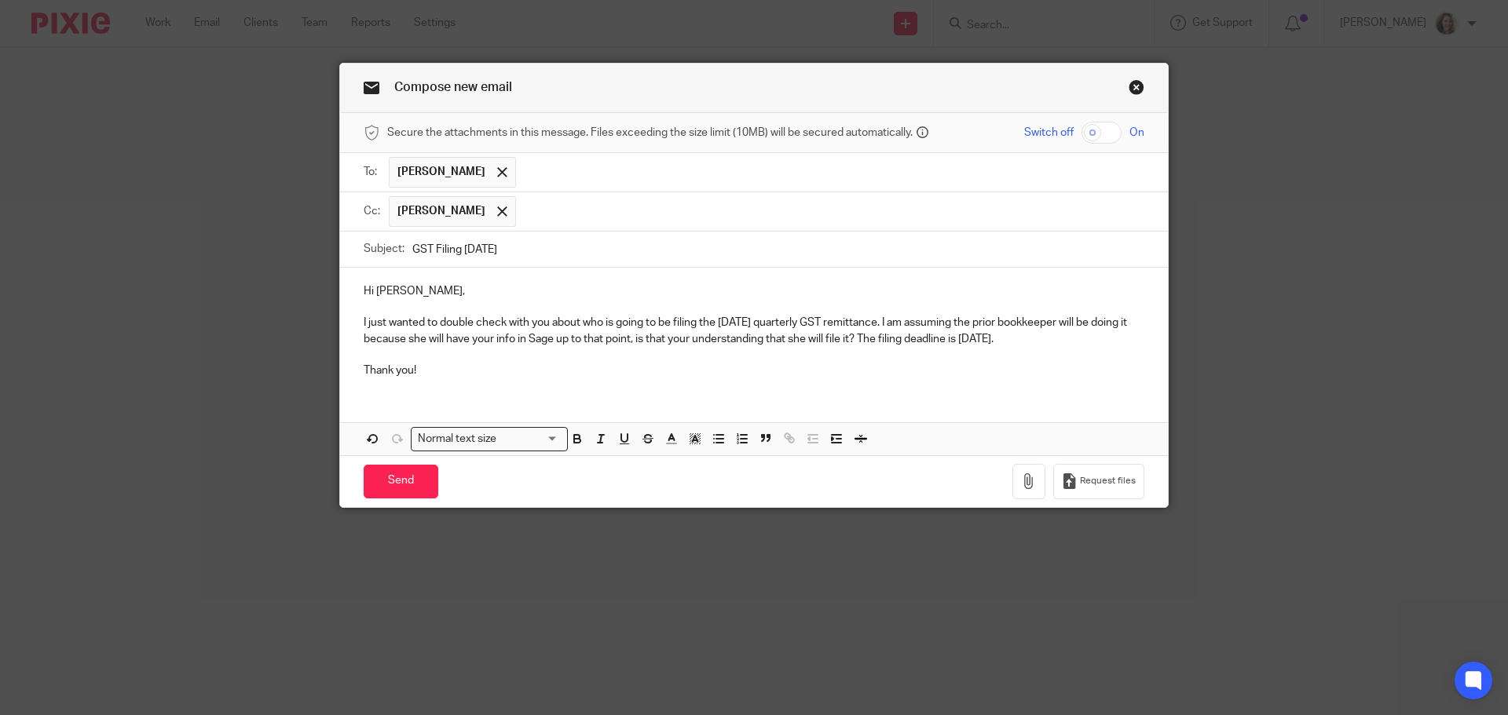
click at [909, 319] on p "I just wanted to double check with you about who is going to be filing the July…" at bounding box center [754, 331] width 781 height 32
drag, startPoint x: 671, startPoint y: 318, endPoint x: 578, endPoint y: 320, distance: 92.7
click at [578, 320] on p "I just wanted to double check with you about who is going to be filing the July…" at bounding box center [754, 331] width 781 height 32
click at [818, 319] on p "I just wanted to double check with you about filing the July 31 2025 quarterly …" at bounding box center [754, 331] width 781 height 32
click at [759, 336] on p "I just wanted to double check with you about filing the July 31 2025 quarterly …" at bounding box center [754, 331] width 781 height 32
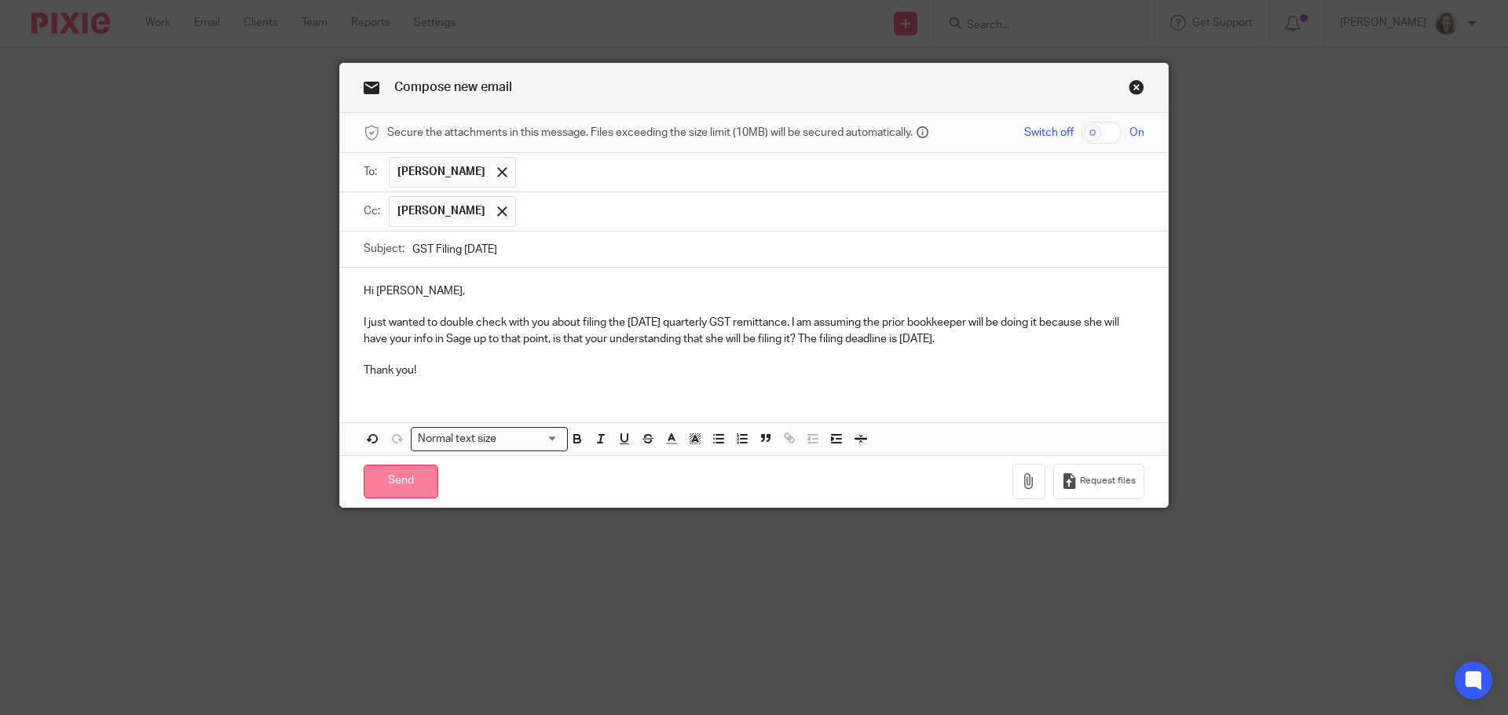
click at [399, 490] on input "Send" at bounding box center [401, 482] width 75 height 34
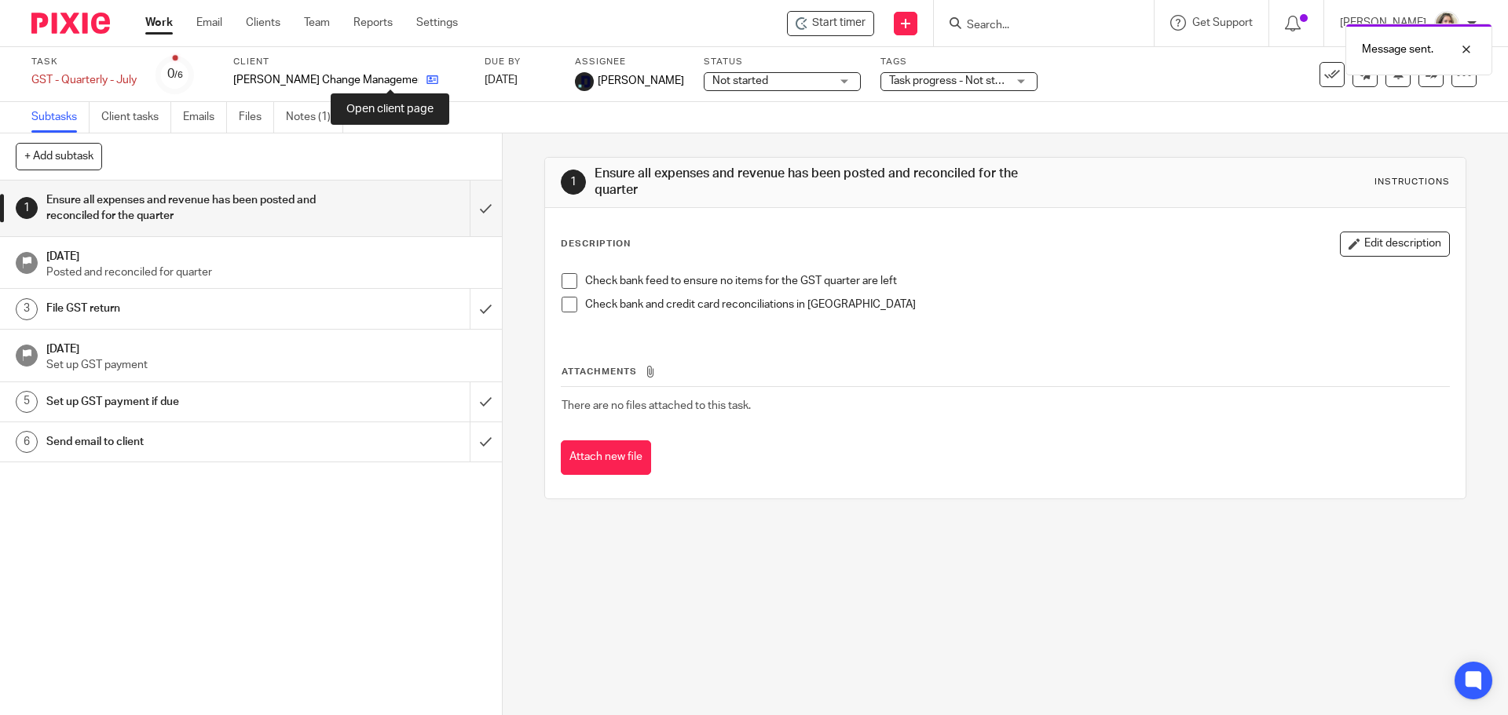
click at [426, 83] on icon at bounding box center [432, 80] width 12 height 12
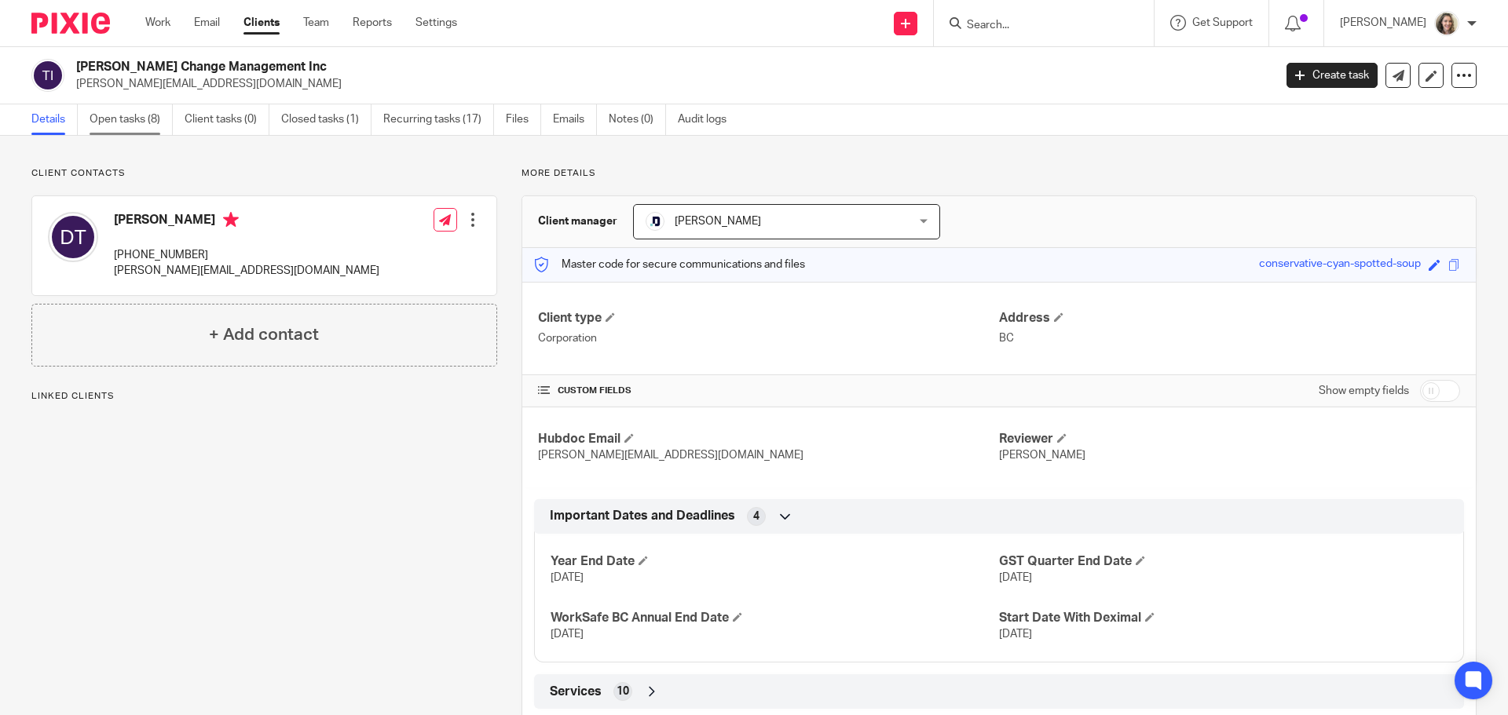
click at [116, 116] on link "Open tasks (8)" at bounding box center [131, 119] width 83 height 31
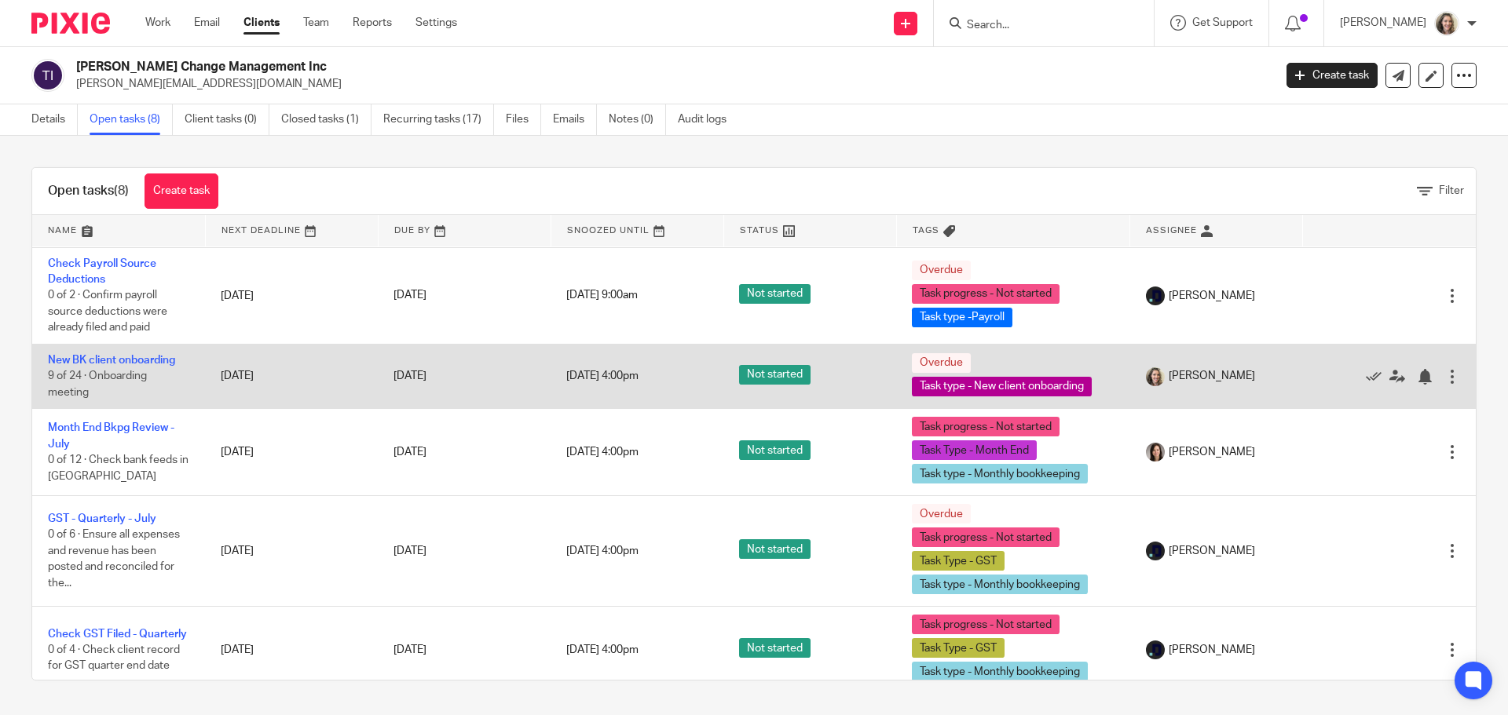
scroll to position [302, 0]
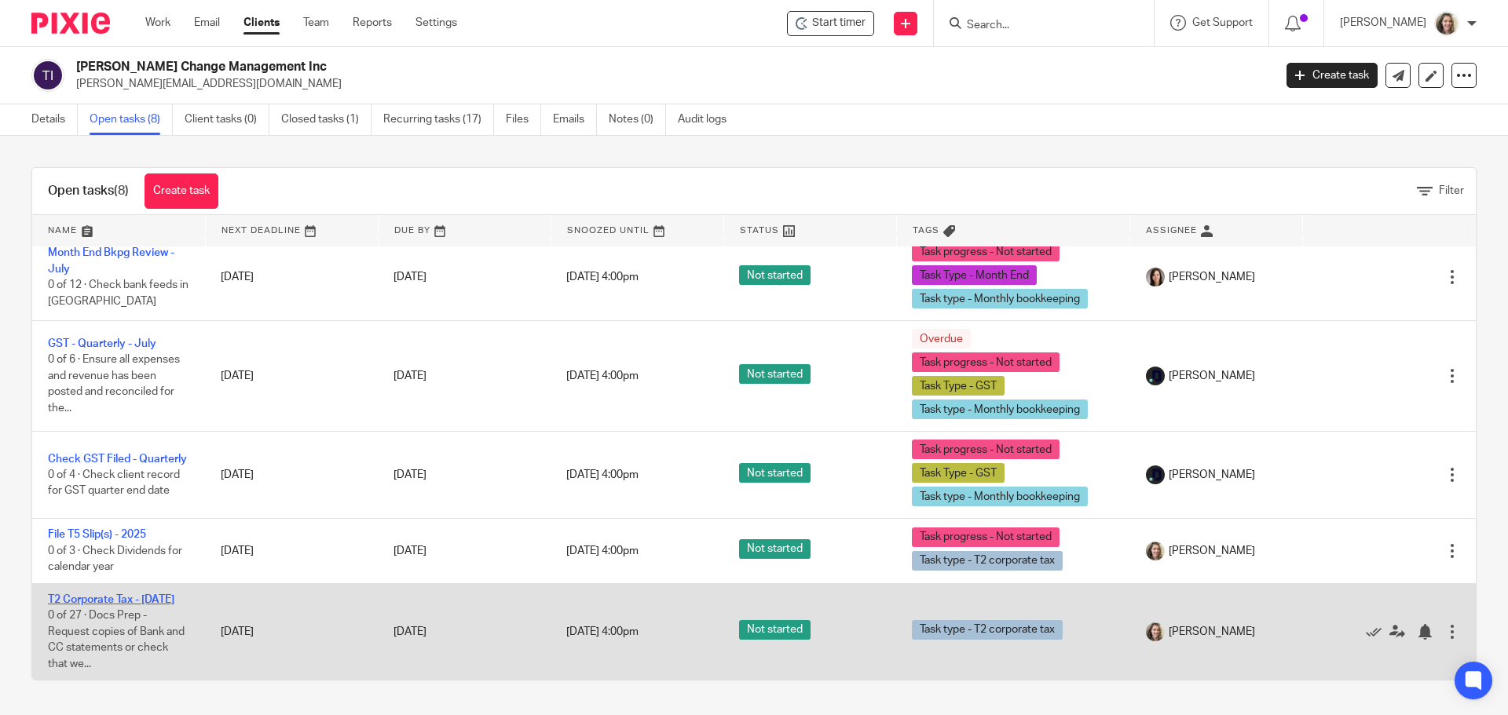
click at [103, 594] on link "T2 Corporate Tax - [DATE]" at bounding box center [111, 599] width 126 height 11
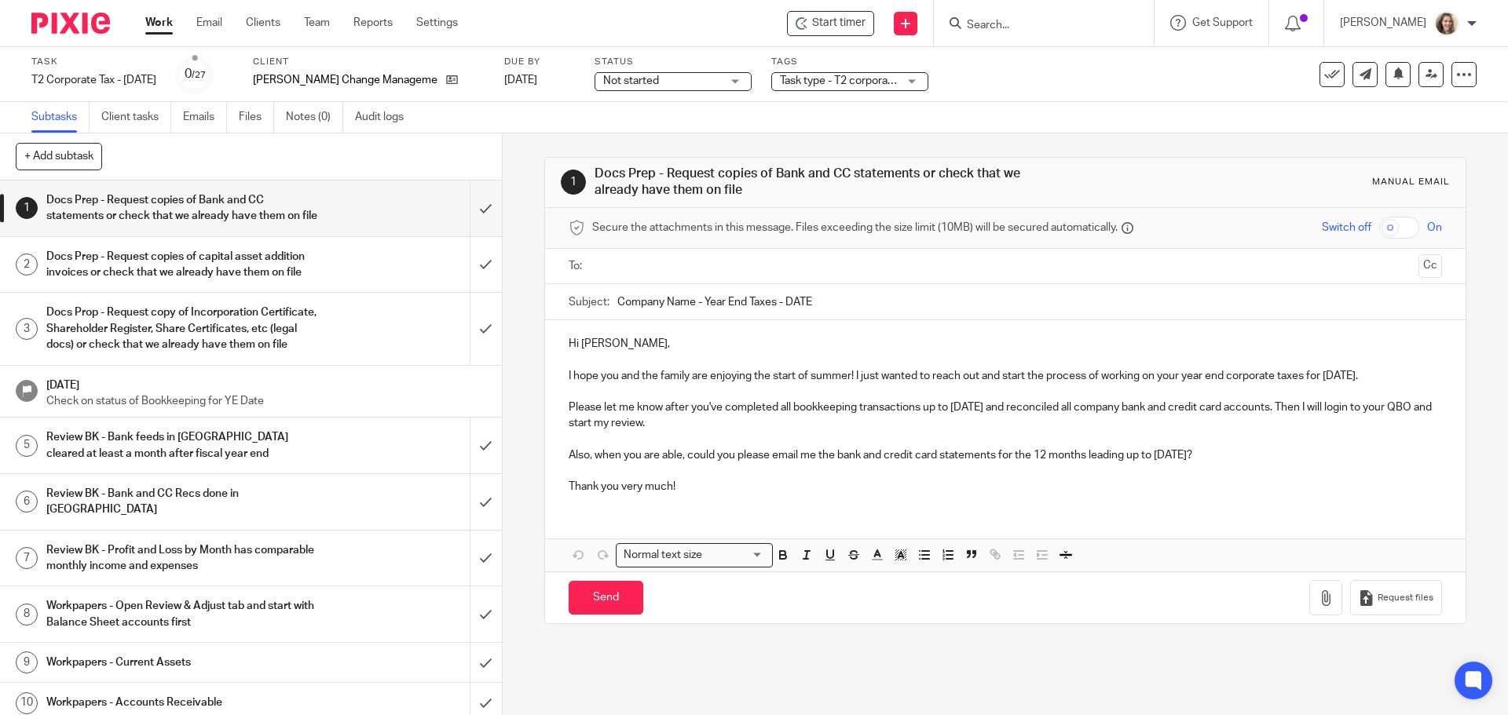
click at [670, 262] on input "text" at bounding box center [1005, 267] width 814 height 18
click at [633, 384] on p "I hope you and the family are enjoying the start of summer! I just wanted to re…" at bounding box center [1005, 379] width 872 height 16
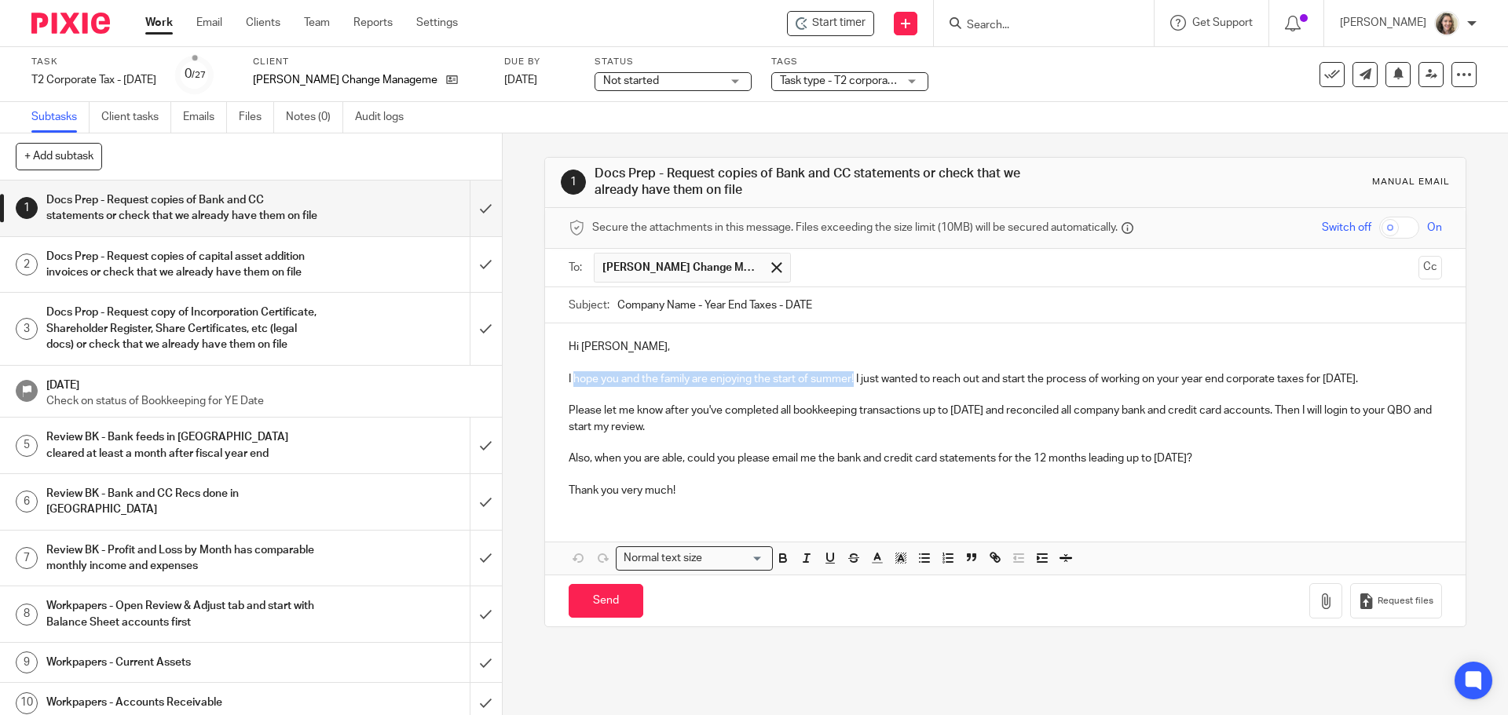
drag, startPoint x: 851, startPoint y: 379, endPoint x: 571, endPoint y: 381, distance: 279.6
click at [571, 381] on p "I hope you and the family are enjoying the start of summer! I just wanted to re…" at bounding box center [1005, 379] width 872 height 16
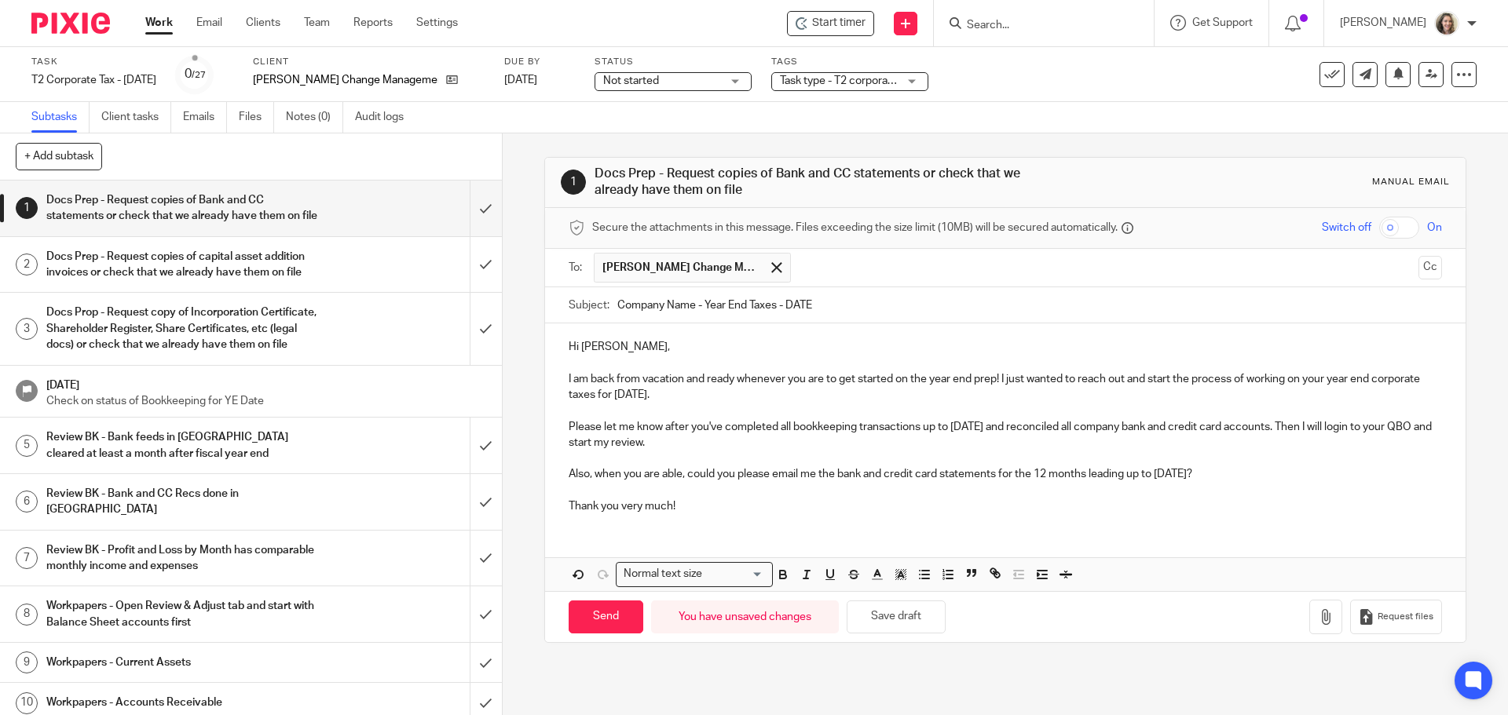
drag, startPoint x: 760, startPoint y: 400, endPoint x: 663, endPoint y: 387, distance: 98.2
click at [655, 390] on p "I am back from vacation and ready whenever you are to get started on the year e…" at bounding box center [1005, 387] width 872 height 32
click at [758, 407] on p at bounding box center [1005, 411] width 872 height 16
click at [1043, 380] on p "I am back from vacation and ready whenever you are to get started on the year e…" at bounding box center [1005, 387] width 872 height 32
drag, startPoint x: 697, startPoint y: 397, endPoint x: 1002, endPoint y: 379, distance: 305.2
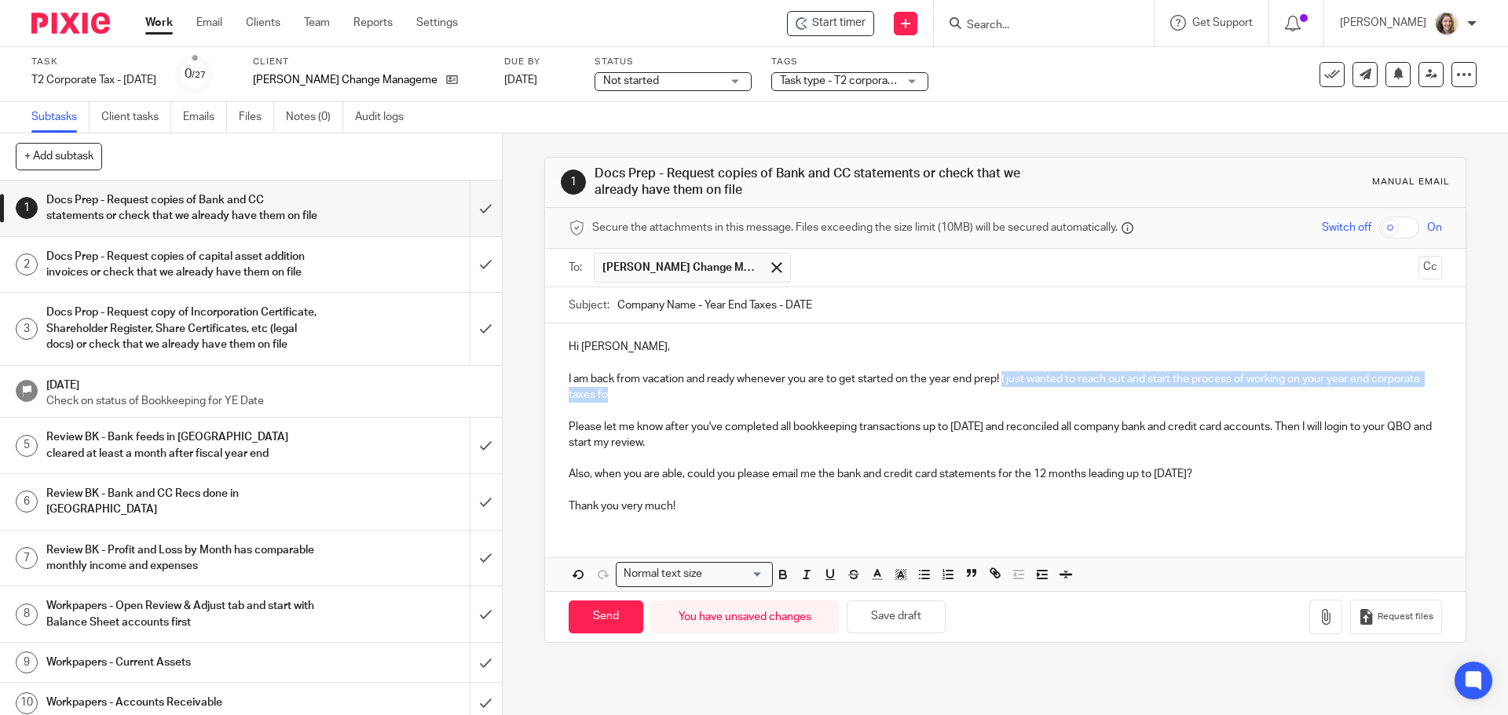
click at [1002, 379] on p "I am back from vacation and ready whenever you are to get started on the year e…" at bounding box center [1005, 387] width 872 height 32
drag, startPoint x: 690, startPoint y: 305, endPoint x: 602, endPoint y: 305, distance: 88.0
click at [602, 305] on div "Subject: Company Name - Year End Taxes - DATE" at bounding box center [1005, 304] width 872 height 35
click at [772, 414] on p at bounding box center [1005, 411] width 872 height 16
click at [769, 397] on p "I am back from vacation and ready whenever you are to get started on the year e…" at bounding box center [1005, 387] width 872 height 32
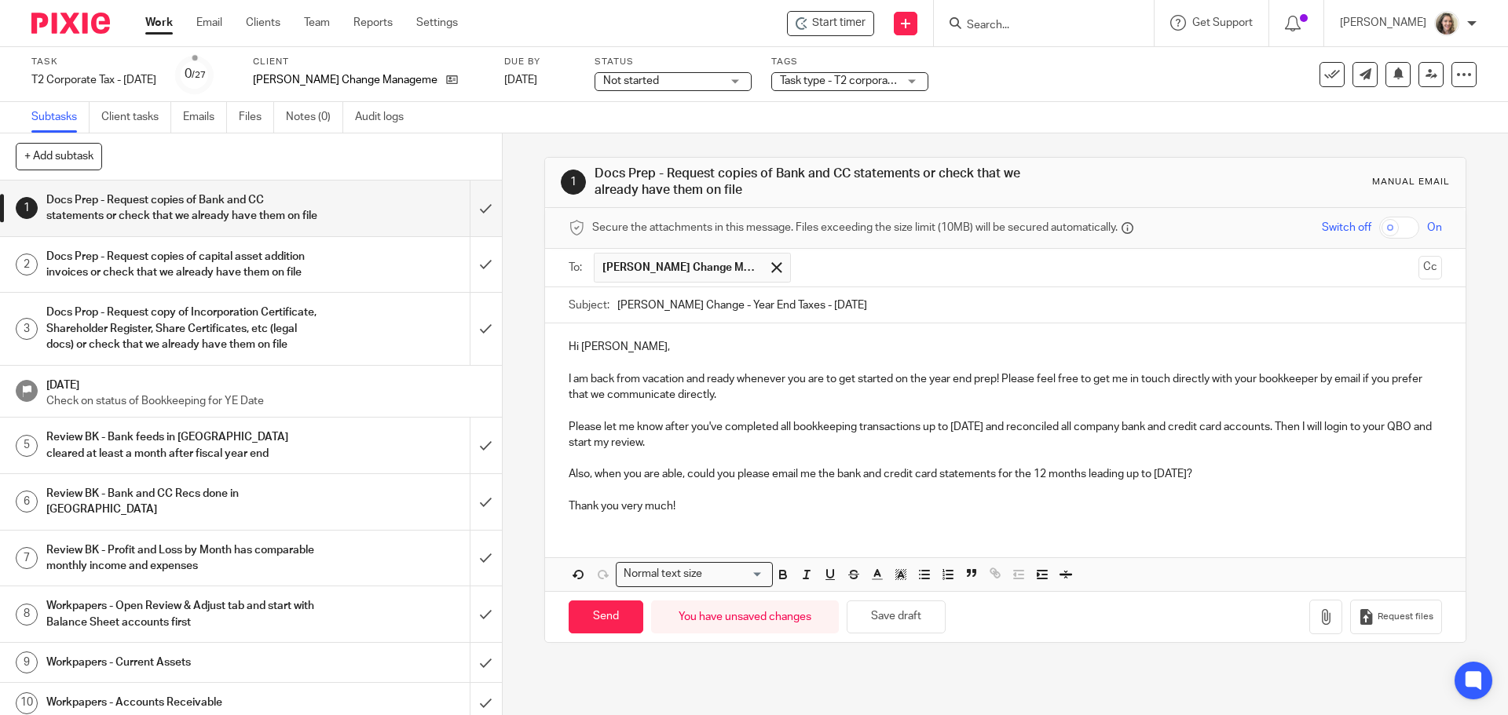
click at [702, 440] on p "Please let me know after you've completed all bookkeeping transactions up to Ju…" at bounding box center [1005, 435] width 872 height 32
click at [703, 427] on p "Please let me know after you've completed all bookkeeping transactions up to Ju…" at bounding box center [1005, 435] width 872 height 32
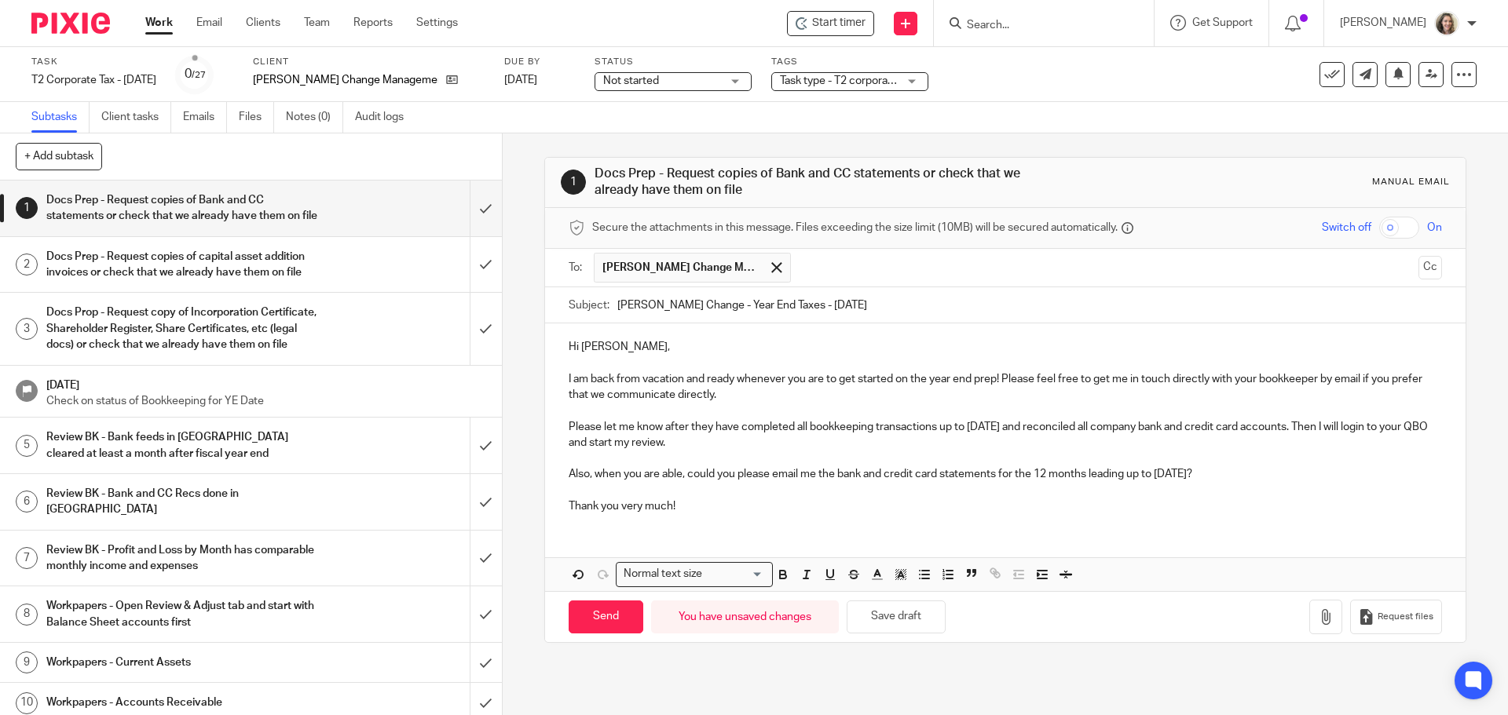
click at [1371, 426] on p "Please let me know after they have completed all bookkeeping transactions up to…" at bounding box center [1005, 435] width 872 height 32
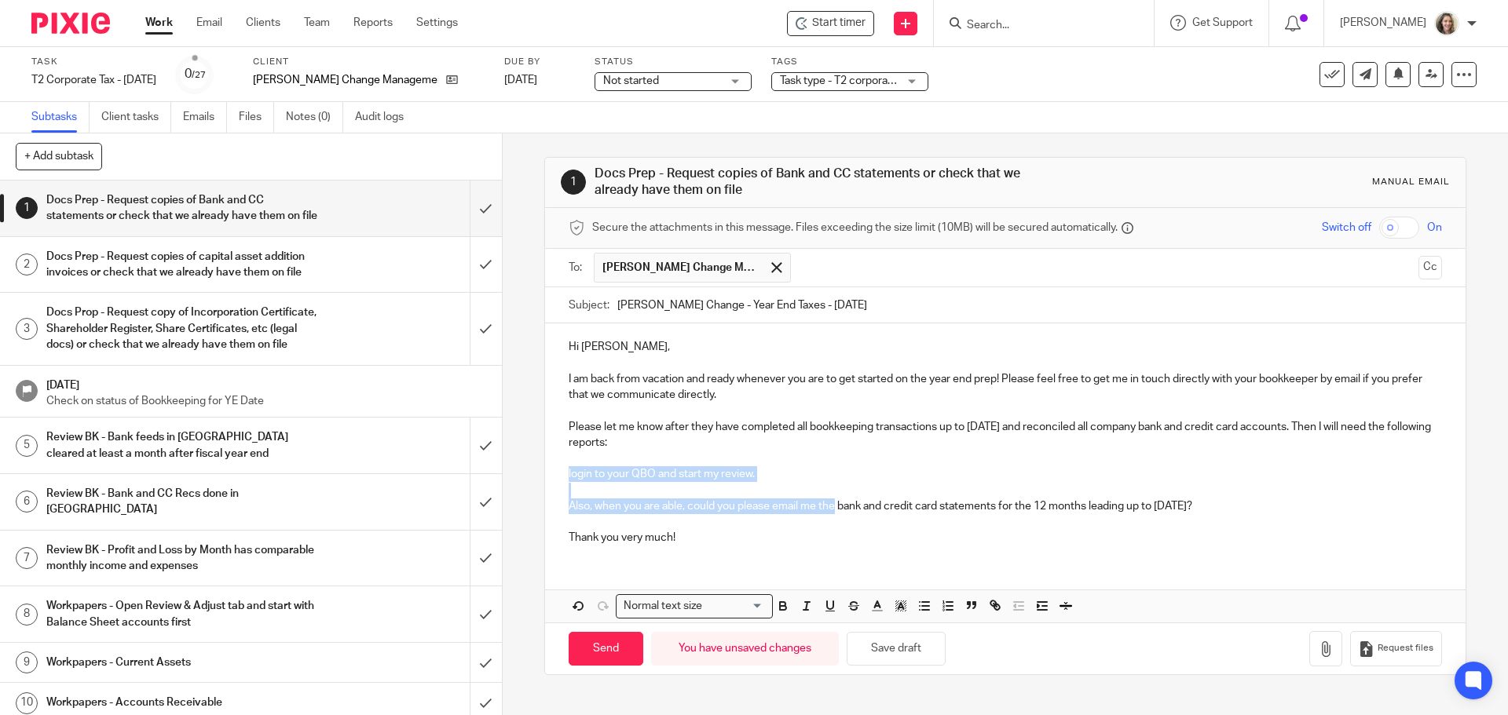
drag, startPoint x: 832, startPoint y: 507, endPoint x: 558, endPoint y: 477, distance: 275.7
click at [558, 477] on div "Hi Dawn-Marie, I am back from vacation and ready whenever you are to get starte…" at bounding box center [1005, 441] width 920 height 234
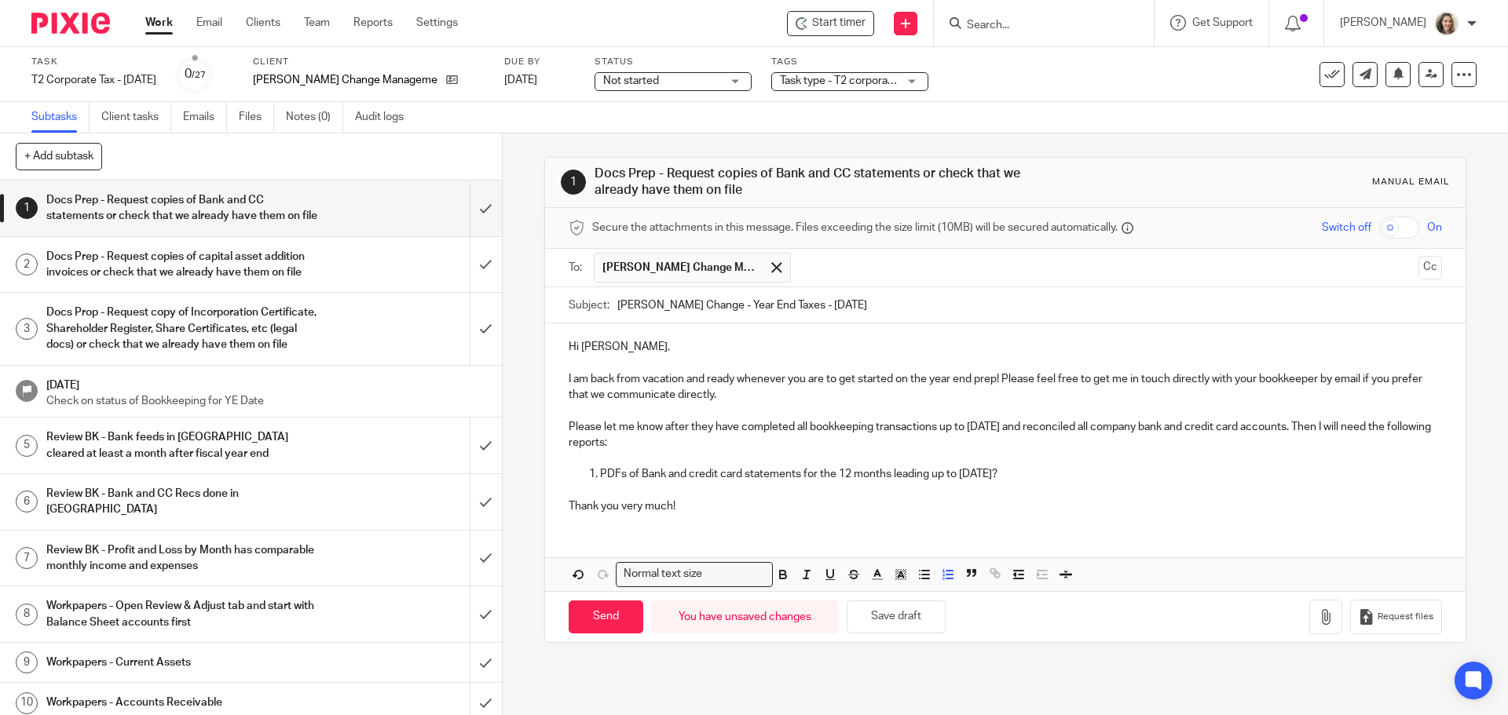
click at [1101, 473] on p "PDFs of Bank and credit card statements for the 12 months leading up to Jul 31,…" at bounding box center [1020, 474] width 841 height 16
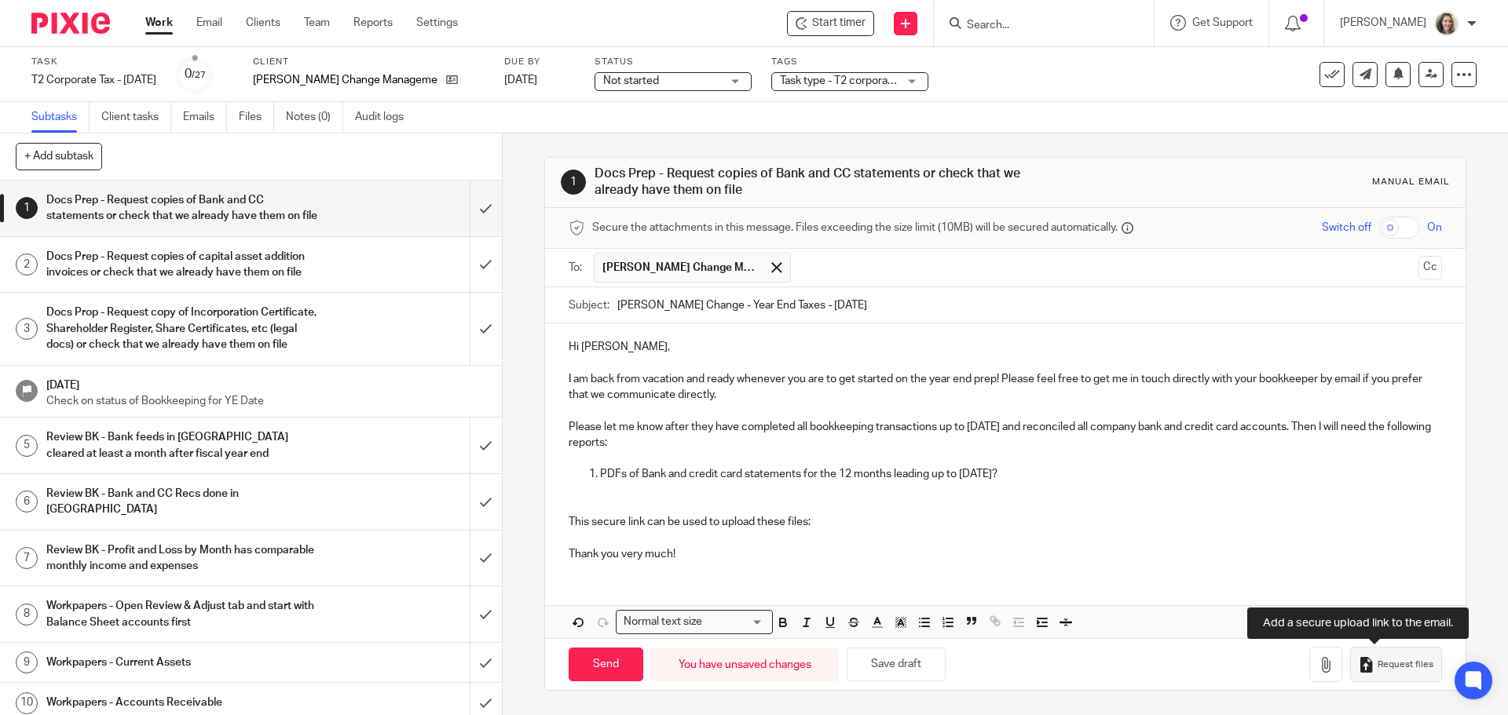
click at [1400, 672] on button "Request files" at bounding box center [1395, 664] width 91 height 35
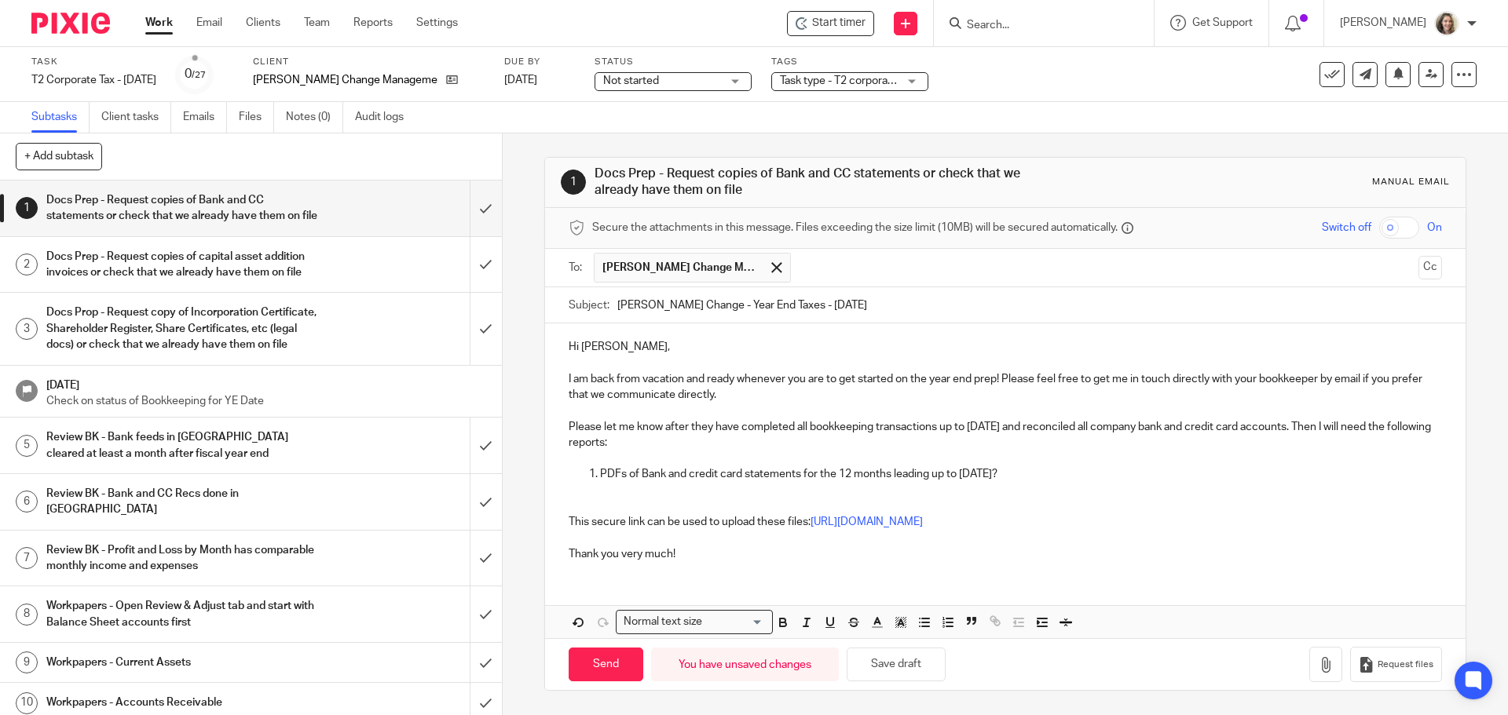
click at [1170, 465] on p at bounding box center [1005, 459] width 872 height 16
click at [740, 462] on p at bounding box center [1005, 459] width 872 height 16
click at [829, 482] on p "PDFs of Bank and credit card statements for the 12 months leading up to Jul 31,…" at bounding box center [1020, 474] width 841 height 16
click at [819, 474] on p "PDFs of Bank and credit card statements for the 12 months leading up to Jul 31,…" at bounding box center [1020, 474] width 841 height 16
click at [838, 476] on p "PDFs of Bank and credit card statements for the 12 months leading up to Jul 31,…" at bounding box center [1020, 474] width 841 height 16
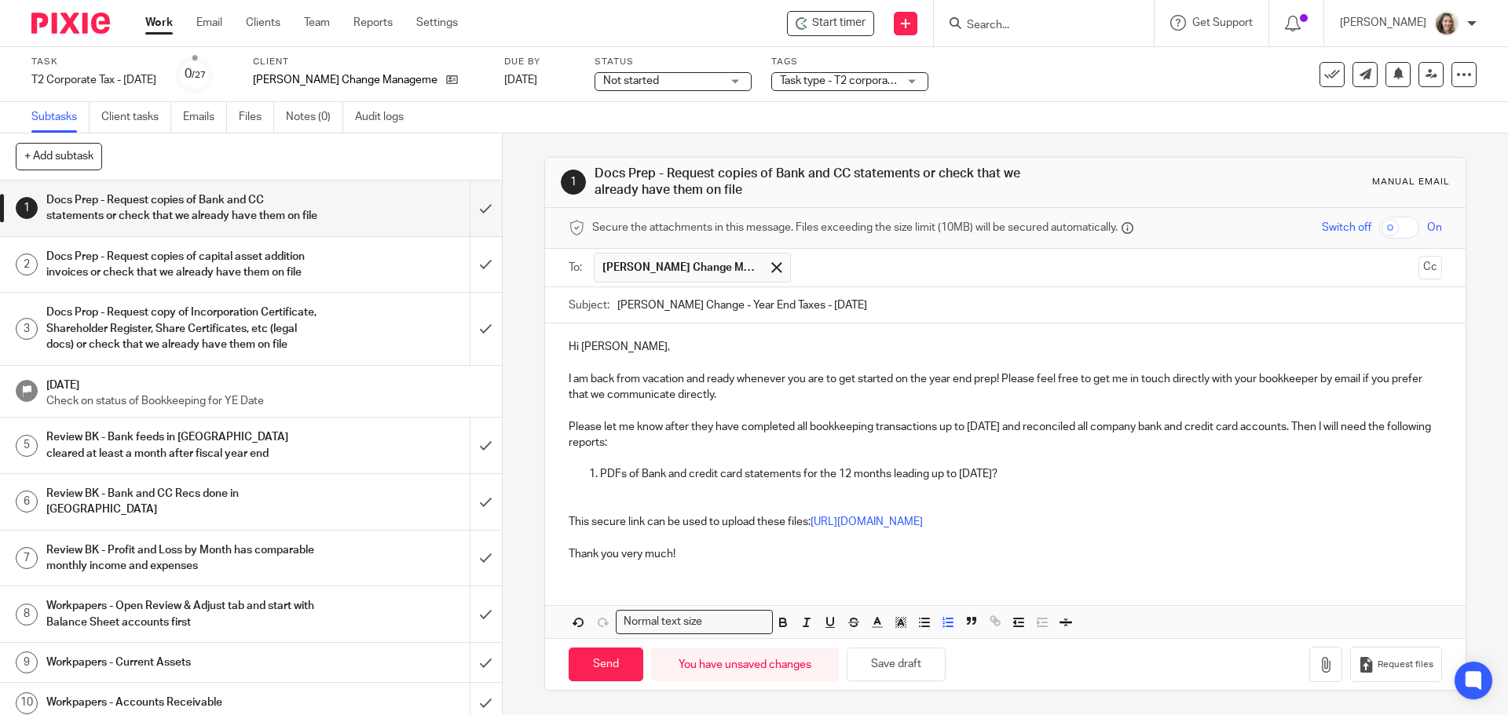
click at [885, 475] on p "PDFs of Bank and credit card statements for the 12 months leading up to Jul 31,…" at bounding box center [1020, 474] width 841 height 16
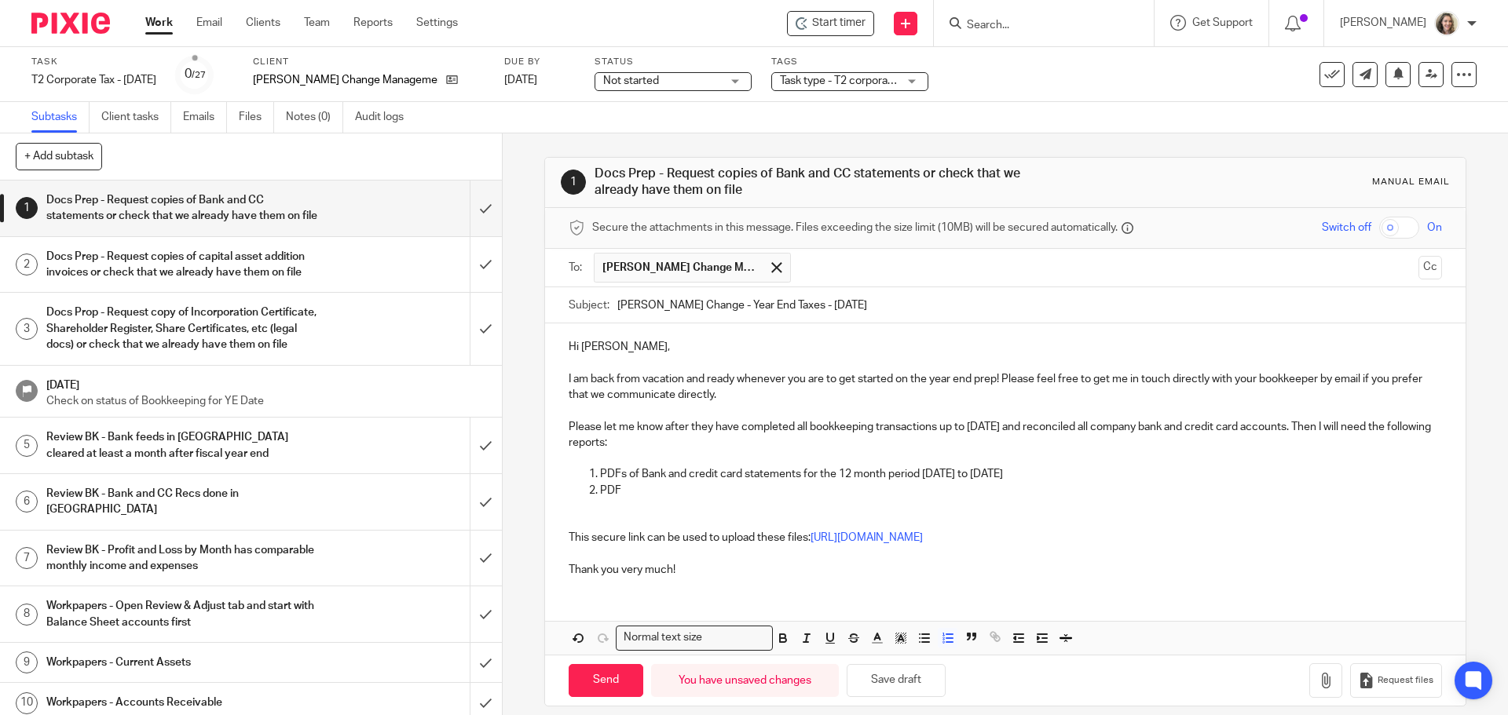
click at [768, 484] on p "PDF" at bounding box center [1020, 491] width 841 height 16
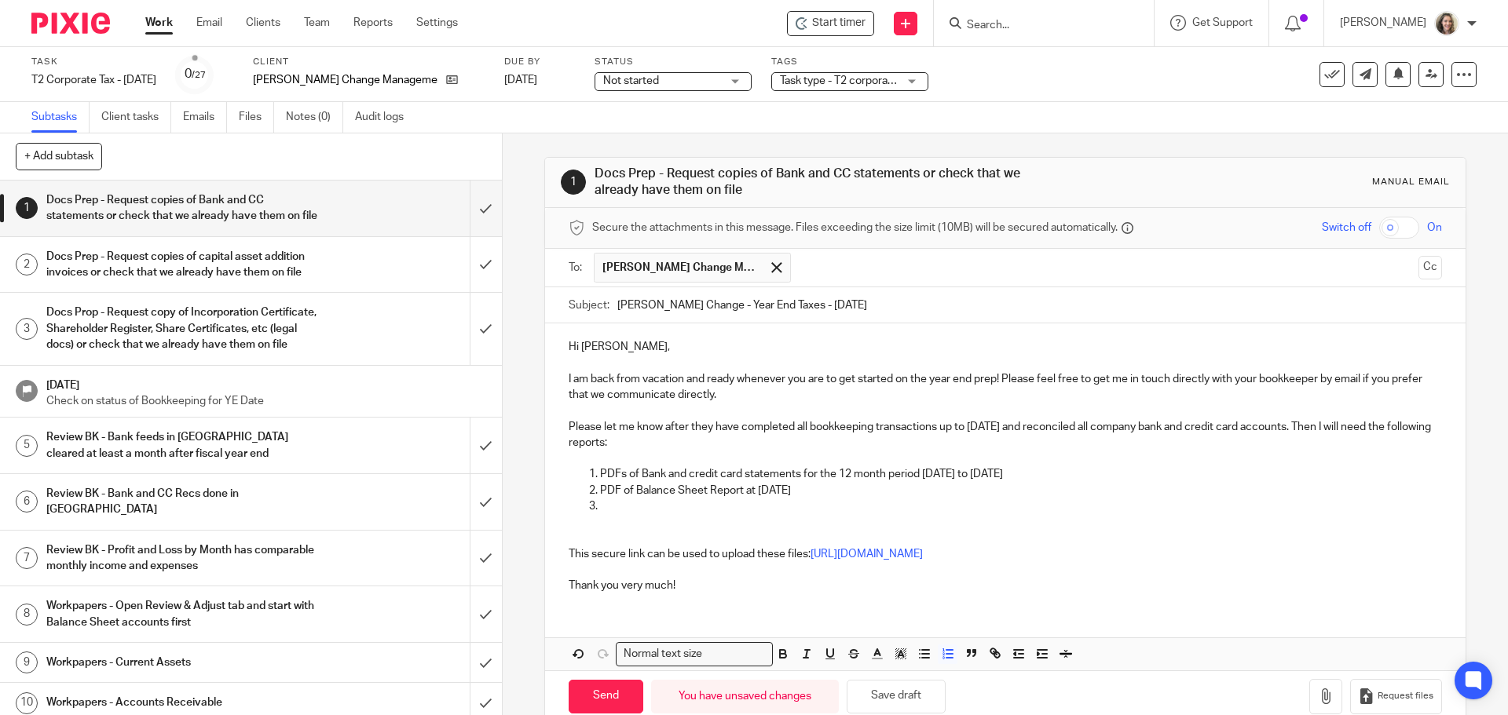
drag, startPoint x: 834, startPoint y: 489, endPoint x: 598, endPoint y: 493, distance: 235.6
click at [600, 493] on p "PDF of Balance Sheet Report at July 31 2025" at bounding box center [1020, 491] width 841 height 16
copy p "PDF of Balance Sheet Report at July 31 2025"
click at [657, 507] on p at bounding box center [1020, 507] width 841 height 16
click at [600, 508] on p "PDF of Balance Sheet Report at July 31 2025" at bounding box center [1020, 507] width 841 height 16
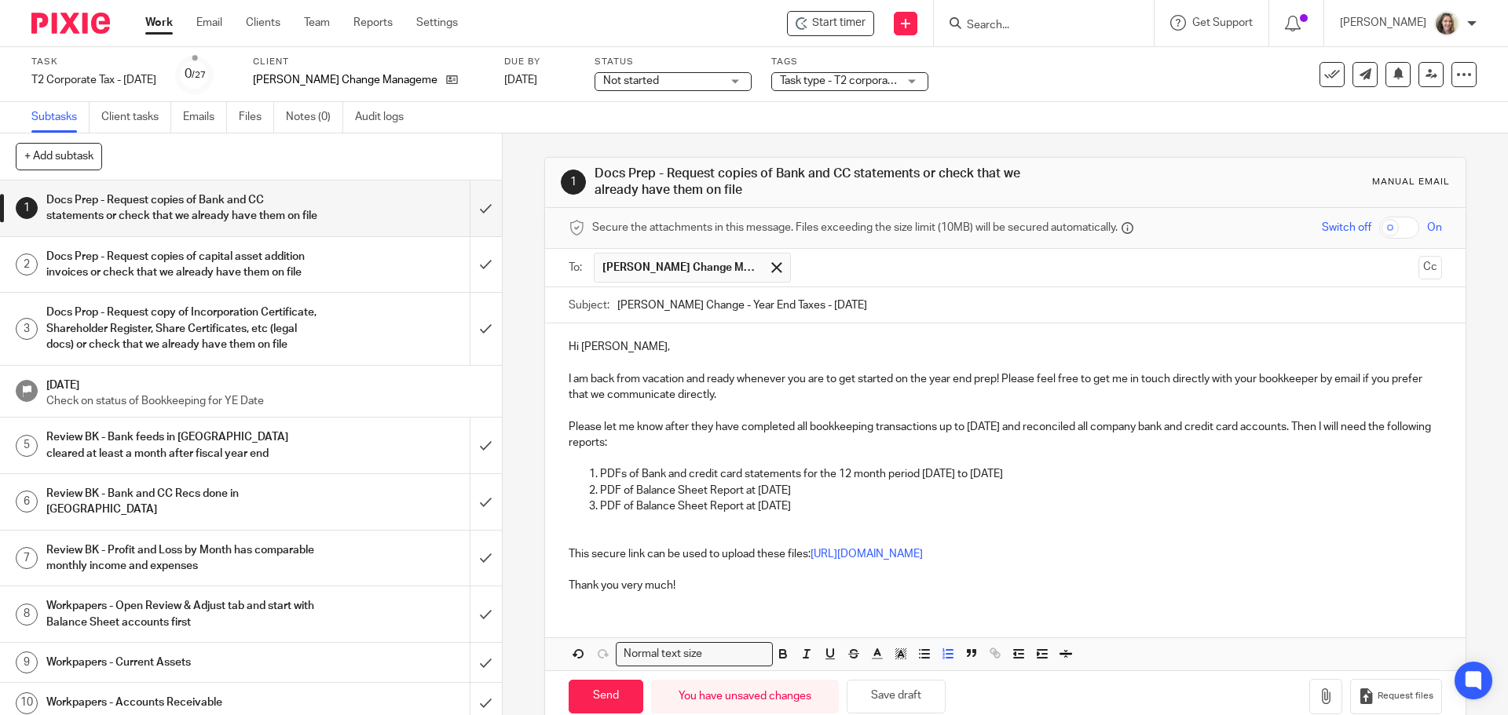
click at [823, 508] on p "PDF of Balance Sheet Report at July 31 2025" at bounding box center [1020, 507] width 841 height 16
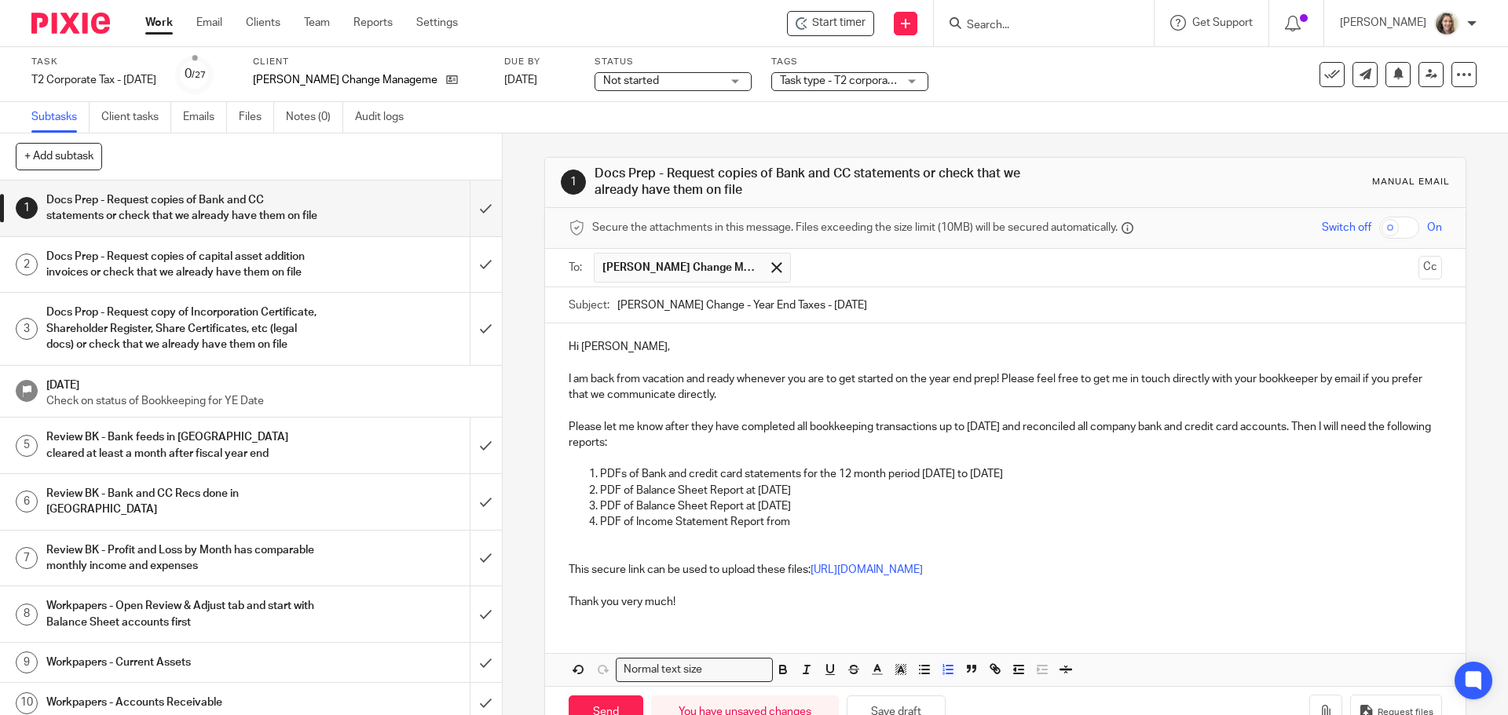
drag, startPoint x: 920, startPoint y: 474, endPoint x: 1047, endPoint y: 475, distance: 127.2
click at [1047, 475] on p "PDFs of Bank and credit card statements for the 12 month period Aug 1 2024 to J…" at bounding box center [1020, 474] width 841 height 16
copy p "Aug 1 2024 to Jul 31 2025"
click at [839, 527] on p "PDF of Income Statement Report from" at bounding box center [1020, 522] width 841 height 16
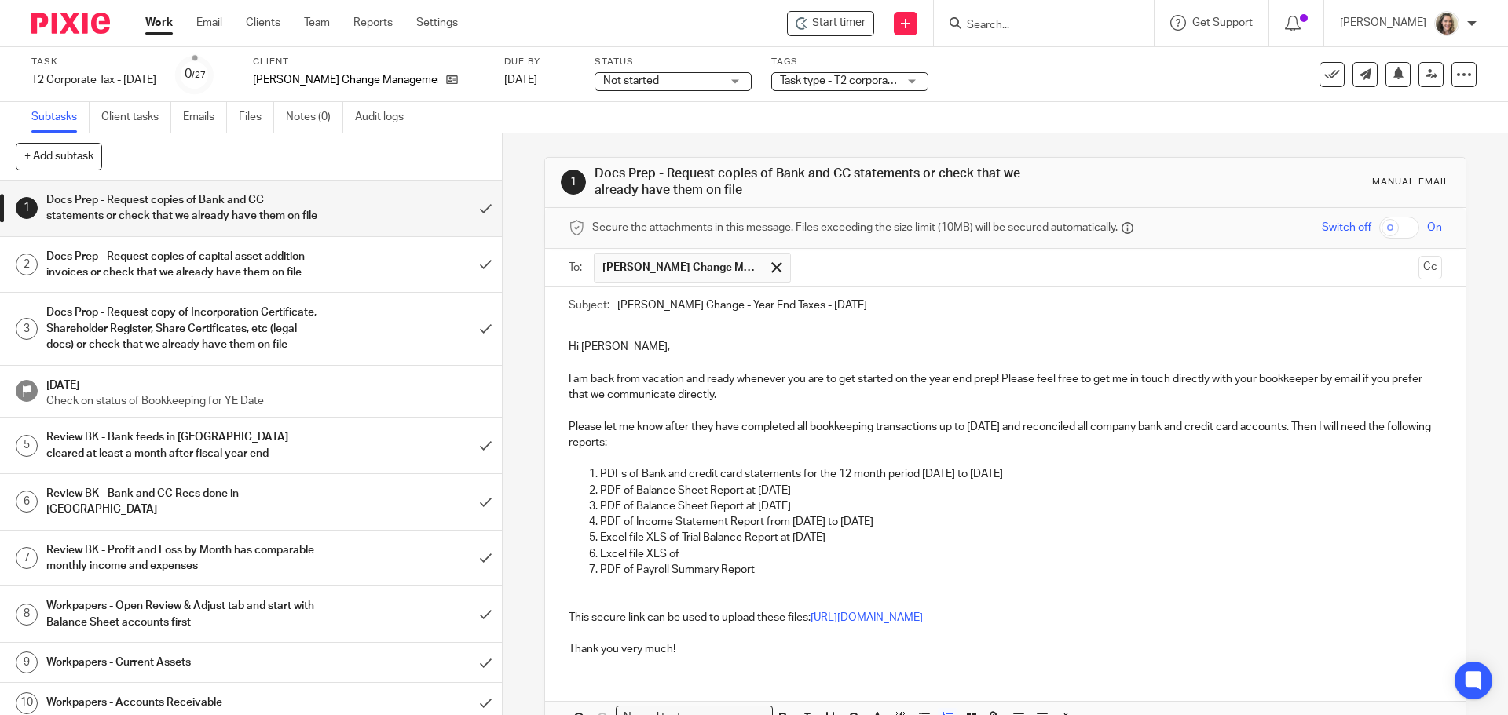
drag, startPoint x: 919, startPoint y: 521, endPoint x: 763, endPoint y: 521, distance: 155.5
click at [763, 521] on p "PDF of Income Statement Report from Aug 1 2024 to Jul 31 2025" at bounding box center [1020, 522] width 841 height 16
copy p "from Aug 1 2024 to Jul 31 2025"
click at [781, 576] on p "PDF of Payroll Summary Report" at bounding box center [1020, 570] width 841 height 16
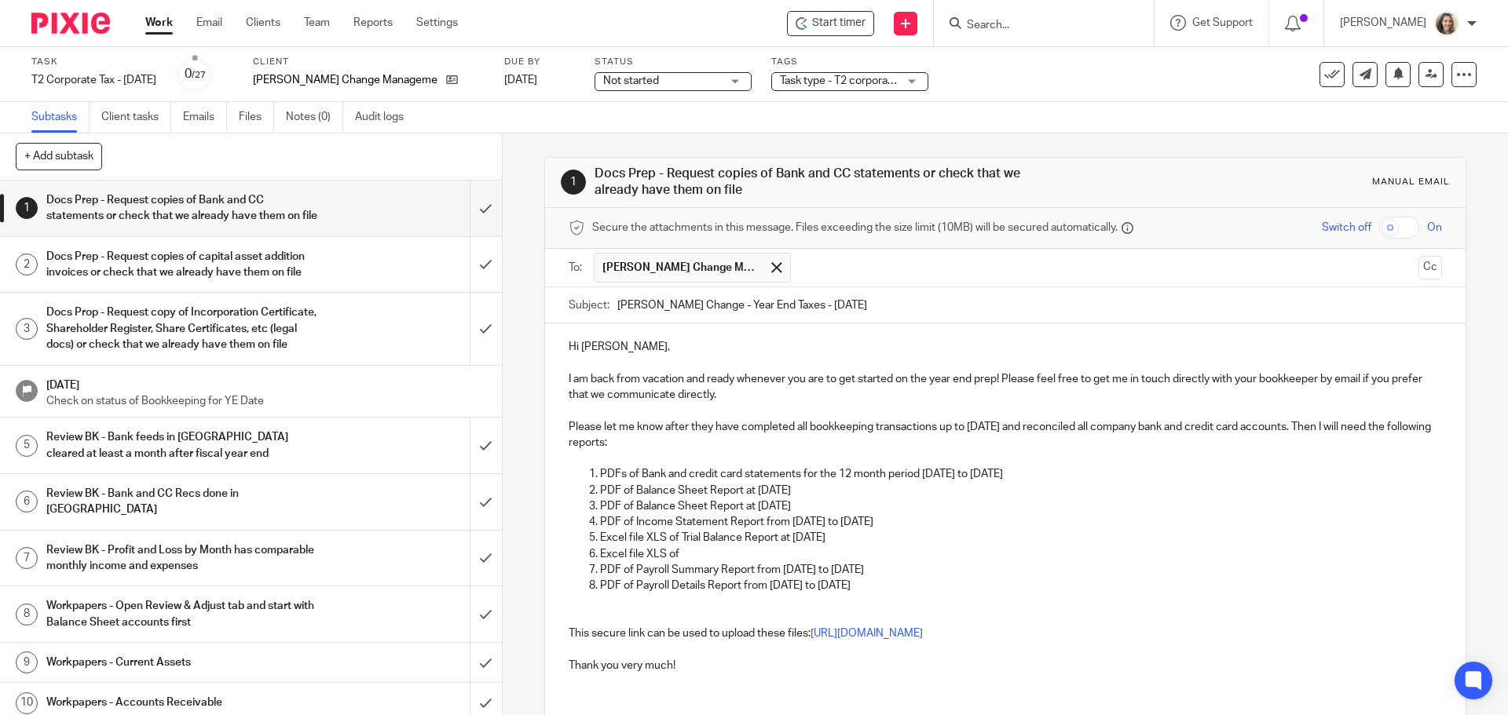
click at [720, 551] on p "Excel file XLS of" at bounding box center [1020, 555] width 841 height 16
drag, startPoint x: 938, startPoint y: 523, endPoint x: 788, endPoint y: 529, distance: 149.3
click at [788, 529] on p "PDF of Income Statement Report from Aug 1 2024 to Jul 31 2025" at bounding box center [1020, 522] width 841 height 16
copy p "Aug 1 2024 to Jul 31 2025"
click at [900, 551] on p "Excel file XLS of General Ledger for All Accounts from" at bounding box center [1020, 555] width 841 height 16
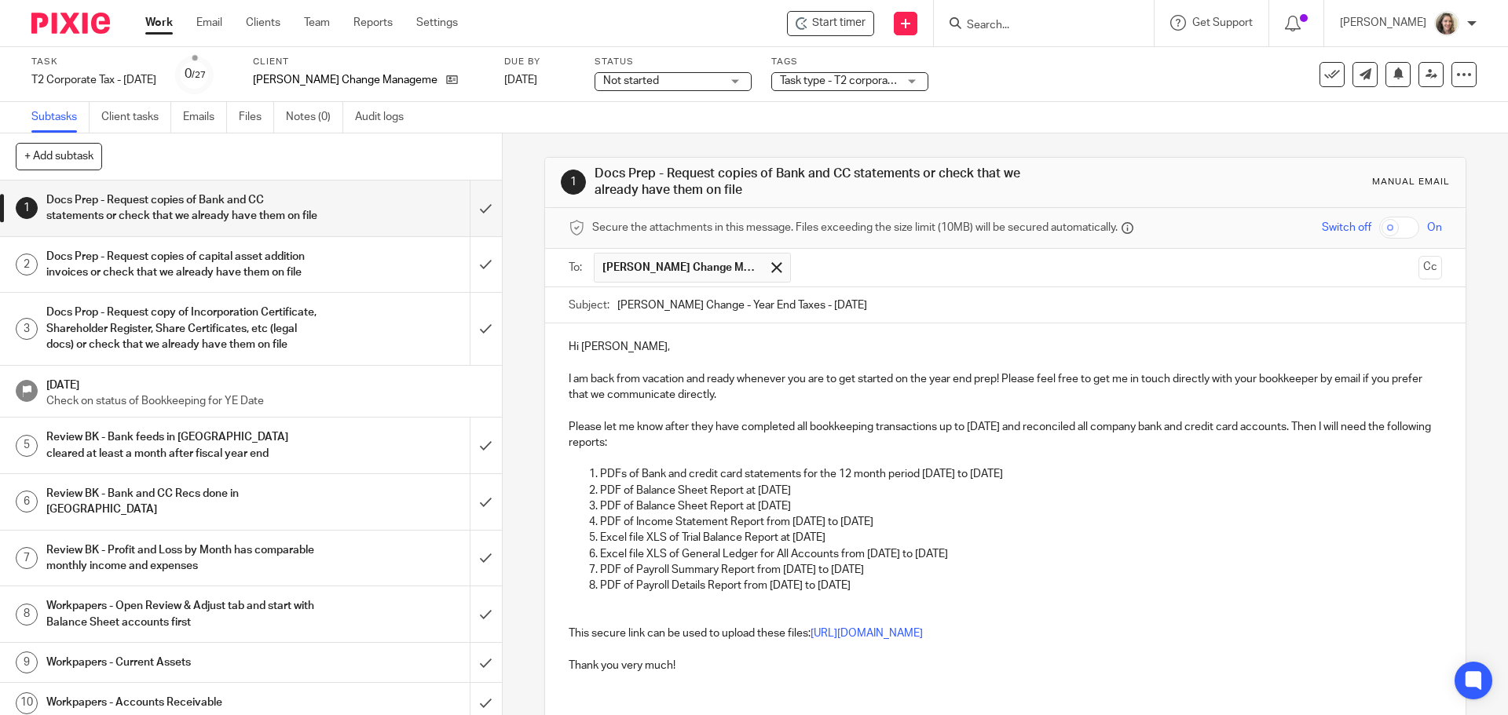
click at [962, 585] on p "PDF of Payroll Details Report from Jan 1 2024 to Dec 31 2024" at bounding box center [1020, 586] width 841 height 16
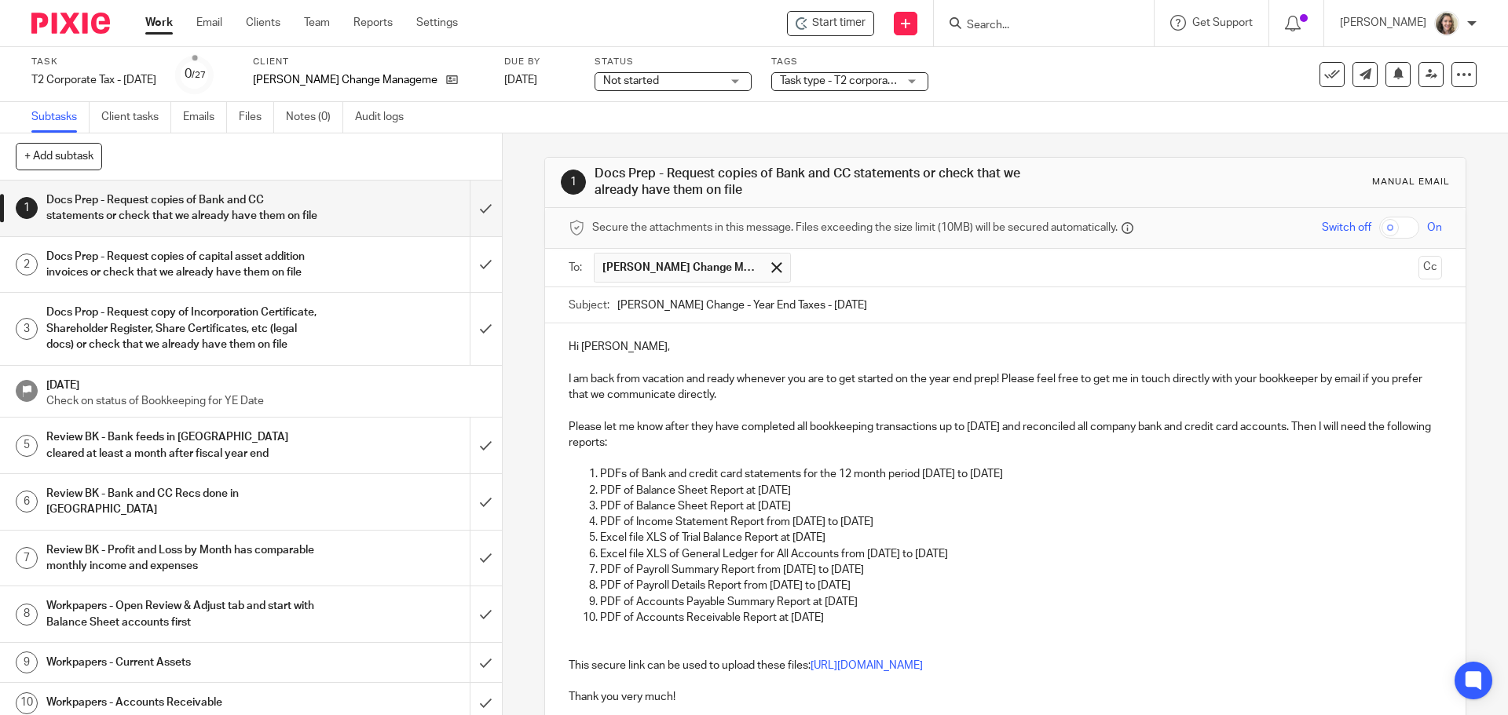
click at [993, 520] on p "PDF of Income Statement Report from Aug 1 2024 to Jul 31 2025" at bounding box center [1020, 522] width 841 height 16
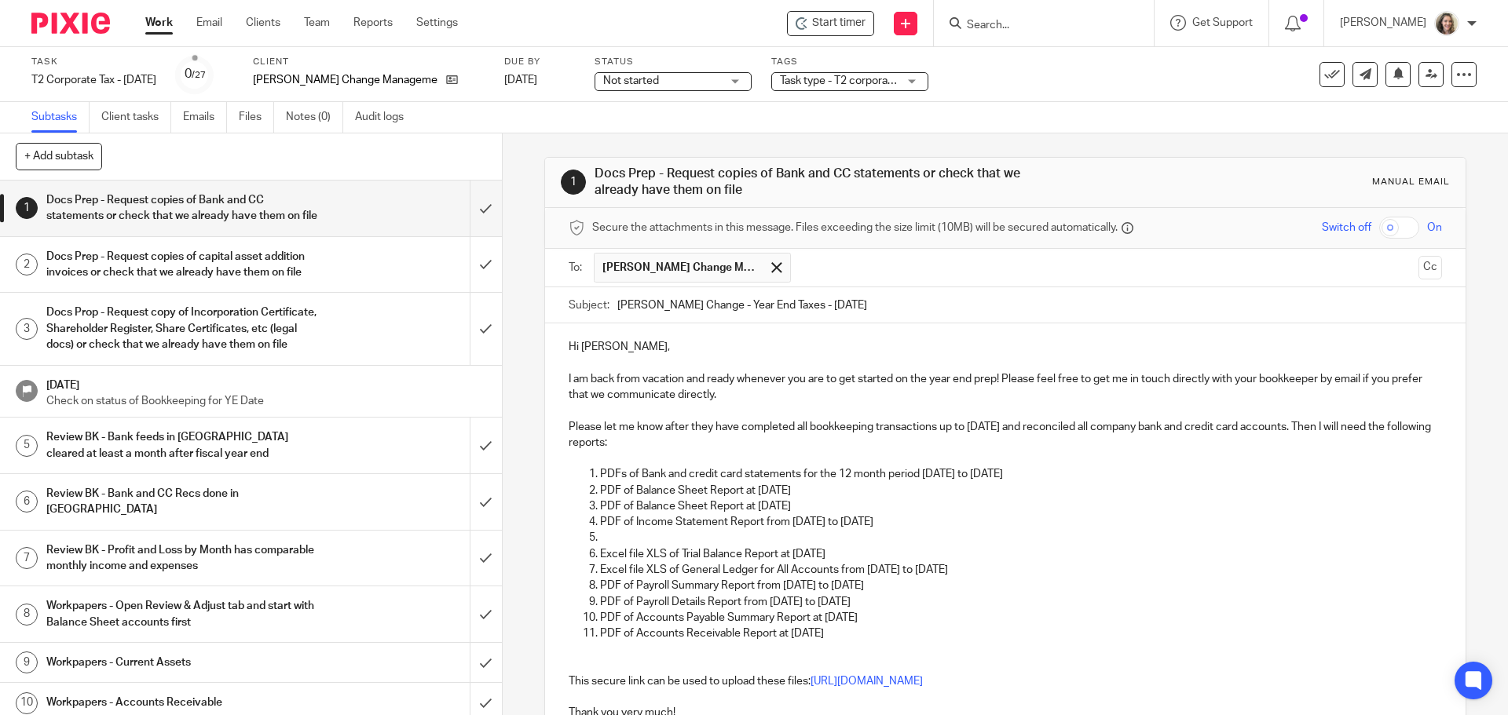
drag, startPoint x: 924, startPoint y: 519, endPoint x: 750, endPoint y: 515, distance: 174.4
click at [777, 517] on p "PDF of Income Statement Report from Aug 1 2024 to Jul 31 2025" at bounding box center [1020, 522] width 841 height 16
drag, startPoint x: 750, startPoint y: 515, endPoint x: 675, endPoint y: 518, distance: 75.4
click at [675, 518] on p "PDF of Income Statement Report from Aug 1 2024 to Jul 31 2025" at bounding box center [1020, 522] width 841 height 16
click at [961, 518] on p "PDF of Income Statement Report from Aug 1 2024 to Jul 31 2025" at bounding box center [1020, 522] width 841 height 16
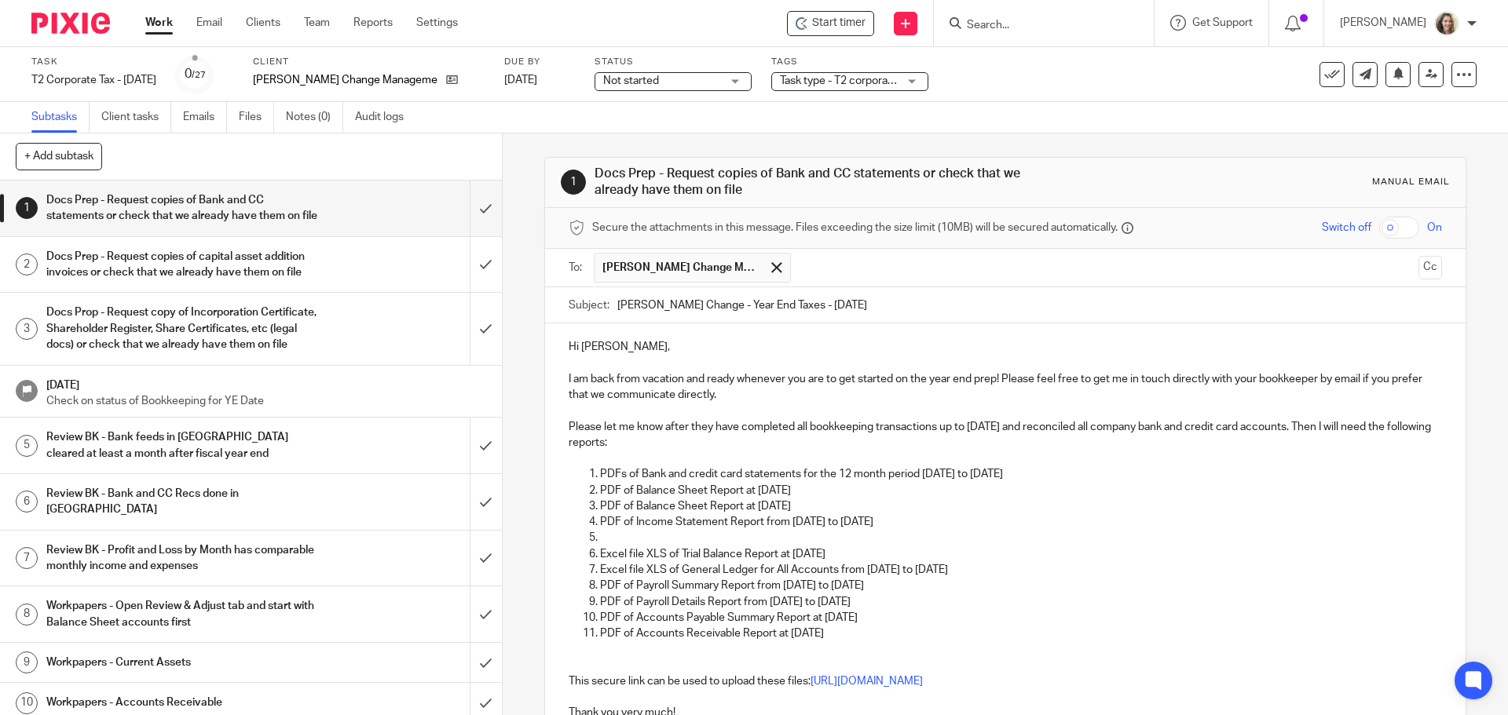
drag, startPoint x: 928, startPoint y: 527, endPoint x: 598, endPoint y: 525, distance: 329.8
click at [600, 525] on p "PDF of Income Statement Report from Aug 1 2024 to Jul 31 2025" at bounding box center [1020, 522] width 841 height 16
copy p "PDF of Income Statement Report from Aug 1 2024 to Jul 31 2025"
click at [608, 536] on p at bounding box center [1020, 538] width 841 height 16
click at [843, 536] on p "PDF of Income Statement Report from Aug 1 2024 to Jul 31 2025" at bounding box center [1020, 538] width 841 height 16
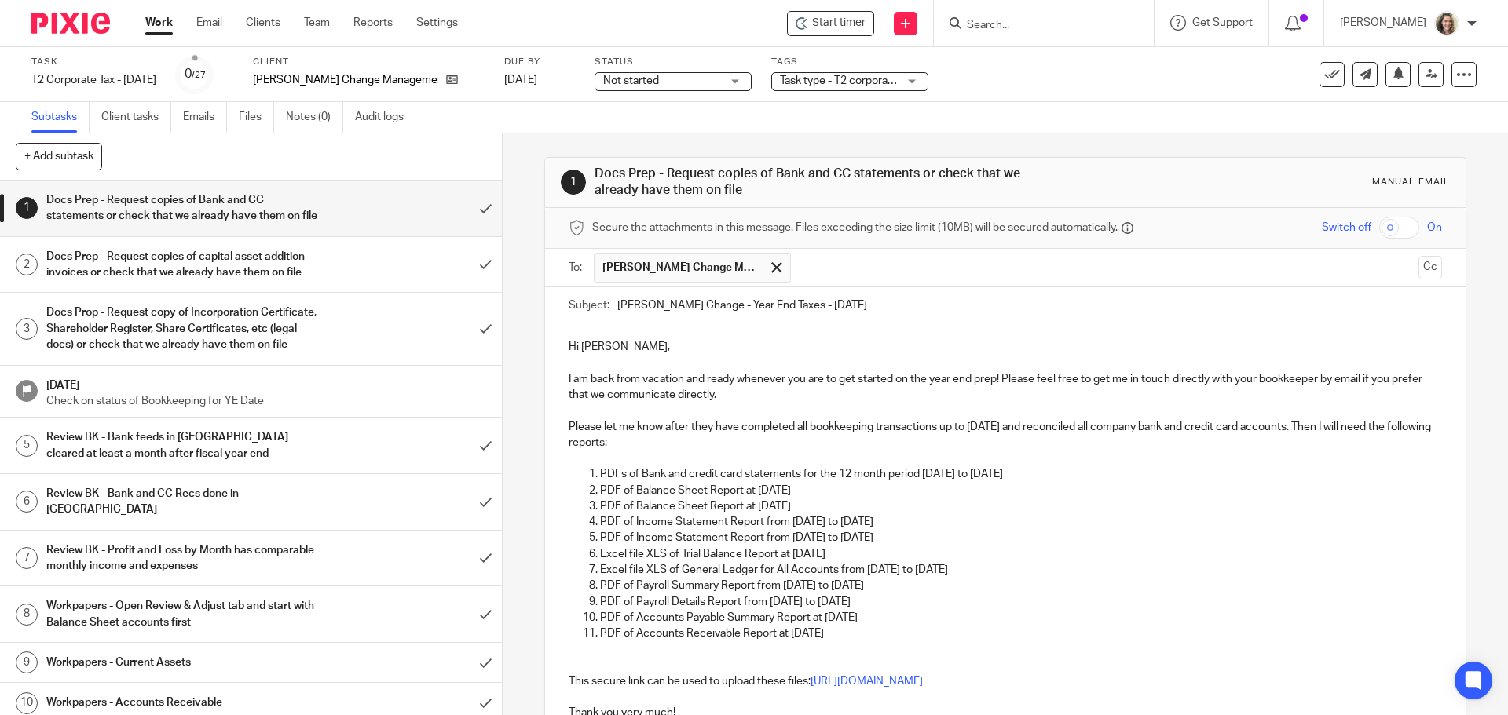
click at [877, 633] on p "PDF of Accounts Receivable Report at July 31 2025" at bounding box center [1020, 634] width 841 height 16
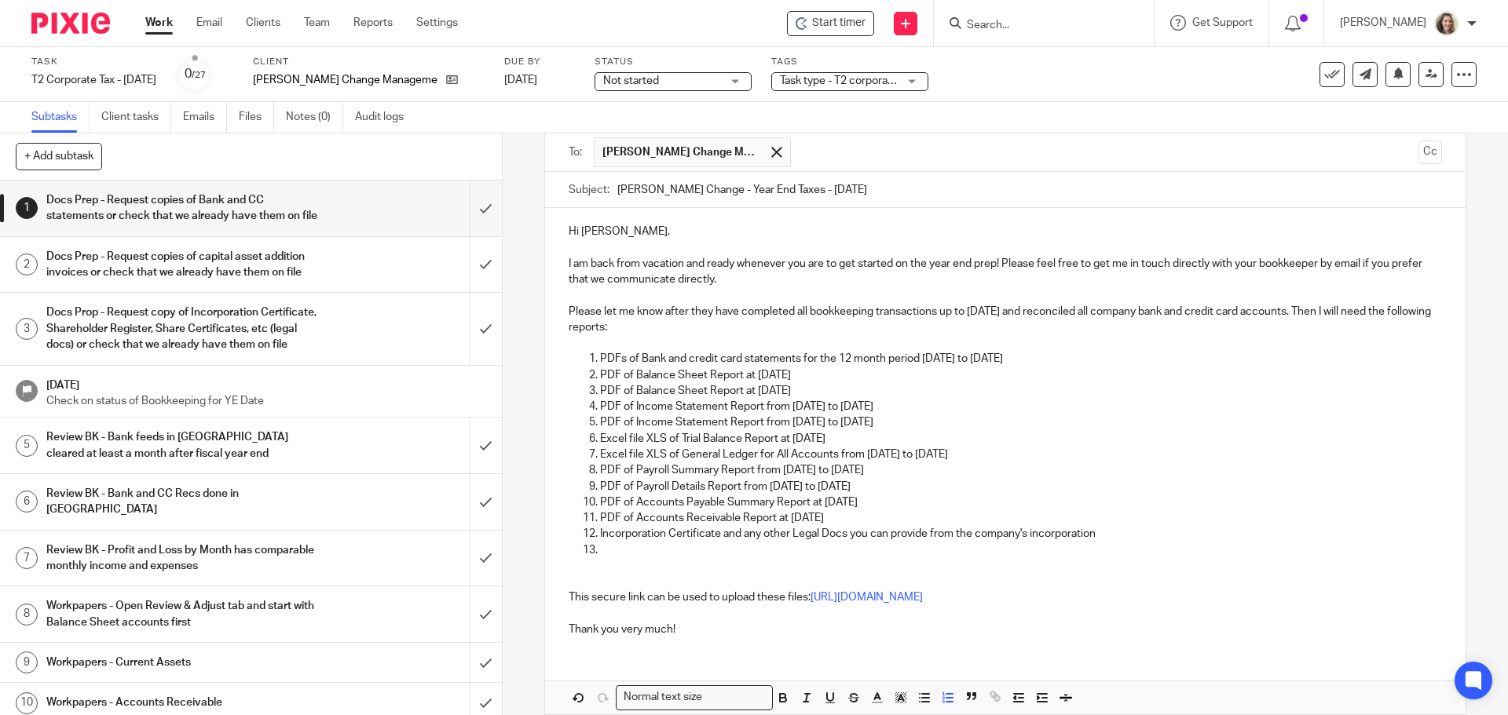
scroll to position [157, 0]
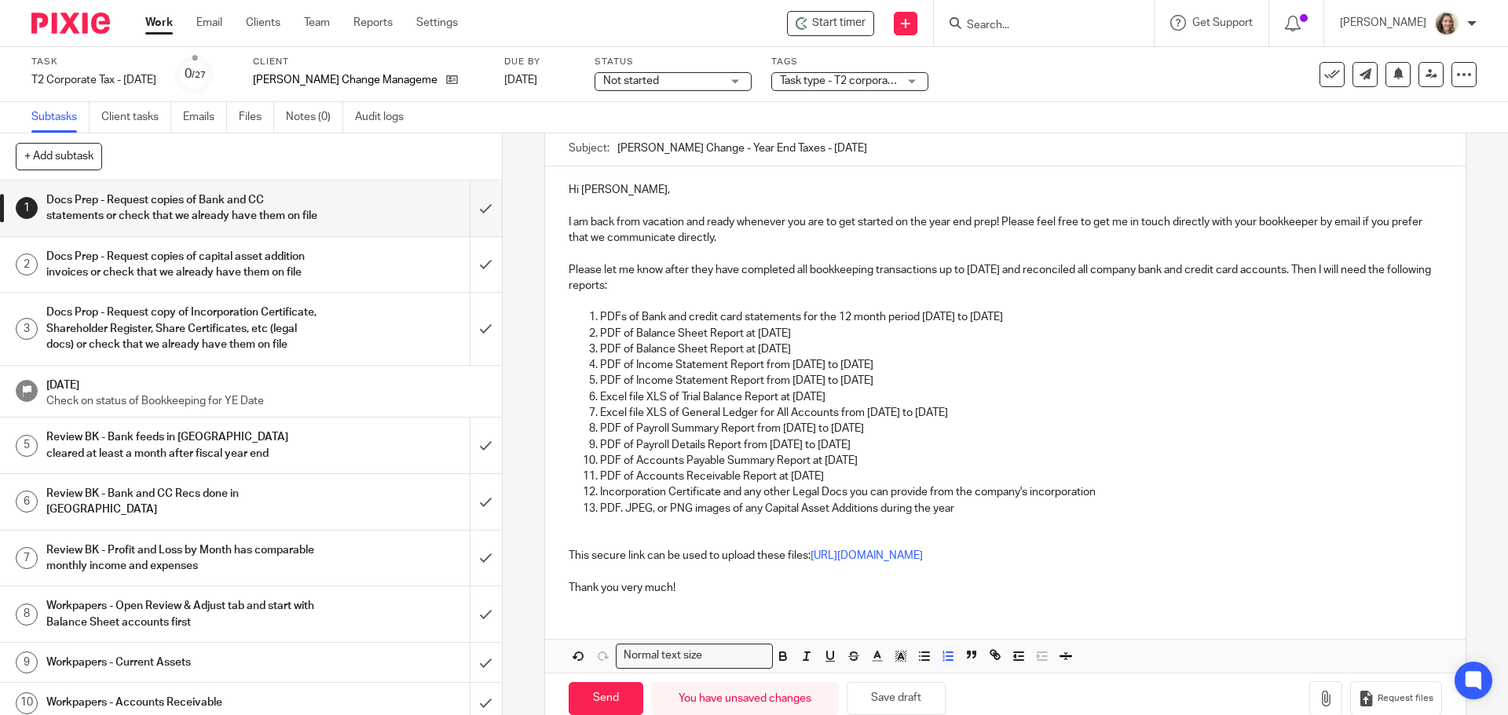
drag, startPoint x: 1052, startPoint y: 318, endPoint x: 920, endPoint y: 325, distance: 132.9
click at [920, 325] on p "PDFs of Bank and credit card statements for the 12 month period Aug 1 2024 to J…" at bounding box center [1020, 317] width 841 height 16
copy p "Aug 1 2024 to Jul 31 2025"
click at [975, 518] on p at bounding box center [1005, 525] width 872 height 16
click at [978, 507] on p "PDF. JPEG, or PNG images of any Capital Asset Additions during the year" at bounding box center [1020, 509] width 841 height 16
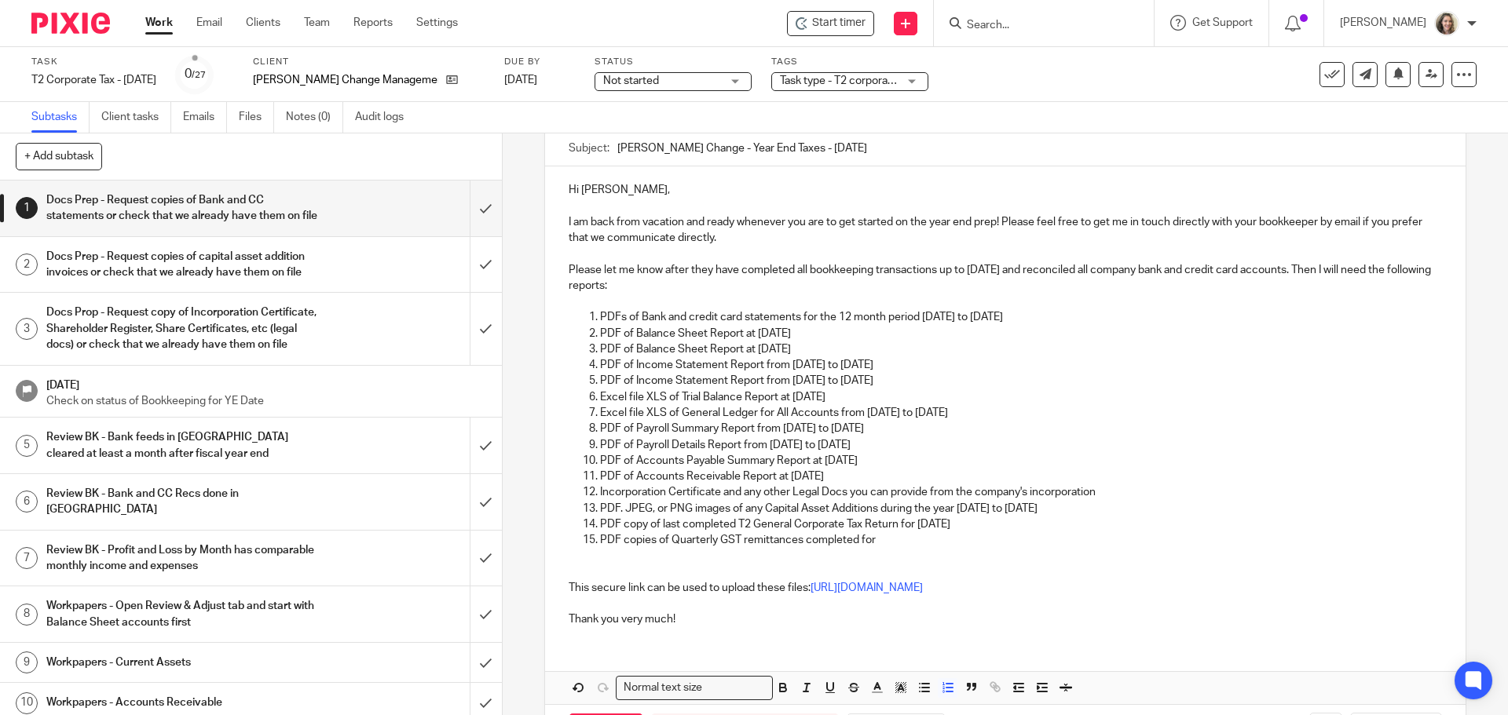
click at [667, 542] on p "PDF copies of Quarterly GST remittances completed for" at bounding box center [1020, 540] width 841 height 16
drag, startPoint x: 1087, startPoint y: 509, endPoint x: 957, endPoint y: 511, distance: 130.4
click at [957, 511] on p "PDF. JPEG, or PNG images of any Capital Asset Additions during the year Aug 1 2…" at bounding box center [1020, 509] width 841 height 16
copy p "Aug 1 2024 to Jul 31 2025"
click at [891, 540] on p "PDF copies of 4 Quarterly GST remittances completed for" at bounding box center [1020, 540] width 841 height 16
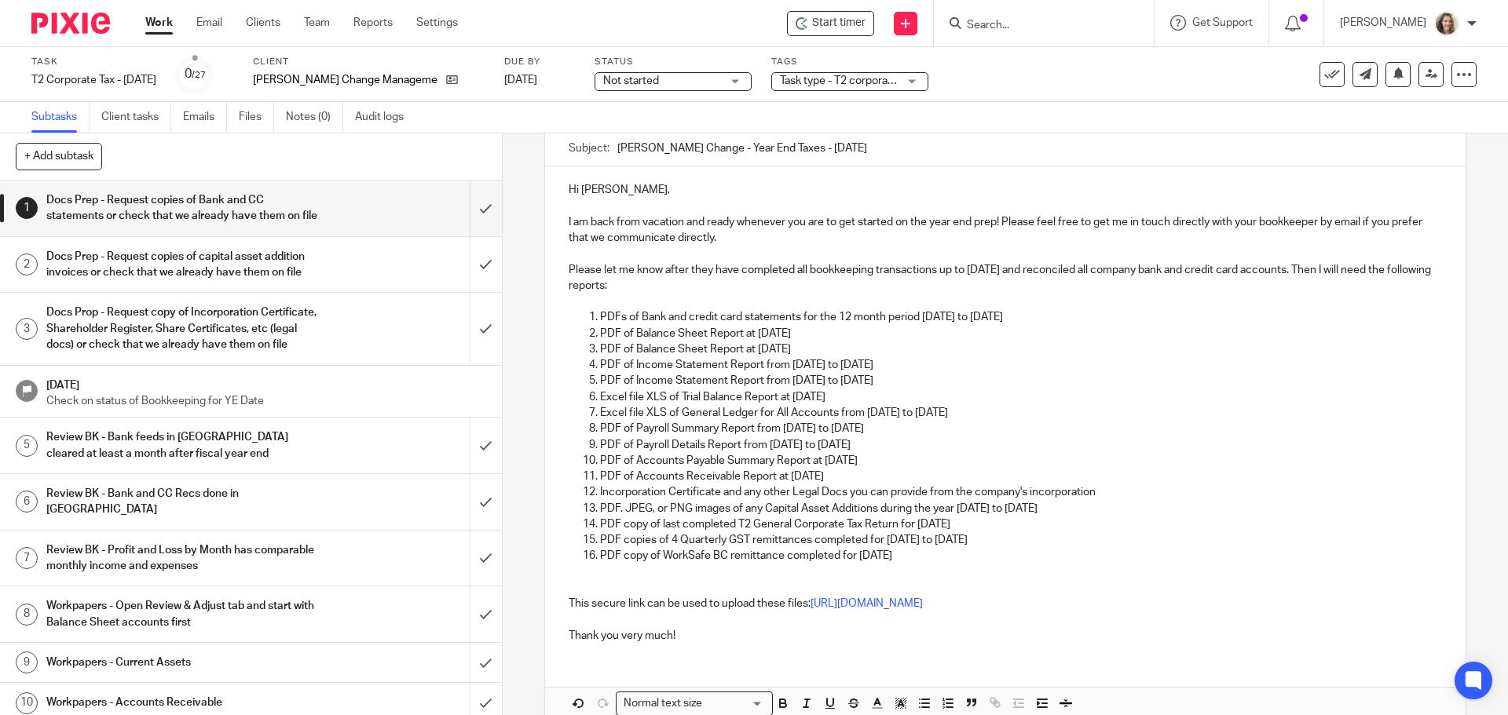
click at [646, 287] on p "Please let me know after they have completed all bookkeeping transactions up to…" at bounding box center [1005, 278] width 872 height 32
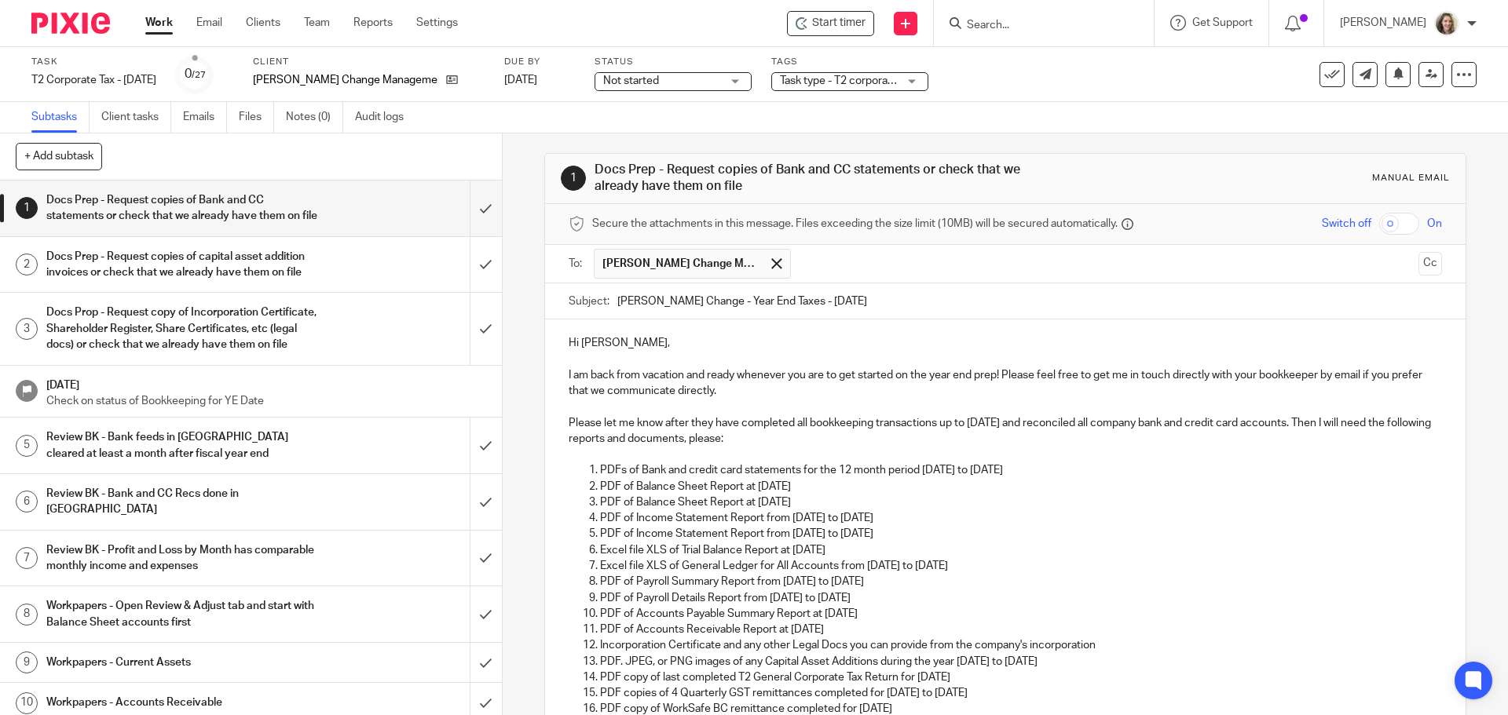
scroll to position [0, 0]
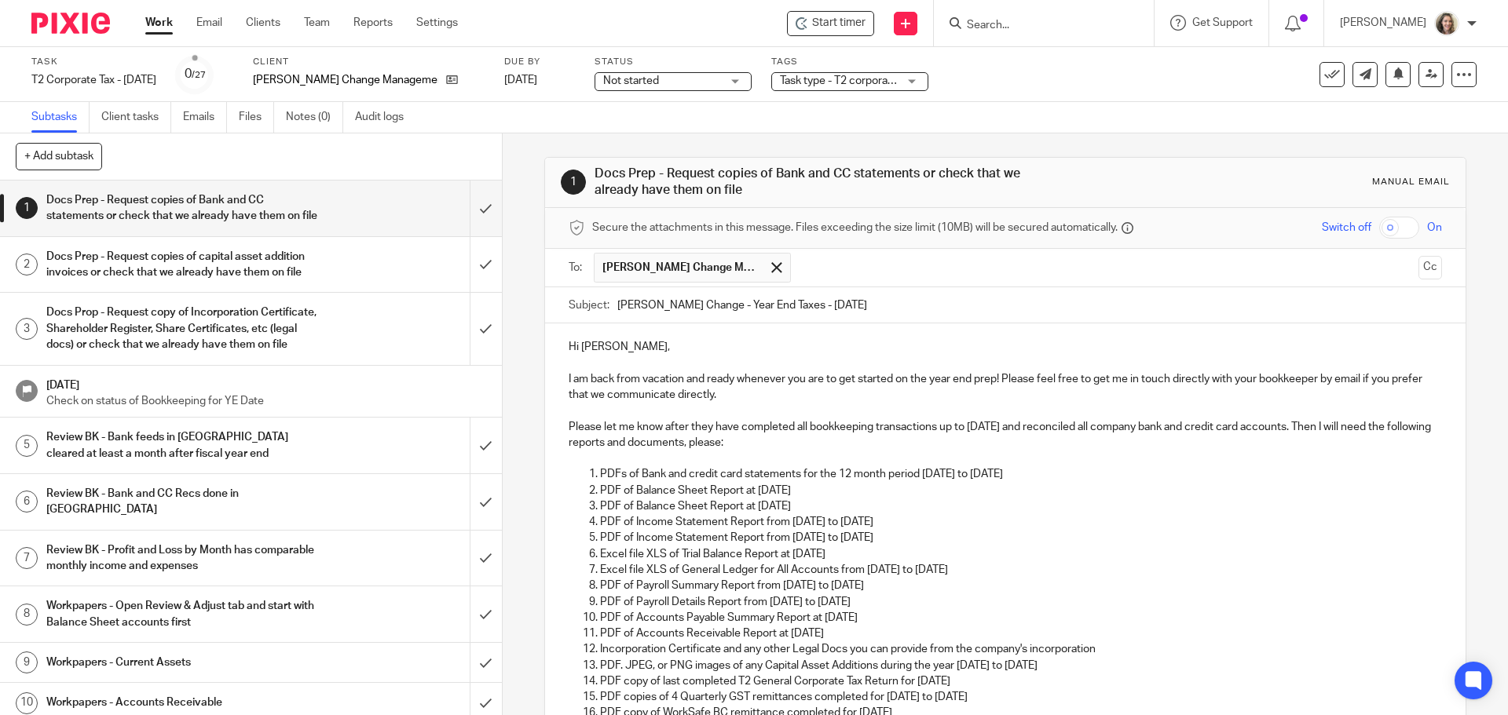
click at [1111, 305] on input "Turner Change - Year End Taxes - July 31 2025" at bounding box center [1029, 304] width 824 height 35
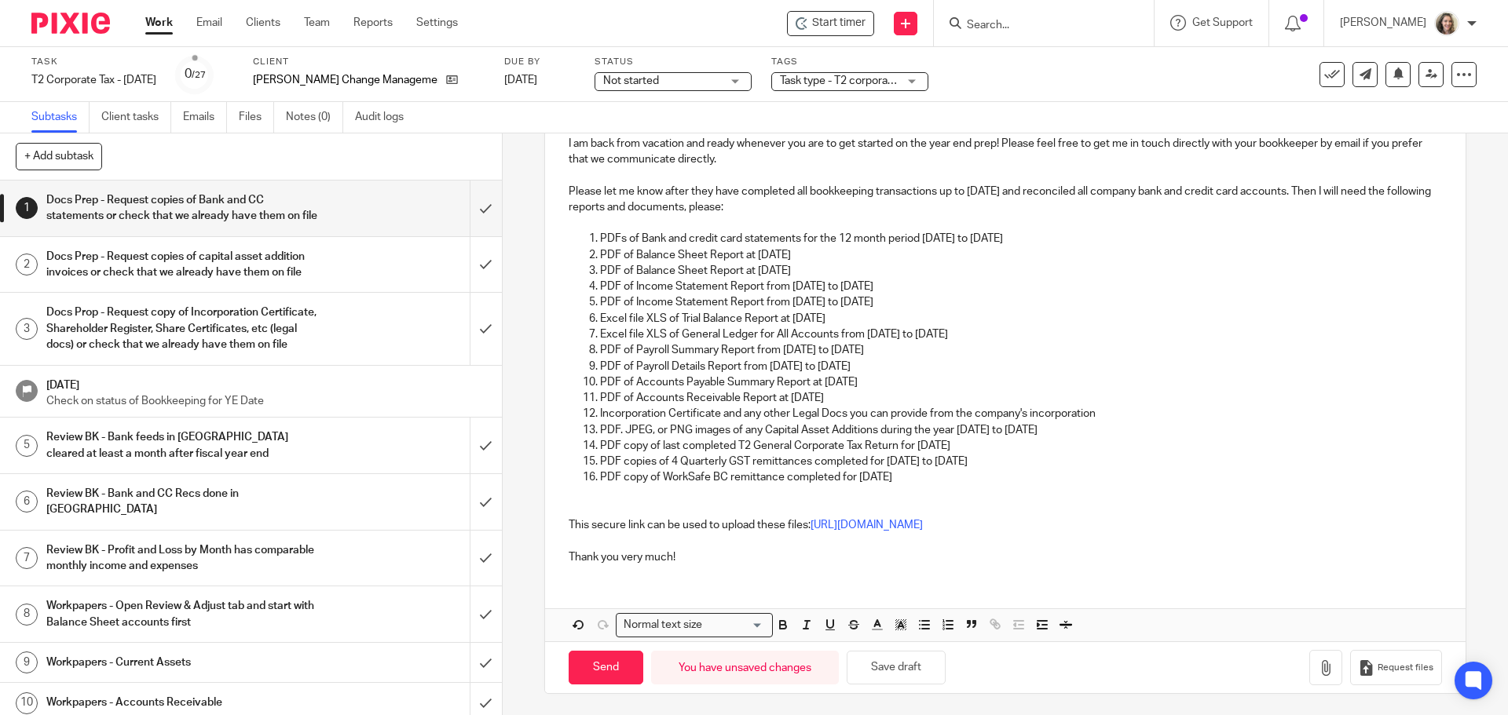
scroll to position [238, 0]
type input "Turner Change - Year End Taxes - July 31 2025 - Docs requested"
click at [599, 492] on p at bounding box center [1005, 492] width 872 height 16
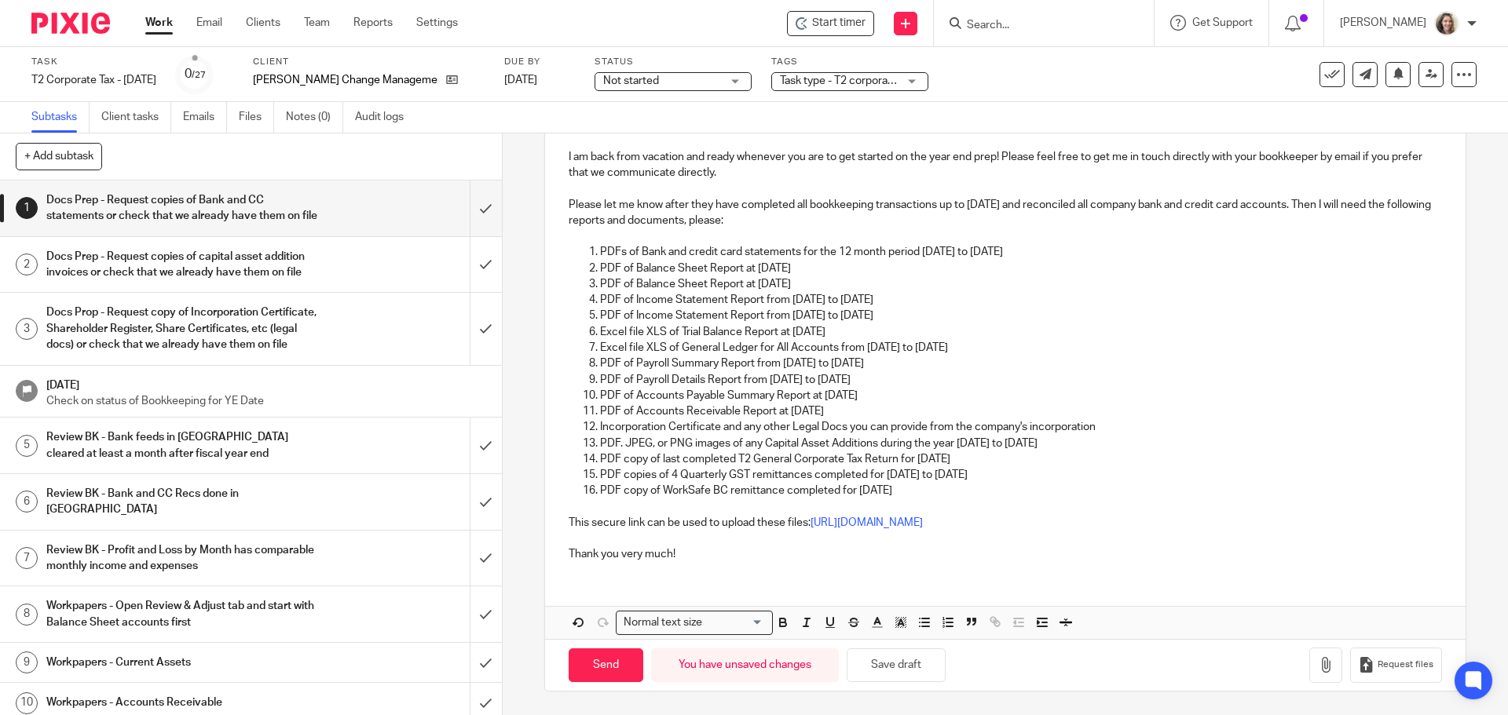
scroll to position [222, 0]
click at [594, 667] on input "Send" at bounding box center [606, 666] width 75 height 34
type input "Sent"
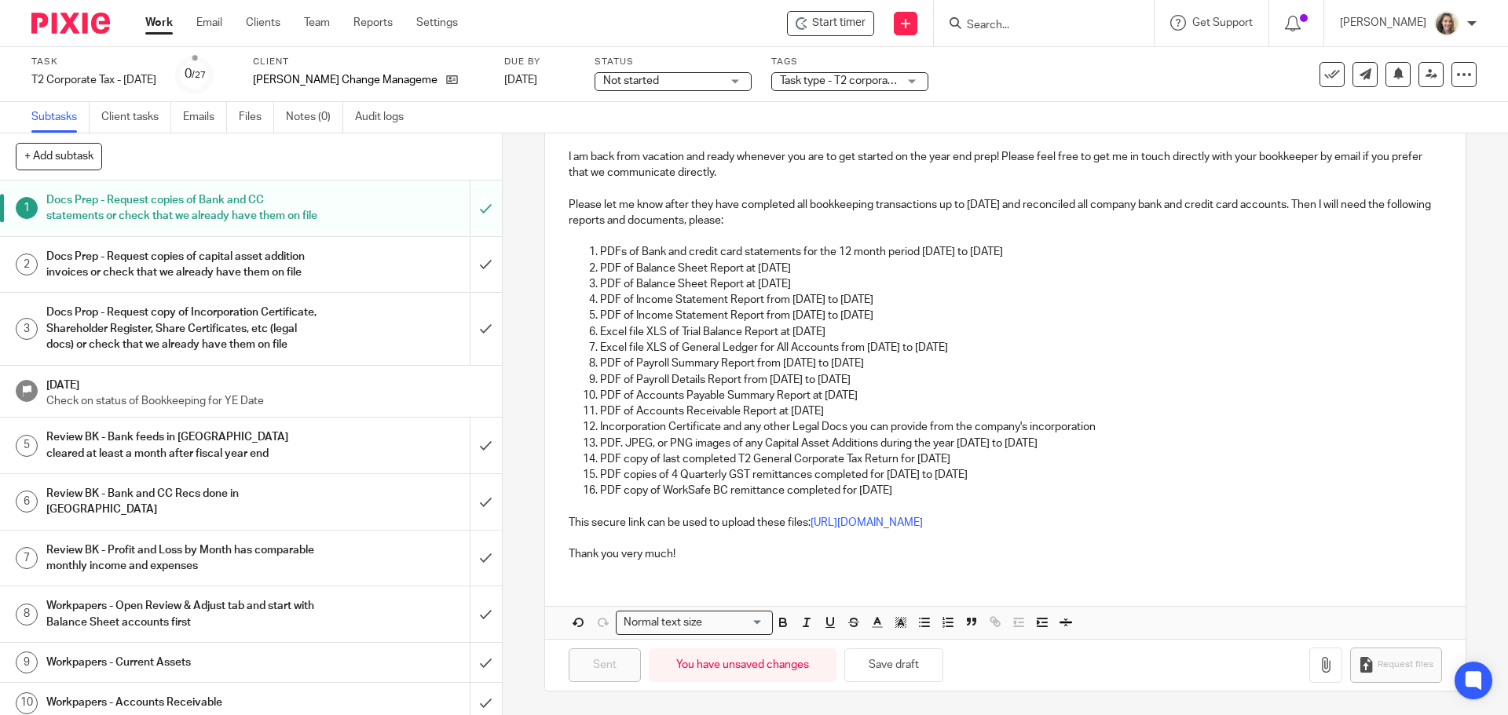
click at [1249, 351] on p "Excel file XLS of General Ledger for All Accounts from Aug 1 2024 to Jul 31 2025" at bounding box center [1020, 348] width 841 height 16
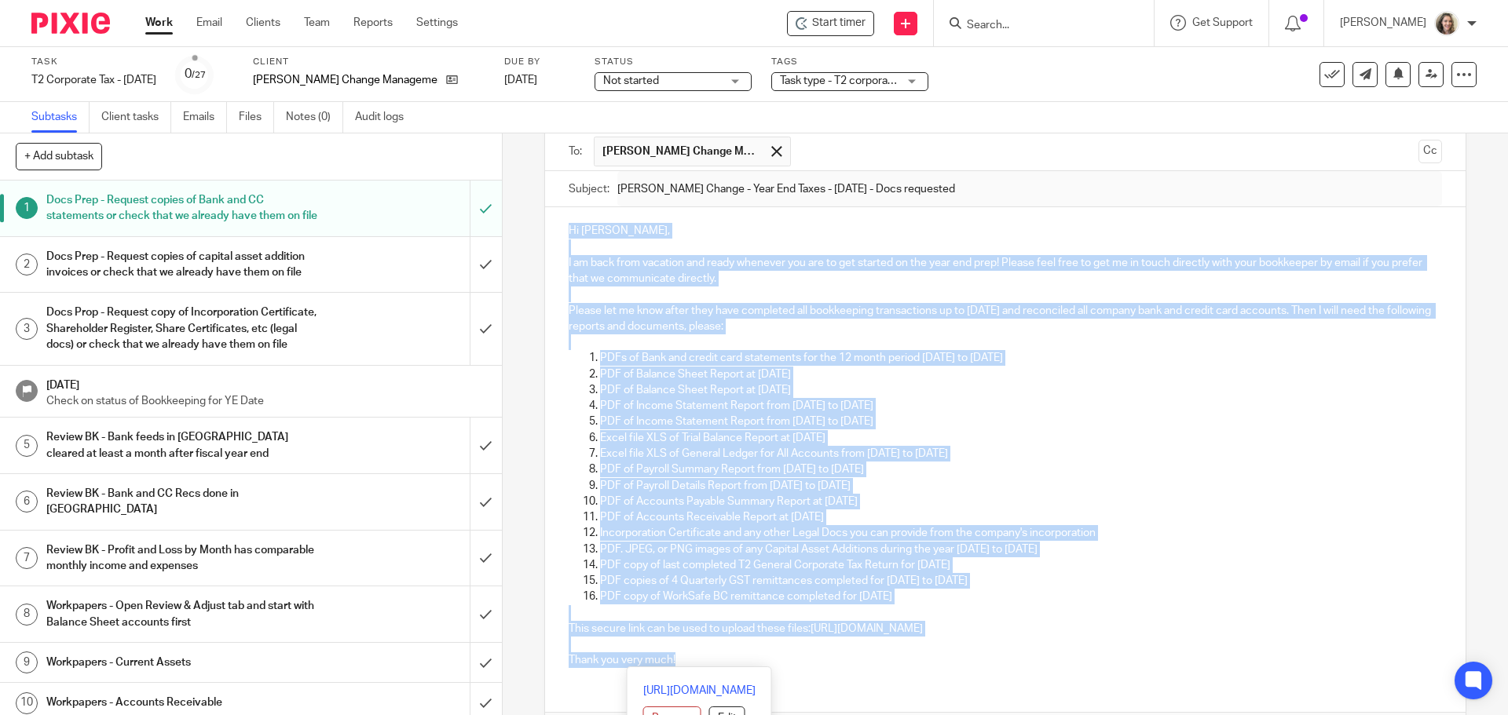
scroll to position [0, 0]
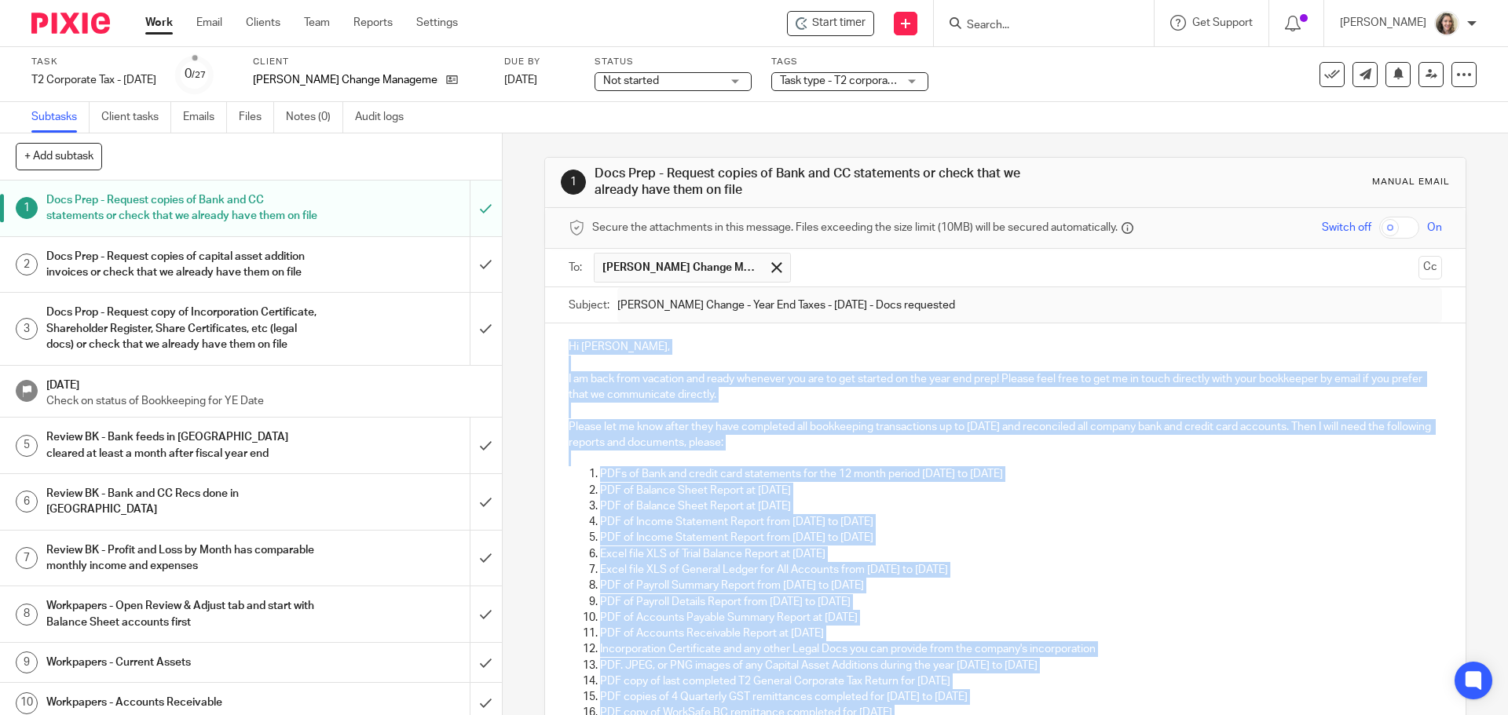
drag, startPoint x: 690, startPoint y: 556, endPoint x: 551, endPoint y: 349, distance: 250.0
click at [551, 349] on div "Hi Dawn-Marie, I am back from vacation and ready whenever you are to get starte…" at bounding box center [1005, 560] width 920 height 473
copy div "Hi Dawn-Marie, I am back from vacation and ready whenever you are to get starte…"
click at [446, 80] on icon at bounding box center [452, 80] width 12 height 12
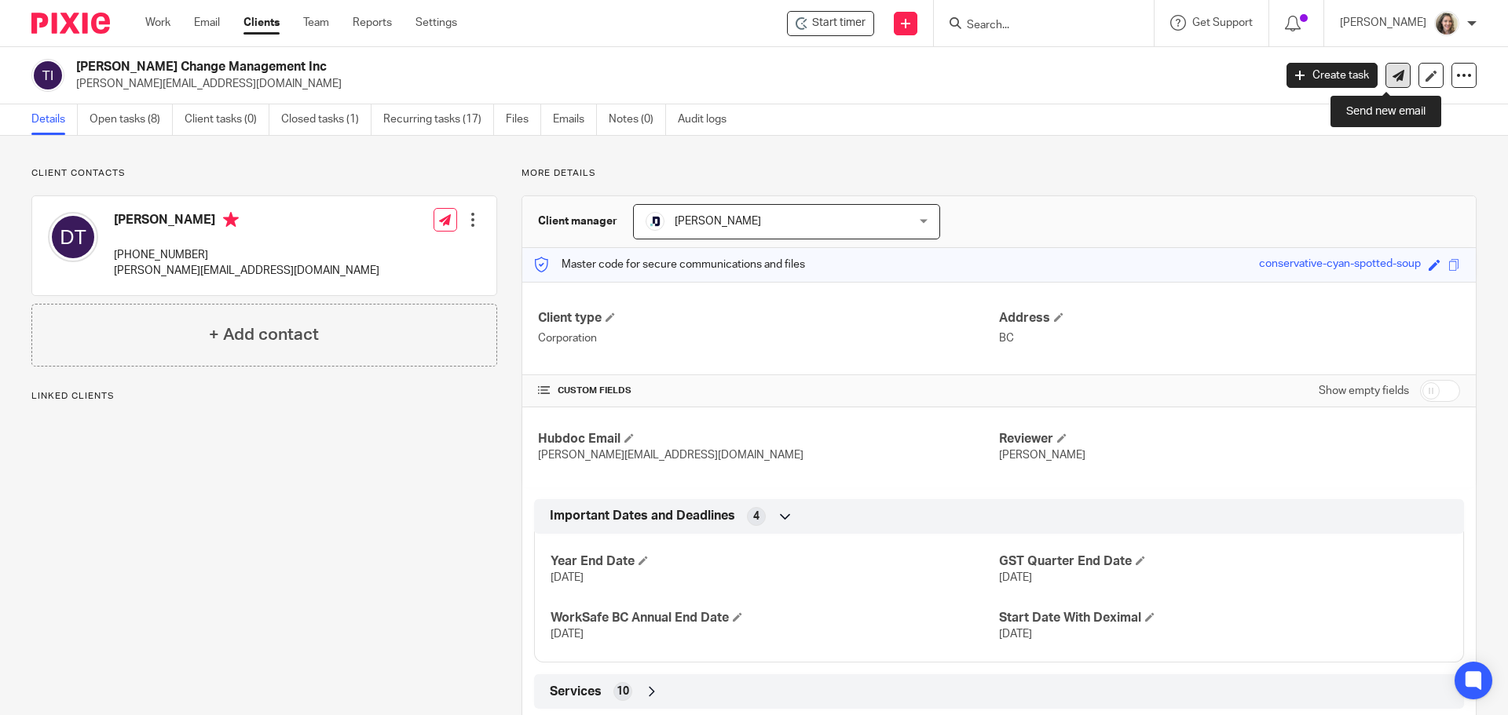
click at [1392, 70] on icon at bounding box center [1398, 76] width 12 height 12
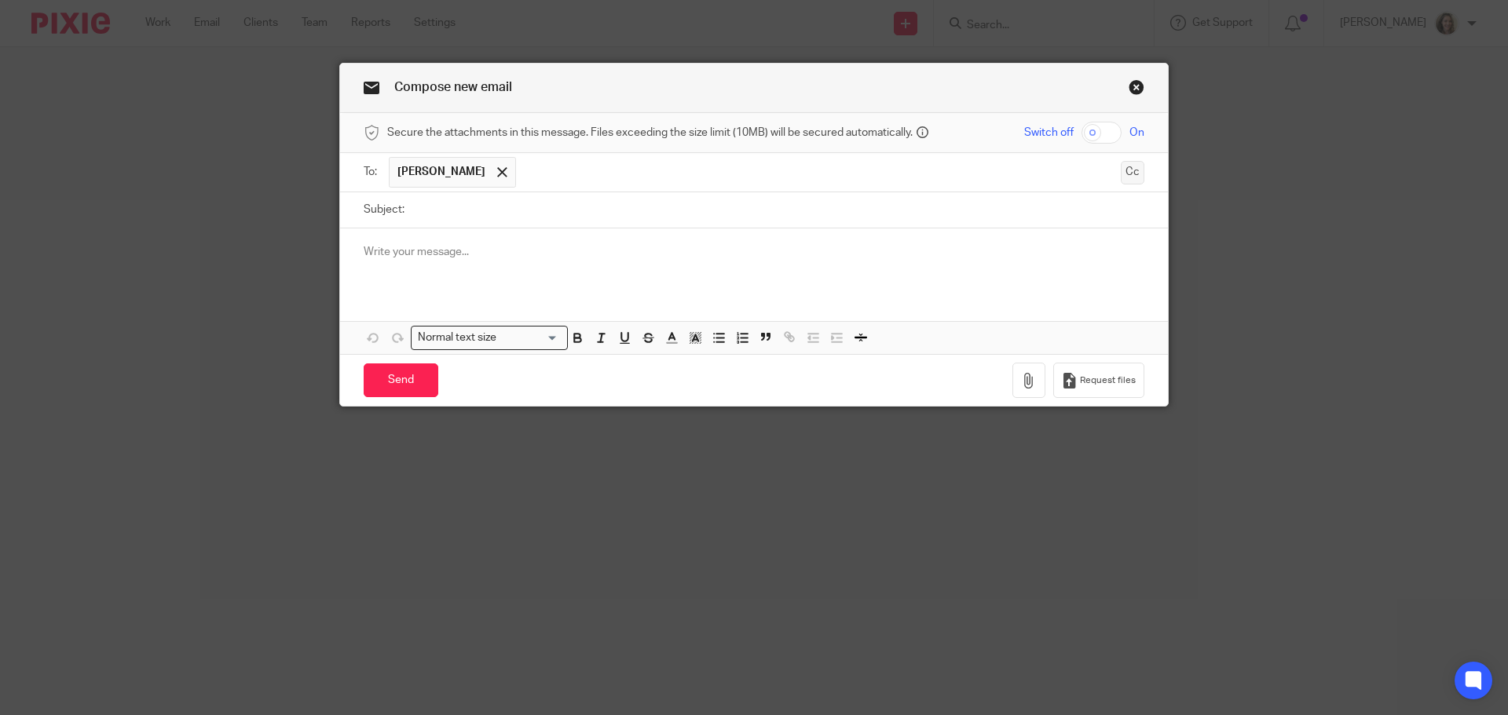
click at [1129, 174] on button "Cc" at bounding box center [1133, 173] width 24 height 24
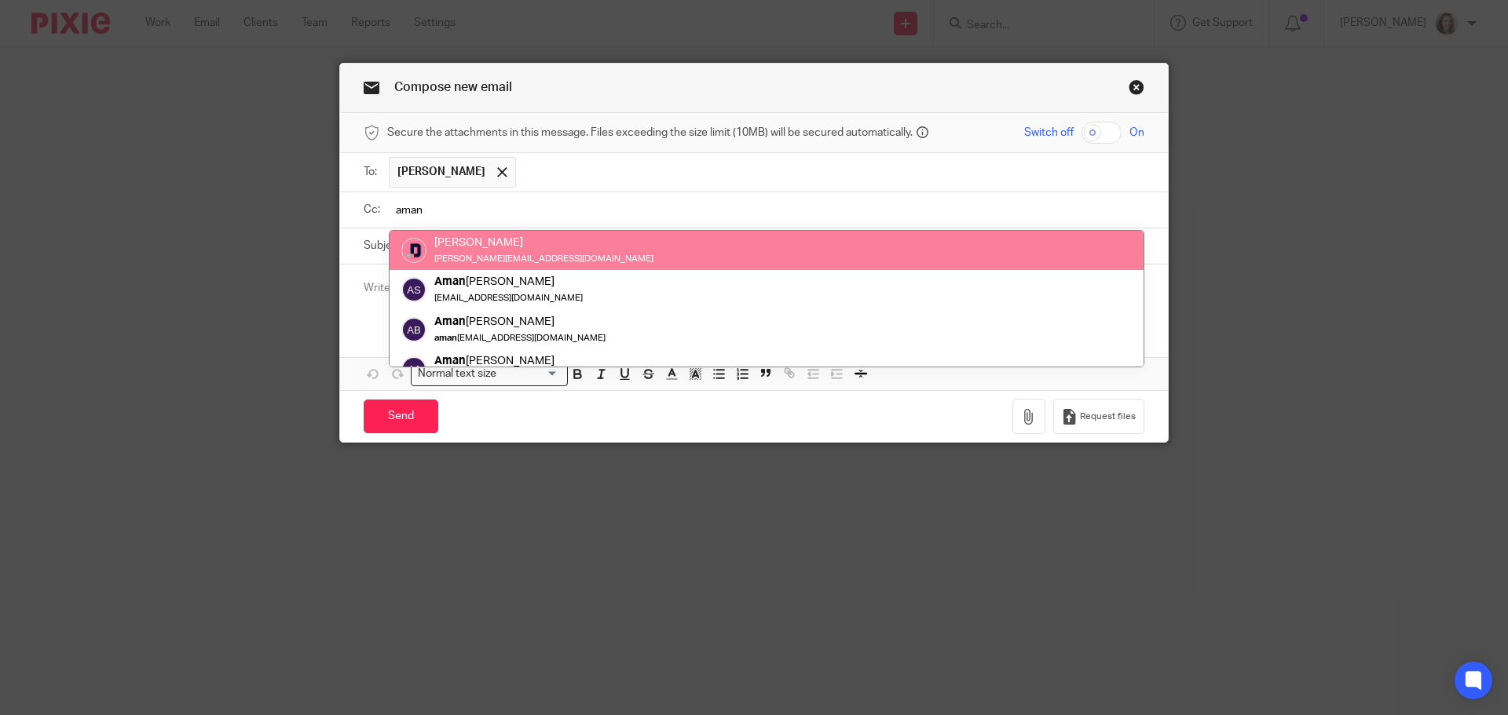
type input "aman"
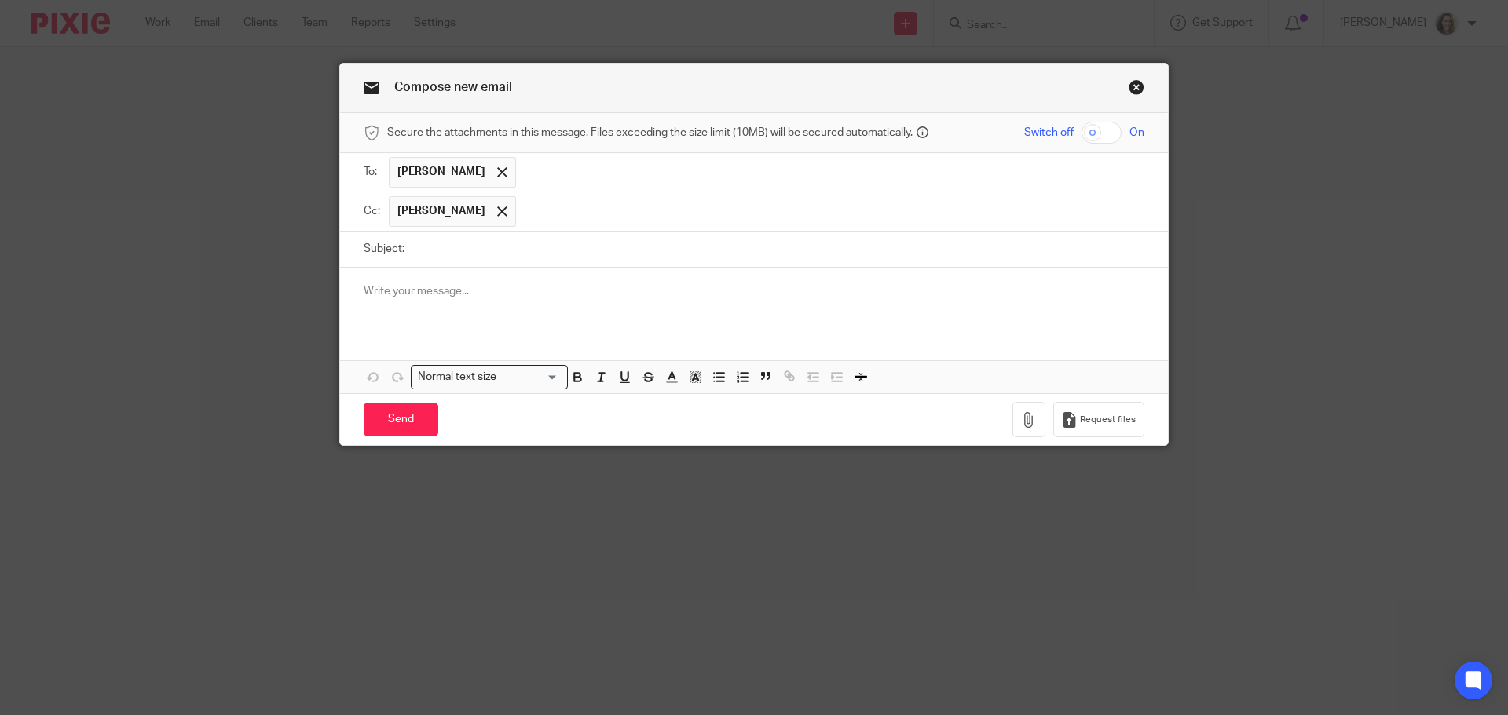
click at [652, 240] on input "Subject:" at bounding box center [778, 249] width 732 height 35
type input "Your monthly salary"
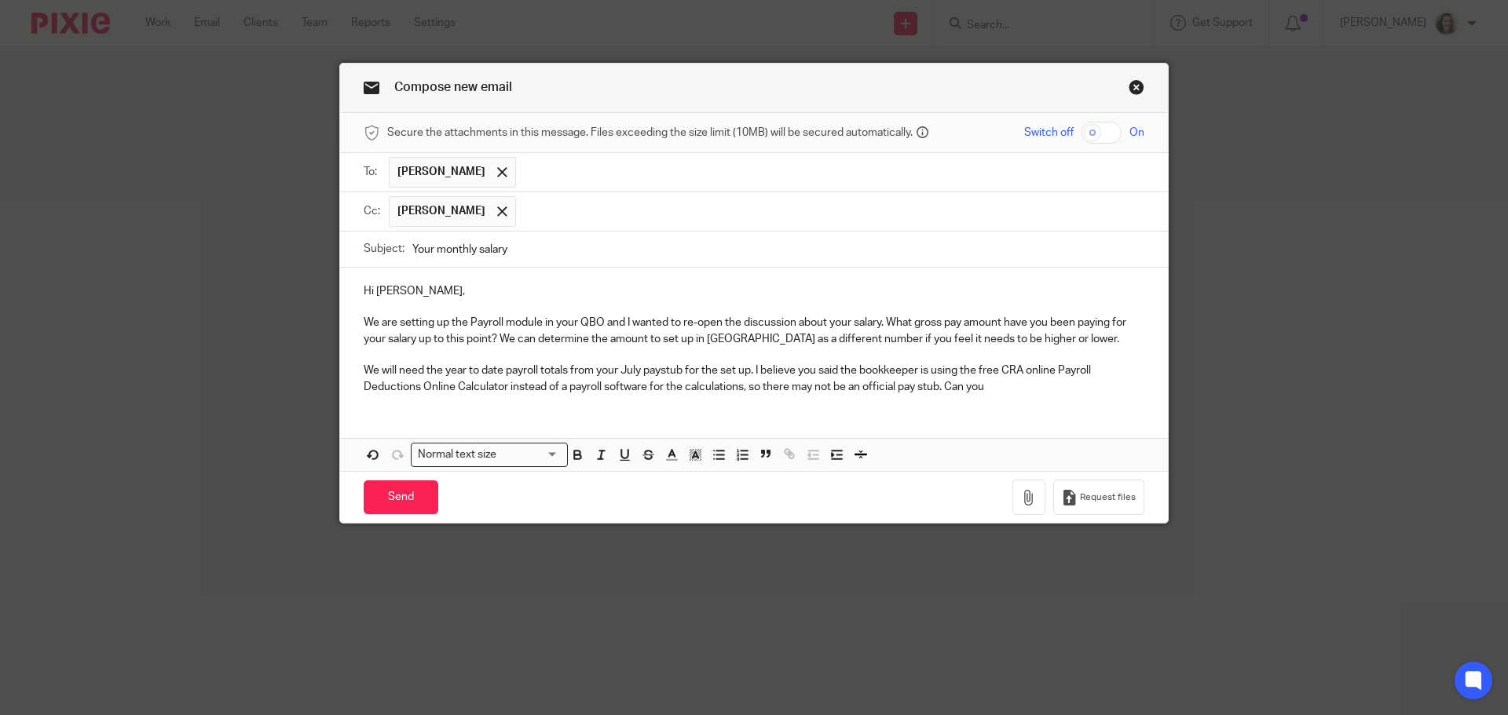
click at [504, 388] on p "We will need the year to date payroll totals from your July paystub for the set…" at bounding box center [754, 379] width 781 height 32
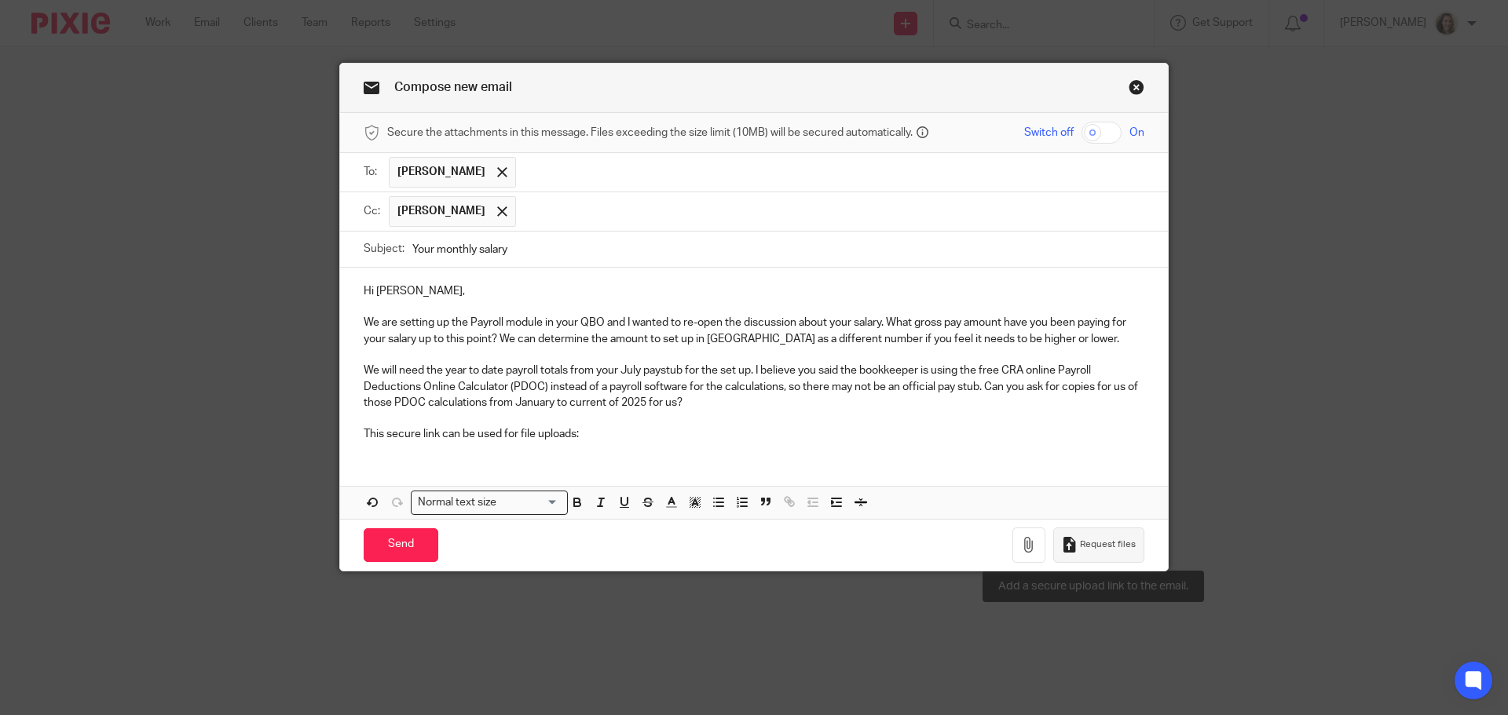
click at [1084, 548] on span "Request files" at bounding box center [1108, 545] width 56 height 13
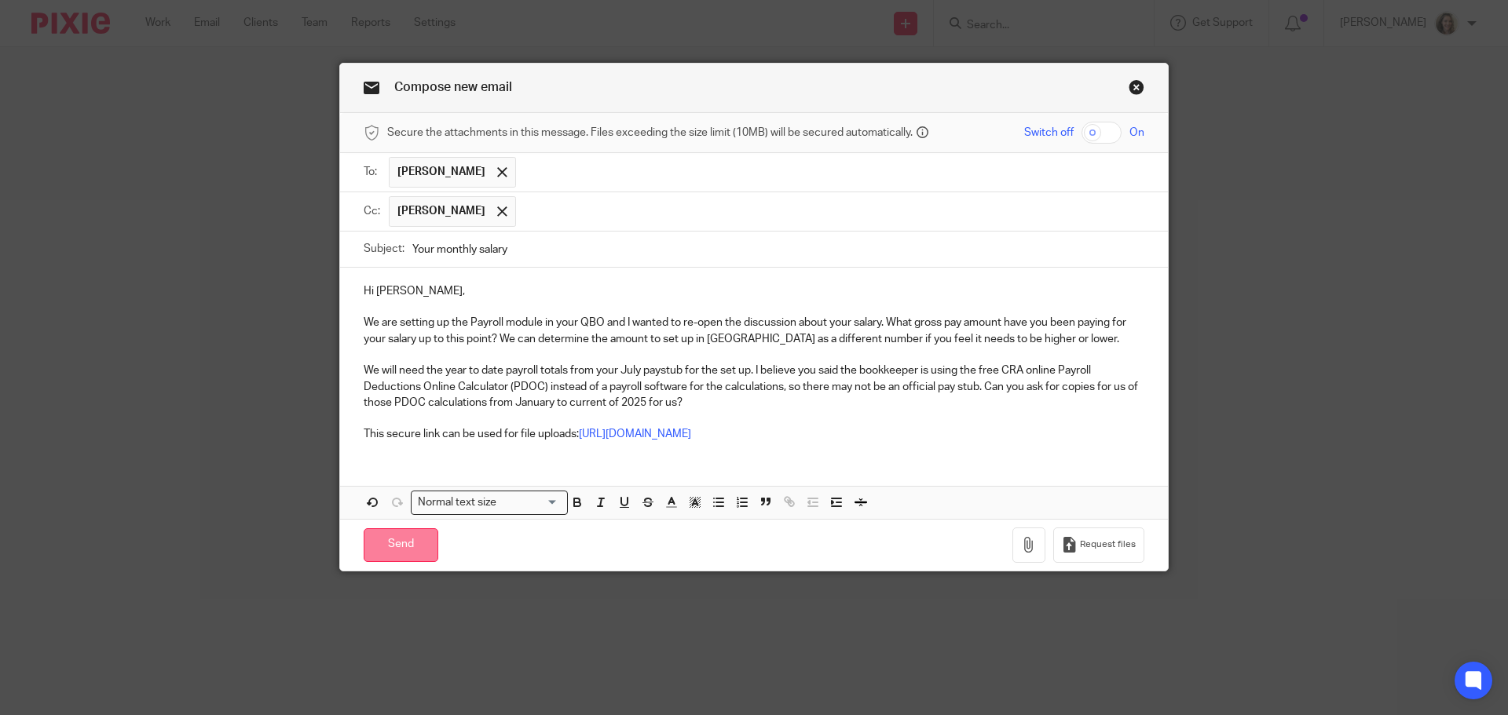
click at [405, 541] on input "Send" at bounding box center [401, 546] width 75 height 34
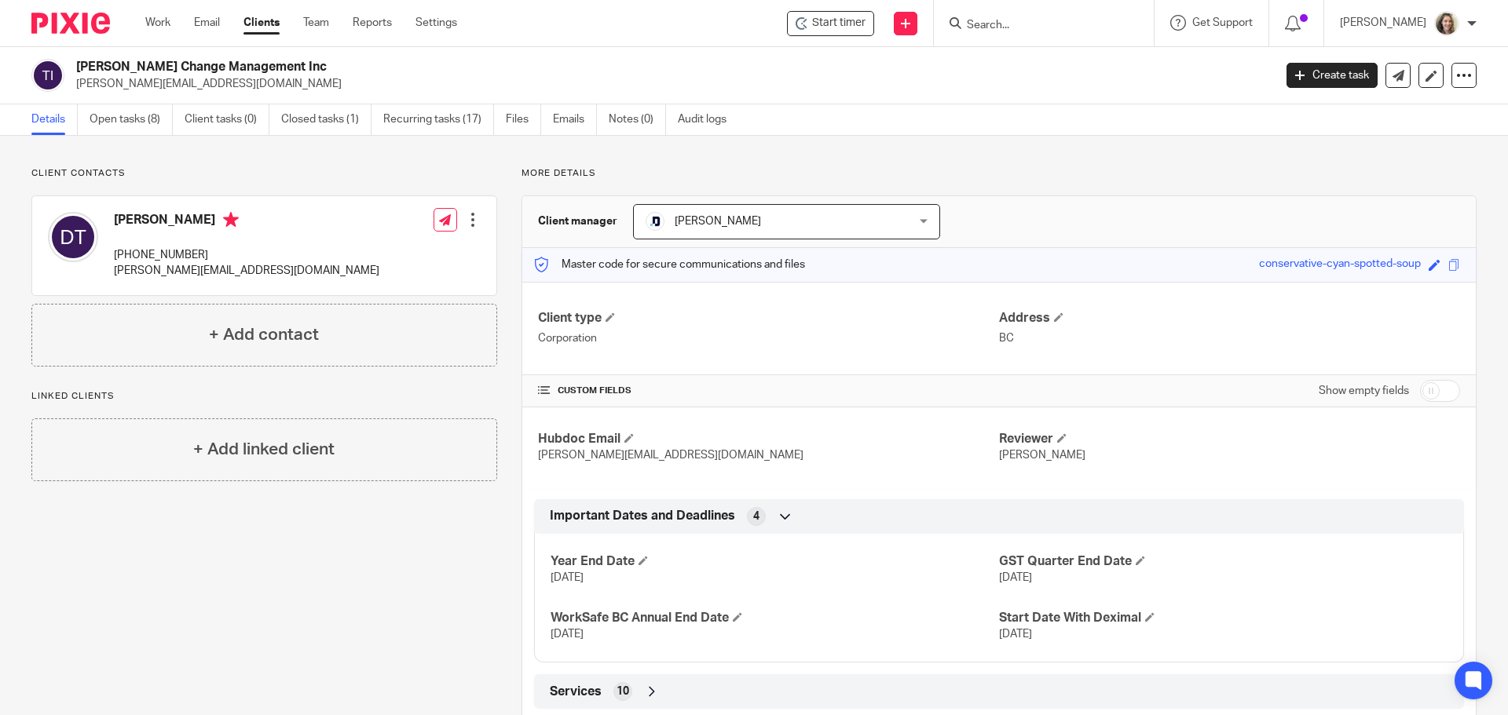
click at [994, 17] on form at bounding box center [1048, 23] width 167 height 20
click at [1002, 26] on input "Search" at bounding box center [1035, 26] width 141 height 14
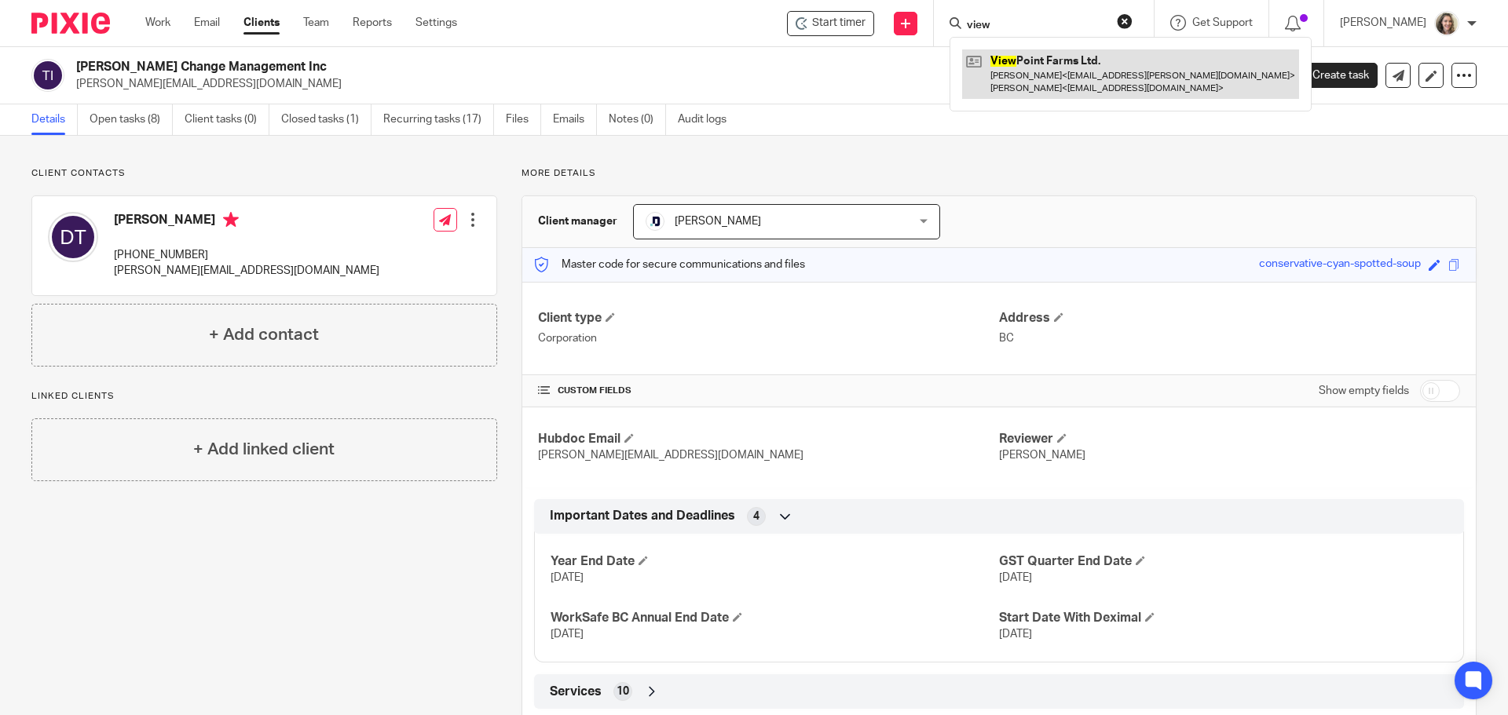
type input "view"
click at [1064, 63] on link at bounding box center [1130, 73] width 337 height 49
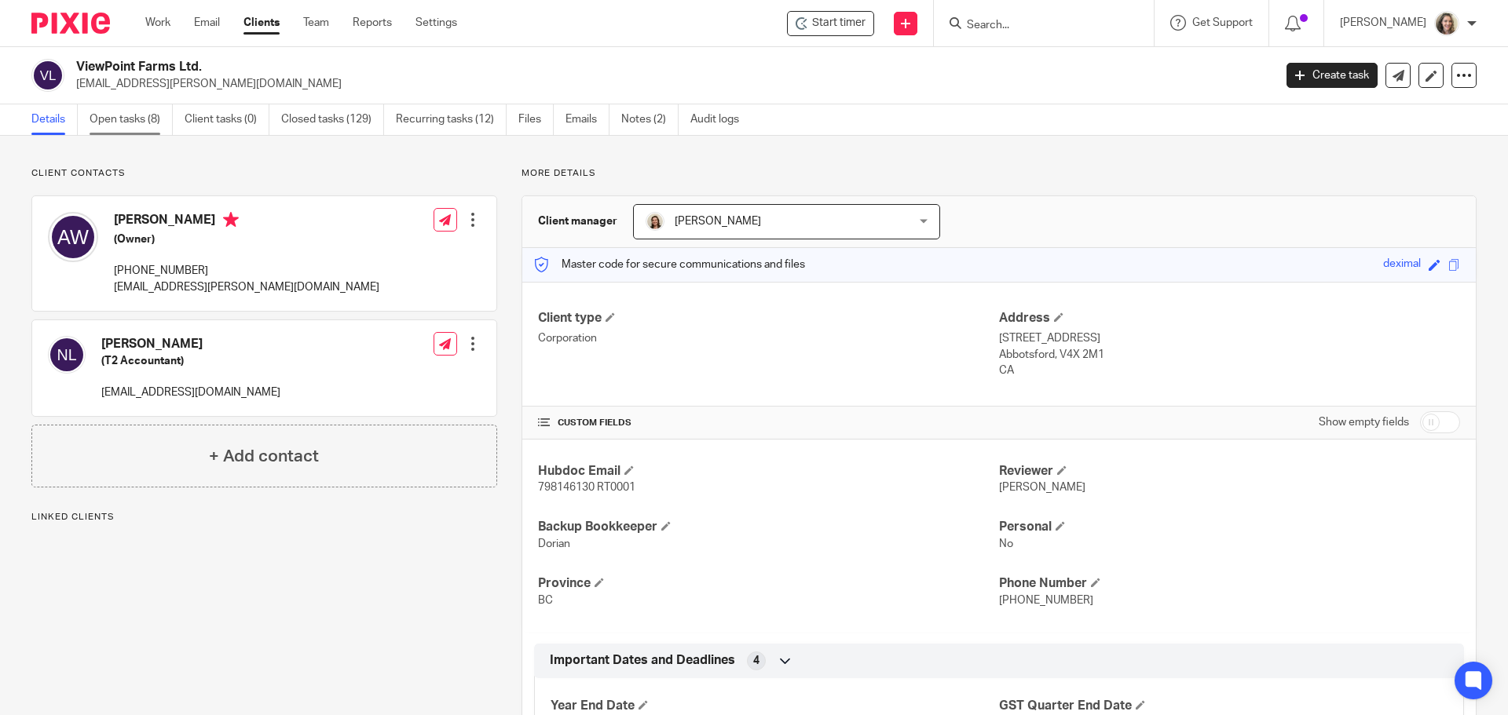
click at [90, 127] on link "Open tasks (8)" at bounding box center [131, 119] width 83 height 31
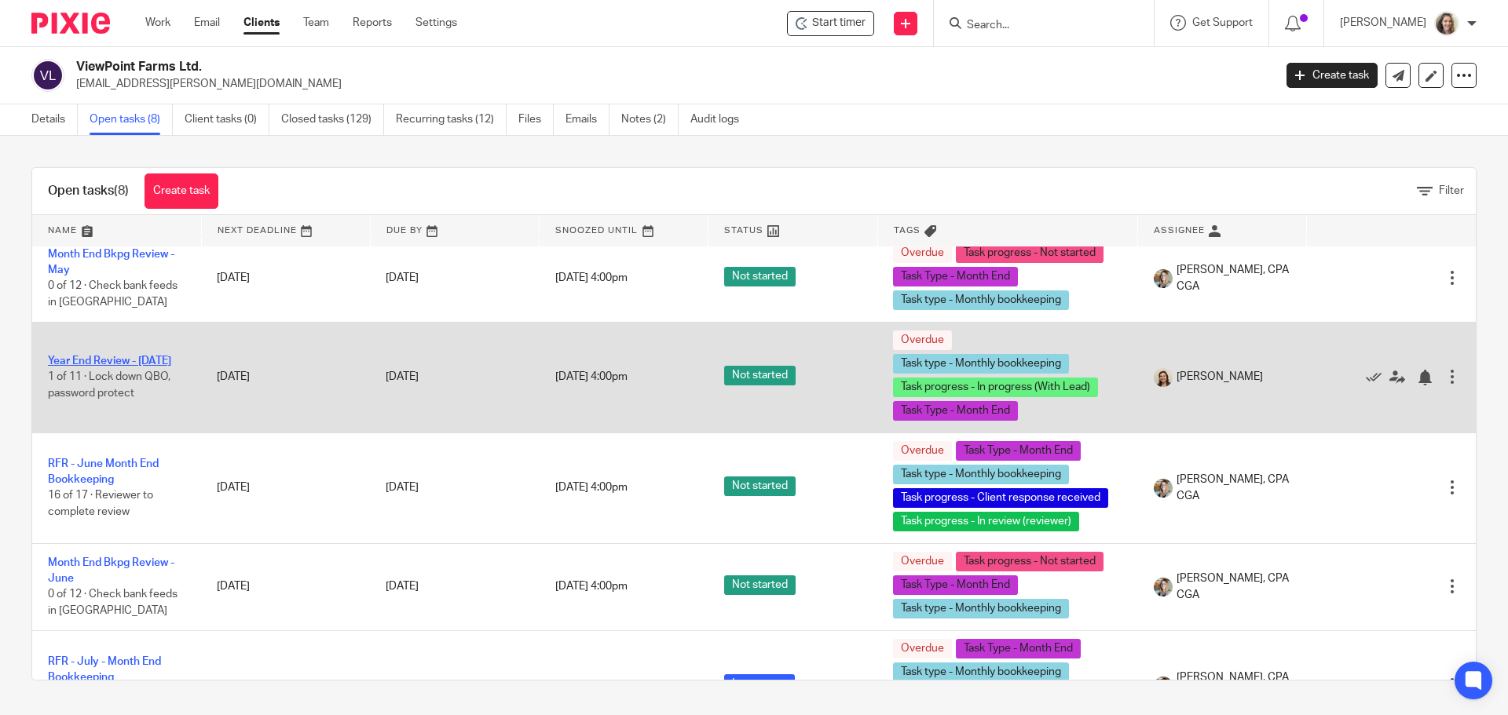
scroll to position [44, 0]
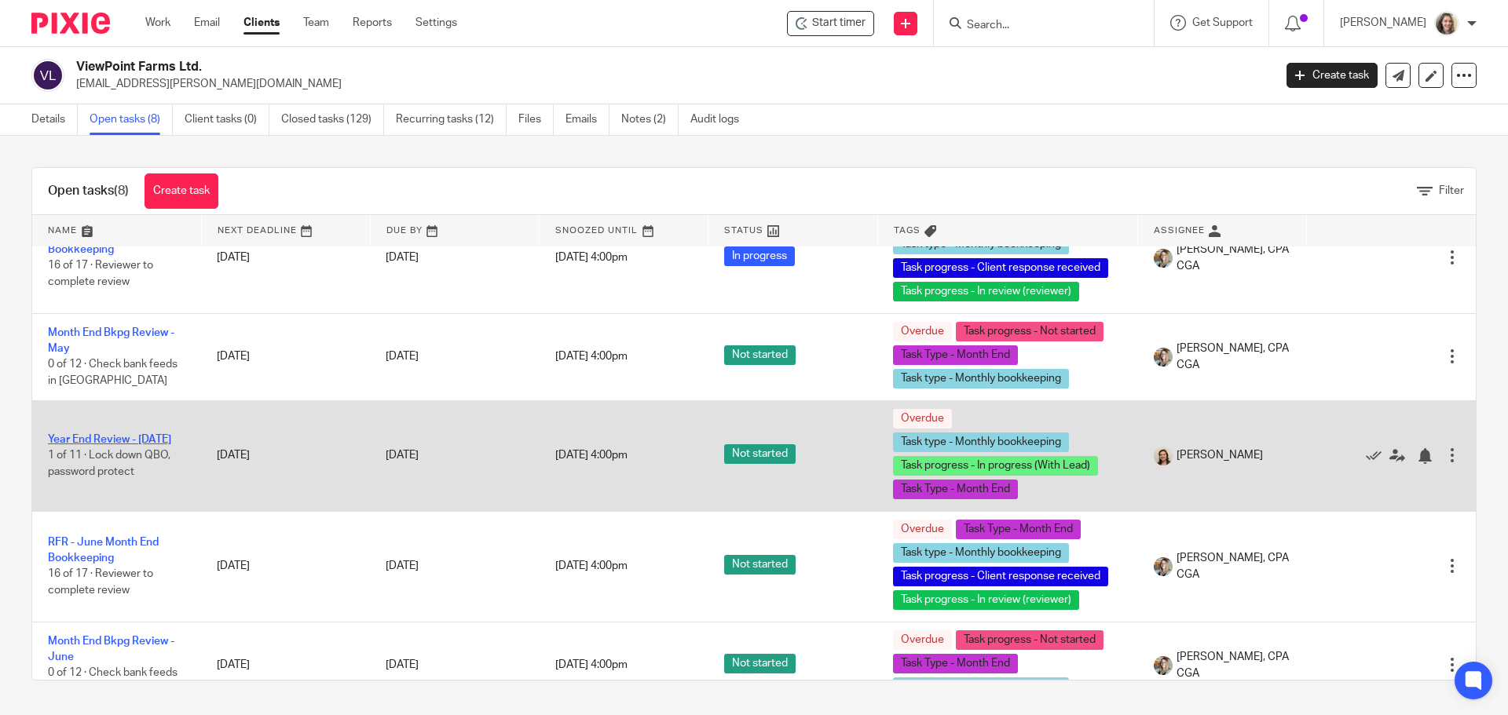
click at [114, 434] on link "Year End Review - [DATE]" at bounding box center [109, 439] width 123 height 11
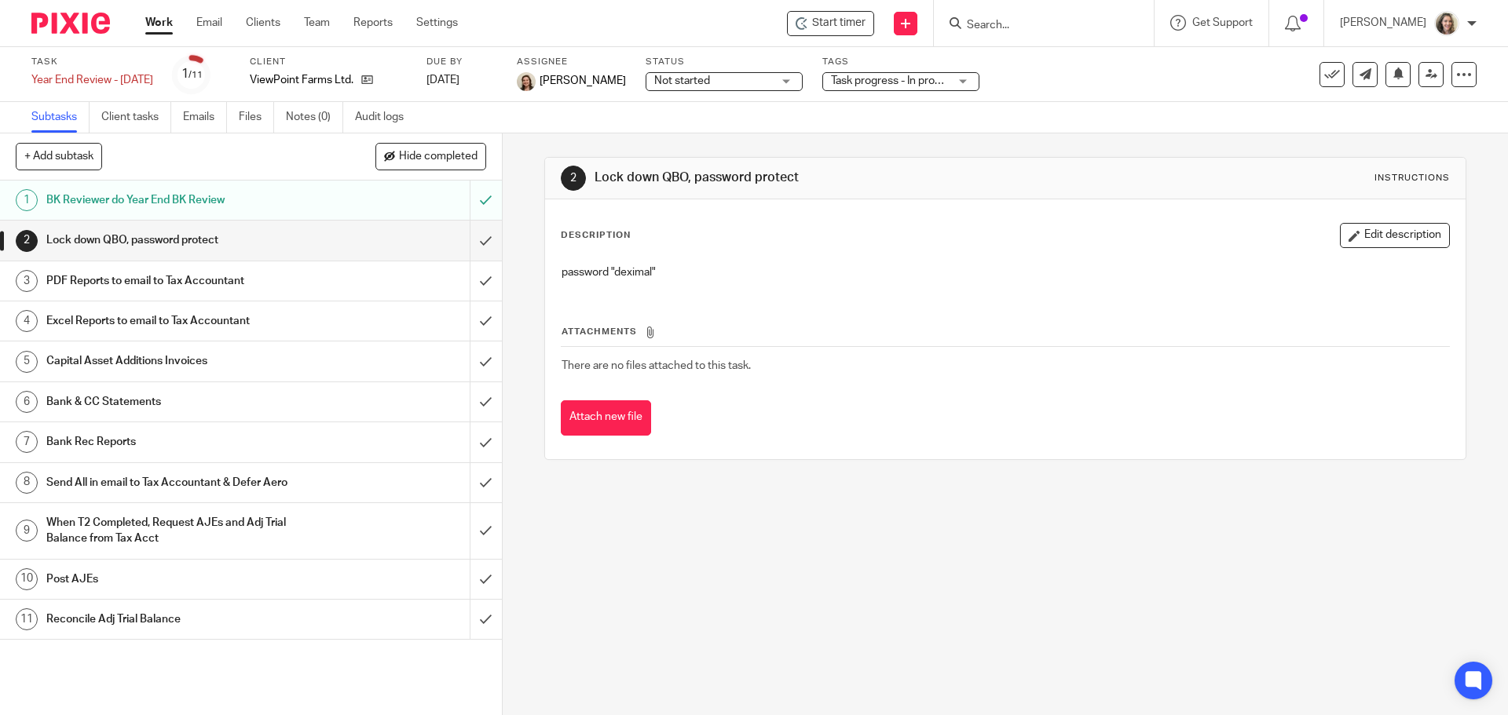
click at [936, 76] on span "Task progress - In progress (With Lead) + 2" at bounding box center [934, 80] width 207 height 11
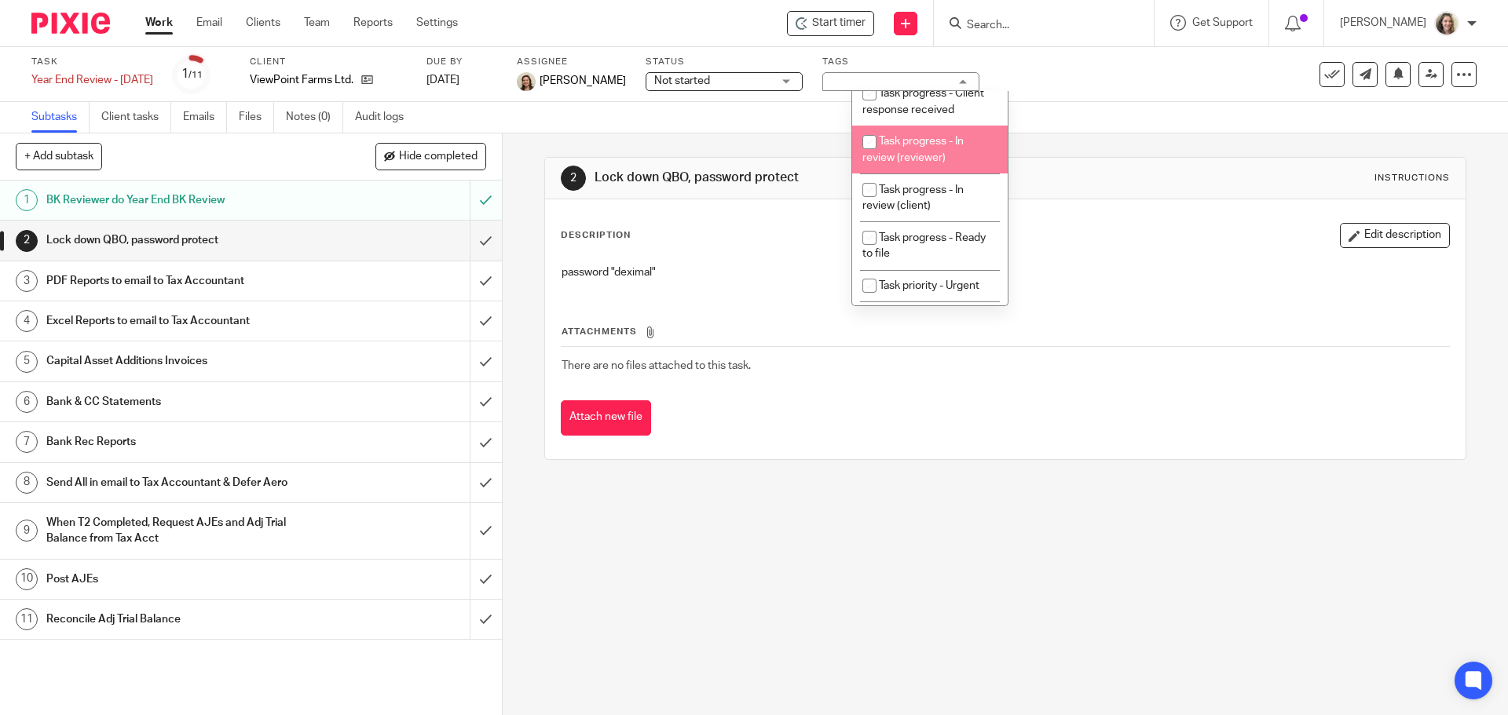
scroll to position [236, 0]
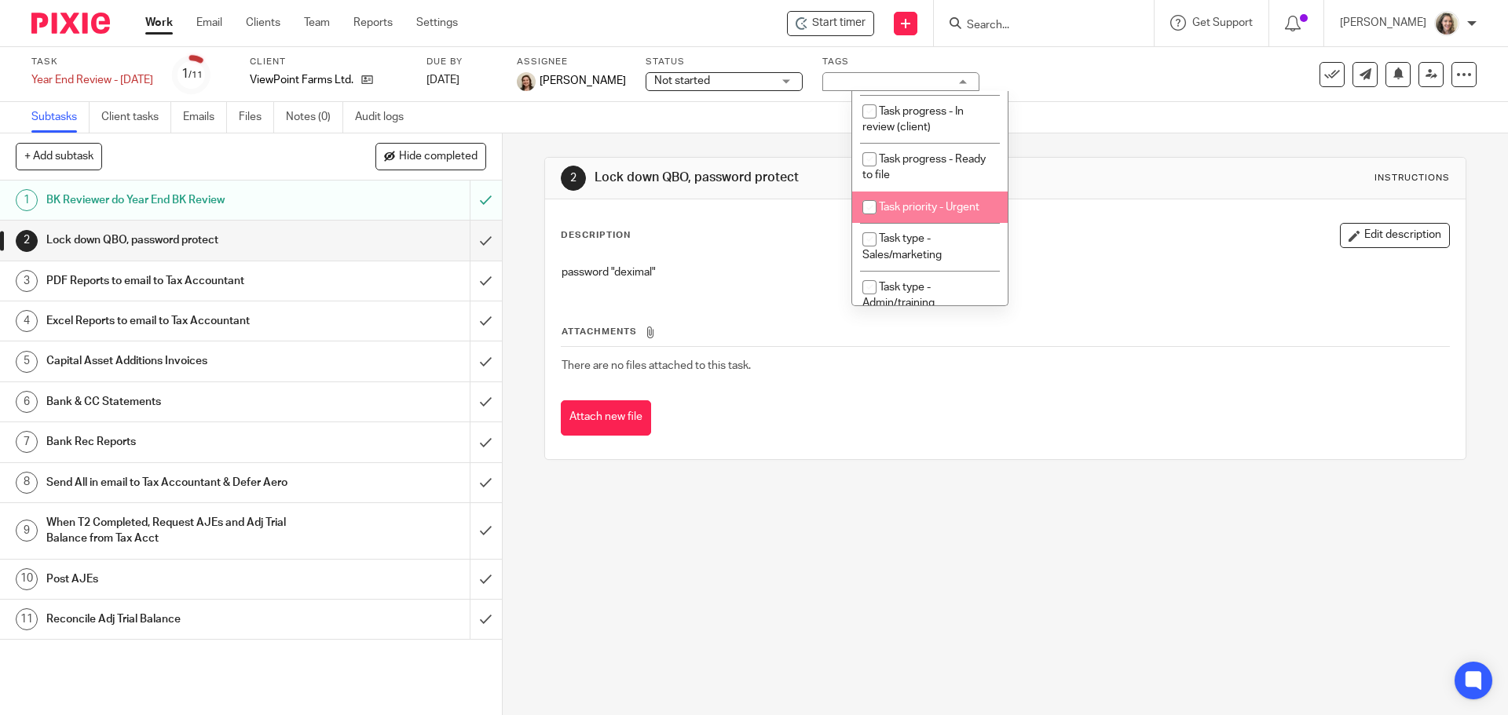
click at [939, 218] on li "Task priority - Urgent" at bounding box center [929, 208] width 155 height 32
checkbox input "true"
click at [833, 565] on div "2 Lock down QBO, password protect Instructions Description Edit description pas…" at bounding box center [1005, 425] width 1005 height 582
